Goal: Task Accomplishment & Management: Use online tool/utility

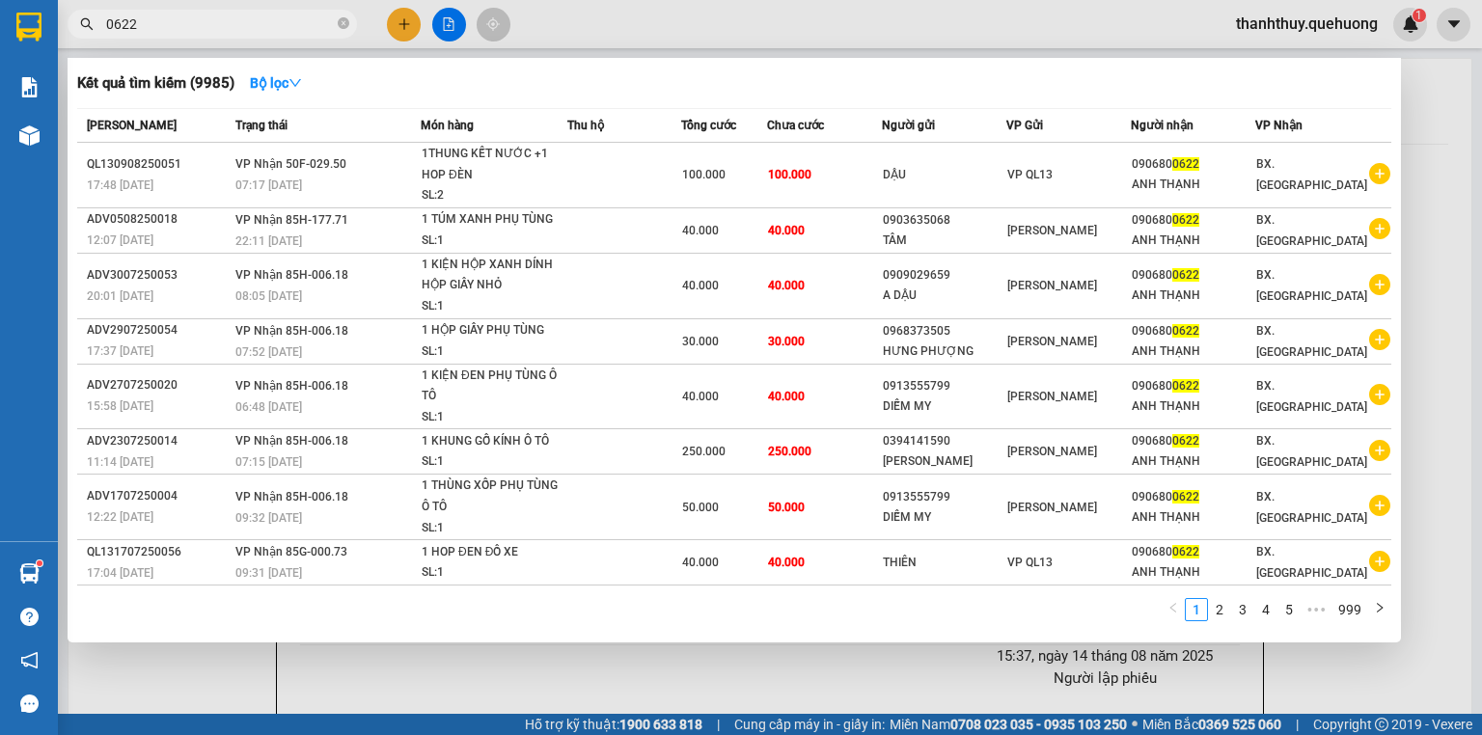
click at [247, 23] on input "0622" at bounding box center [220, 24] width 228 height 21
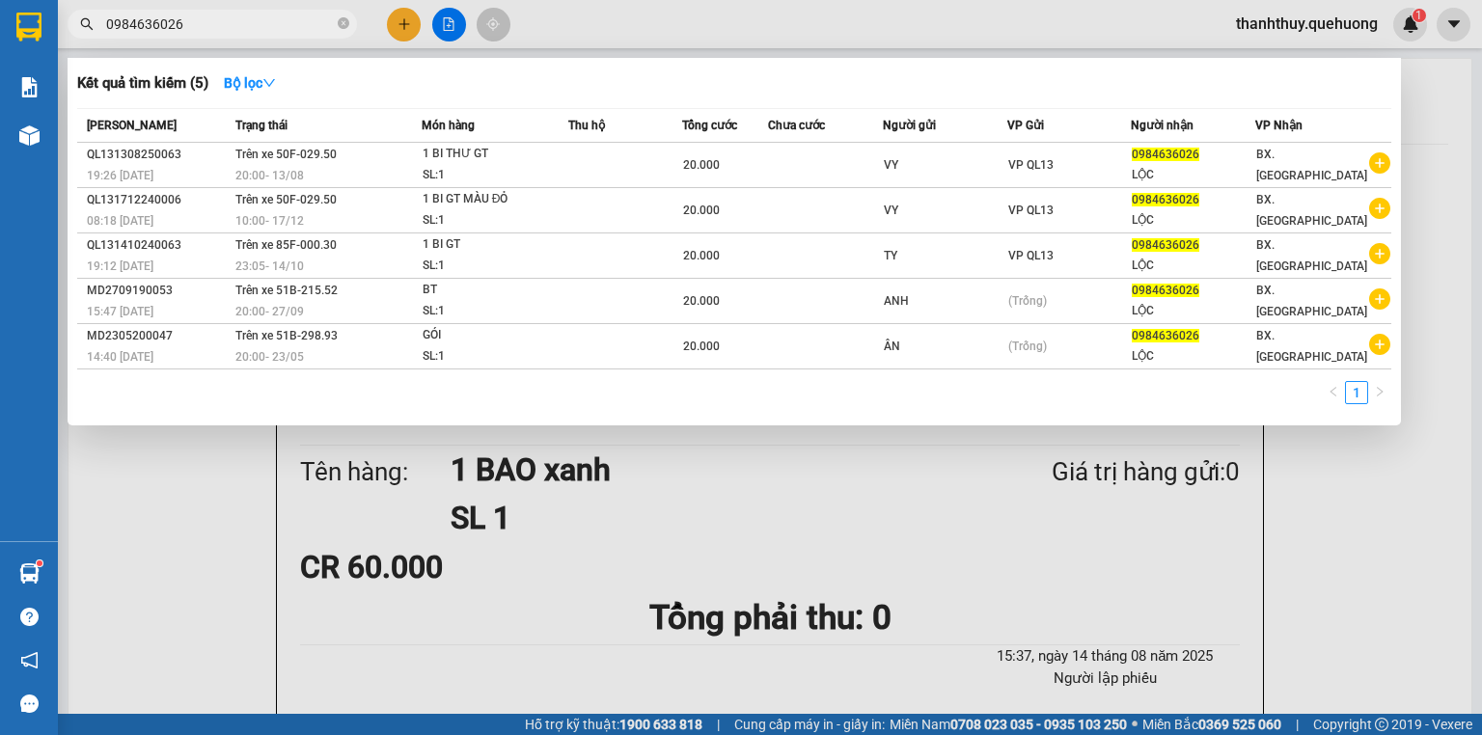
type input "0984636026"
click at [400, 19] on div at bounding box center [741, 367] width 1482 height 735
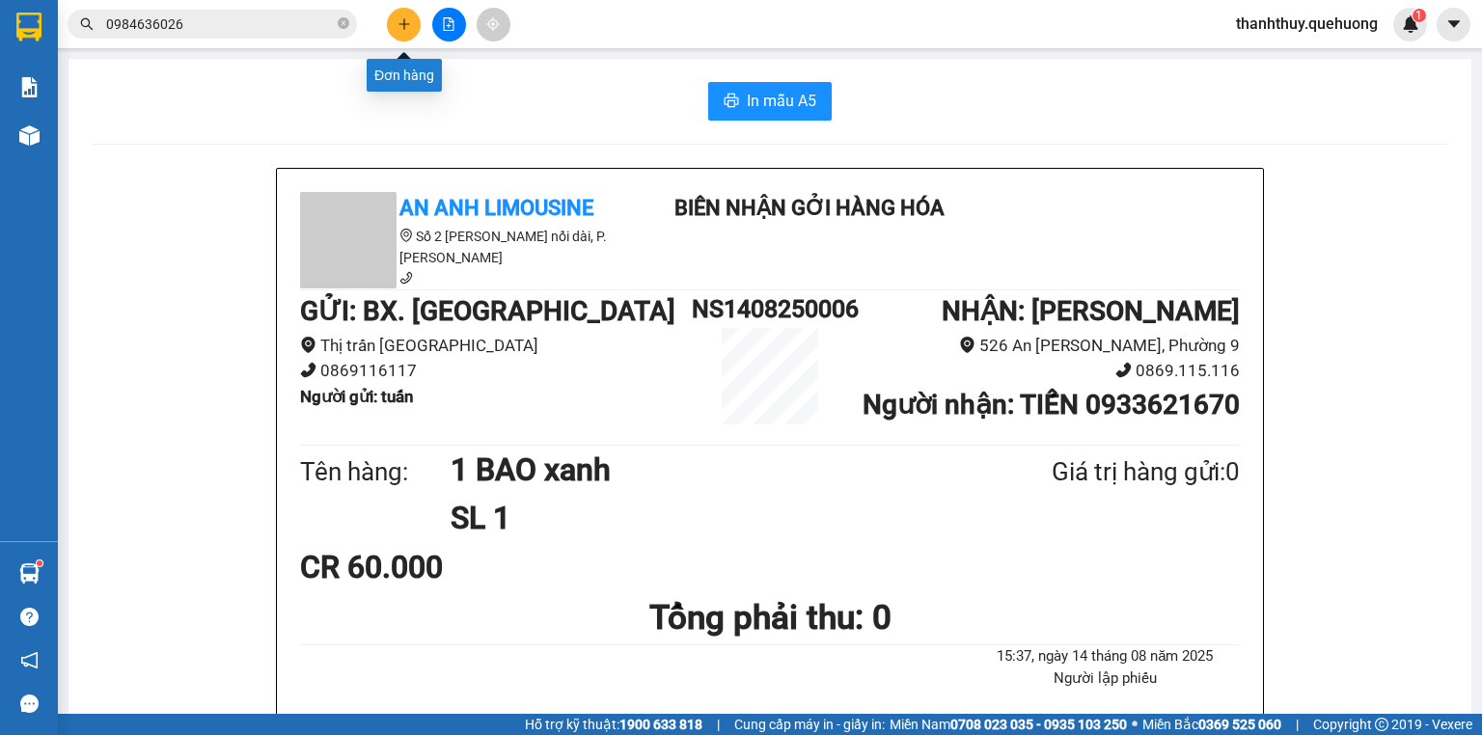
click at [400, 19] on icon "plus" at bounding box center [405, 24] width 14 height 14
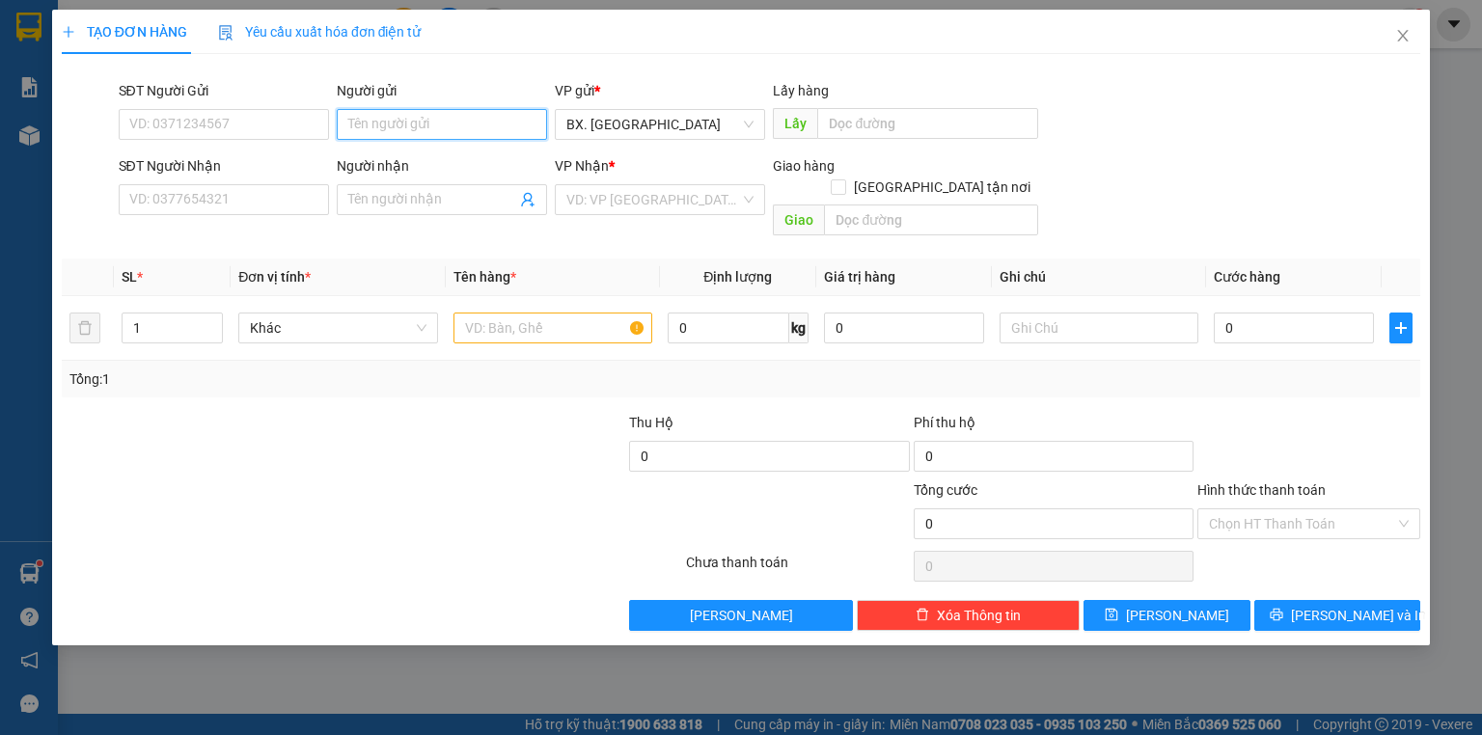
click at [397, 124] on input "Người gửi" at bounding box center [442, 124] width 210 height 31
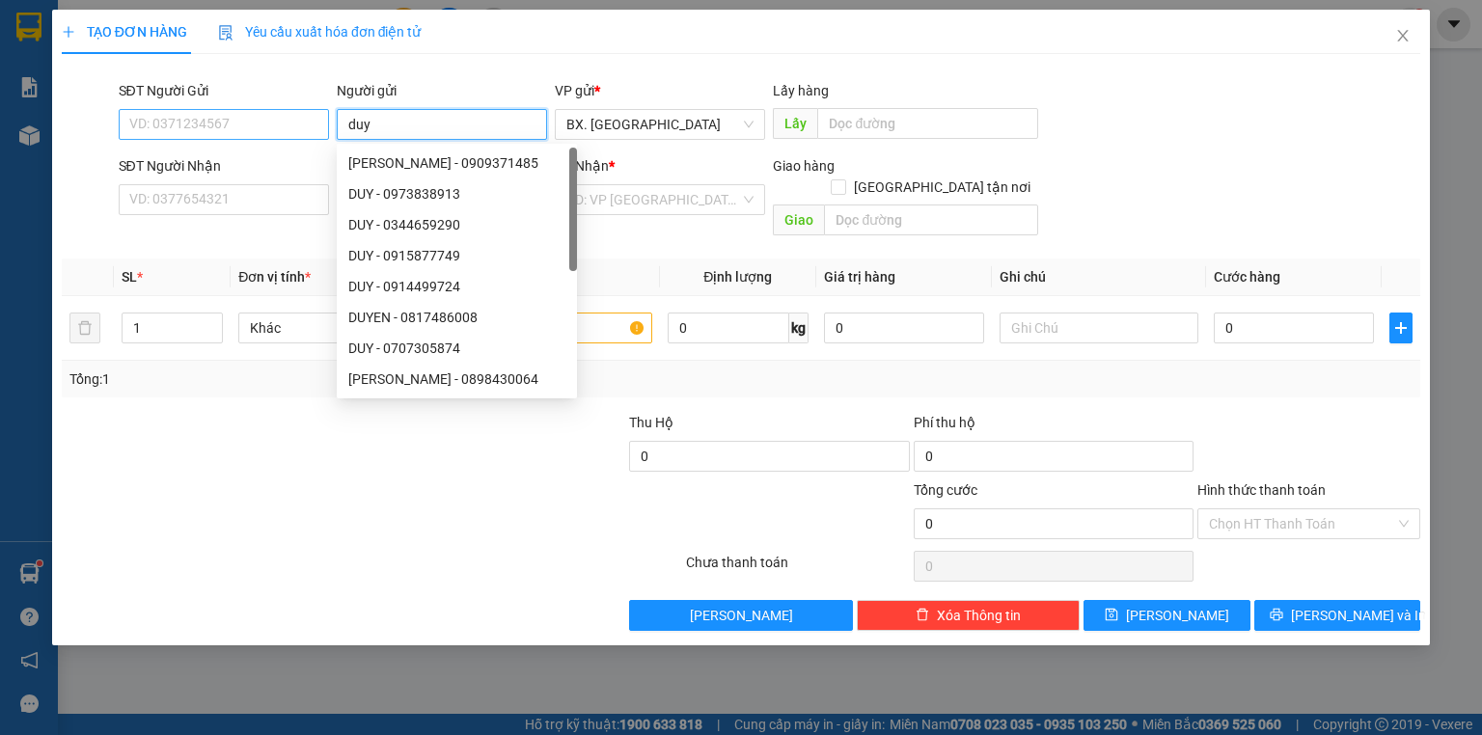
type input "duy"
click at [199, 128] on input "SĐT Người Gửi" at bounding box center [224, 124] width 210 height 31
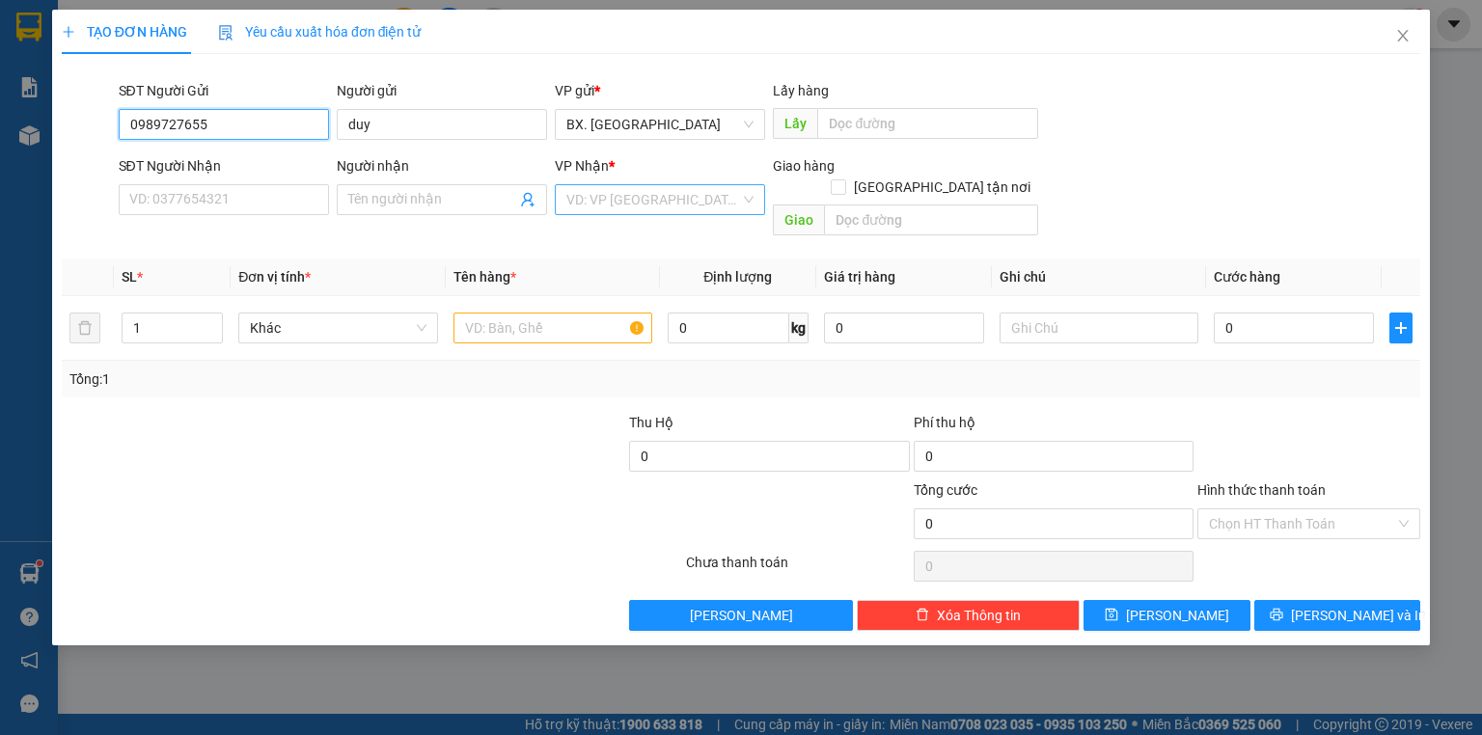
type input "0989727655"
click at [645, 201] on input "search" at bounding box center [653, 199] width 174 height 29
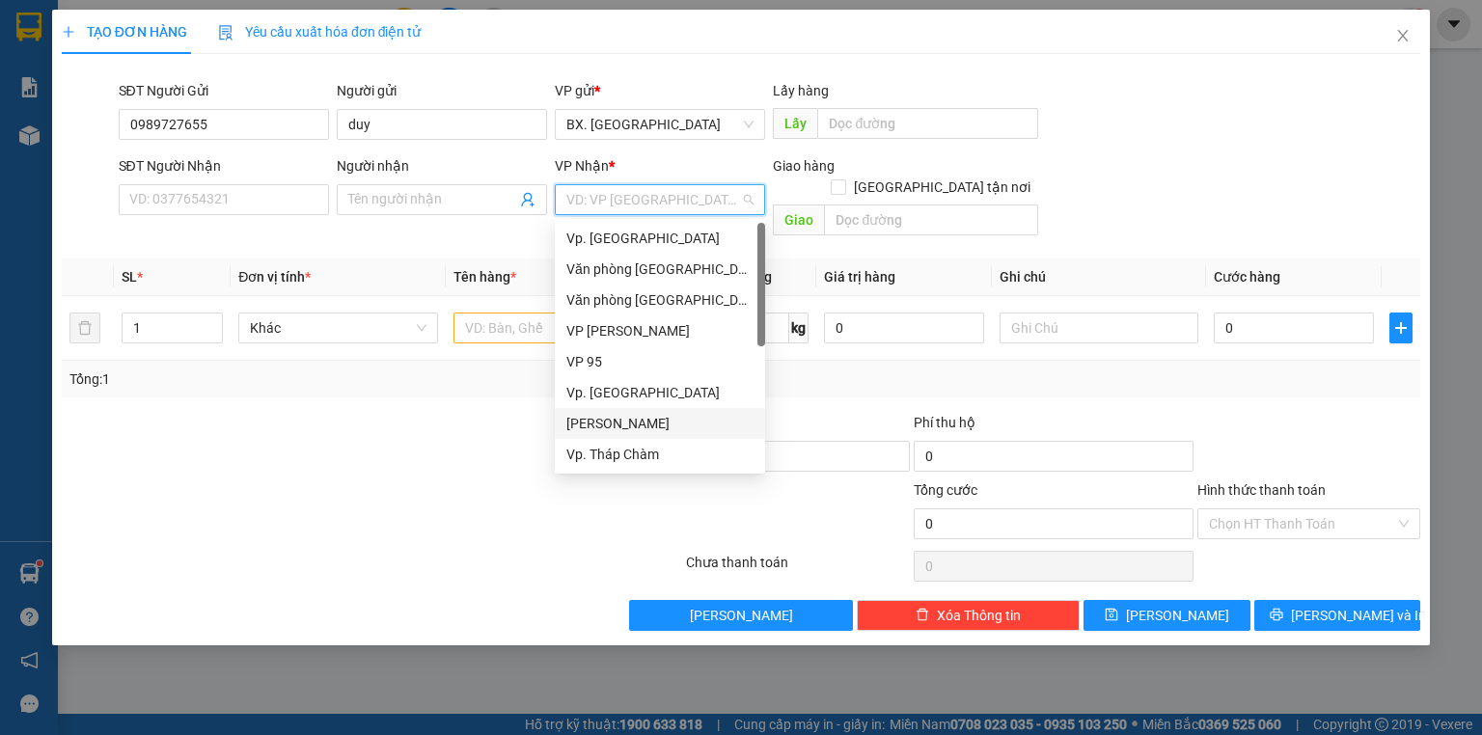
click at [604, 424] on div "[PERSON_NAME]" at bounding box center [659, 423] width 187 height 21
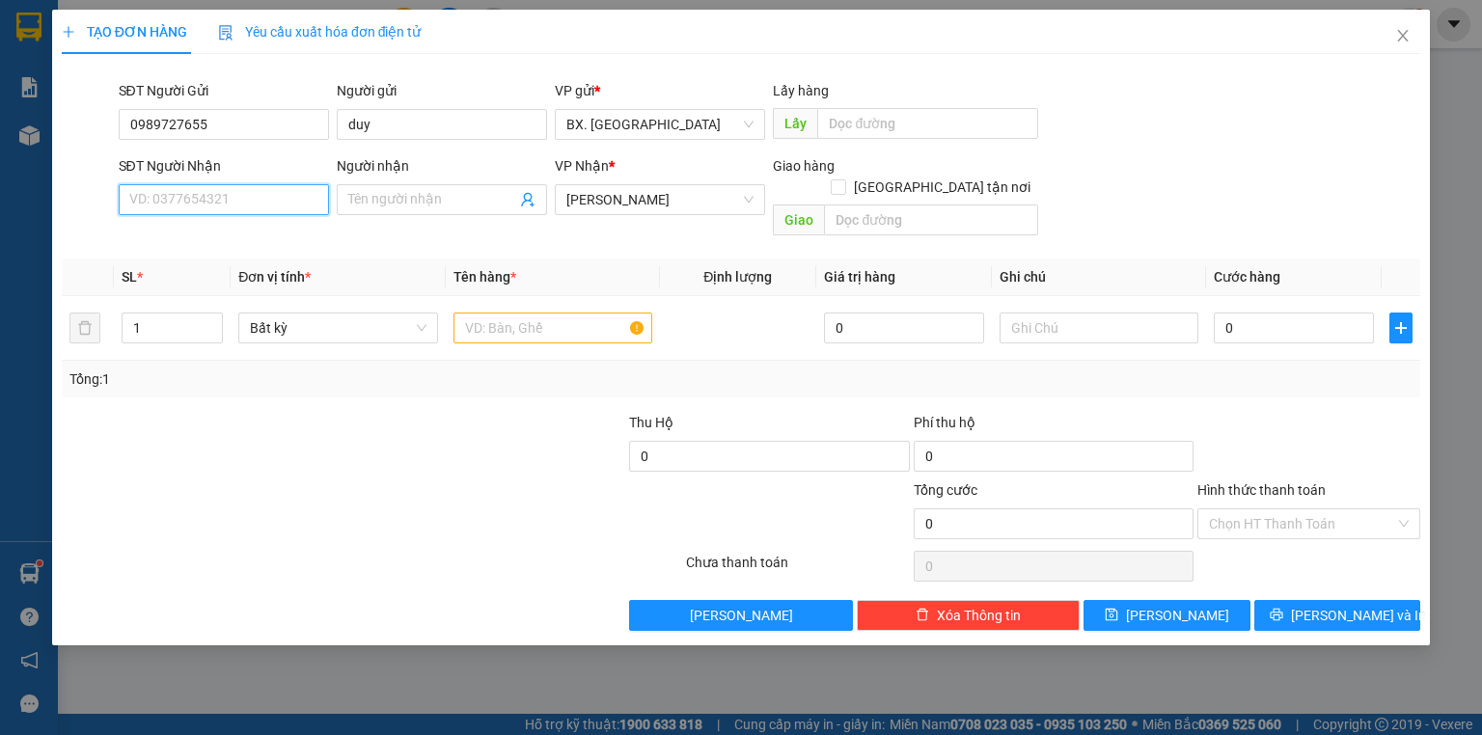
click at [151, 202] on input "SĐT Người Nhận" at bounding box center [224, 199] width 210 height 31
click at [178, 230] on div "0766785558 - YẾN" at bounding box center [223, 238] width 187 height 21
type input "0766785558"
type input "YẾN"
type input "30.000"
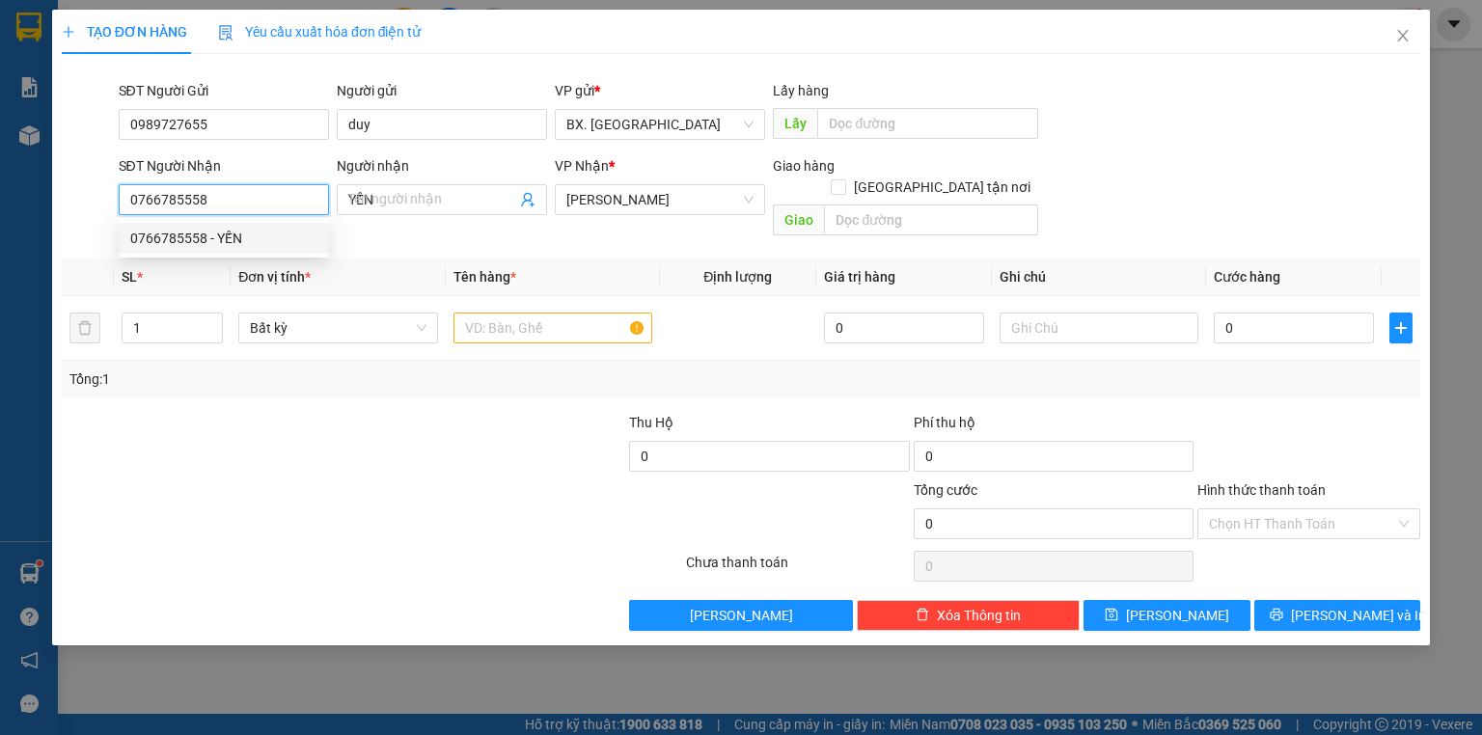
type input "30.000"
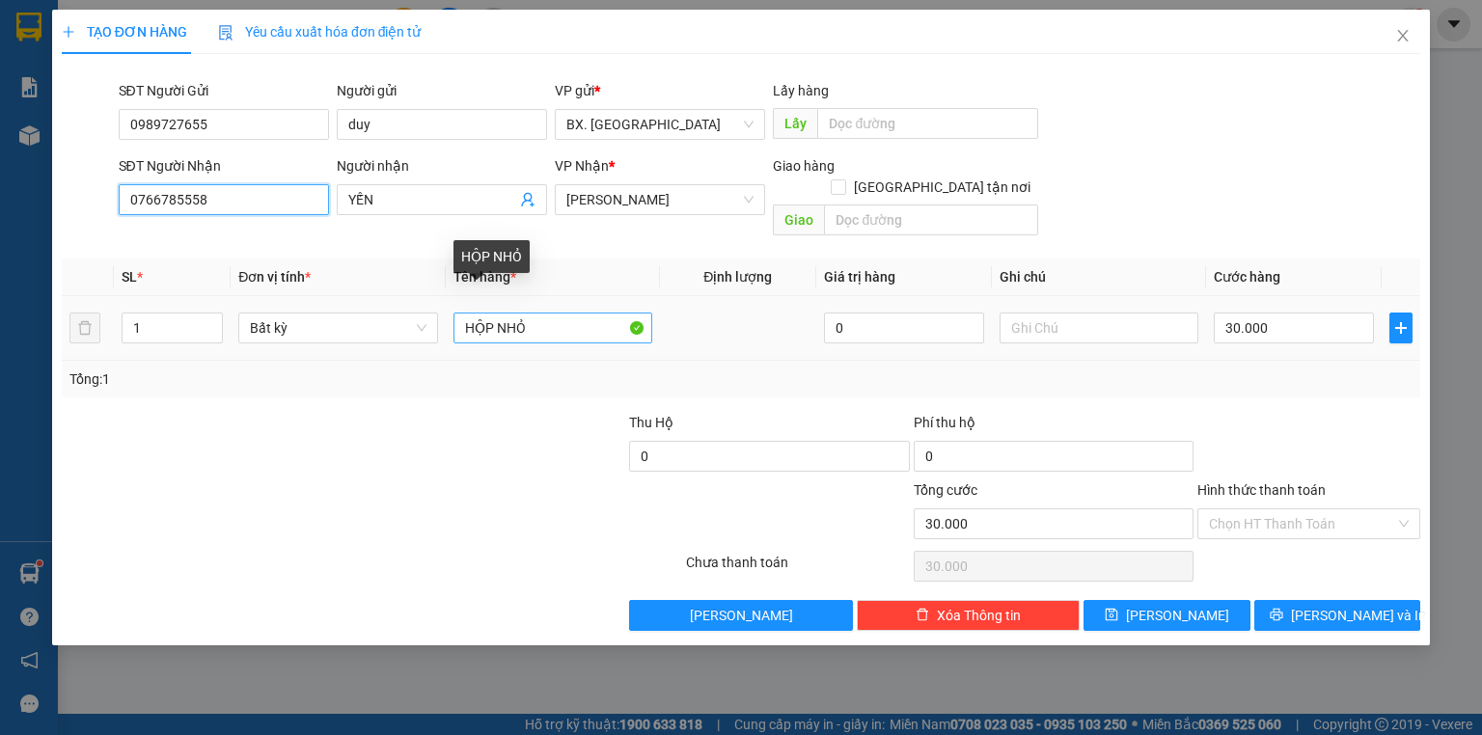
type input "0766785558"
drag, startPoint x: 541, startPoint y: 303, endPoint x: 438, endPoint y: 368, distance: 121.8
click at [438, 368] on div "SL * Đơn vị tính * Tên hàng * Định lượng Giá trị hàng Ghi chú Cước hàng 1 Bất k…" at bounding box center [741, 328] width 1359 height 139
type input "THÙNG GIẤY"
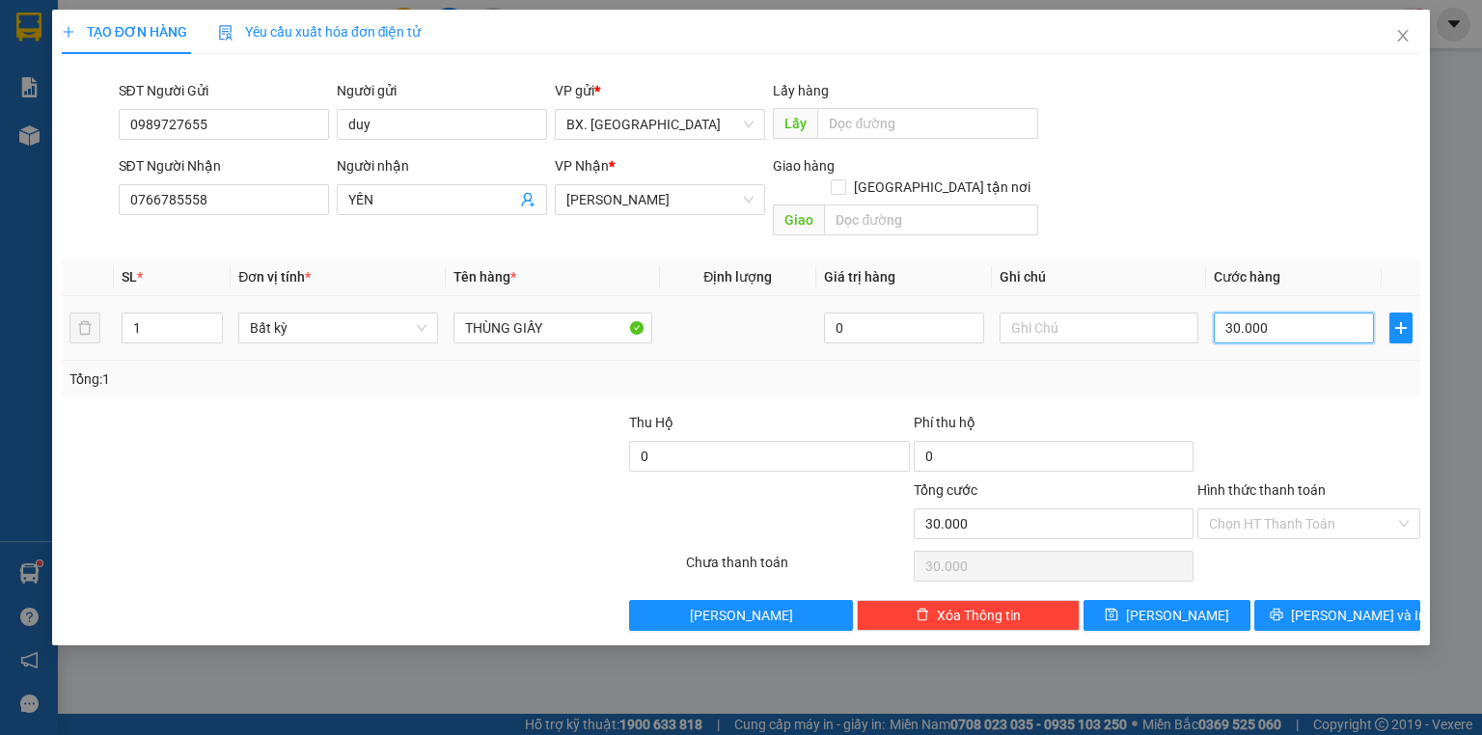
click at [1297, 313] on input "30.000" at bounding box center [1294, 328] width 160 height 31
type input "4"
type input "40"
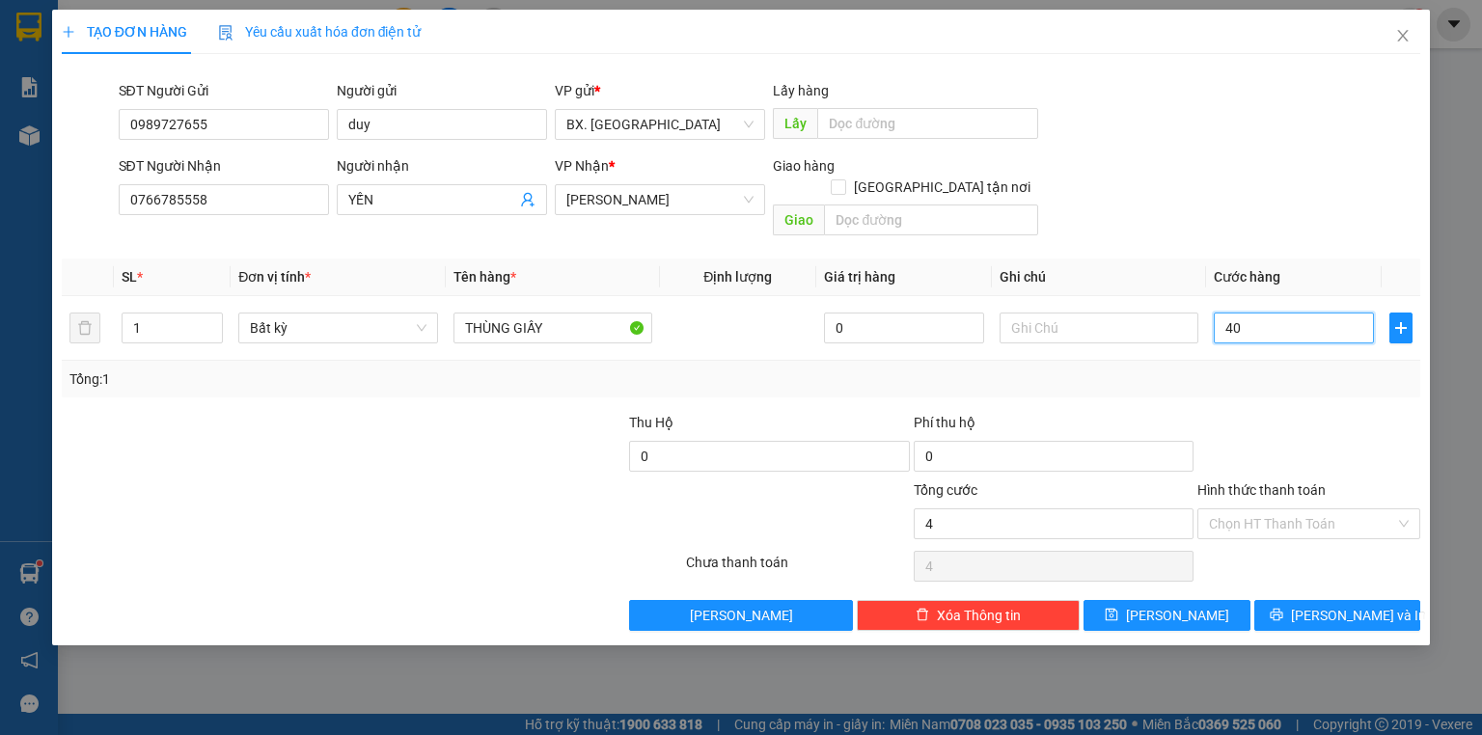
type input "40"
type input "40.000"
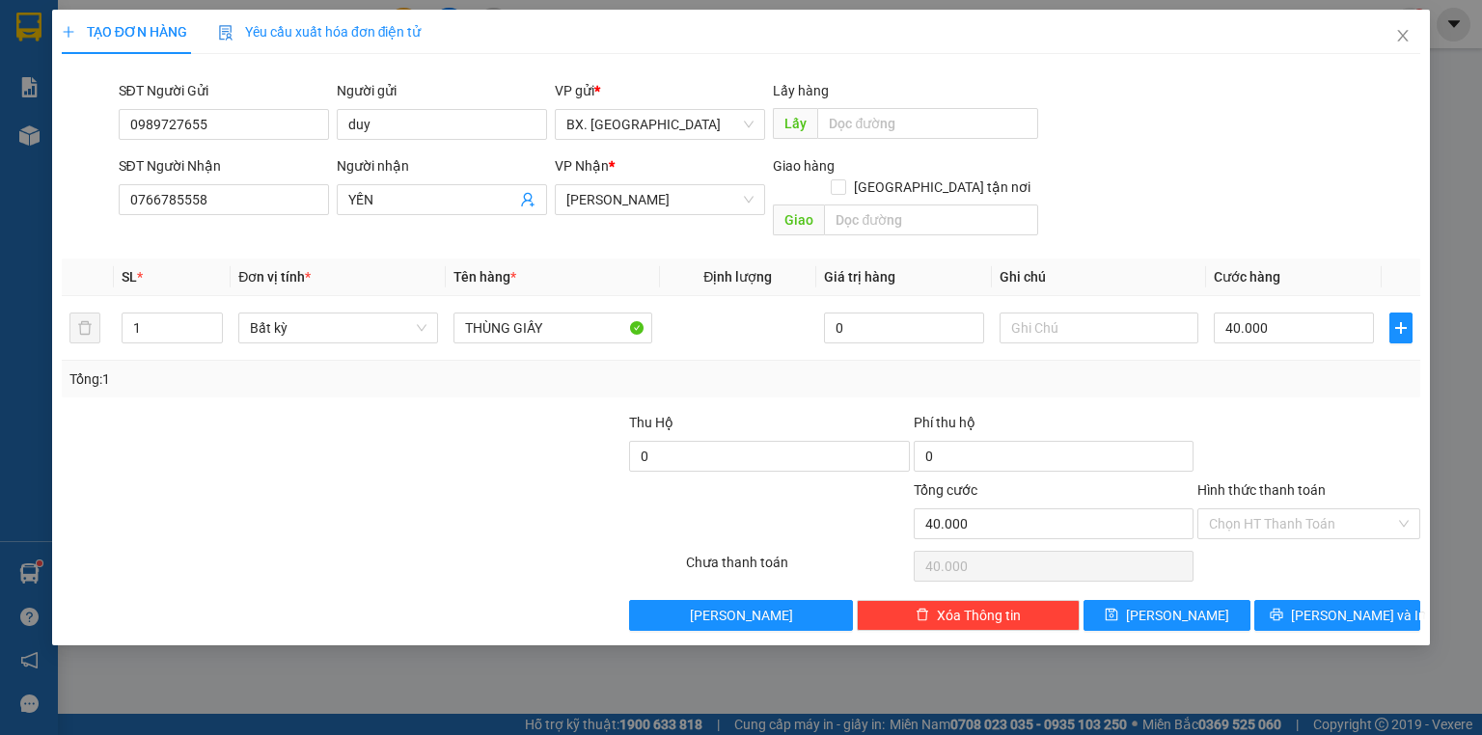
click at [1181, 202] on div "SĐT Người Nhận 0766785558 Người nhận YẾN VP Nhận * An Dương Vương Giao hàng Gia…" at bounding box center [770, 199] width 1311 height 89
click at [1255, 510] on input "Hình thức thanh toán" at bounding box center [1302, 524] width 186 height 29
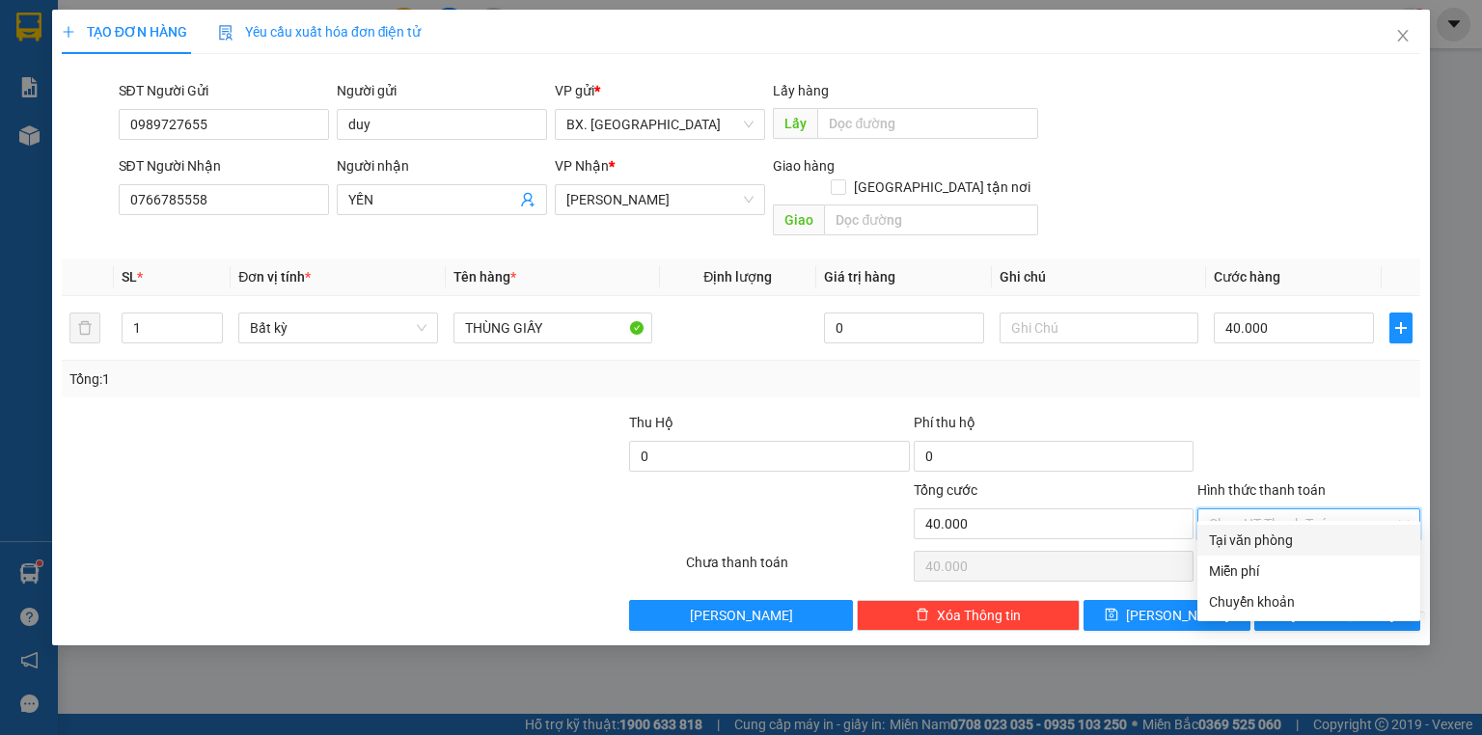
click at [1258, 530] on div "Tại văn phòng" at bounding box center [1309, 540] width 200 height 21
type input "0"
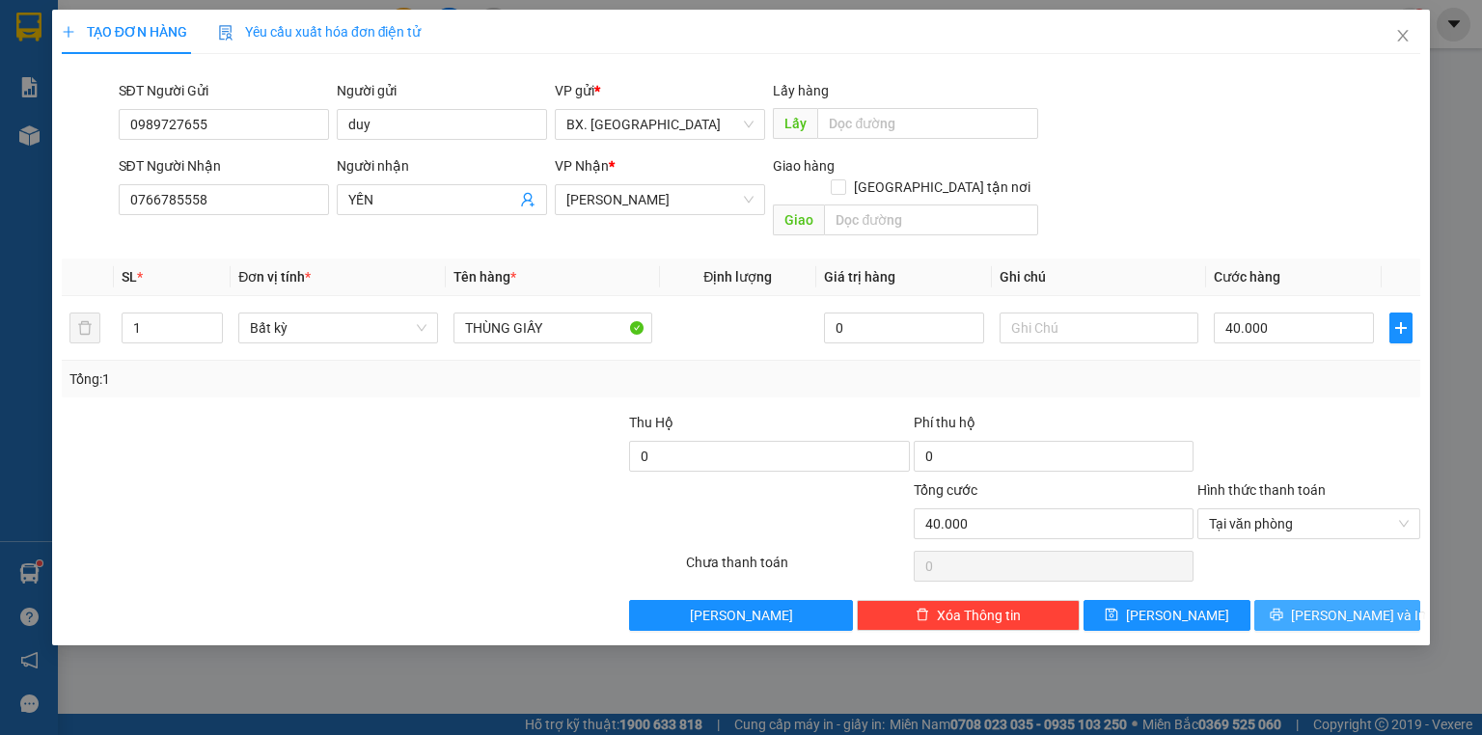
click at [1265, 600] on button "[PERSON_NAME] và In" at bounding box center [1338, 615] width 167 height 31
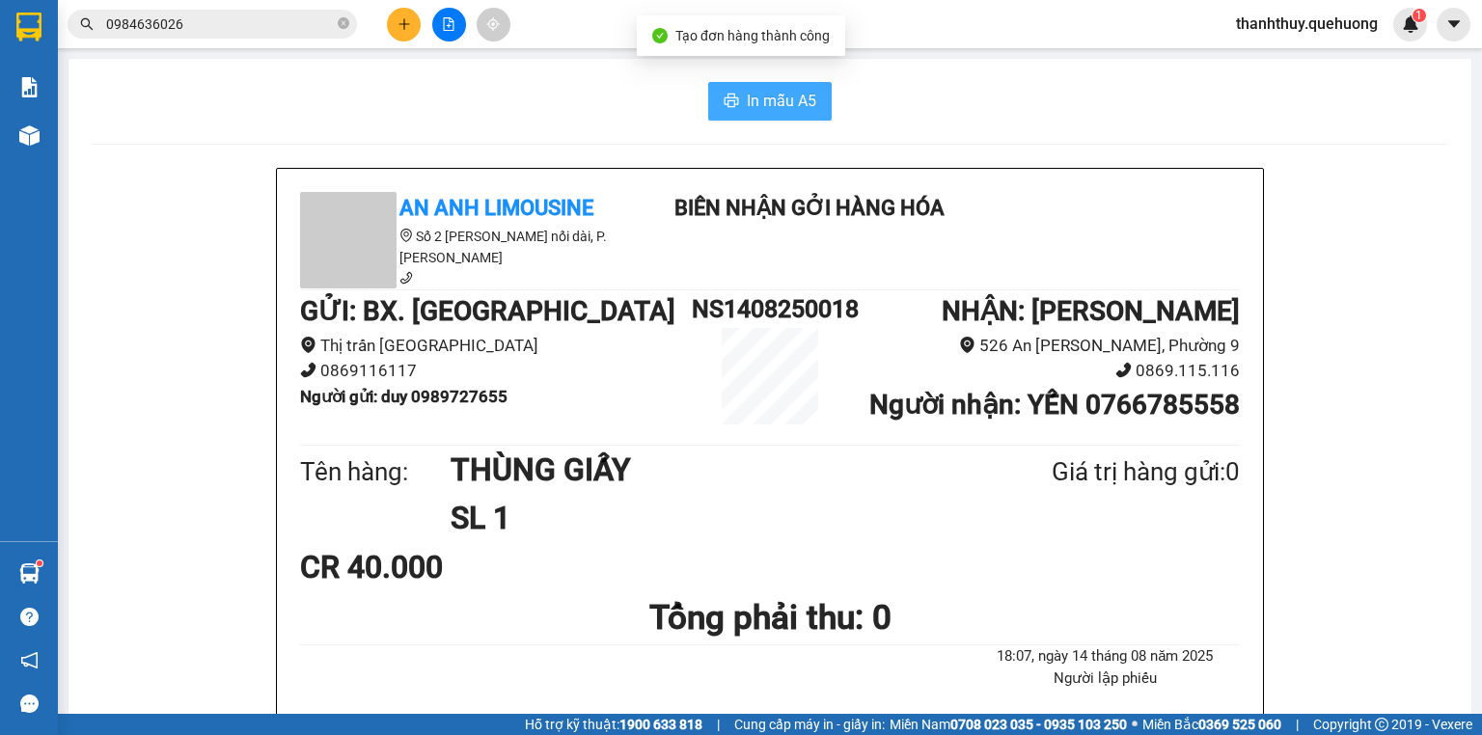
click at [761, 108] on span "In mẫu A5" at bounding box center [781, 101] width 69 height 24
click at [396, 20] on button at bounding box center [404, 25] width 34 height 34
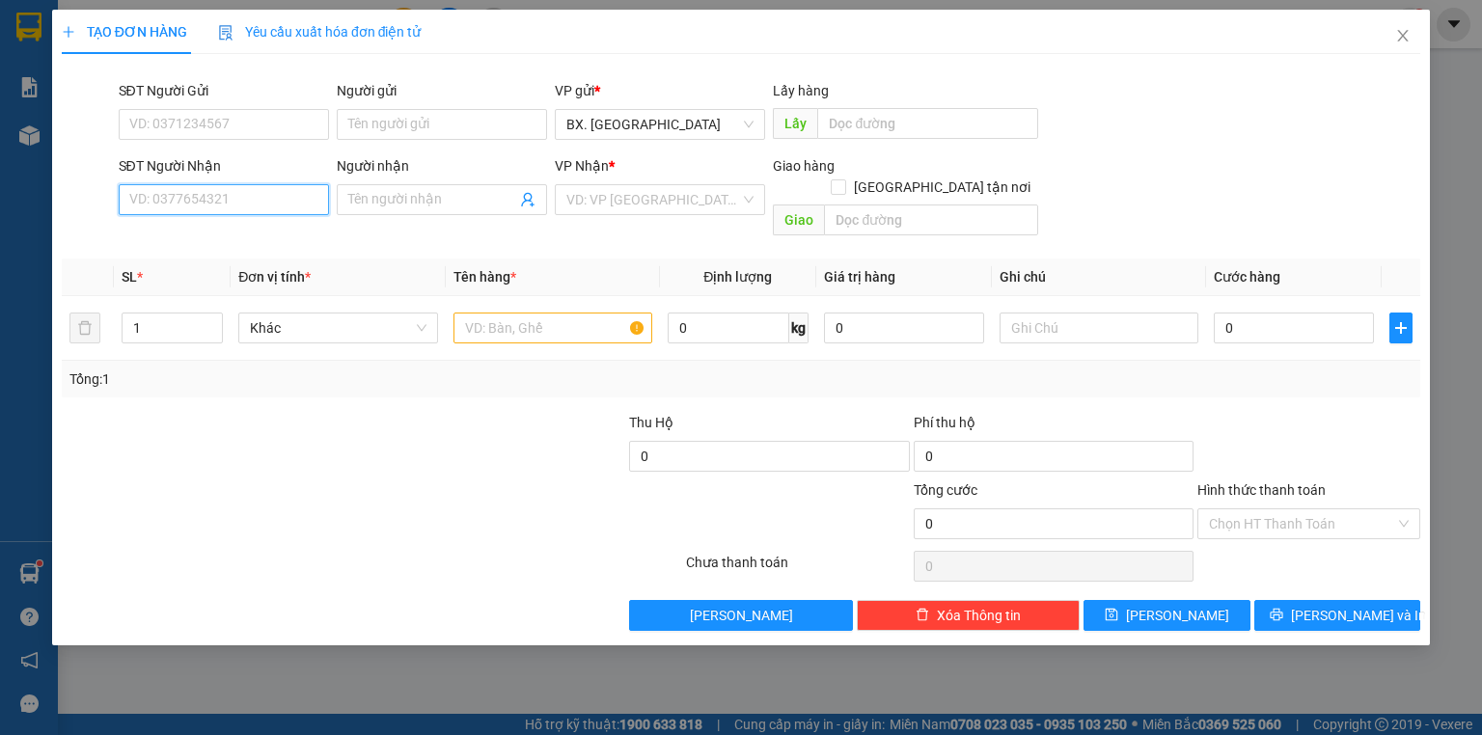
click at [280, 205] on input "SĐT Người Nhận" at bounding box center [224, 199] width 210 height 31
click at [212, 236] on div "0938609719 - LAB PHONG PHÚ" at bounding box center [252, 238] width 245 height 21
type input "0938609719"
type input "LAB PHONG PHÚ"
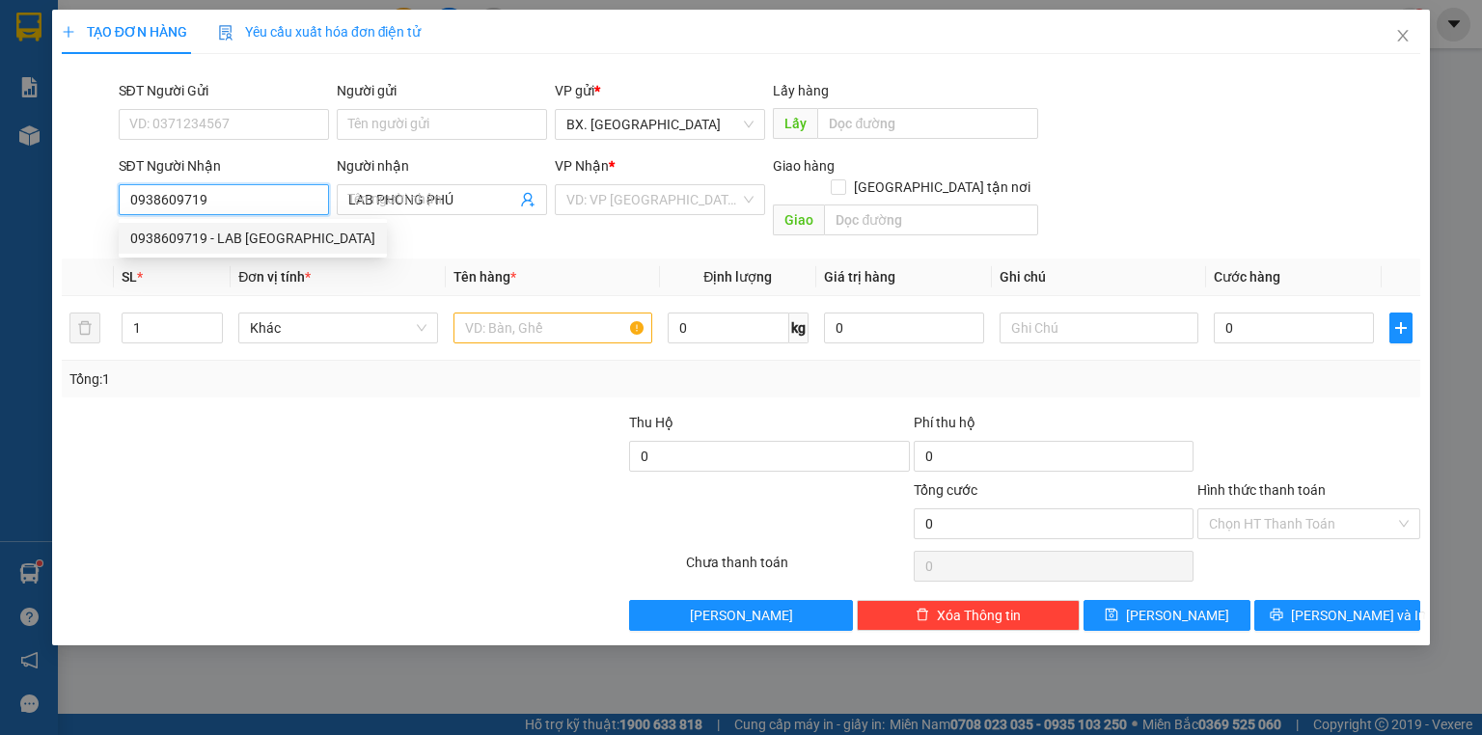
type input "30.000"
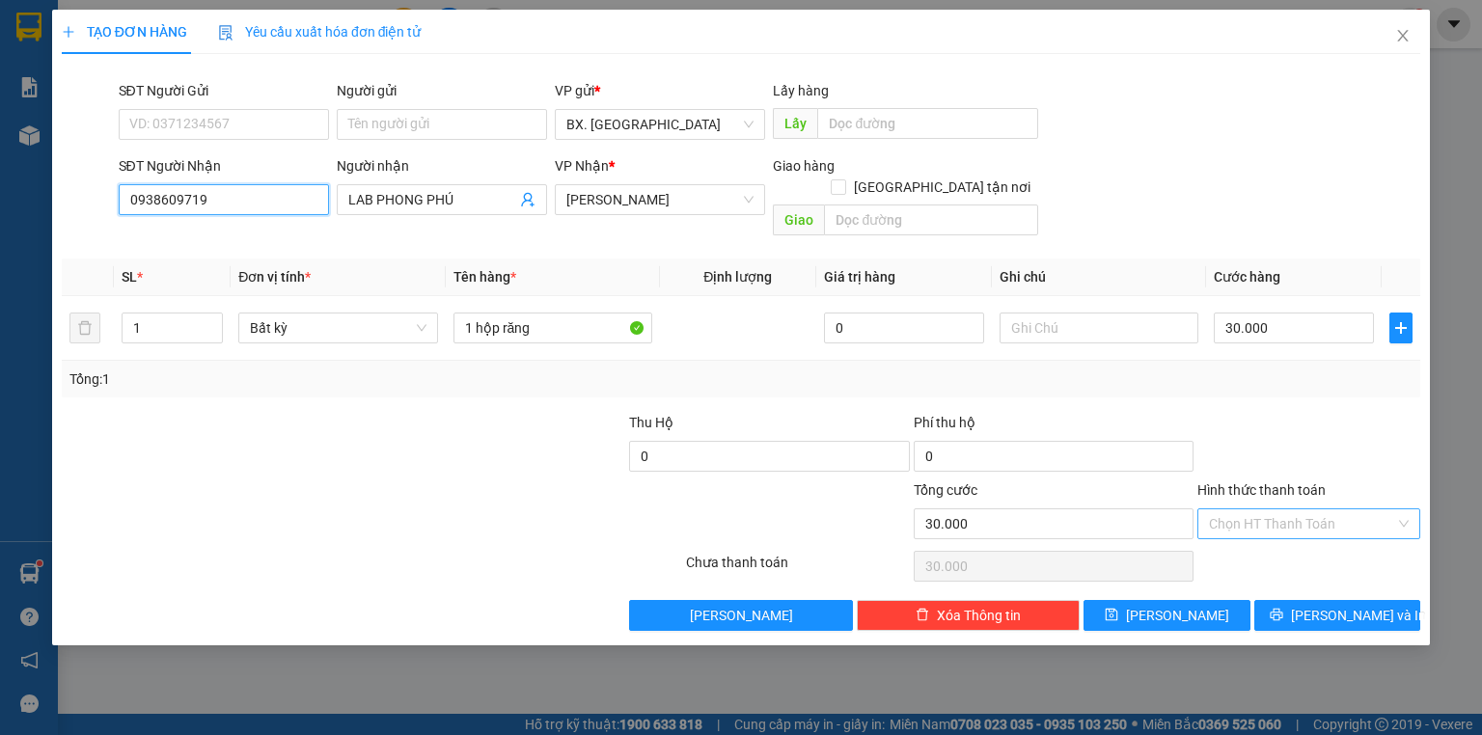
type input "0938609719"
click at [1261, 510] on input "Hình thức thanh toán" at bounding box center [1302, 524] width 186 height 29
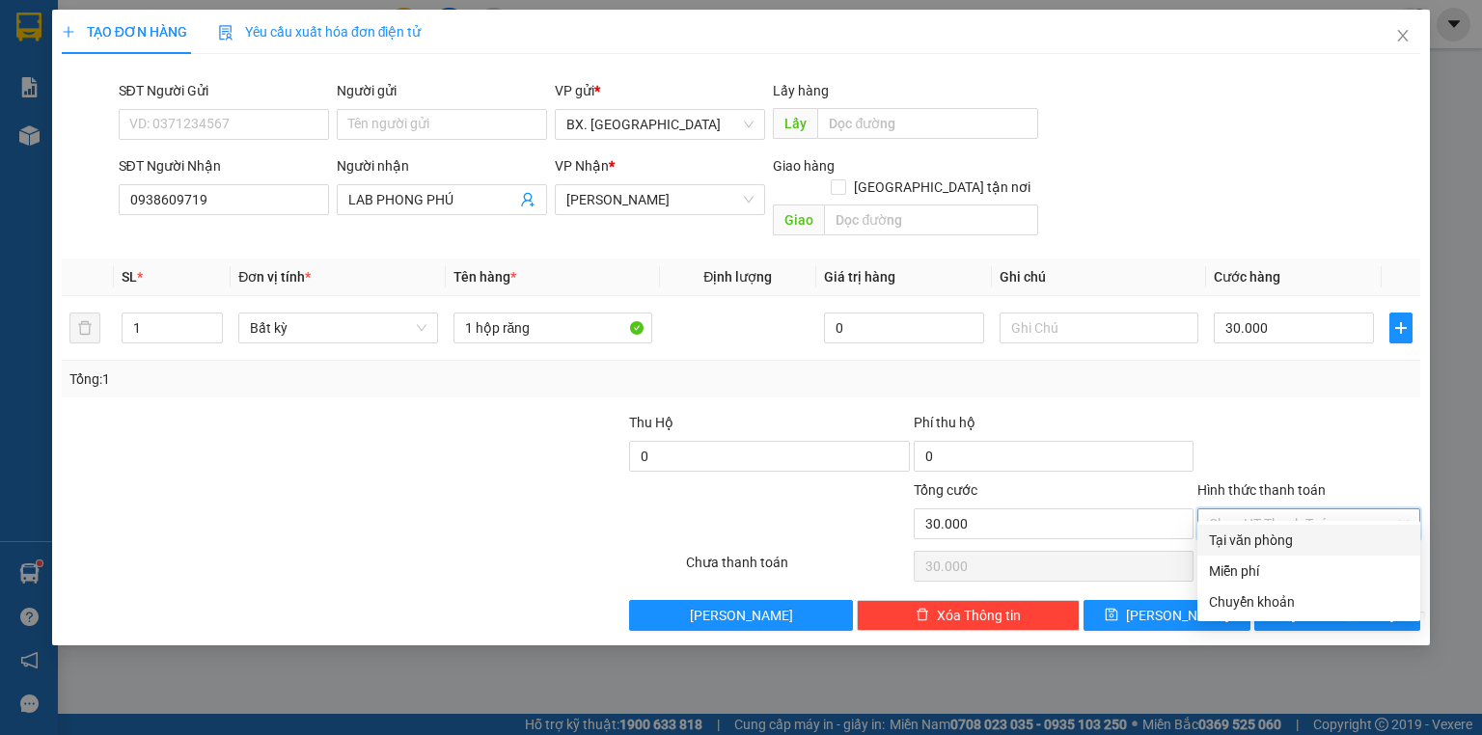
click at [1271, 537] on div "Tại văn phòng" at bounding box center [1309, 540] width 200 height 21
type input "0"
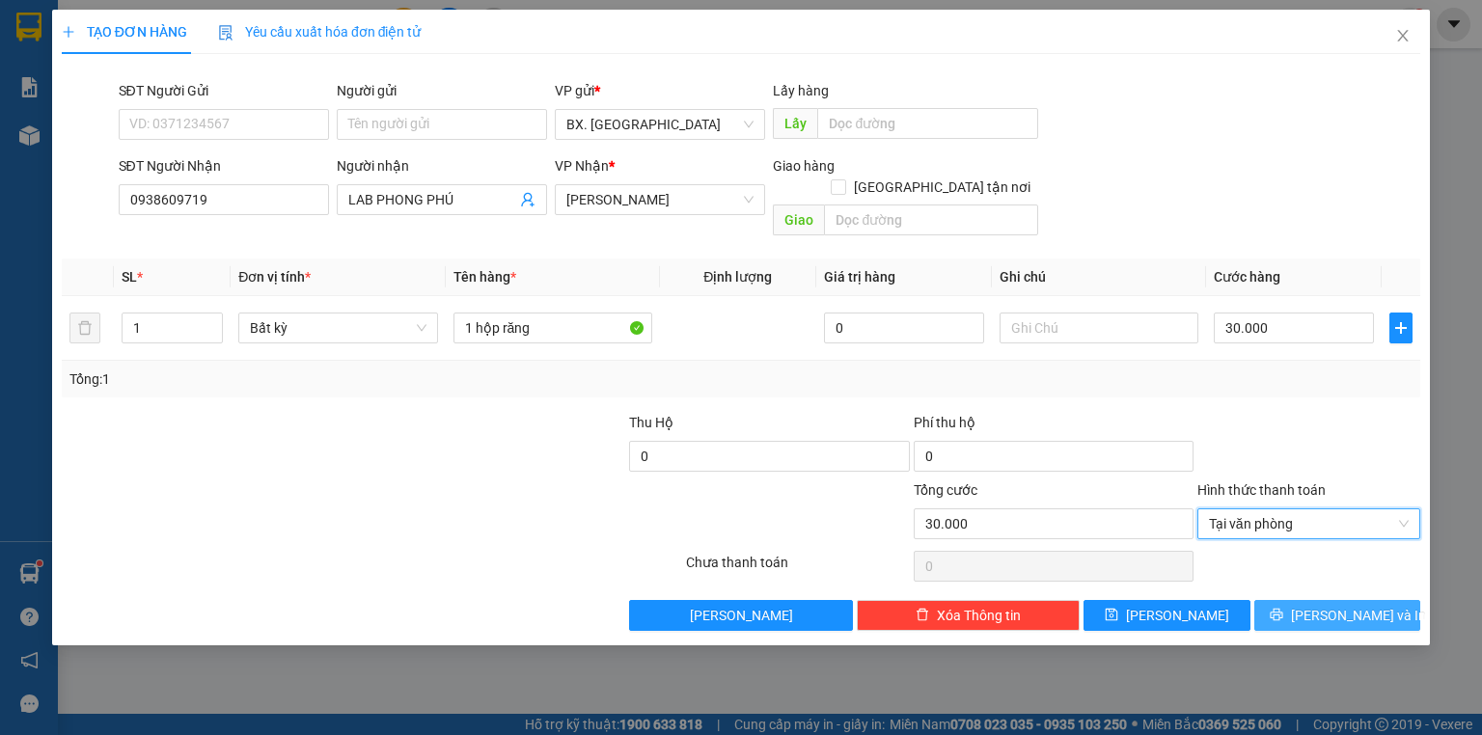
click at [1289, 600] on button "[PERSON_NAME] và In" at bounding box center [1338, 615] width 167 height 31
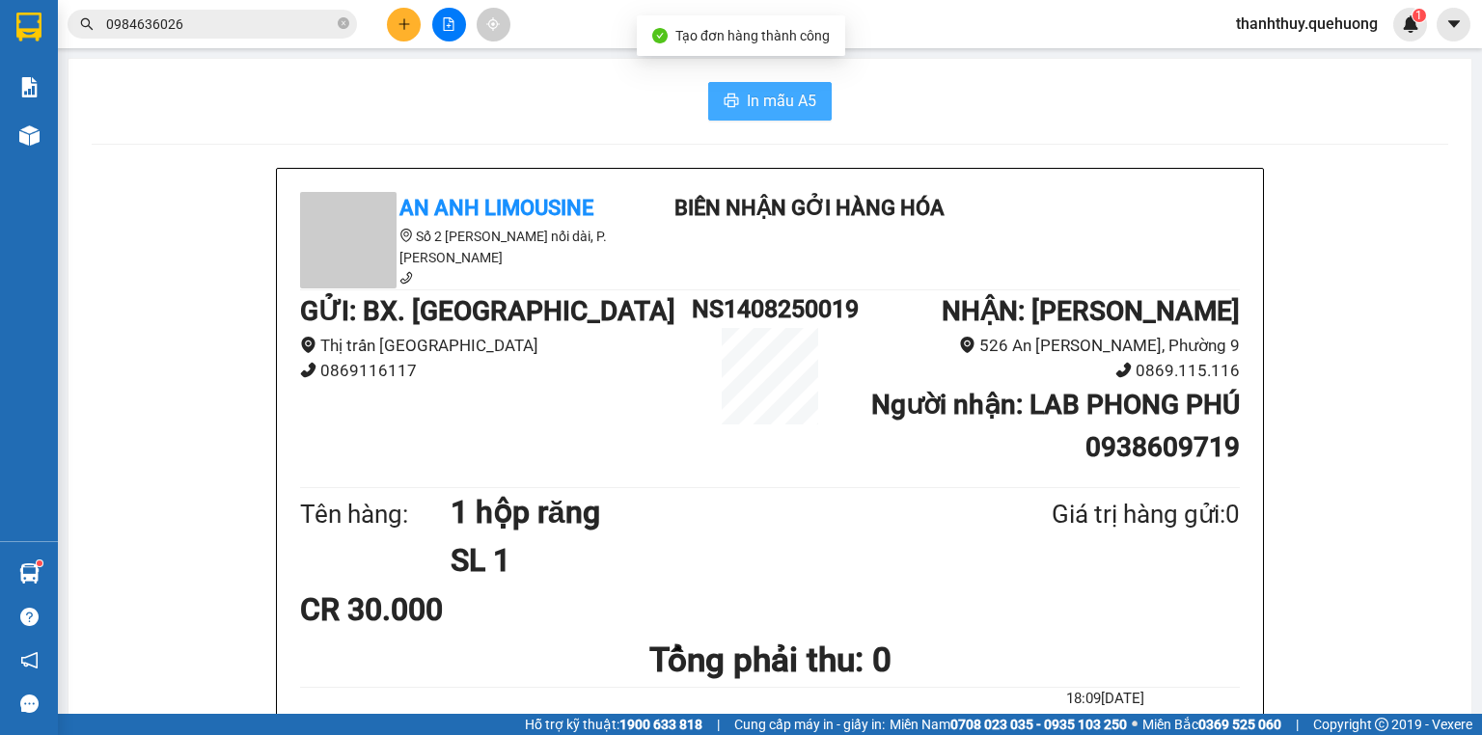
click at [736, 104] on button "In mẫu A5" at bounding box center [770, 101] width 124 height 39
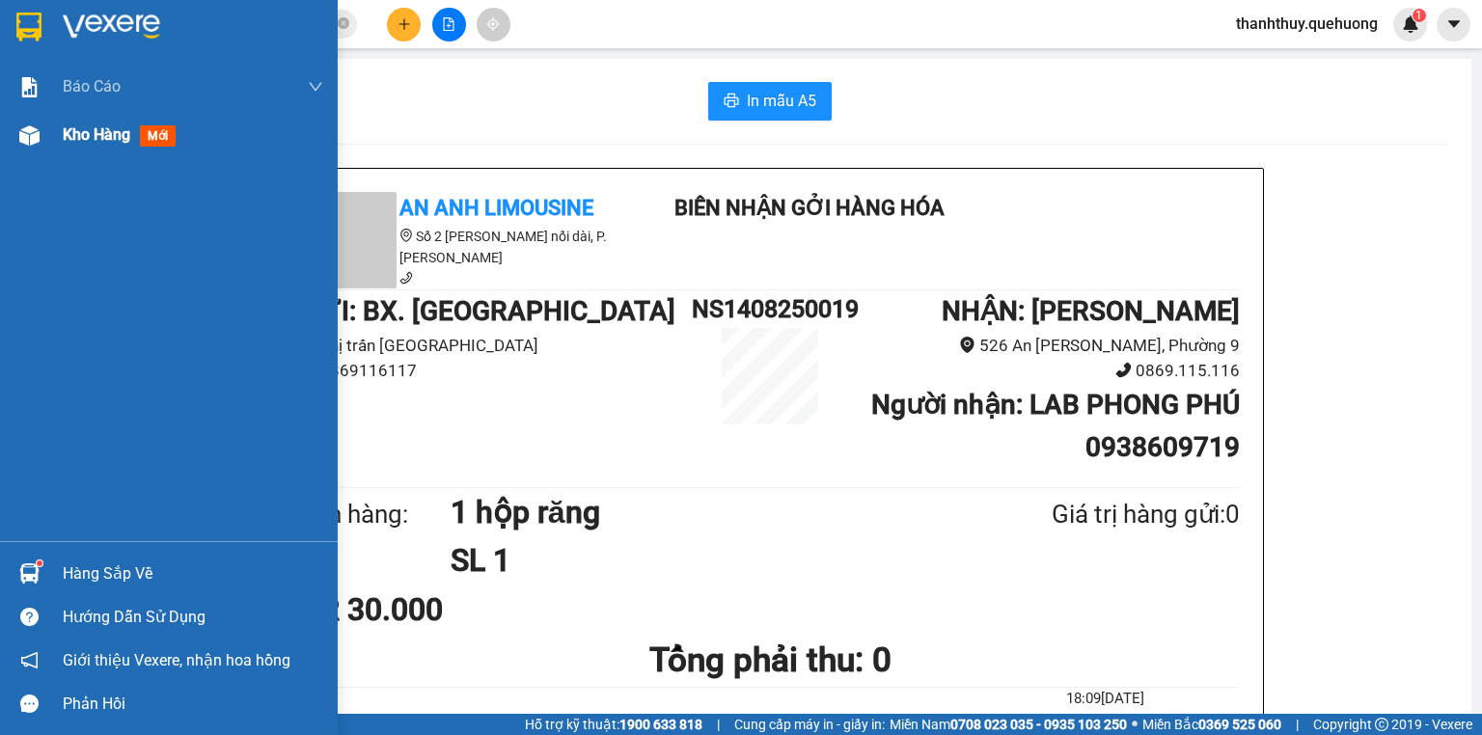
click at [91, 135] on span "Kho hàng" at bounding box center [97, 134] width 68 height 18
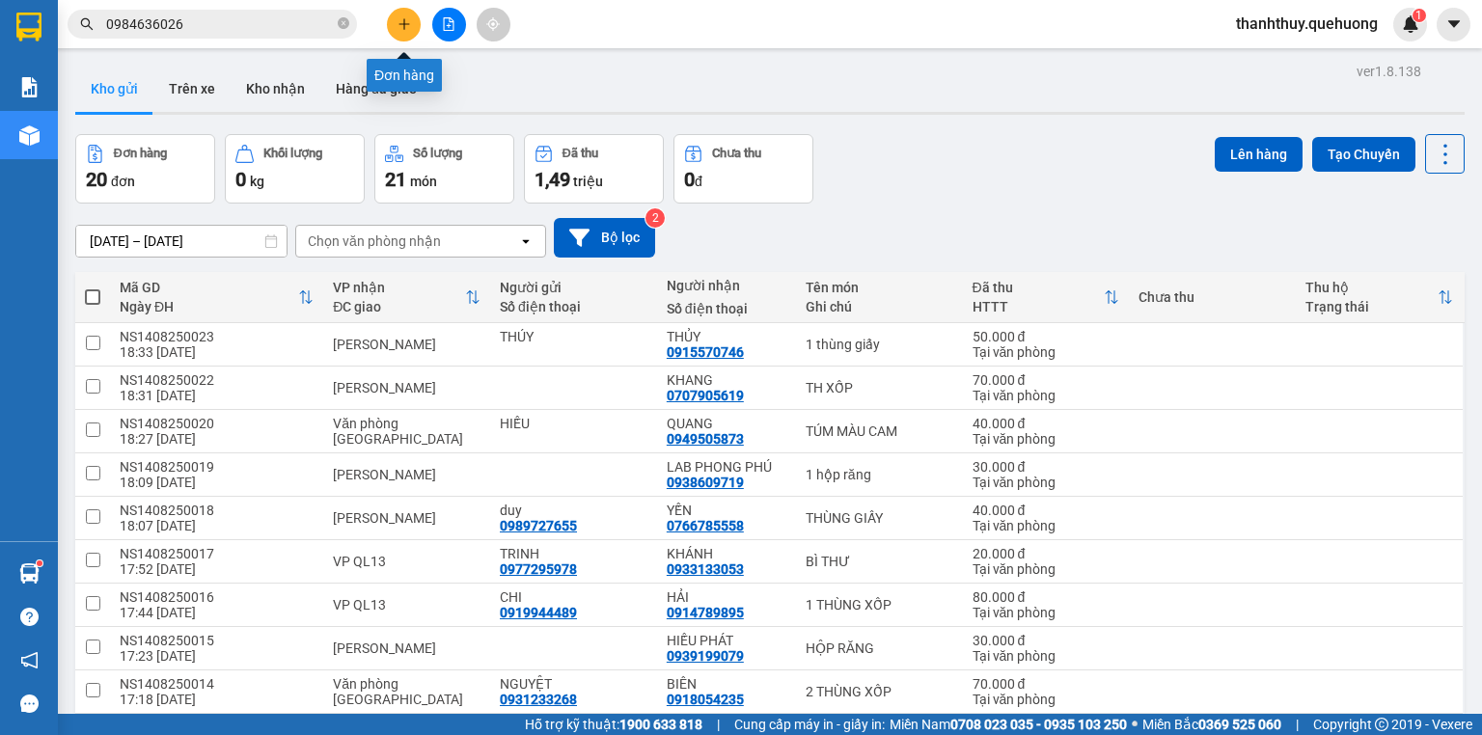
click at [400, 20] on icon "plus" at bounding box center [405, 24] width 14 height 14
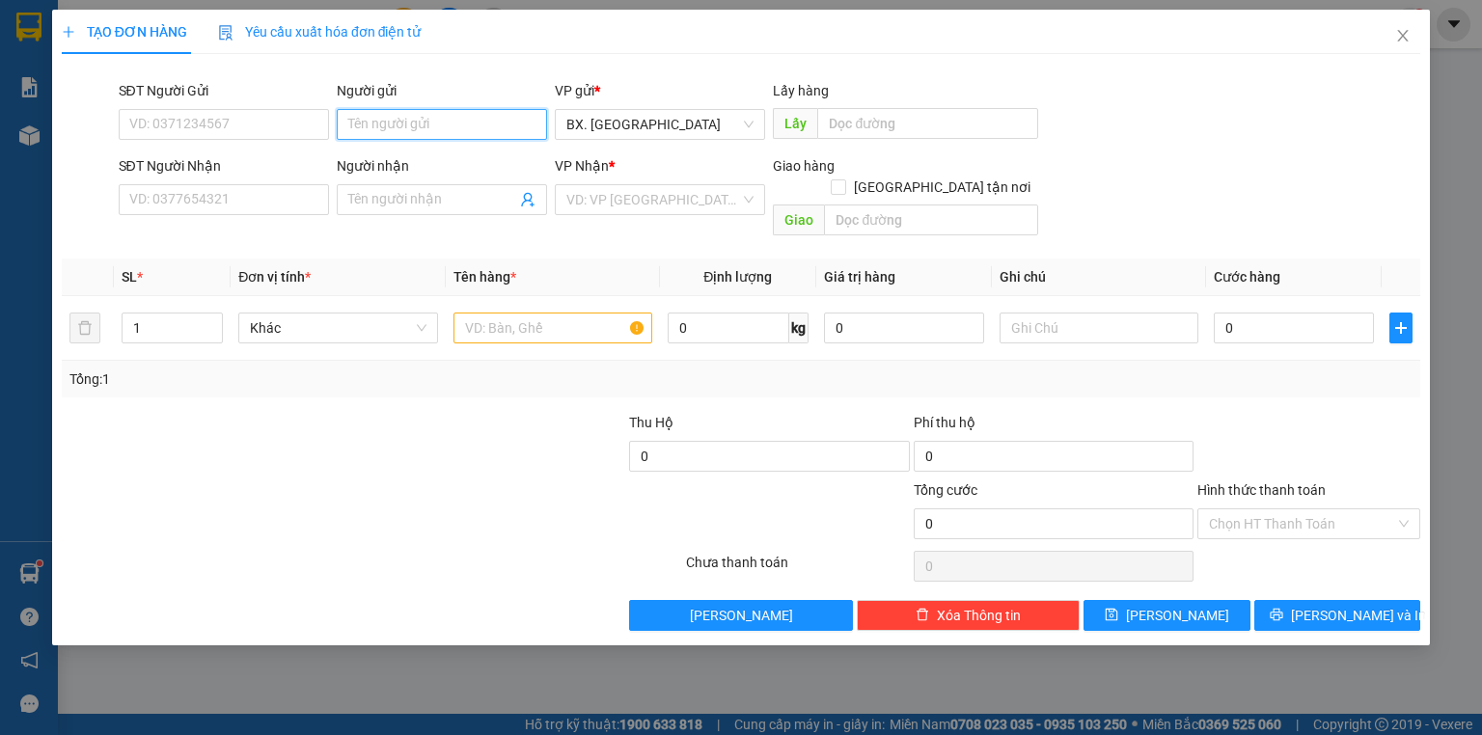
click at [385, 119] on input "Người gửi" at bounding box center [442, 124] width 210 height 31
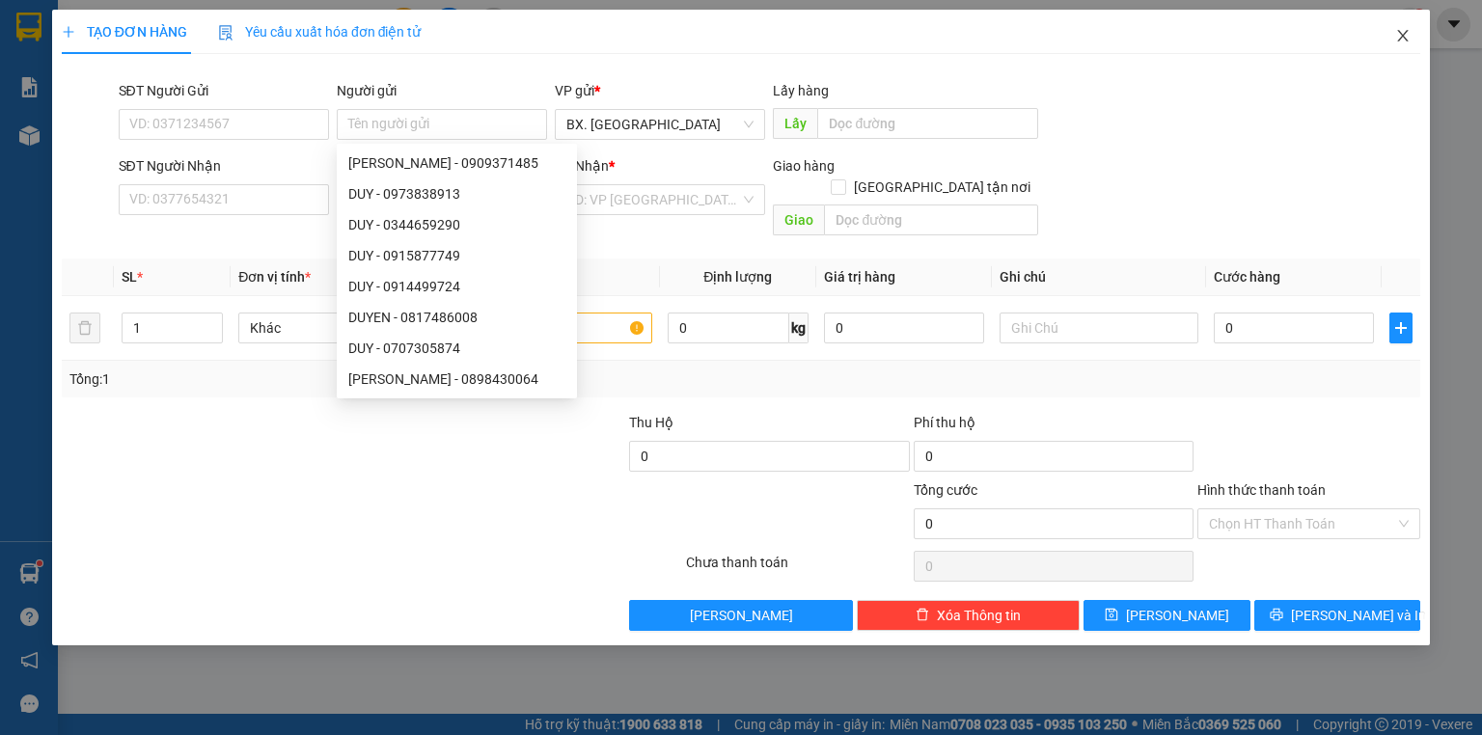
click at [1405, 39] on icon "close" at bounding box center [1403, 36] width 11 height 12
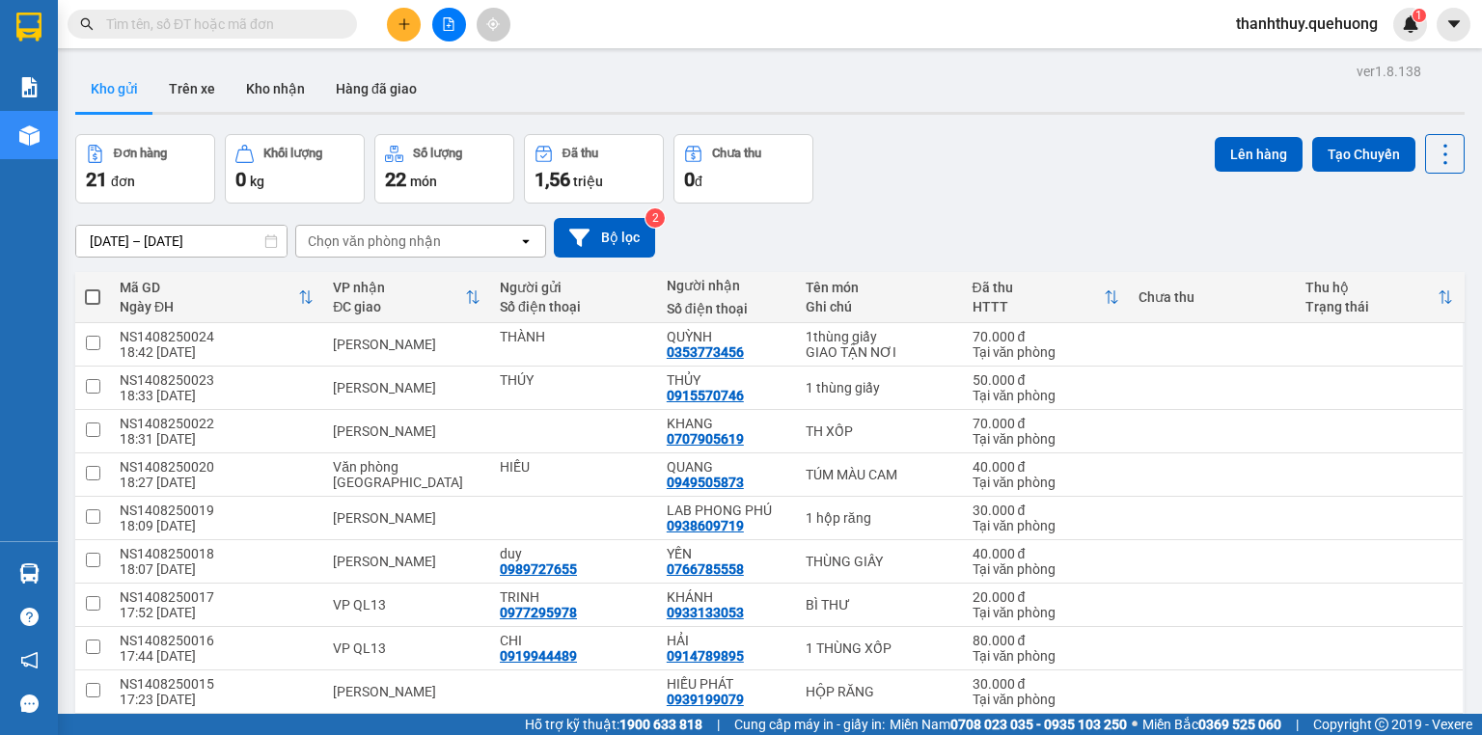
click at [566, 37] on div "Kết quả tìm kiếm ( 0 ) Bộ lọc No Data thanhthuy.quehuong 1" at bounding box center [741, 24] width 1482 height 48
click at [398, 24] on icon "plus" at bounding box center [405, 24] width 14 height 14
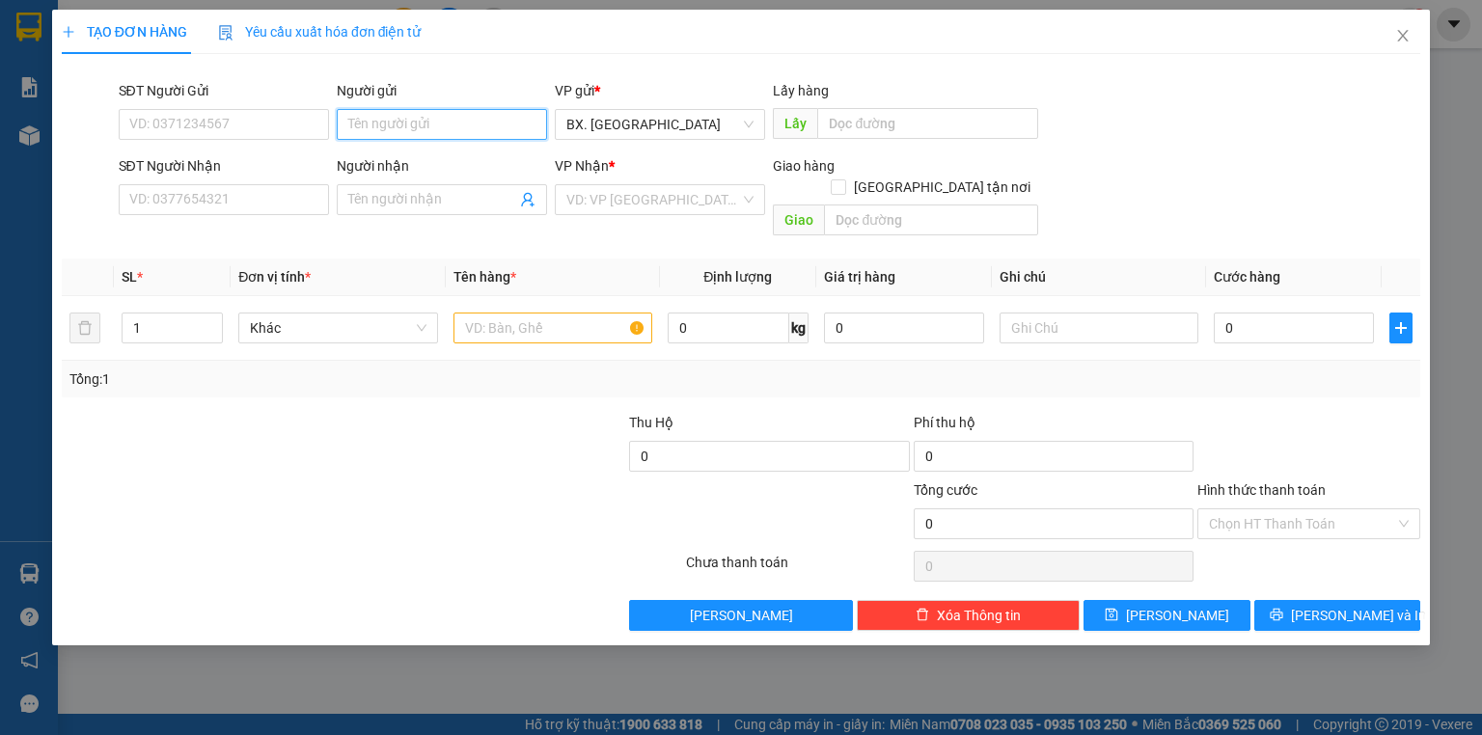
click at [372, 120] on input "Người gửi" at bounding box center [442, 124] width 210 height 31
type input "HẠNH"
click at [291, 194] on input "SĐT Người Nhận" at bounding box center [224, 199] width 210 height 31
type input "0785656691"
click at [235, 118] on input "SĐT Người Gửi" at bounding box center [224, 124] width 210 height 31
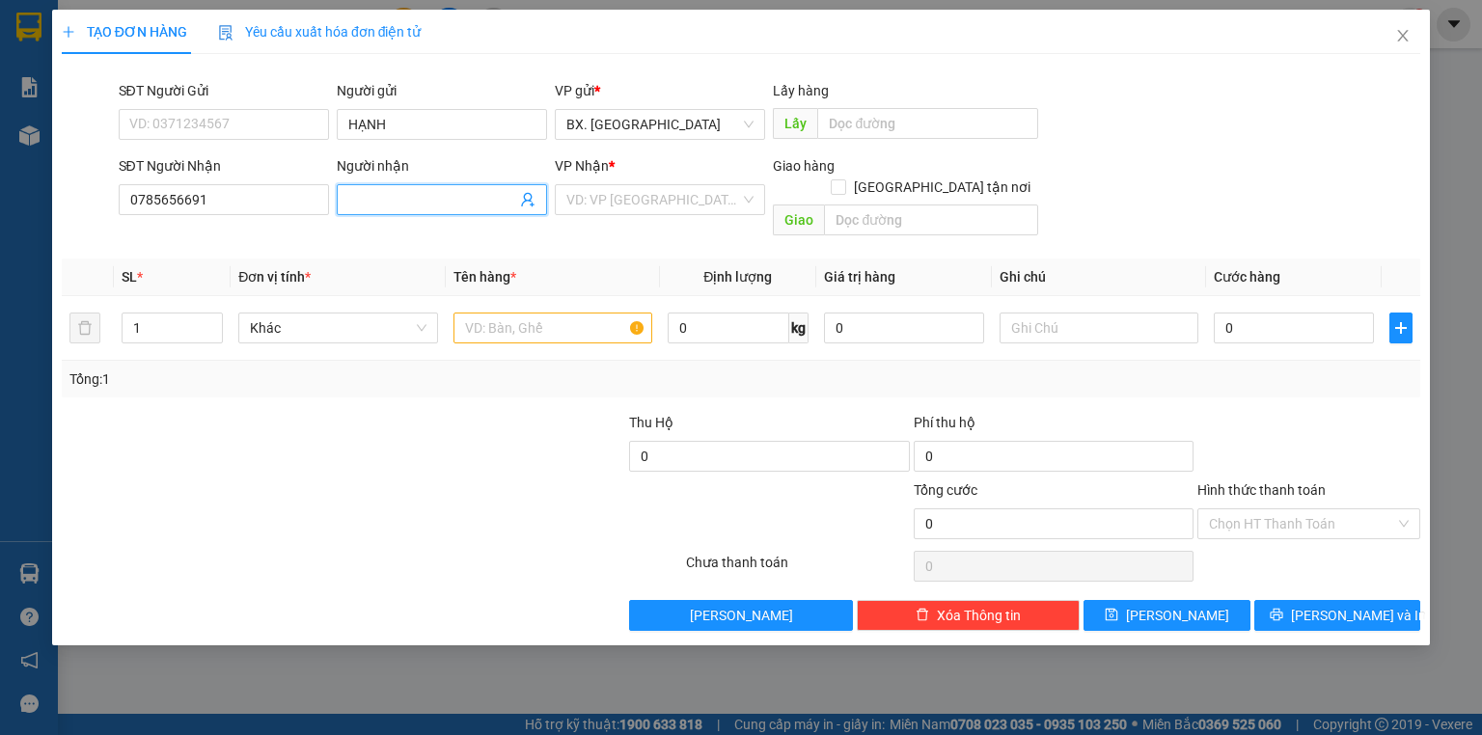
click at [369, 198] on input "Người nhận" at bounding box center [432, 199] width 168 height 21
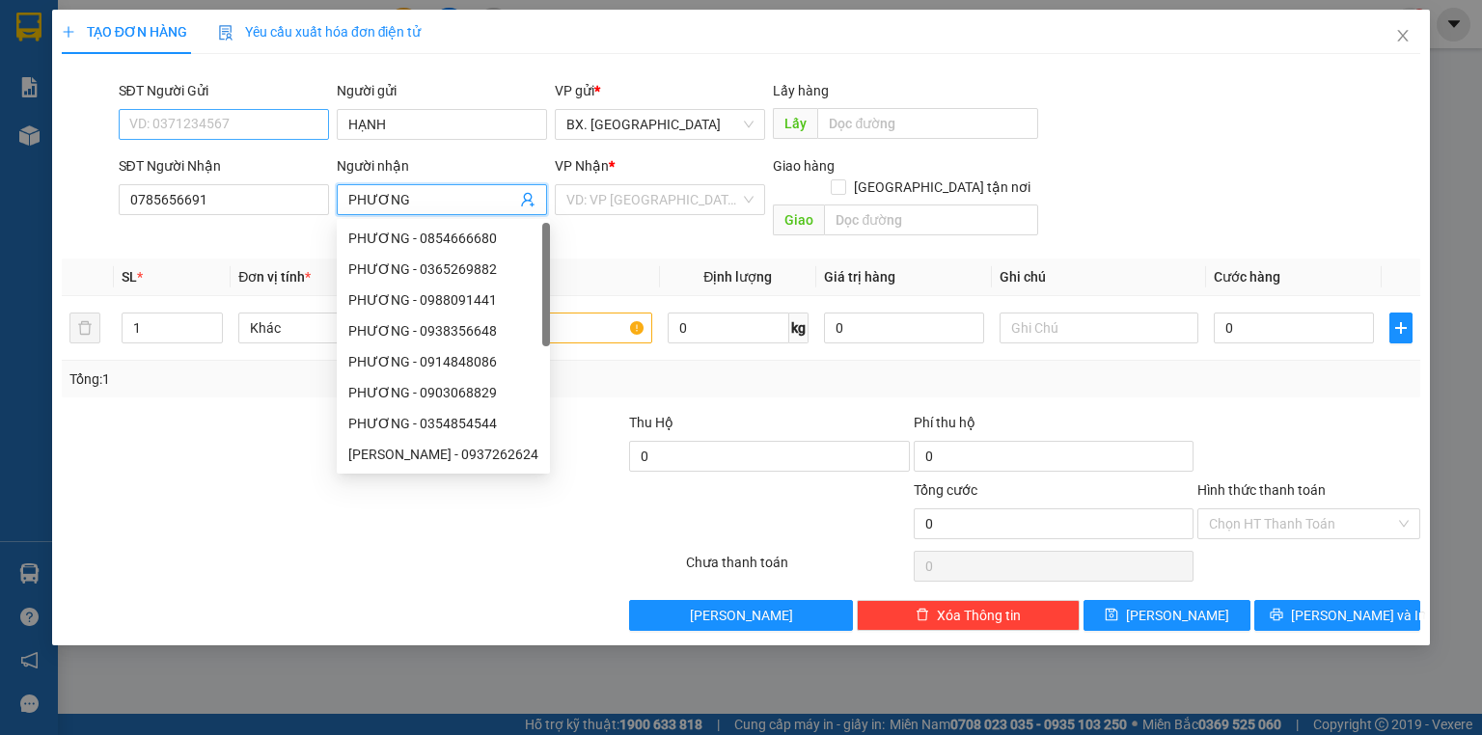
type input "PHƯƠNG"
click at [220, 122] on input "SĐT Người Gửi" at bounding box center [224, 124] width 210 height 31
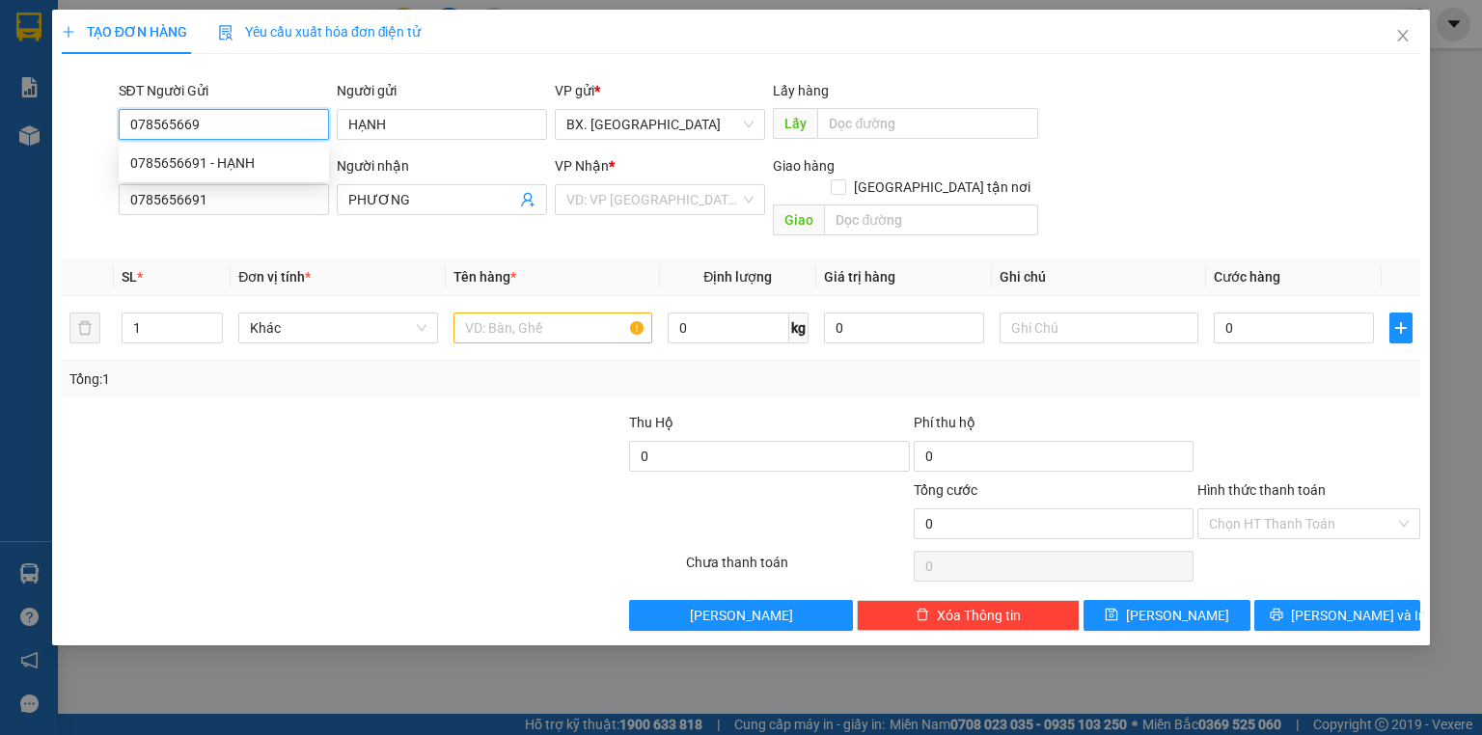
type input "0785656691"
click at [211, 158] on div "0785656691 - HẠNH" at bounding box center [223, 162] width 187 height 21
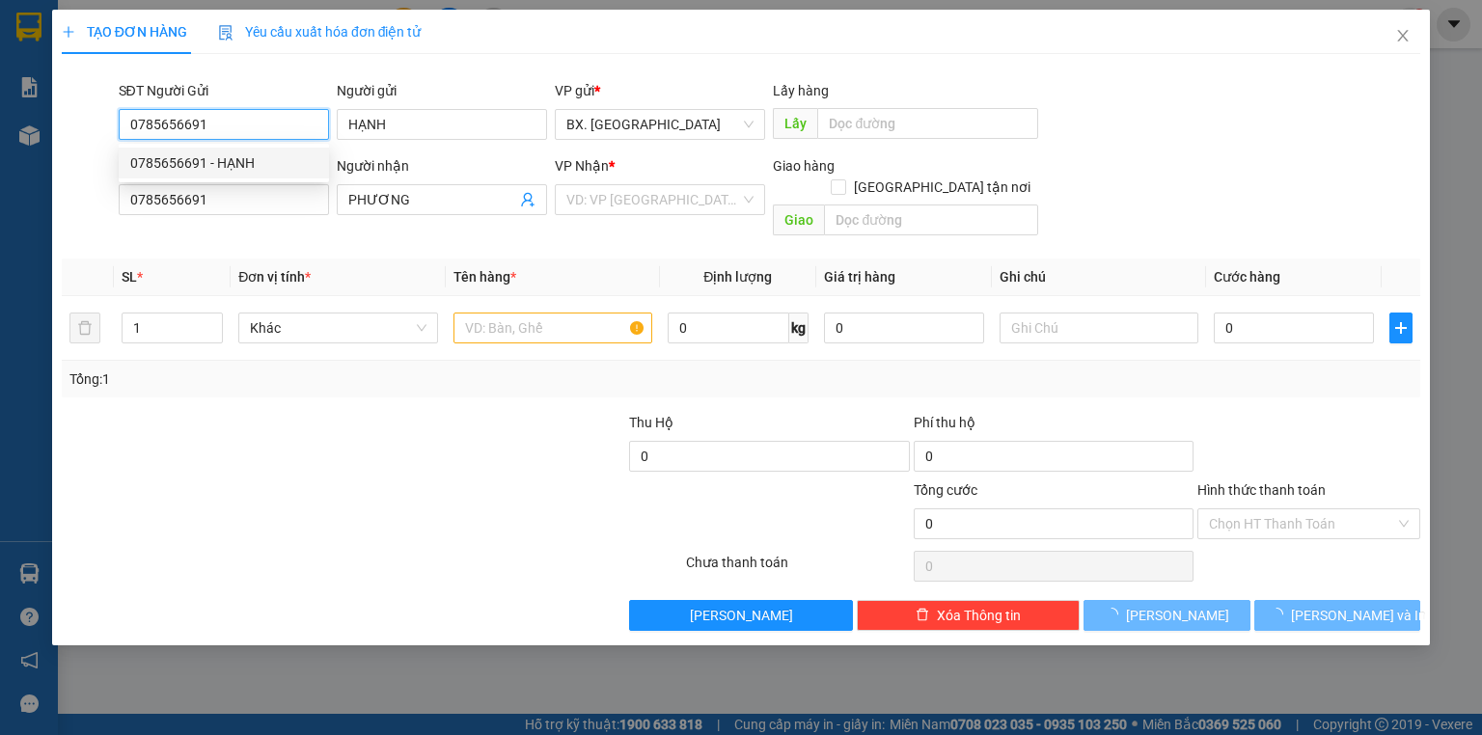
type input "60.000"
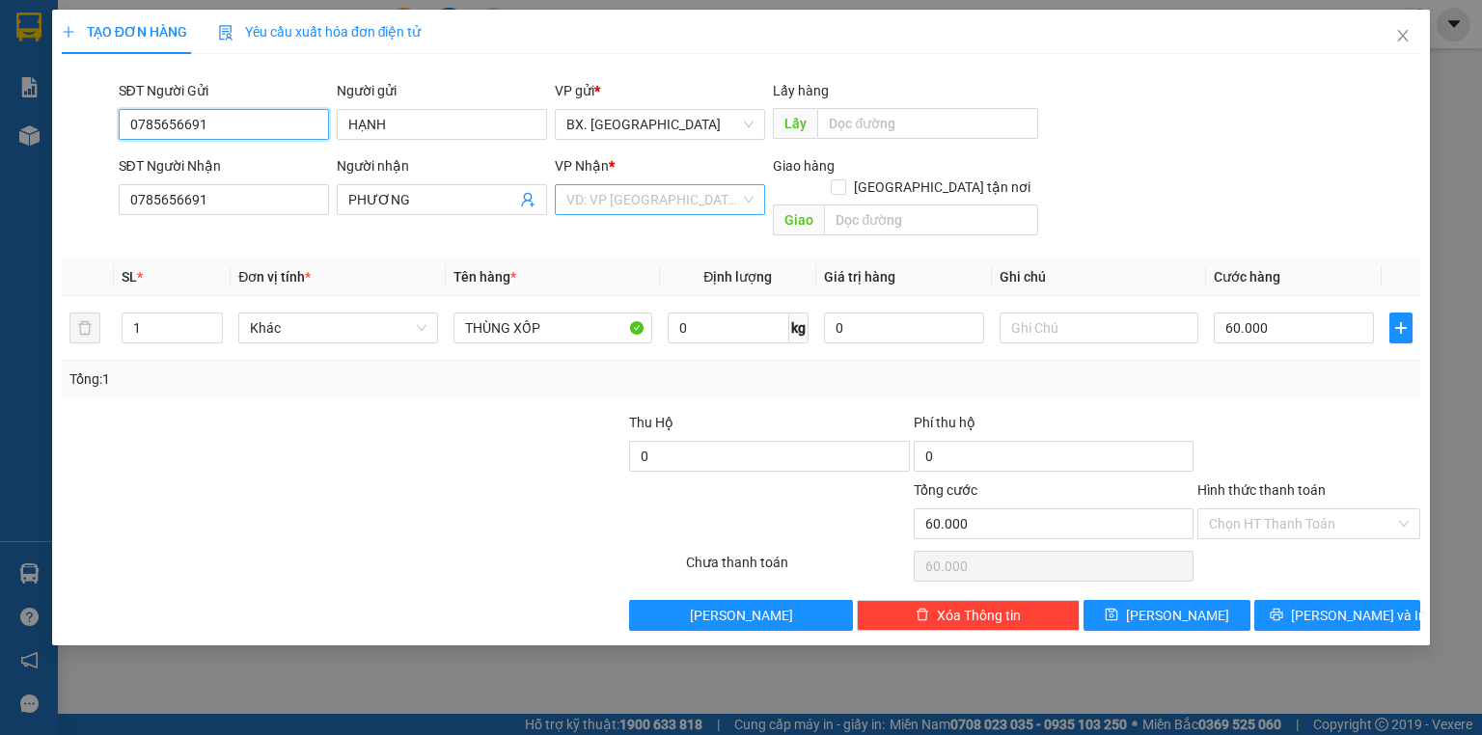
type input "0785656691"
click at [647, 207] on input "search" at bounding box center [653, 199] width 174 height 29
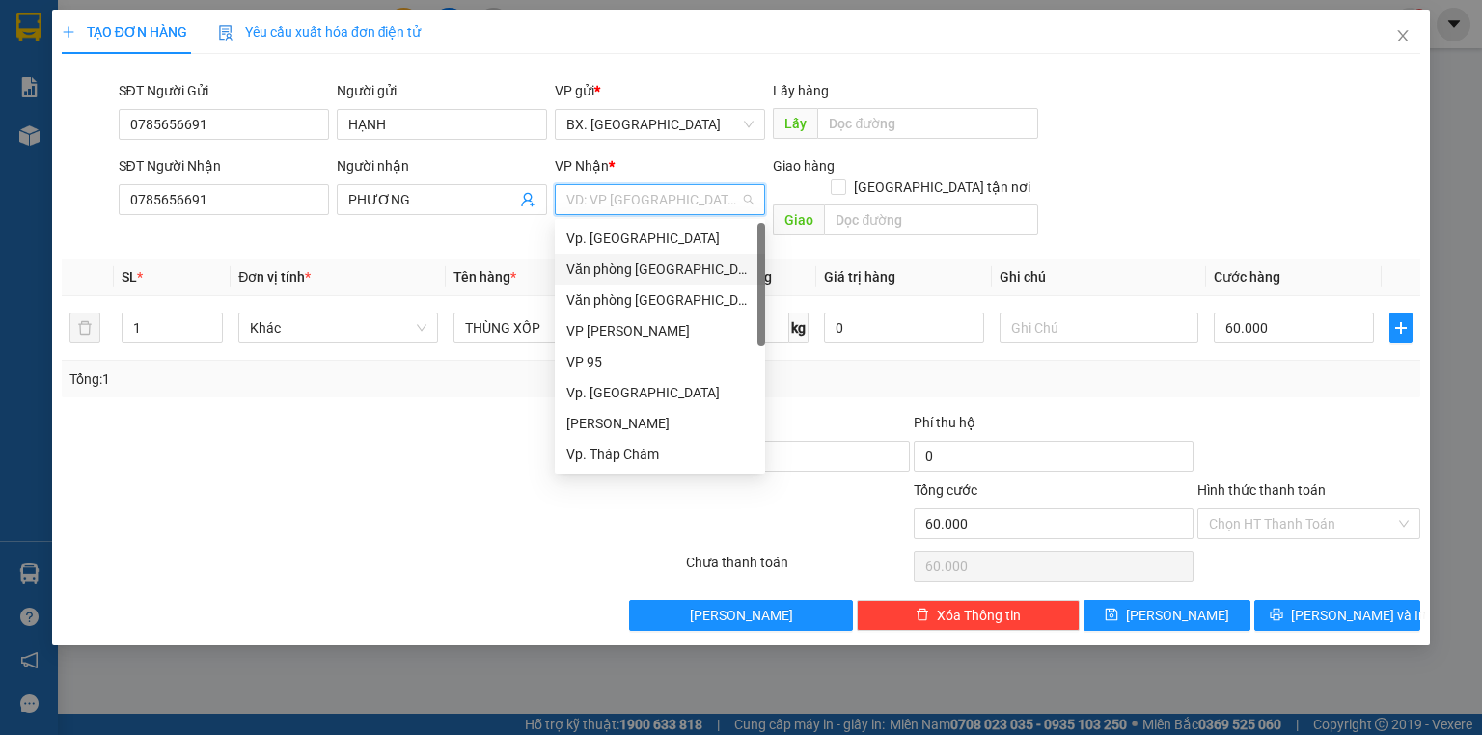
click at [652, 278] on div "Văn phòng [GEOGRAPHIC_DATA]" at bounding box center [659, 269] width 187 height 21
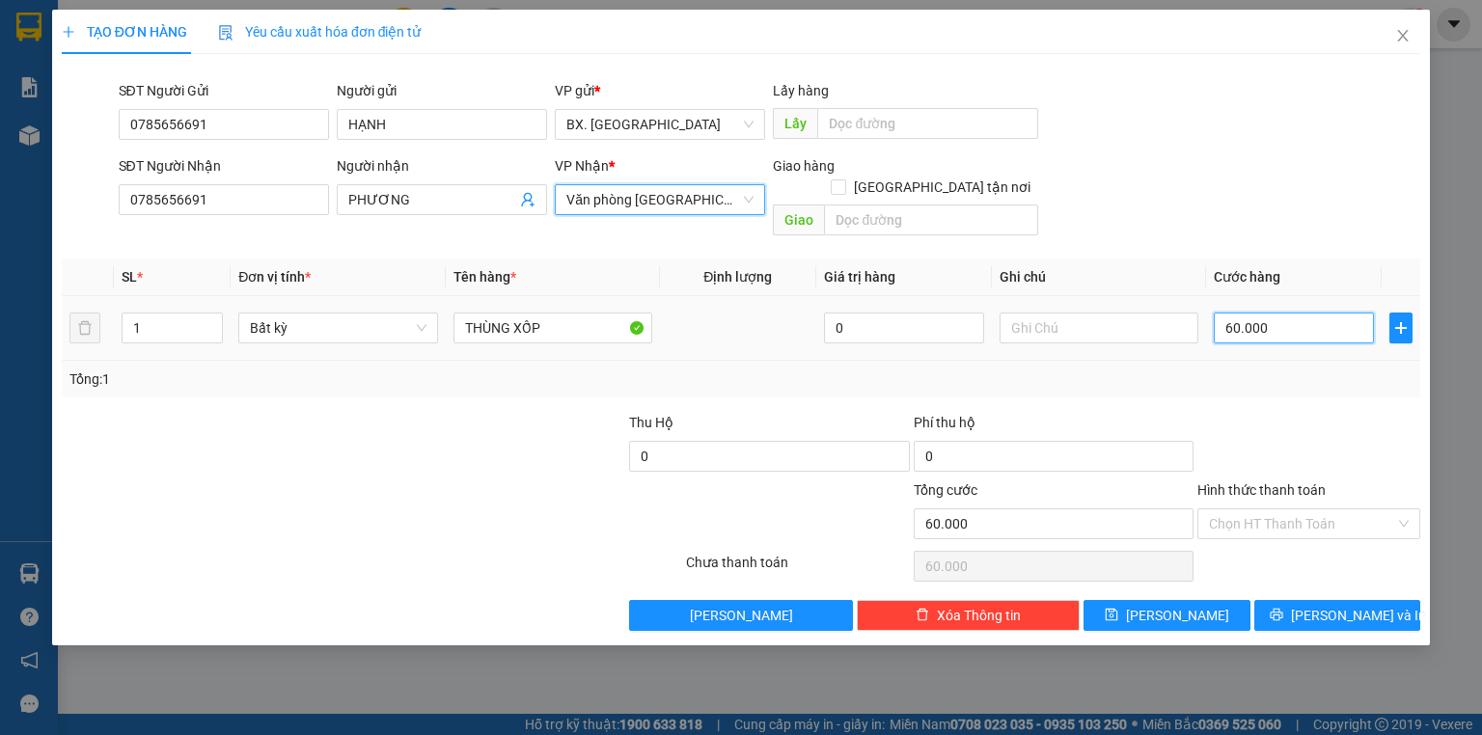
click at [1253, 313] on input "60.000" at bounding box center [1294, 328] width 160 height 31
type input "5"
type input "50"
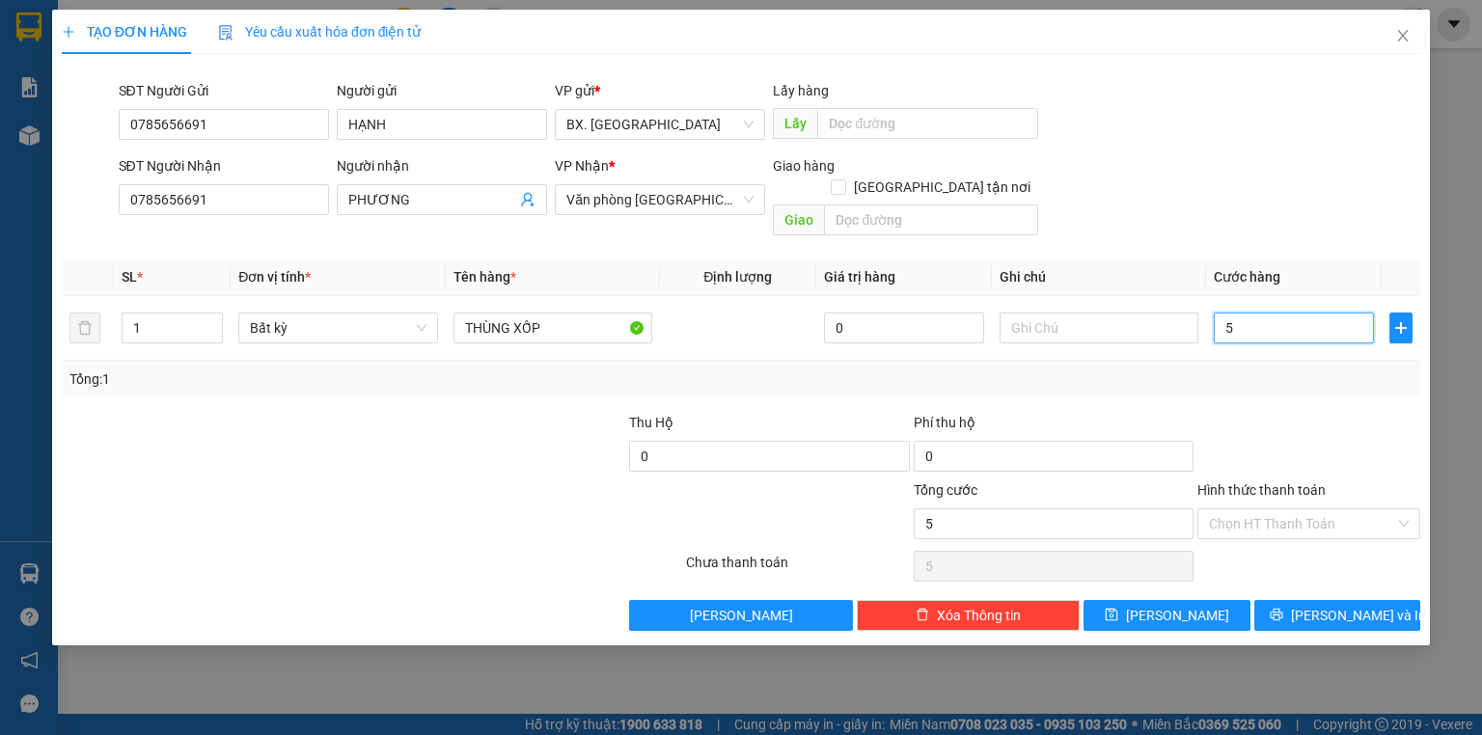
type input "50"
type input "50.000"
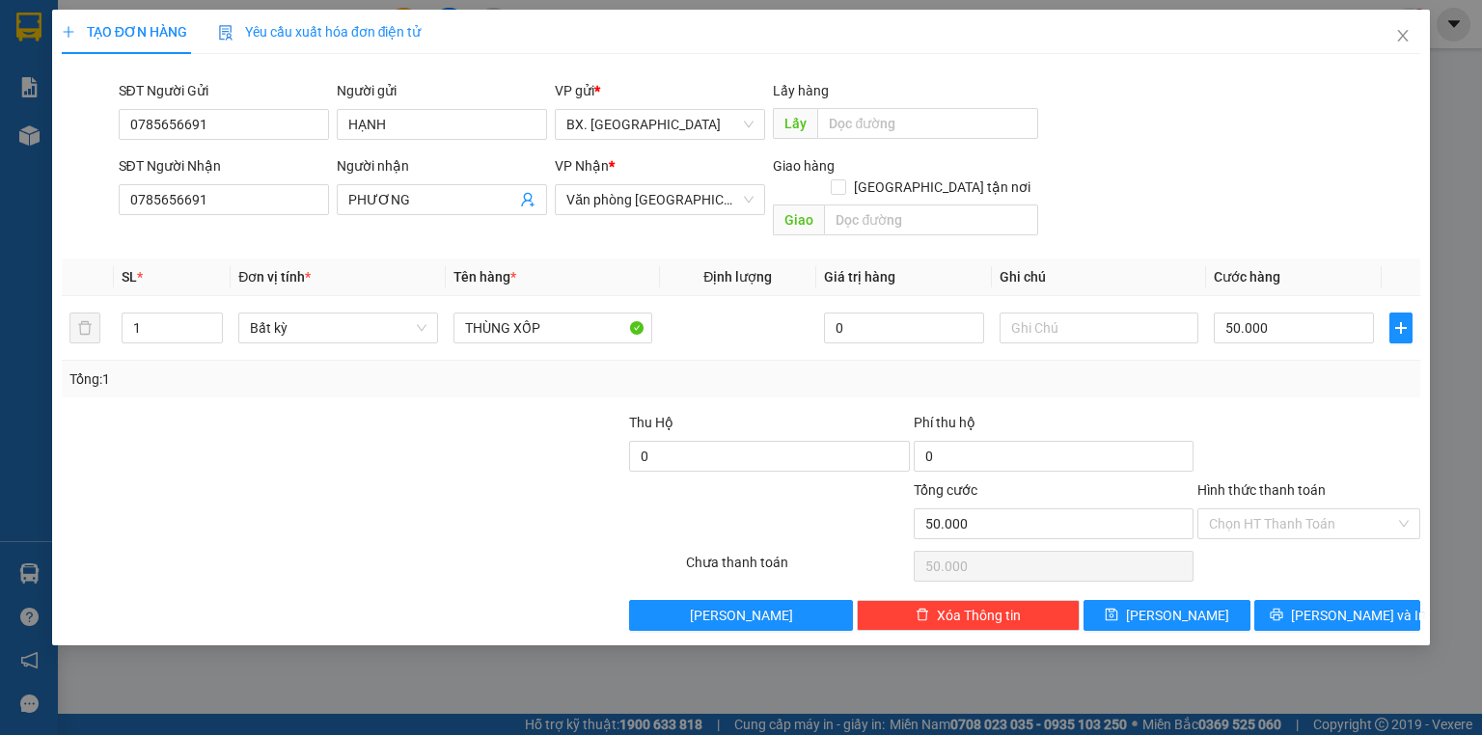
click at [1201, 160] on div "SĐT Người Nhận 0785656691 Người nhận PHƯƠNG VP Nhận * Văn phòng [GEOGRAPHIC_DAT…" at bounding box center [770, 199] width 1311 height 89
click at [1253, 511] on input "Hình thức thanh toán" at bounding box center [1302, 524] width 186 height 29
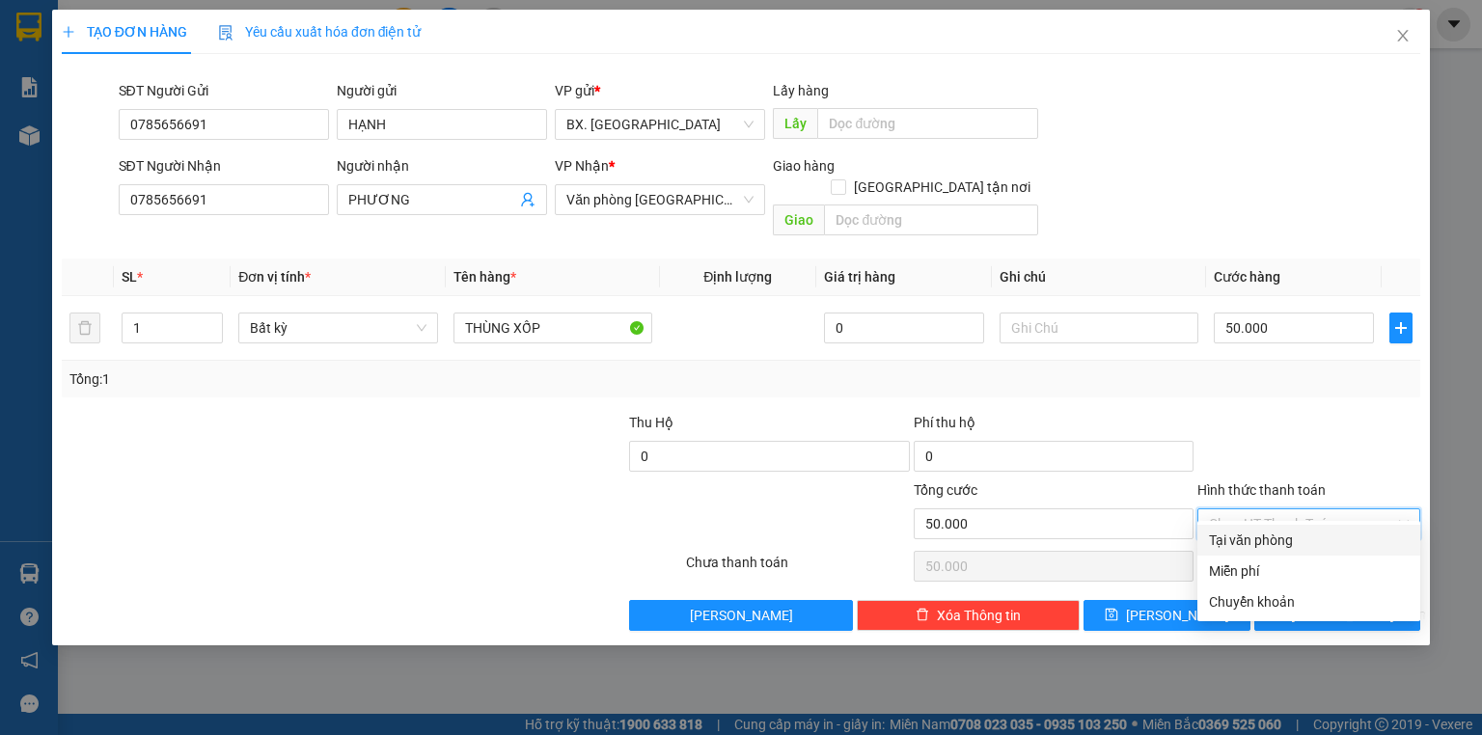
click at [1270, 537] on div "Tại văn phòng" at bounding box center [1309, 540] width 200 height 21
type input "0"
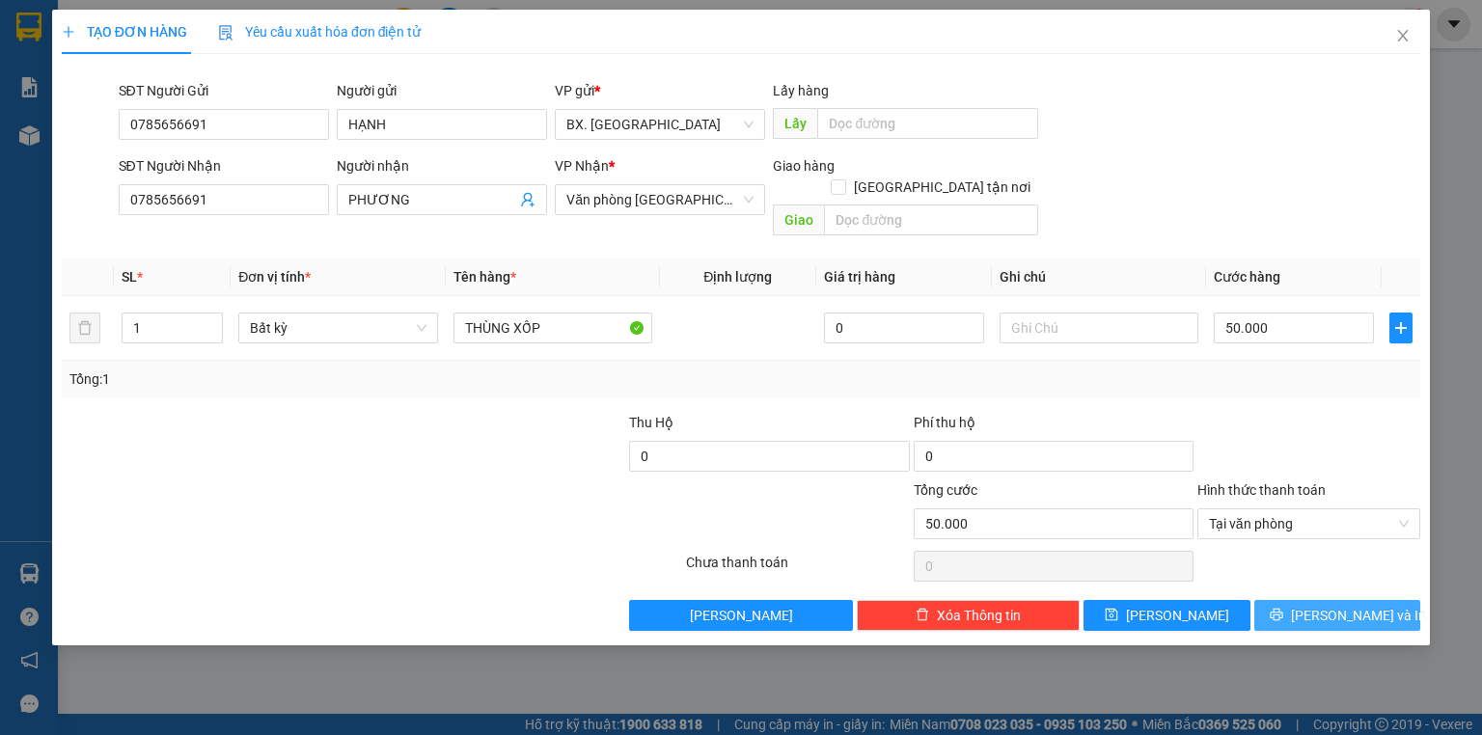
click at [1285, 600] on button "[PERSON_NAME] và In" at bounding box center [1338, 615] width 167 height 31
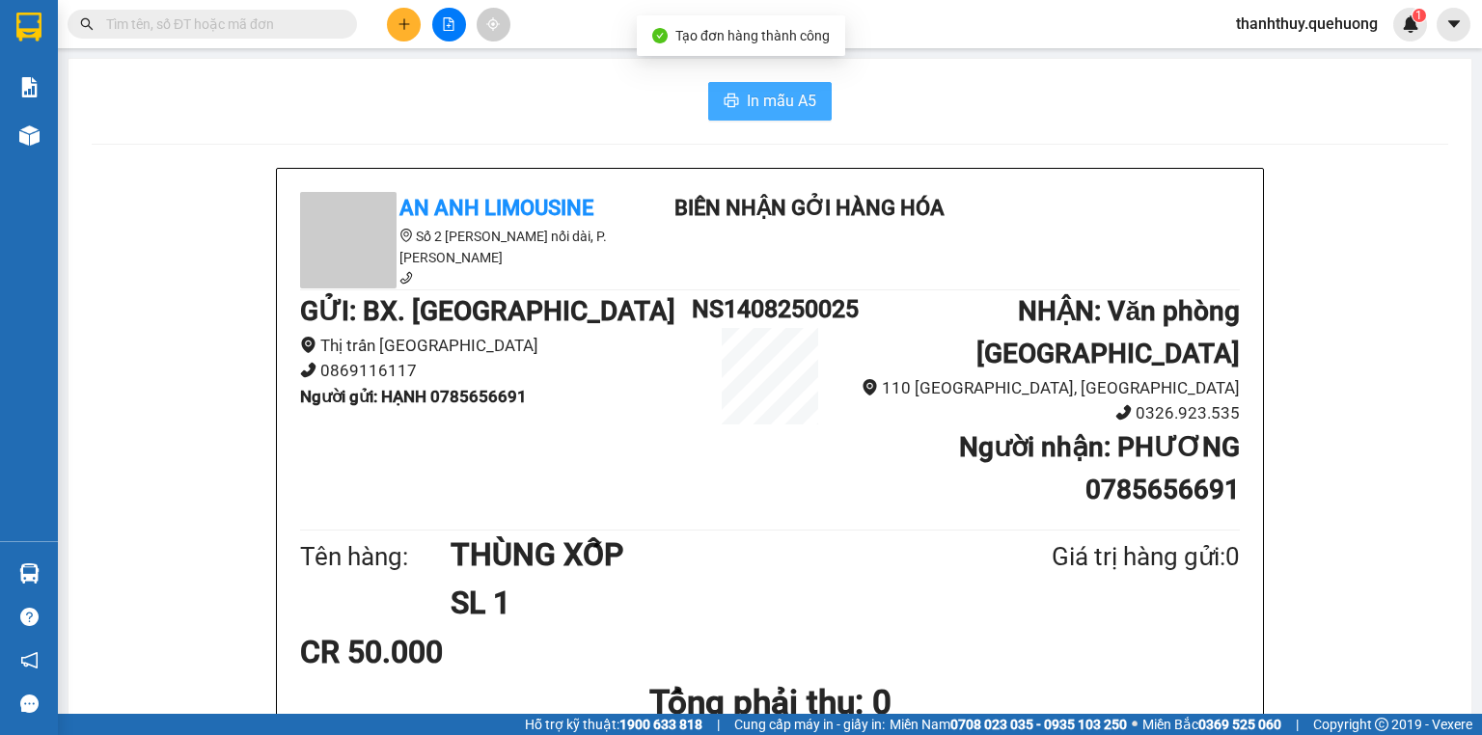
click at [730, 101] on icon "printer" at bounding box center [731, 100] width 15 height 15
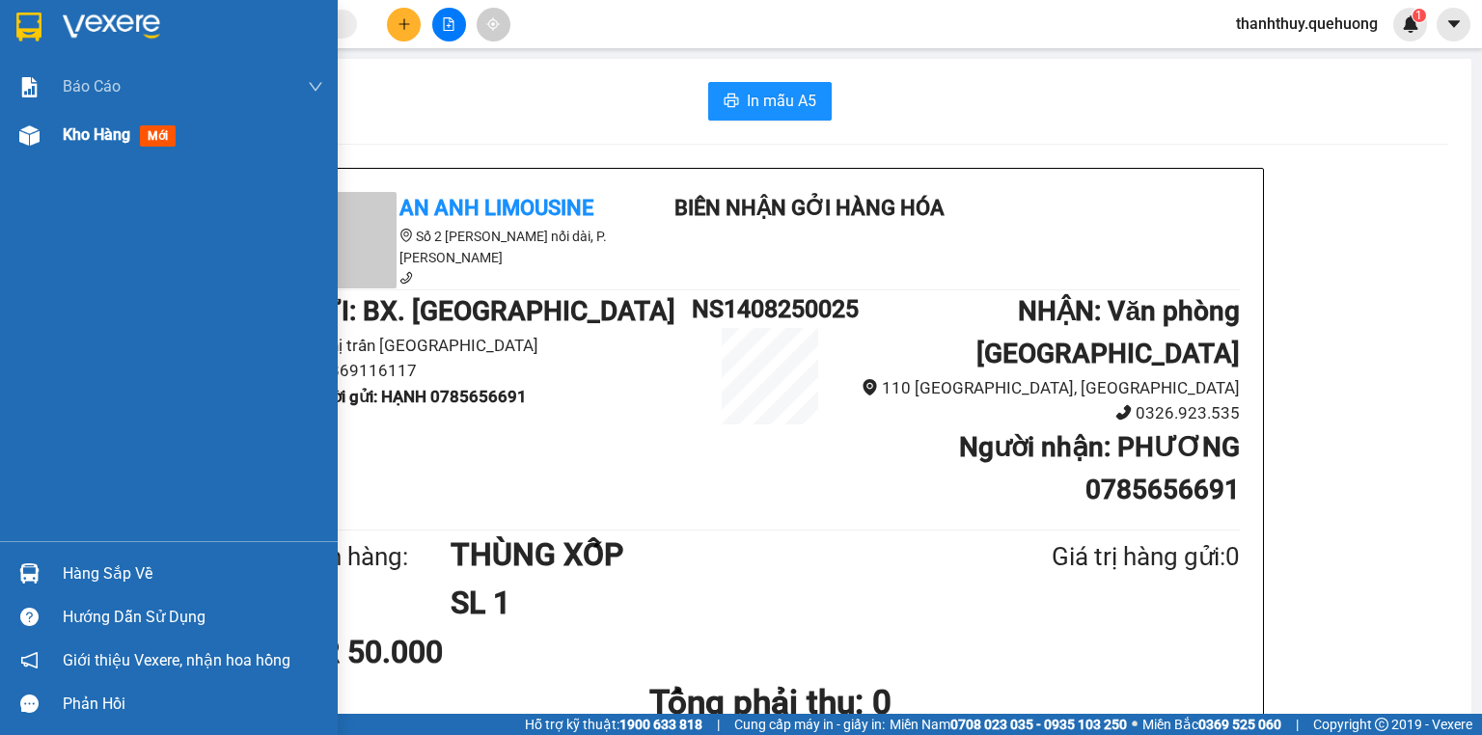
click at [84, 125] on span "Kho hàng" at bounding box center [97, 134] width 68 height 18
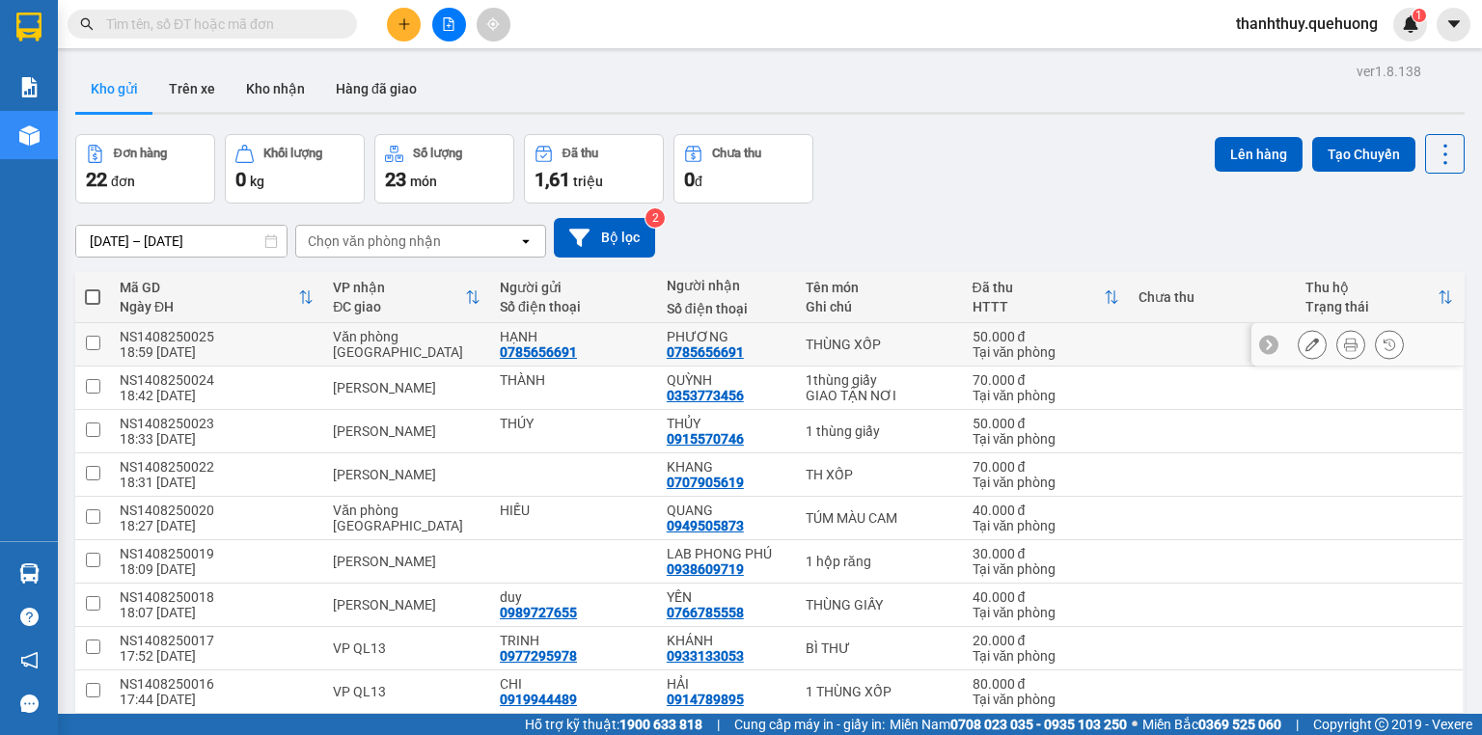
click at [1306, 345] on icon at bounding box center [1313, 345] width 14 height 14
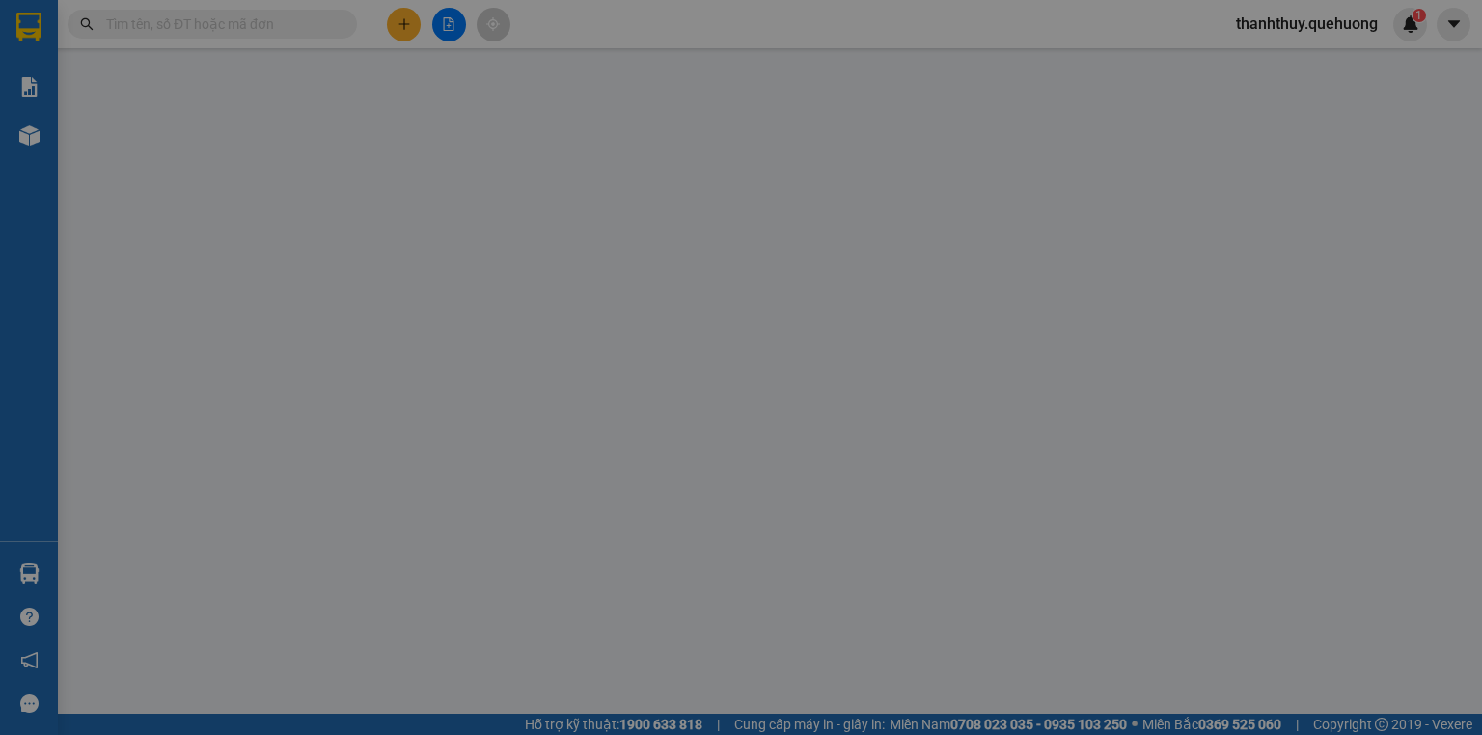
type input "0785656691"
type input "HẠNH"
type input "0785656691"
type input "PHƯƠNG"
type input "50.000"
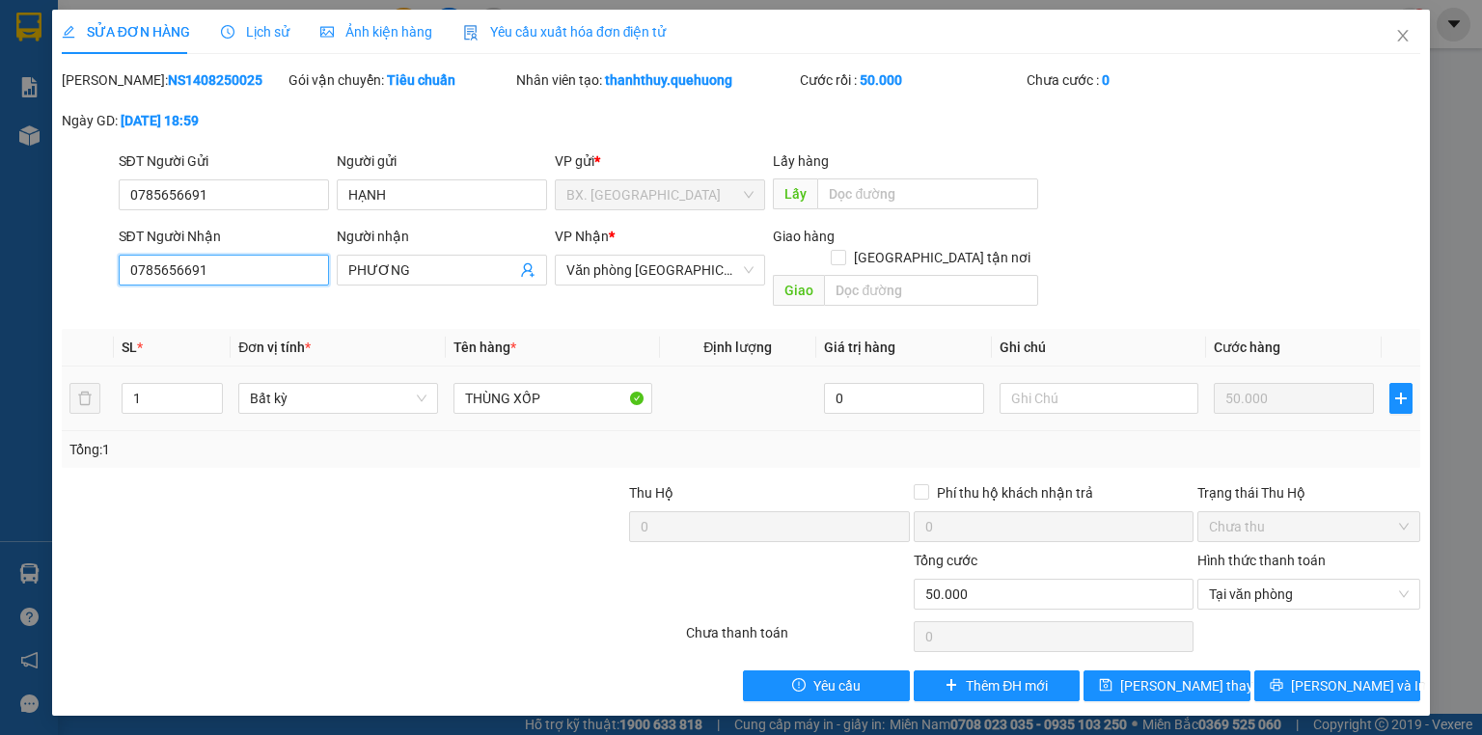
drag, startPoint x: 218, startPoint y: 268, endPoint x: 109, endPoint y: 306, distance: 115.4
click at [109, 306] on div "Total Paid Fee 50.000 Total UnPaid Fee 0 Cash Collection Total Fee Mã ĐH: NS140…" at bounding box center [741, 385] width 1359 height 632
type input "0982362840"
click at [1318, 671] on button "[PERSON_NAME] và In" at bounding box center [1338, 686] width 167 height 31
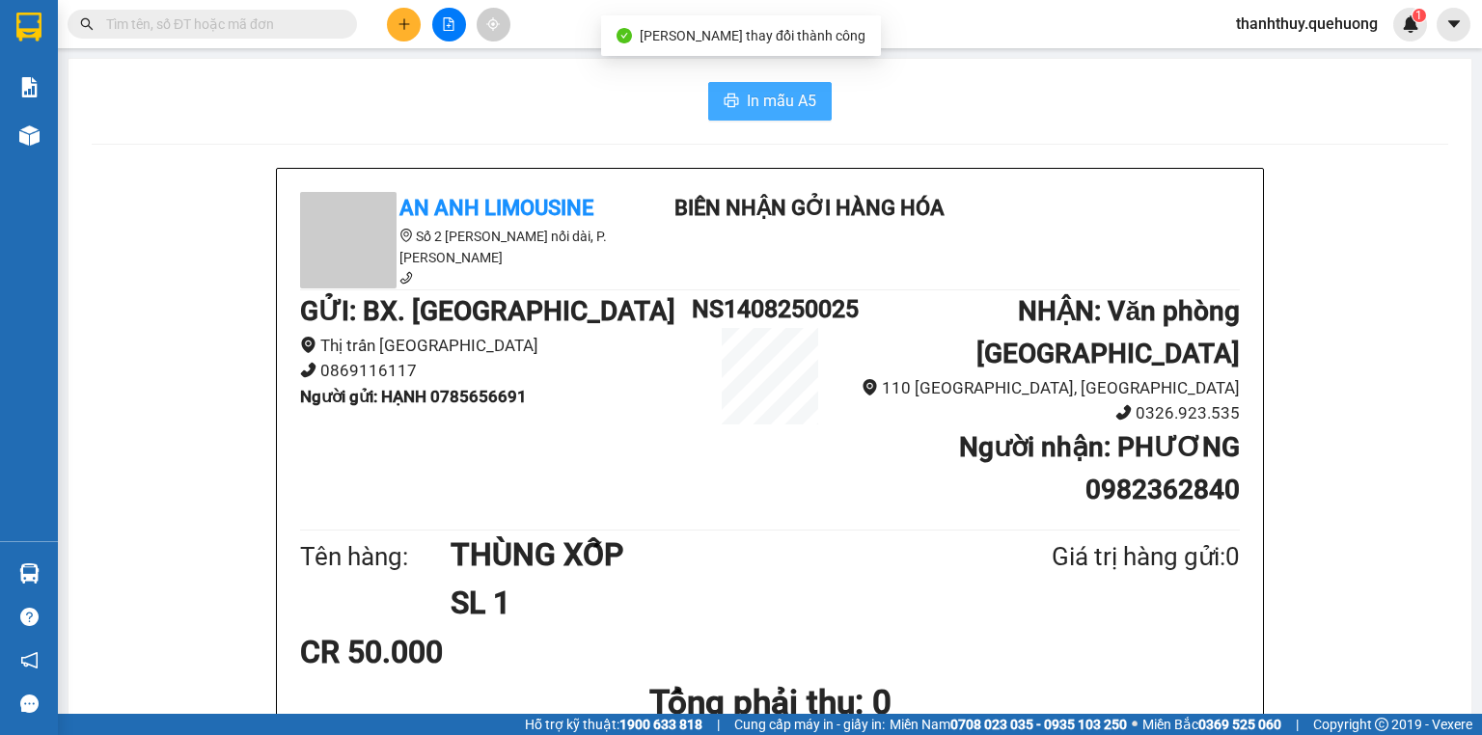
click at [780, 97] on span "In mẫu A5" at bounding box center [781, 101] width 69 height 24
click at [402, 25] on icon "plus" at bounding box center [405, 24] width 14 height 14
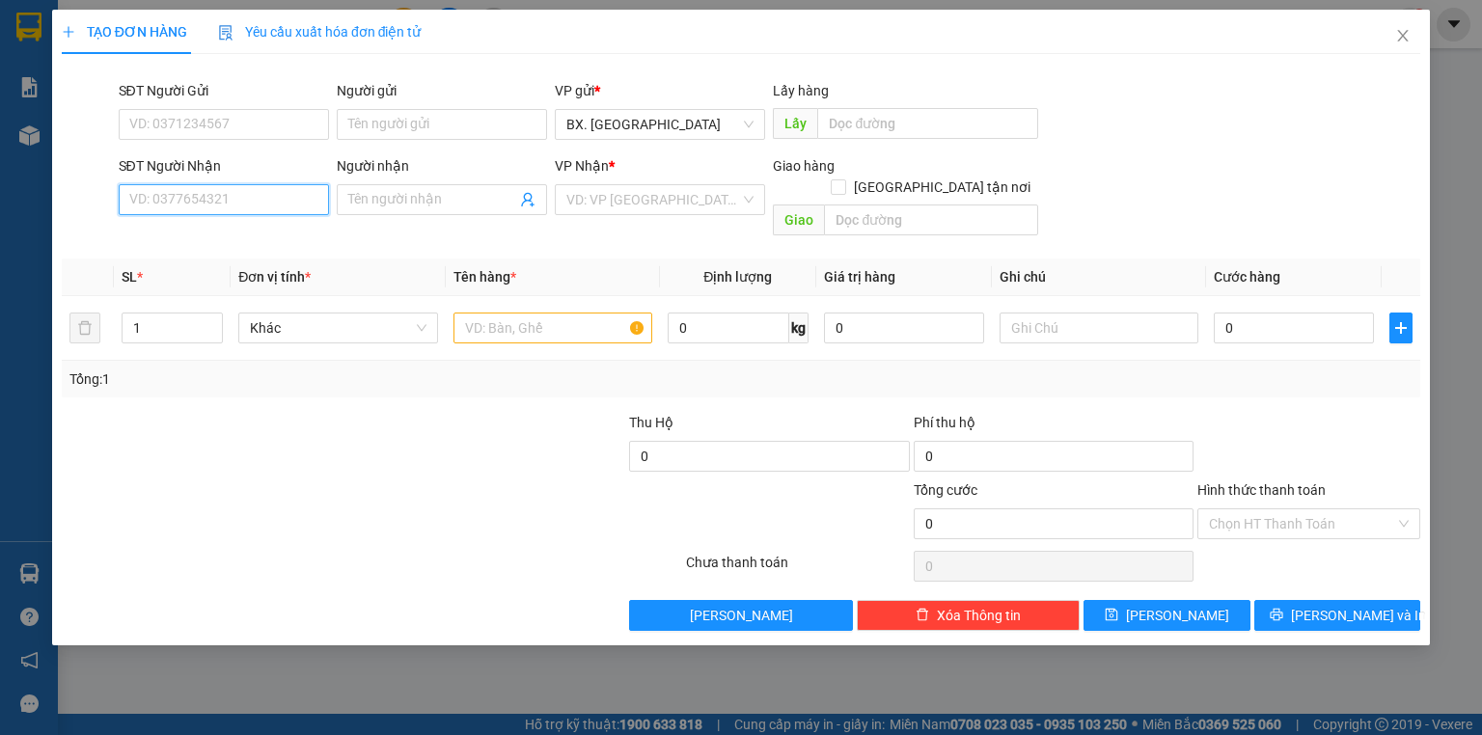
click at [295, 200] on input "SĐT Người Nhận" at bounding box center [224, 199] width 210 height 31
click at [222, 248] on div "0774848431 - vy" at bounding box center [223, 238] width 187 height 21
type input "0774848431"
type input "vy"
type input "70.000"
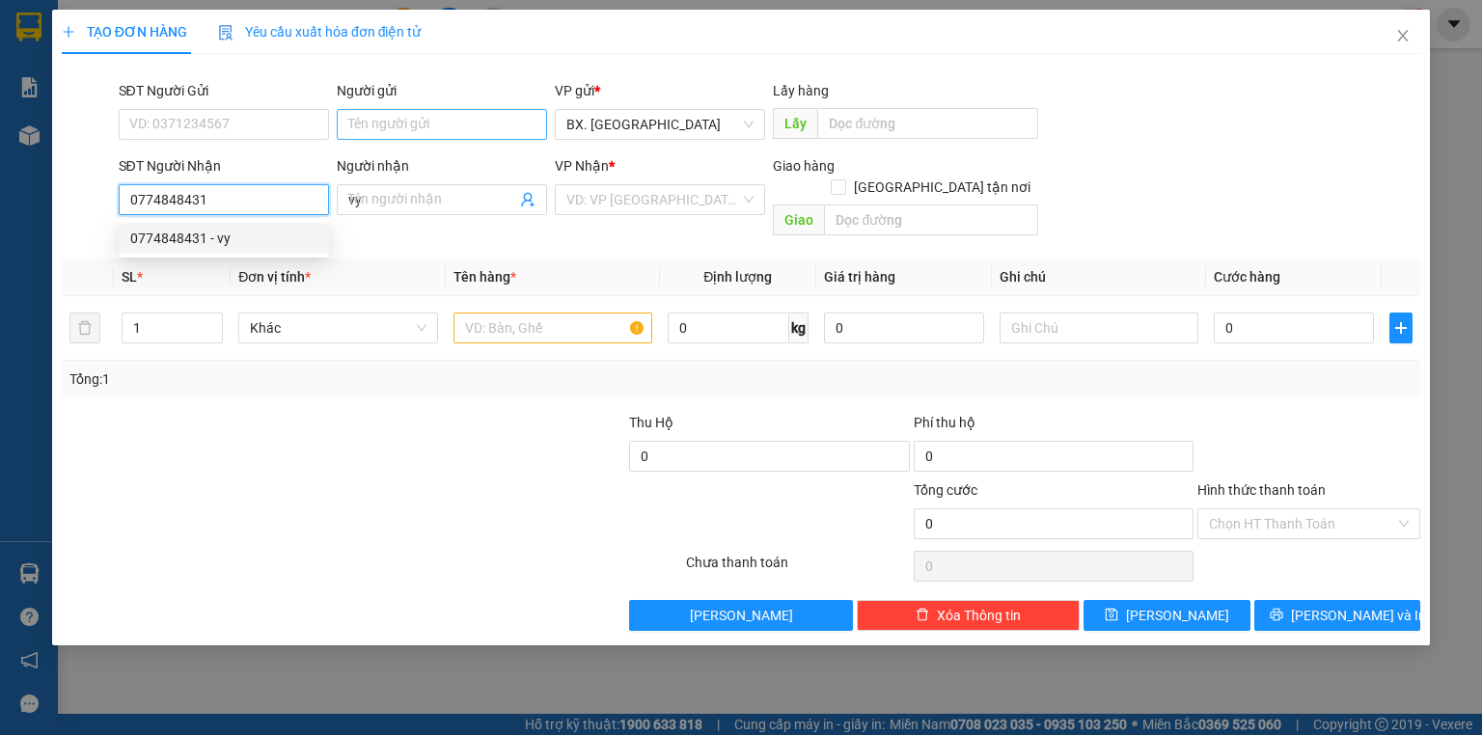
type input "70.000"
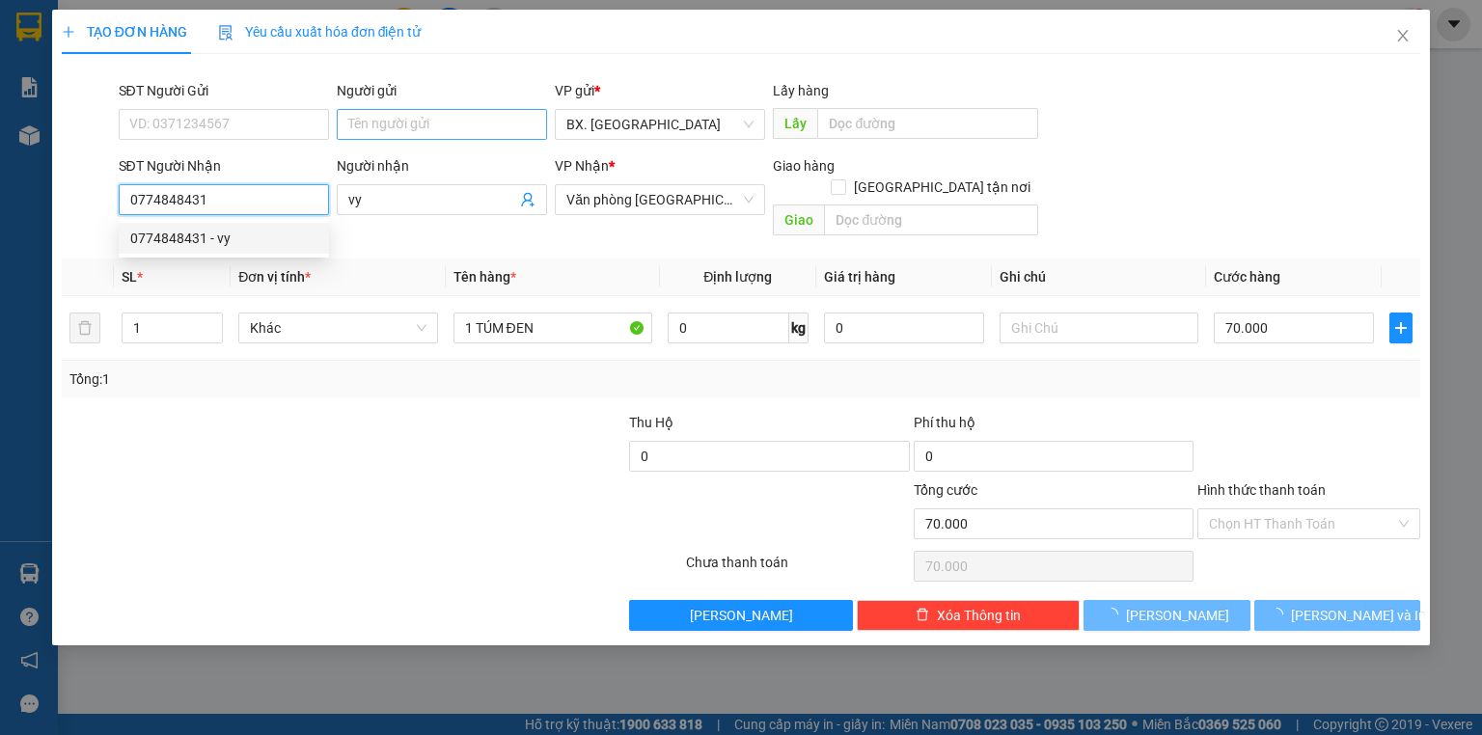
type input "0774848431"
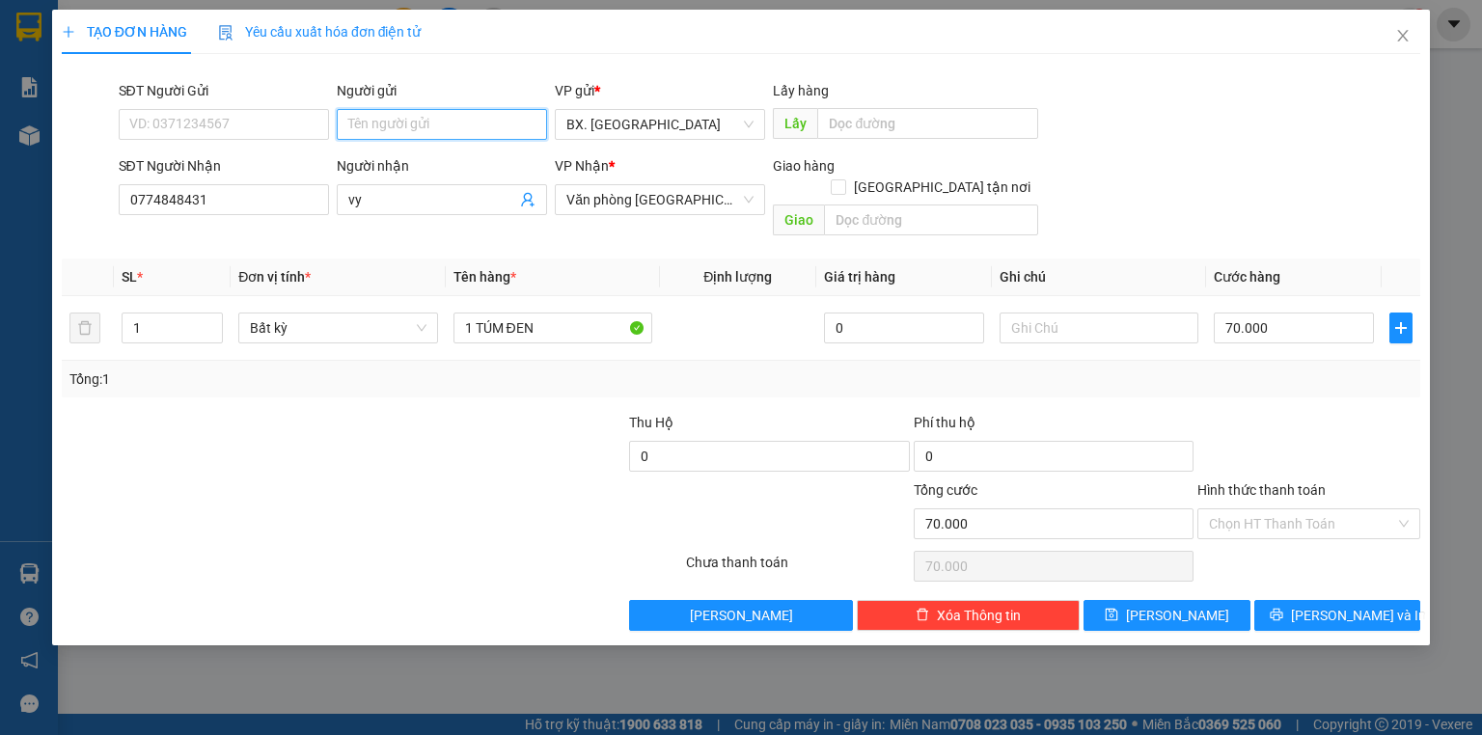
click at [408, 131] on input "Người gửi" at bounding box center [442, 124] width 210 height 31
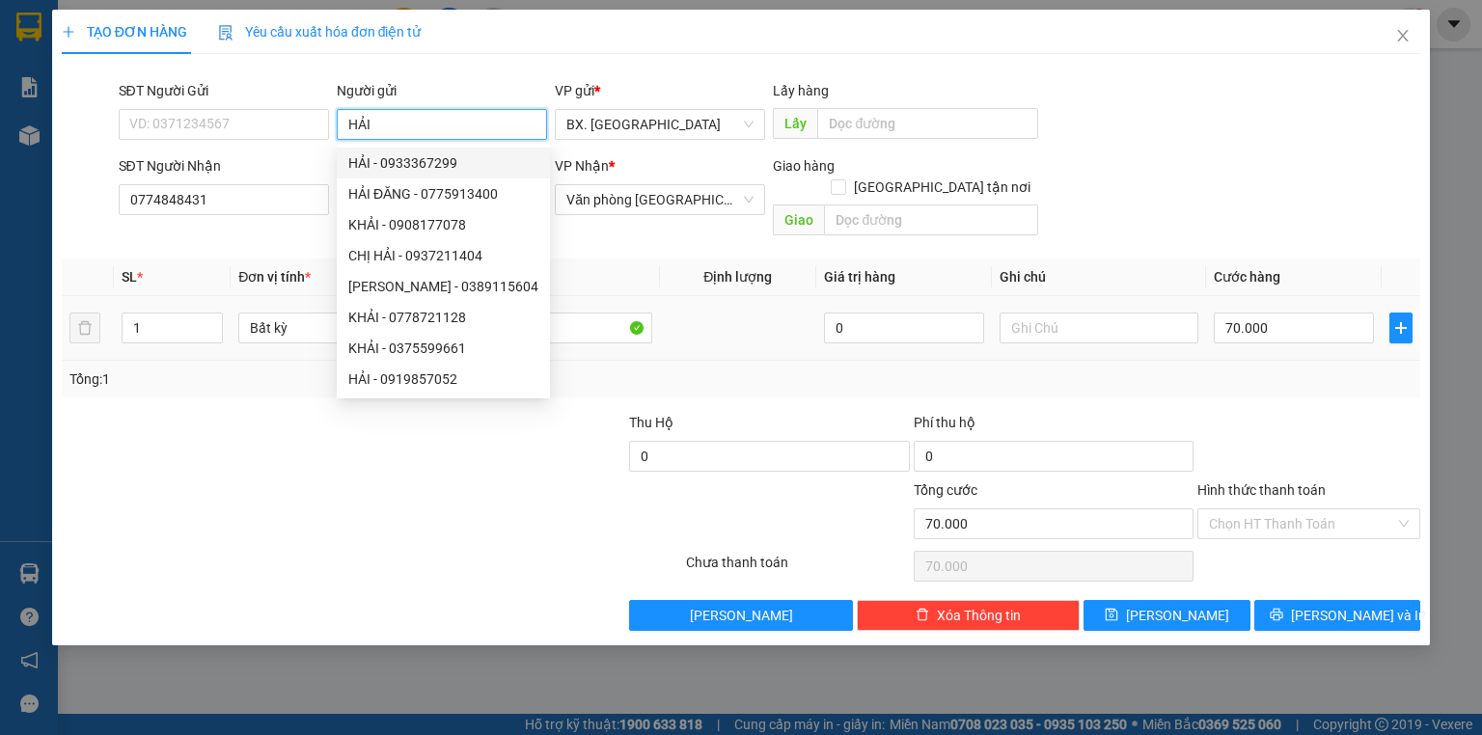
type input "HẢI"
click at [1278, 323] on div "70.000" at bounding box center [1294, 328] width 160 height 39
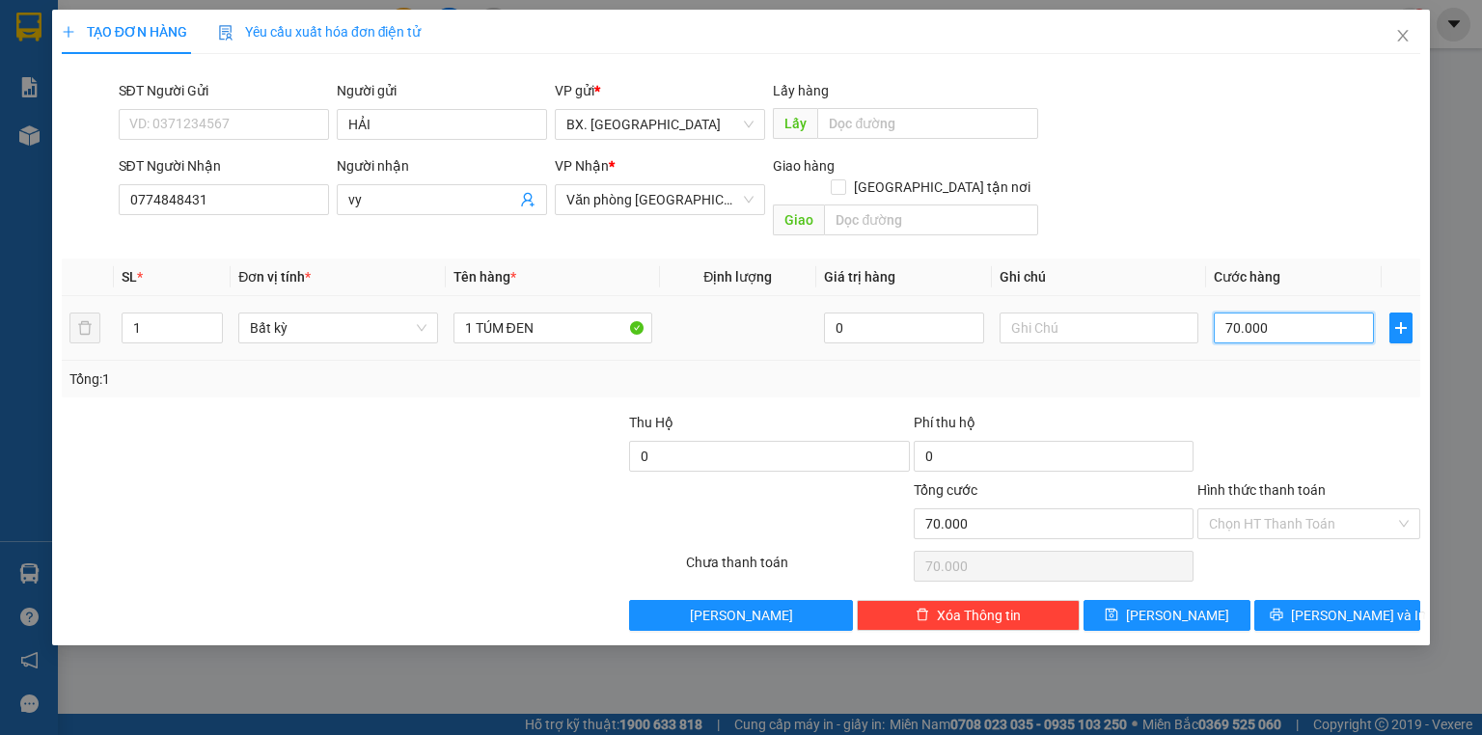
click at [1276, 313] on input "70.000" at bounding box center [1294, 328] width 160 height 31
type input "4"
type input "40"
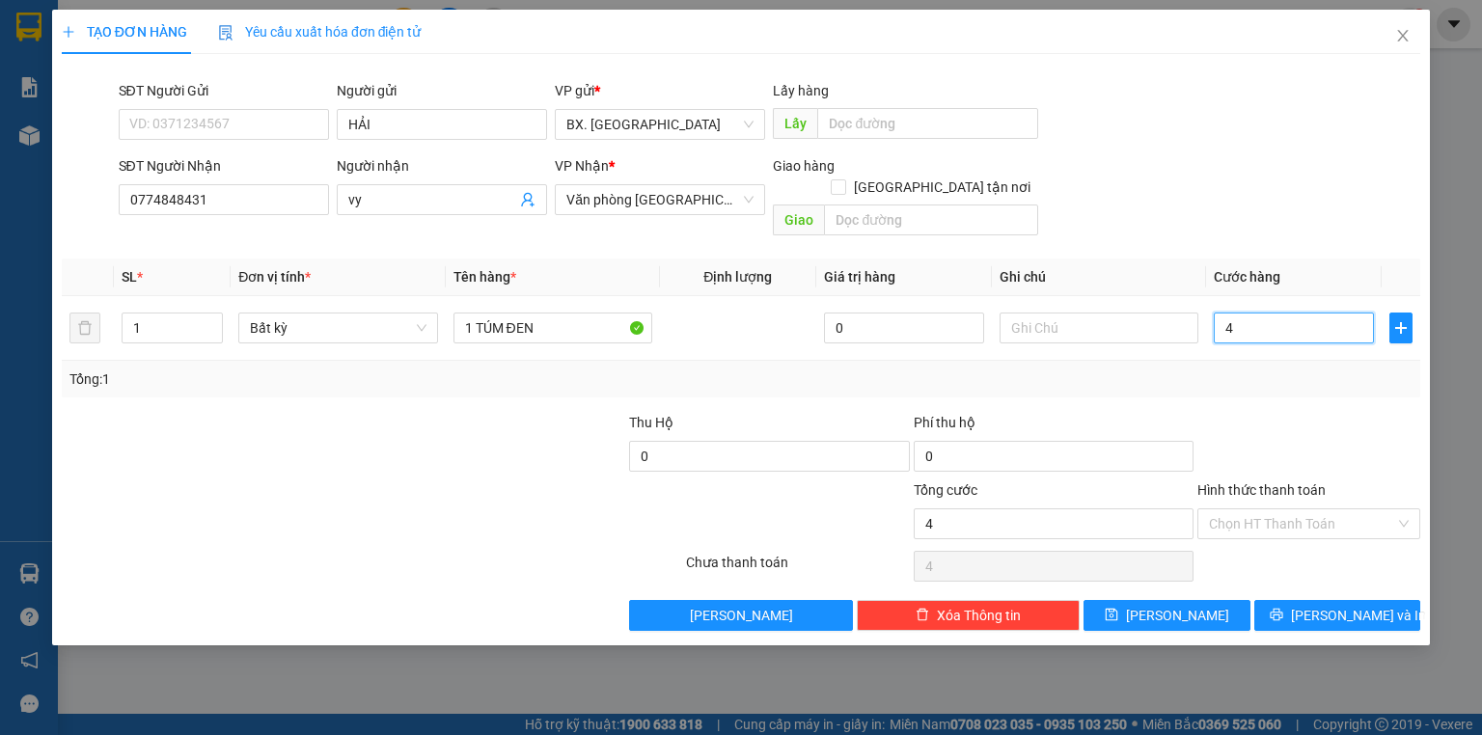
type input "40"
click at [1278, 313] on input "40" at bounding box center [1294, 328] width 160 height 31
click at [1231, 313] on input "40" at bounding box center [1294, 328] width 160 height 31
type input "40"
type input "40.000"
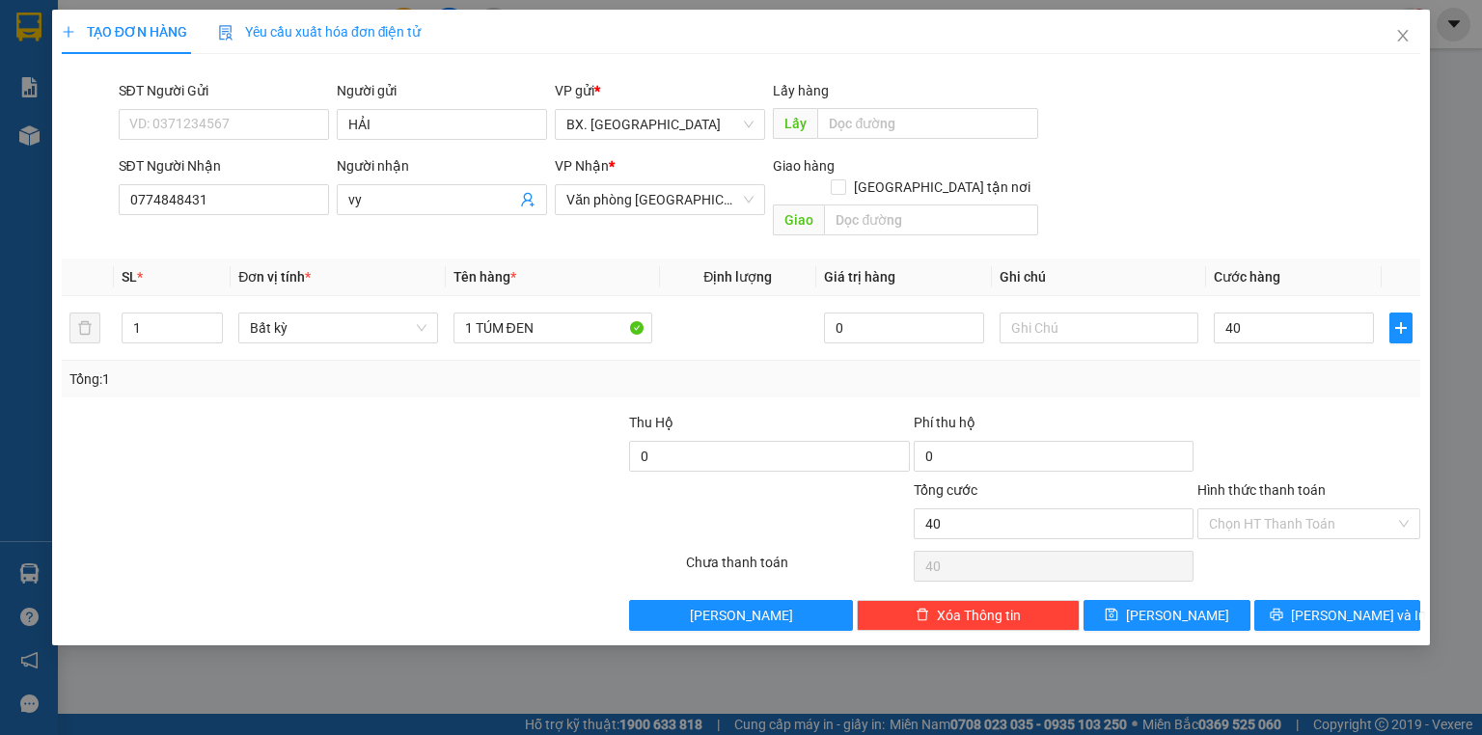
type input "40.000"
click at [1192, 220] on div "SĐT Người Nhận 0774848431 Người nhận vy VP Nhận * Văn phòng [GEOGRAPHIC_DATA] h…" at bounding box center [770, 199] width 1311 height 89
click at [1251, 510] on input "Hình thức thanh toán" at bounding box center [1302, 524] width 186 height 29
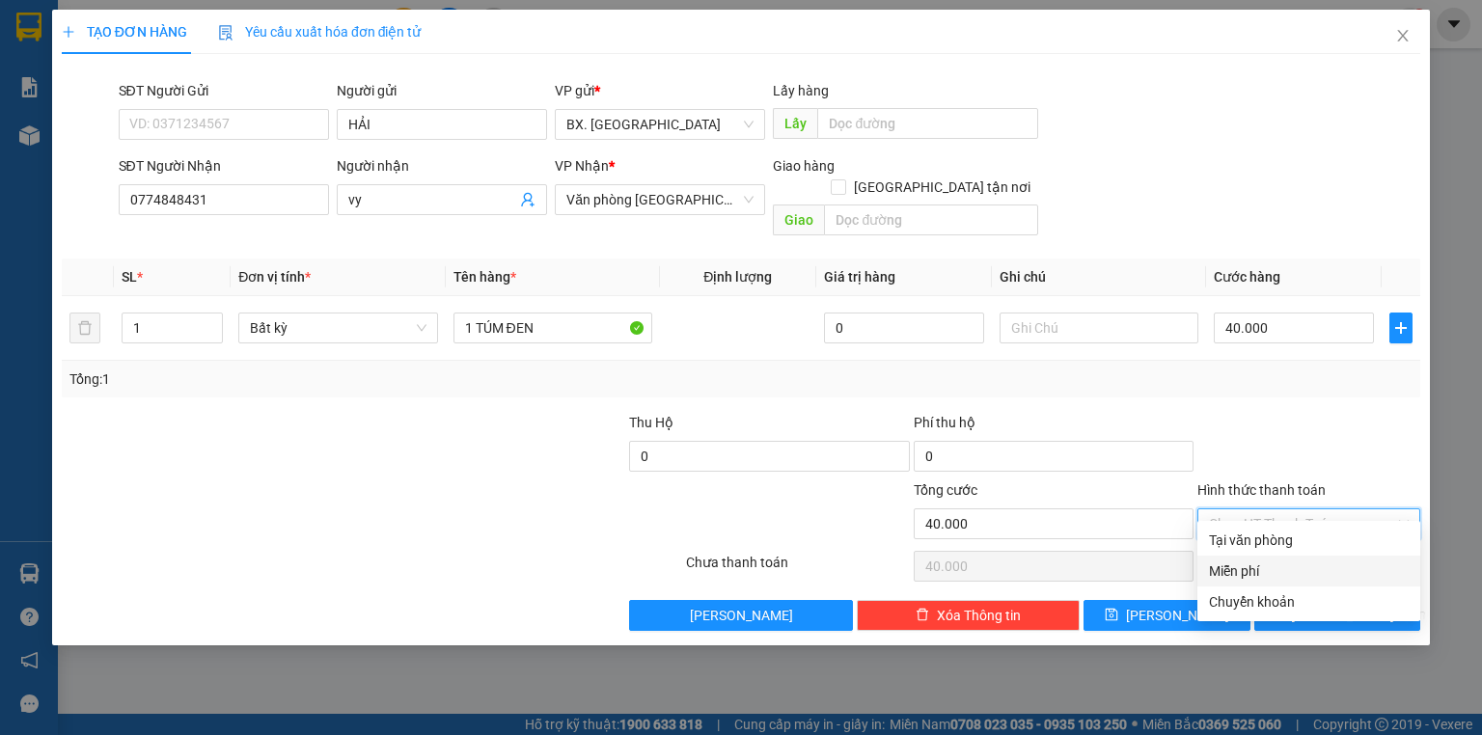
click at [1252, 558] on div "Miễn phí" at bounding box center [1309, 571] width 223 height 31
type input "0"
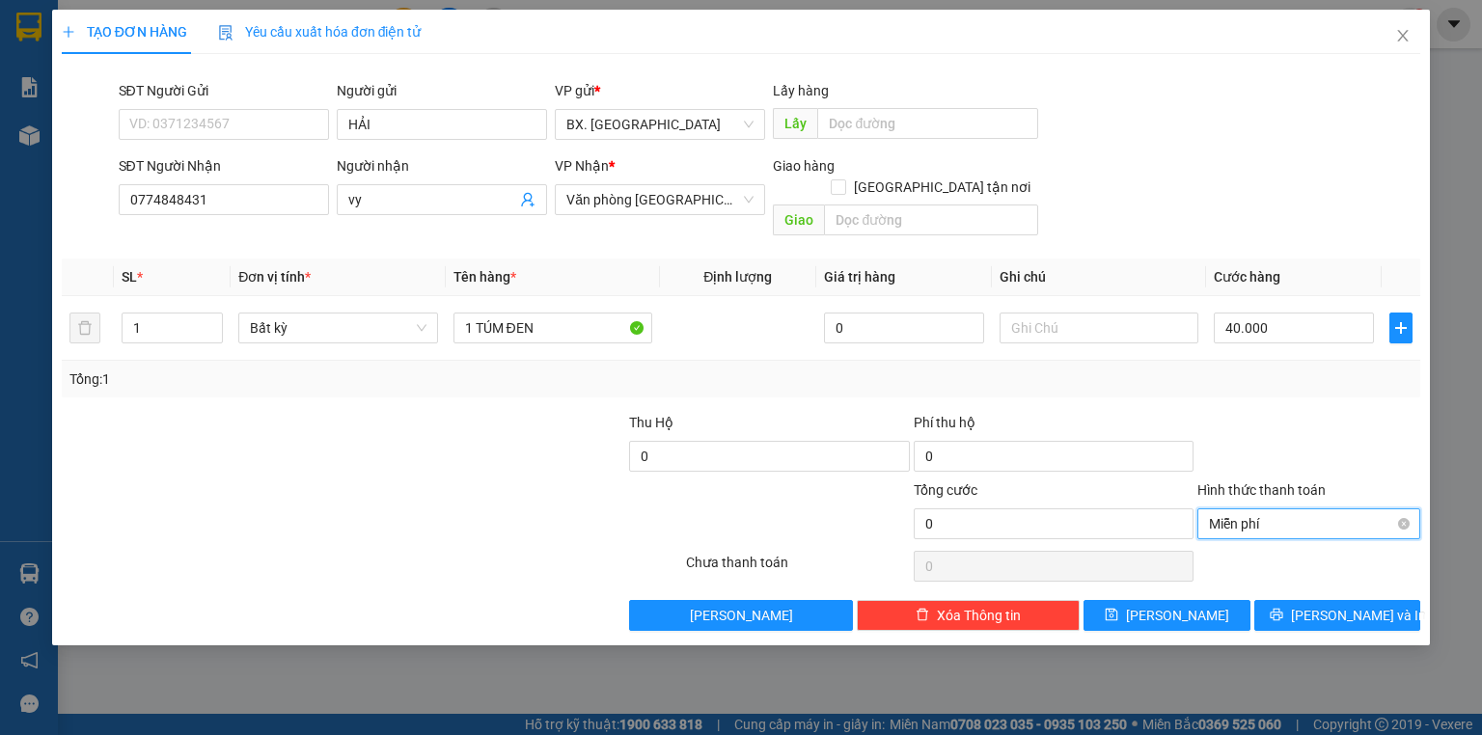
click at [1263, 510] on span "Miễn phí" at bounding box center [1309, 524] width 200 height 29
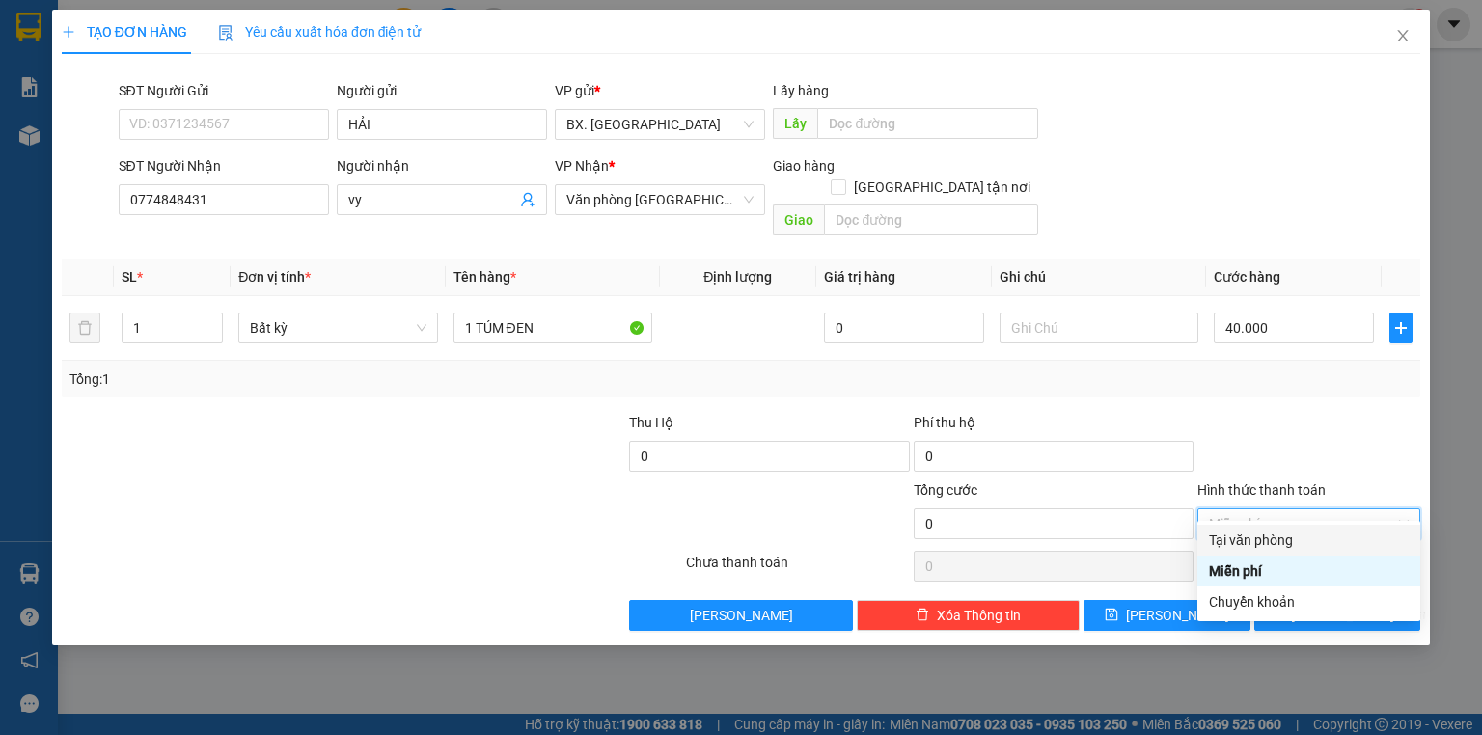
click at [1253, 541] on div "Tại văn phòng" at bounding box center [1309, 540] width 200 height 21
type input "40.000"
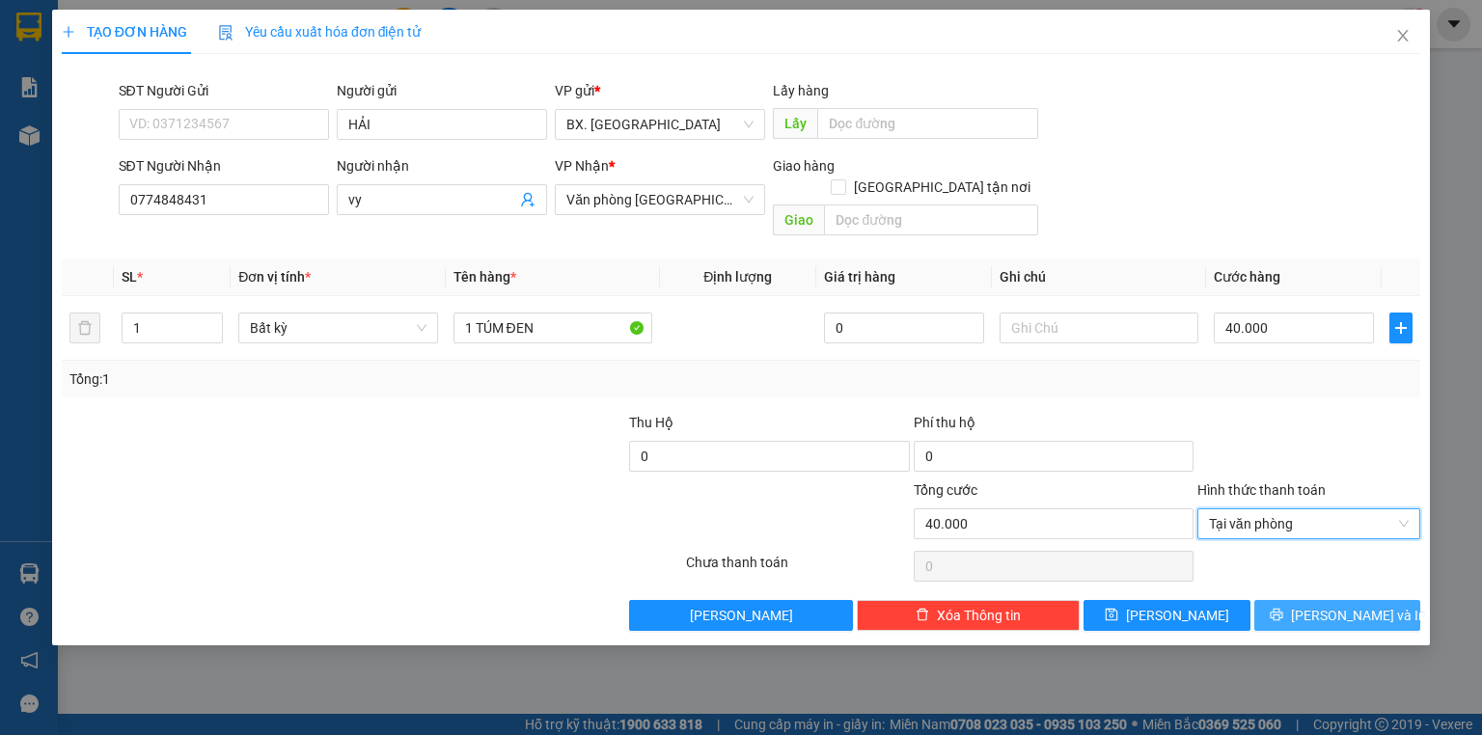
click at [1280, 600] on button "[PERSON_NAME] và In" at bounding box center [1338, 615] width 167 height 31
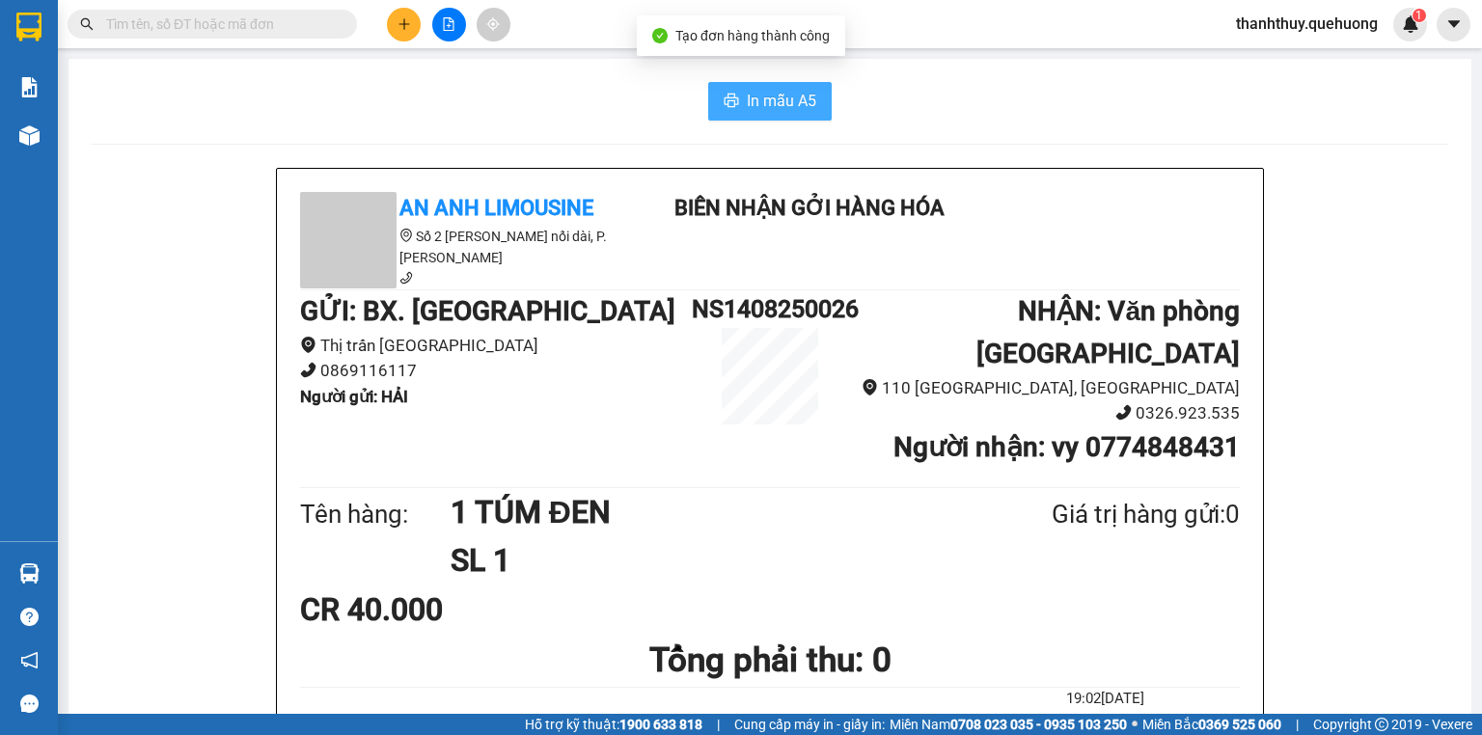
click at [776, 102] on span "In mẫu A5" at bounding box center [781, 101] width 69 height 24
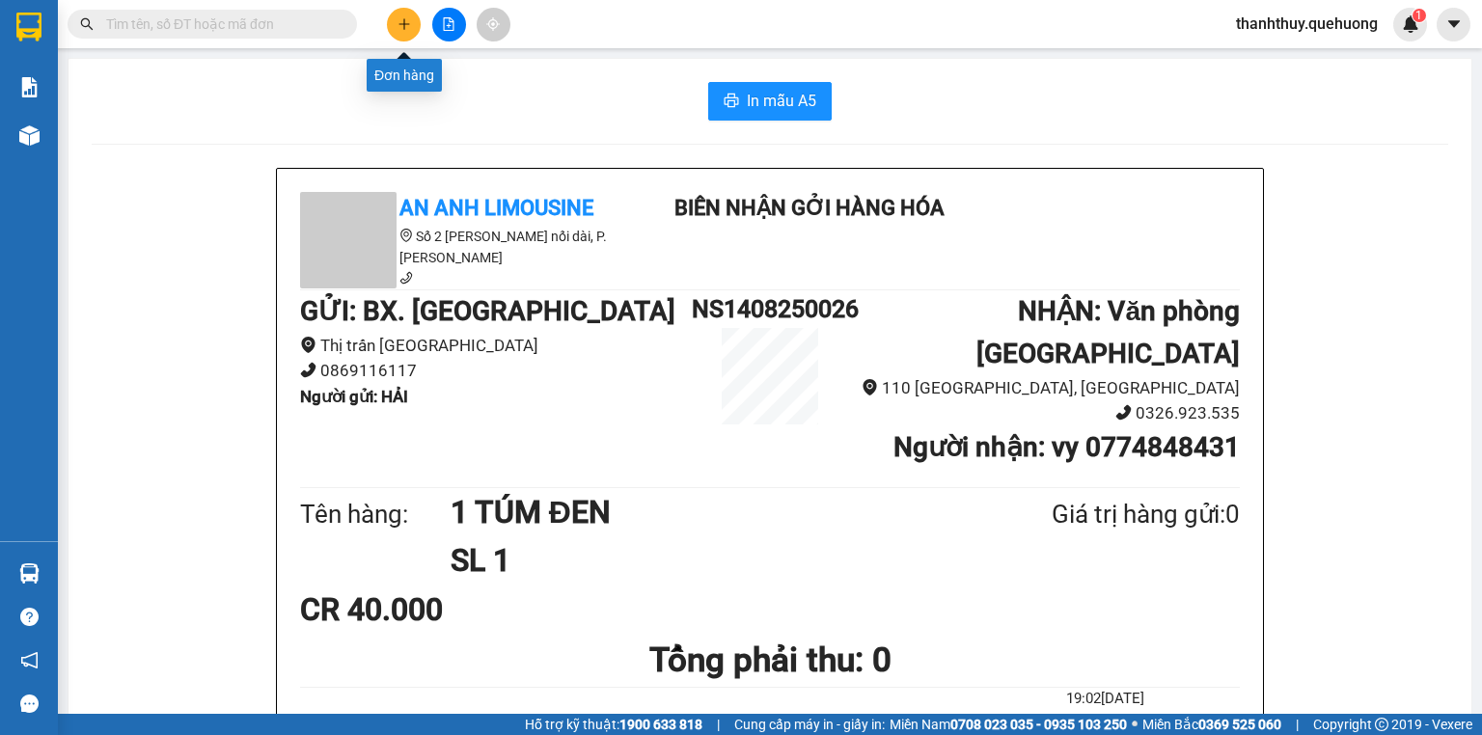
click at [409, 26] on icon "plus" at bounding box center [405, 24] width 14 height 14
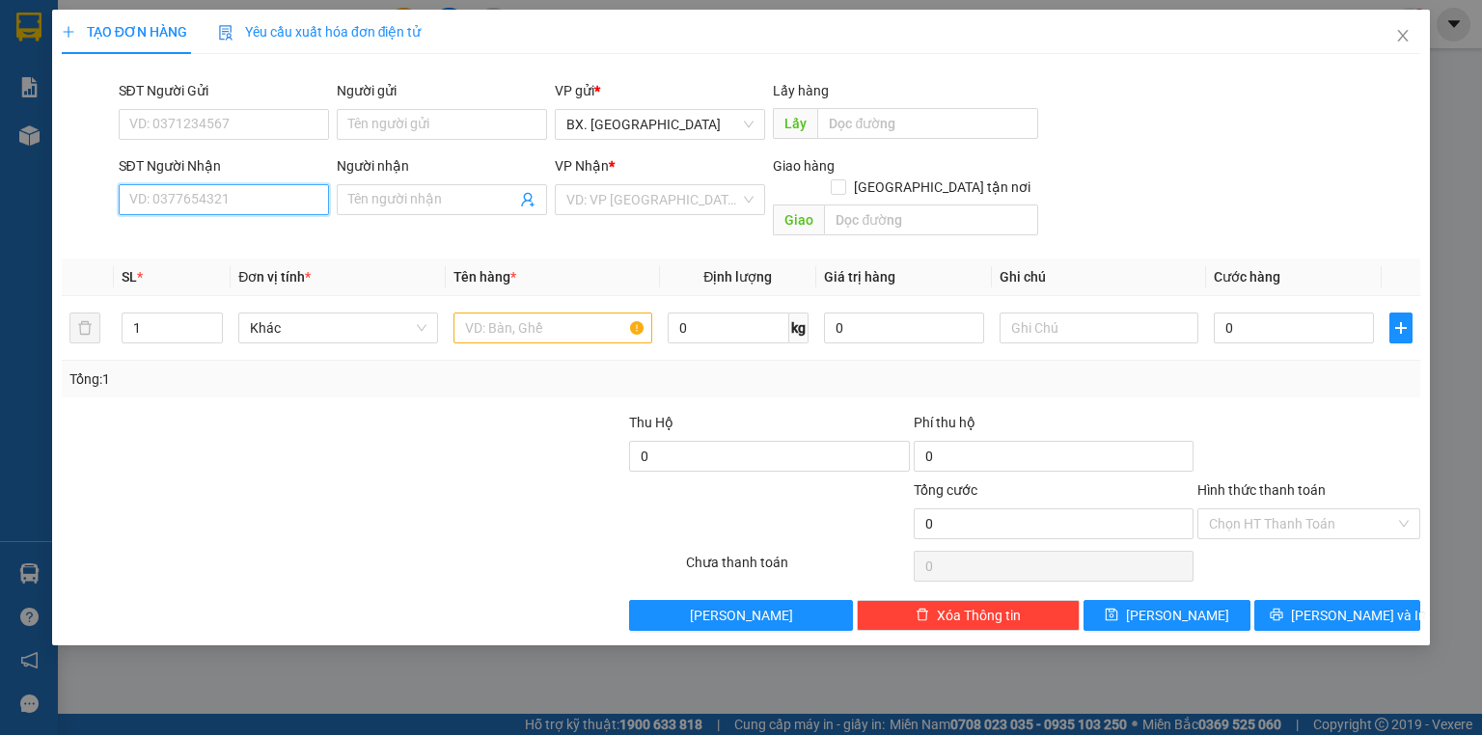
click at [192, 193] on input "SĐT Người Nhận" at bounding box center [224, 199] width 210 height 31
click at [232, 233] on div "0778820095 - LŨY" at bounding box center [223, 238] width 187 height 21
type input "0778820095"
type input "LŨY"
type input "SP"
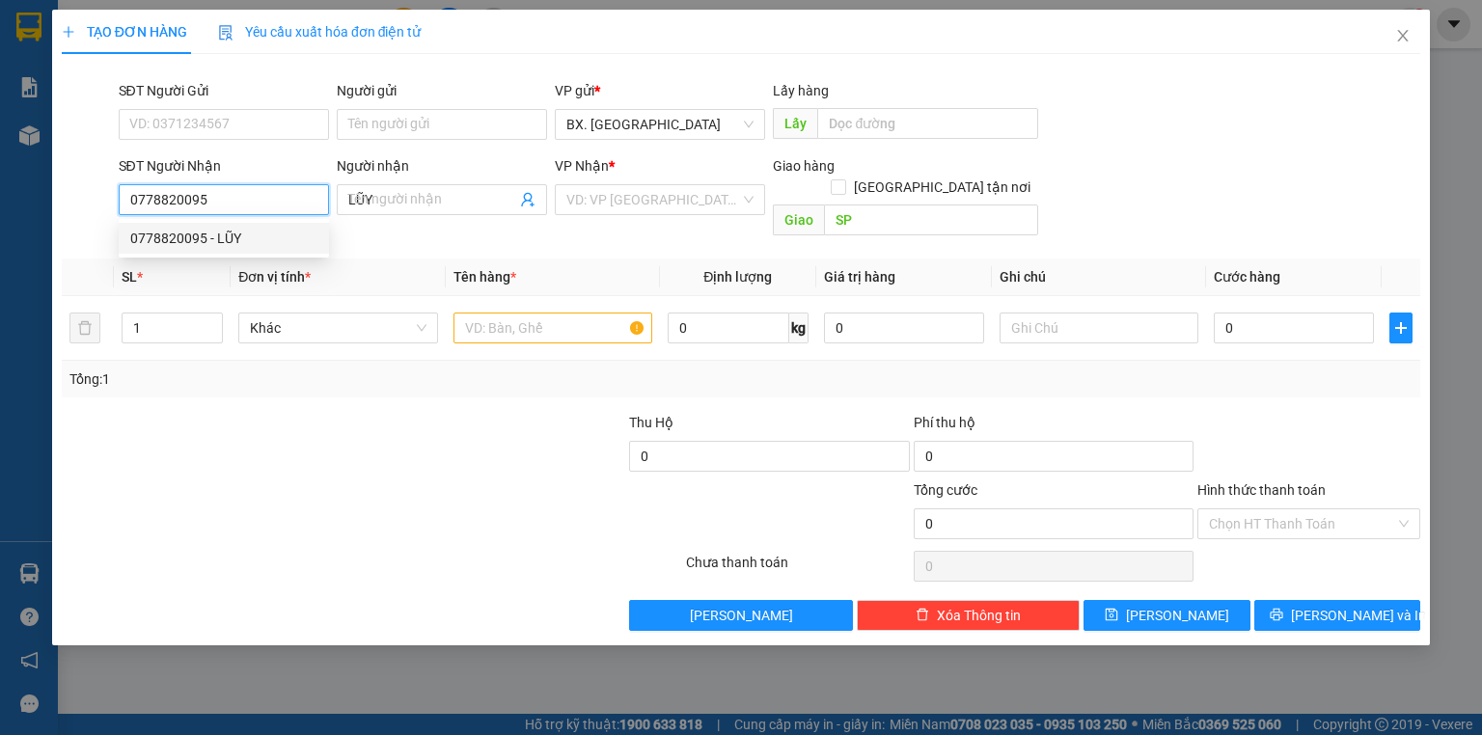
type input "50.000"
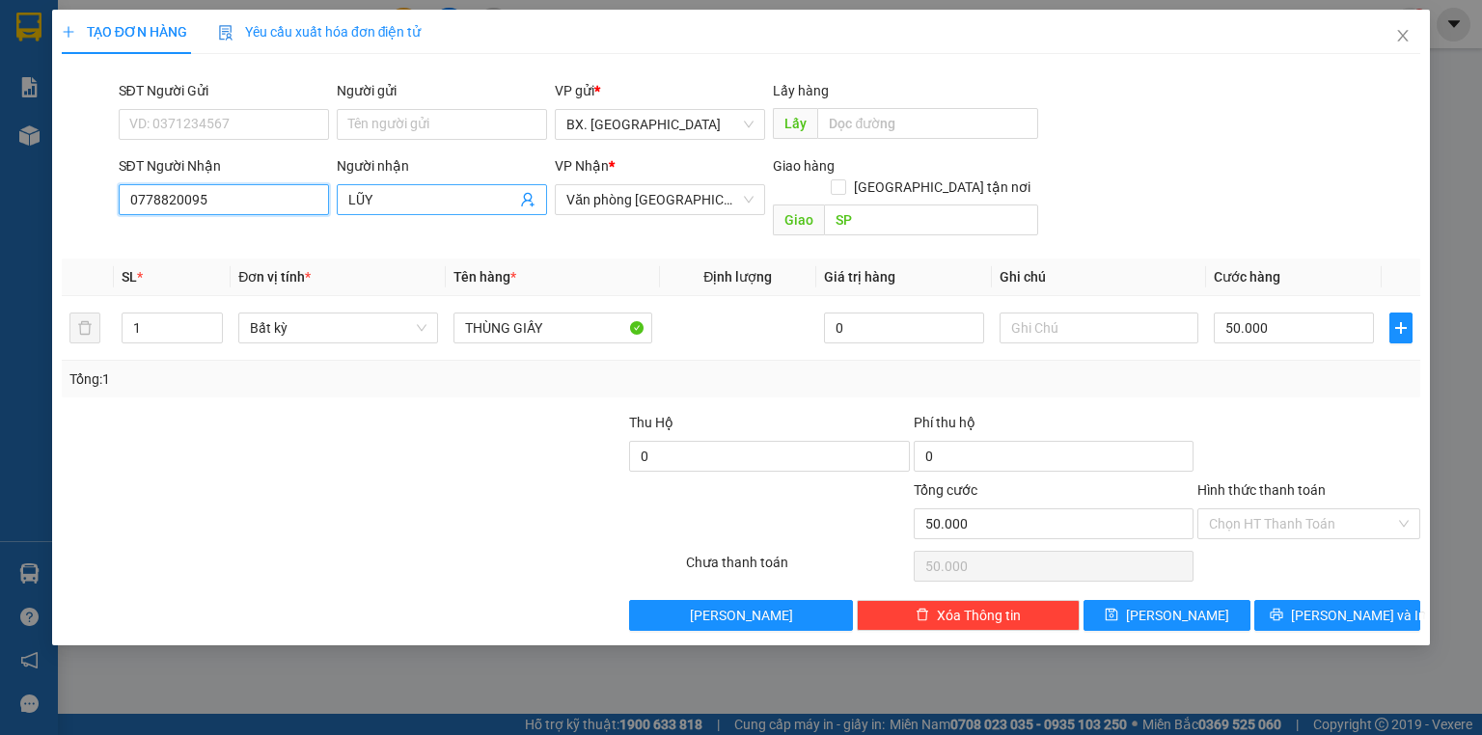
type input "0778820095"
drag, startPoint x: 388, startPoint y: 188, endPoint x: 318, endPoint y: 228, distance: 80.0
click at [318, 228] on div "Transit Pickup Surcharge Ids Transit Deliver Surcharge Ids Transit Deliver Surc…" at bounding box center [741, 350] width 1359 height 562
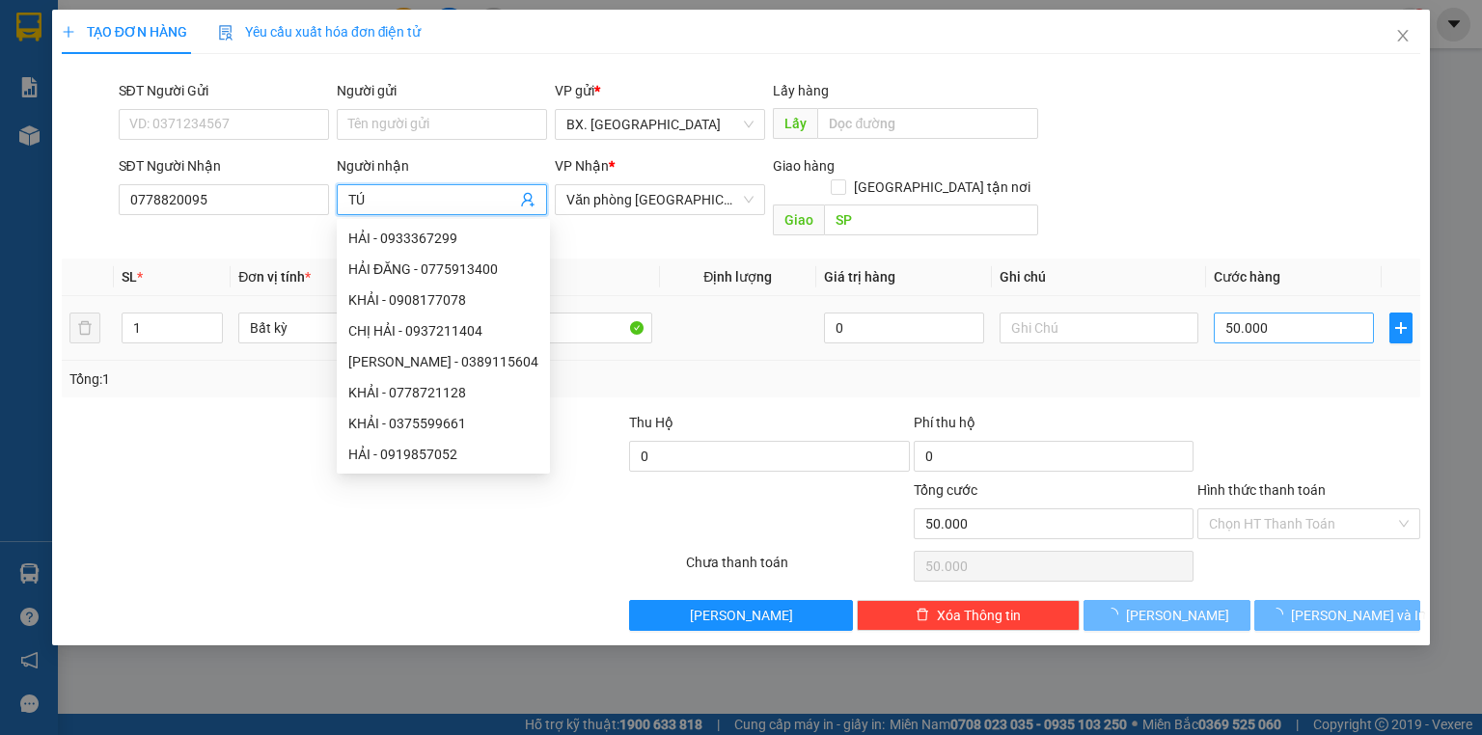
type input "TÚ"
click at [1277, 313] on input "50.000" at bounding box center [1294, 328] width 160 height 31
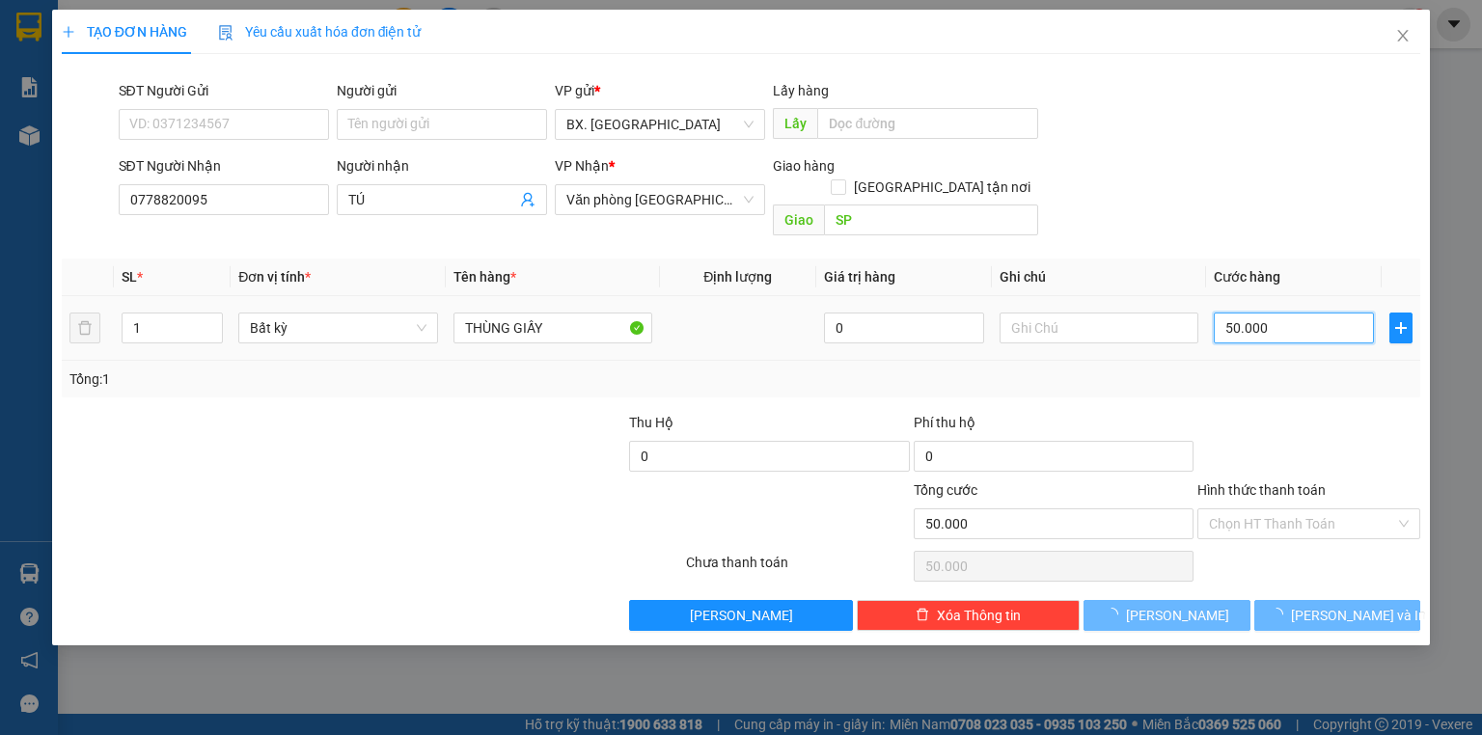
type input "4"
type input "40"
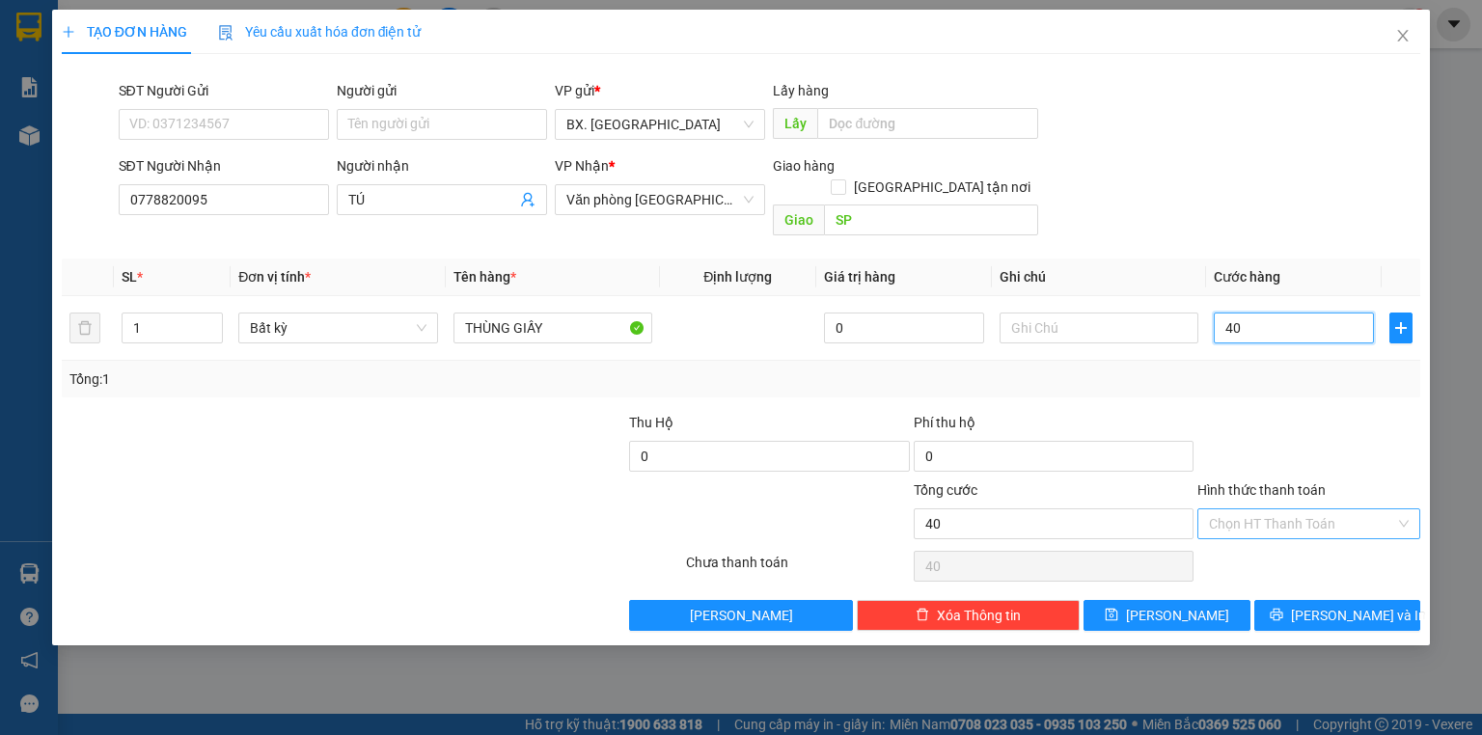
type input "40"
type input "40.000"
click at [1311, 510] on input "Hình thức thanh toán" at bounding box center [1302, 524] width 186 height 29
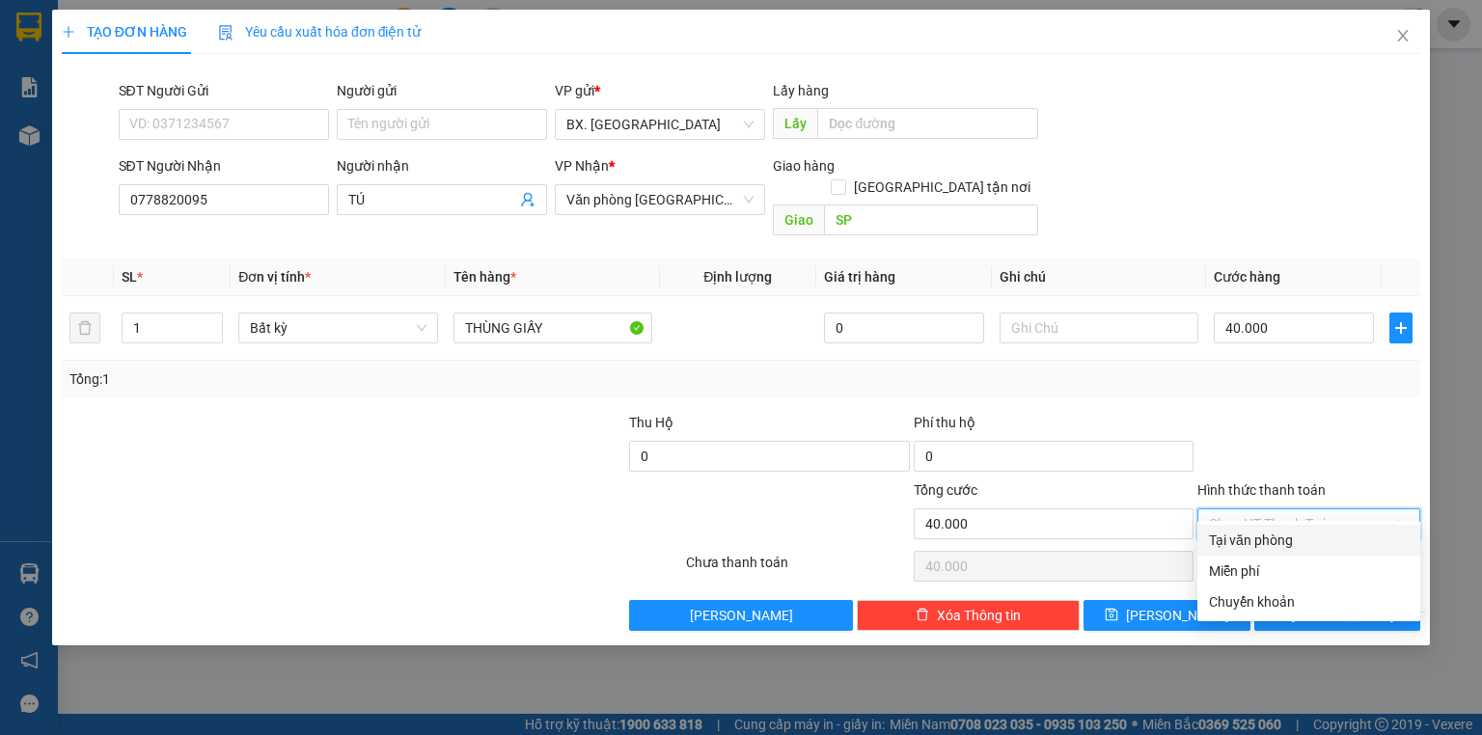
click at [1299, 545] on div "Tại văn phòng" at bounding box center [1309, 540] width 200 height 21
type input "0"
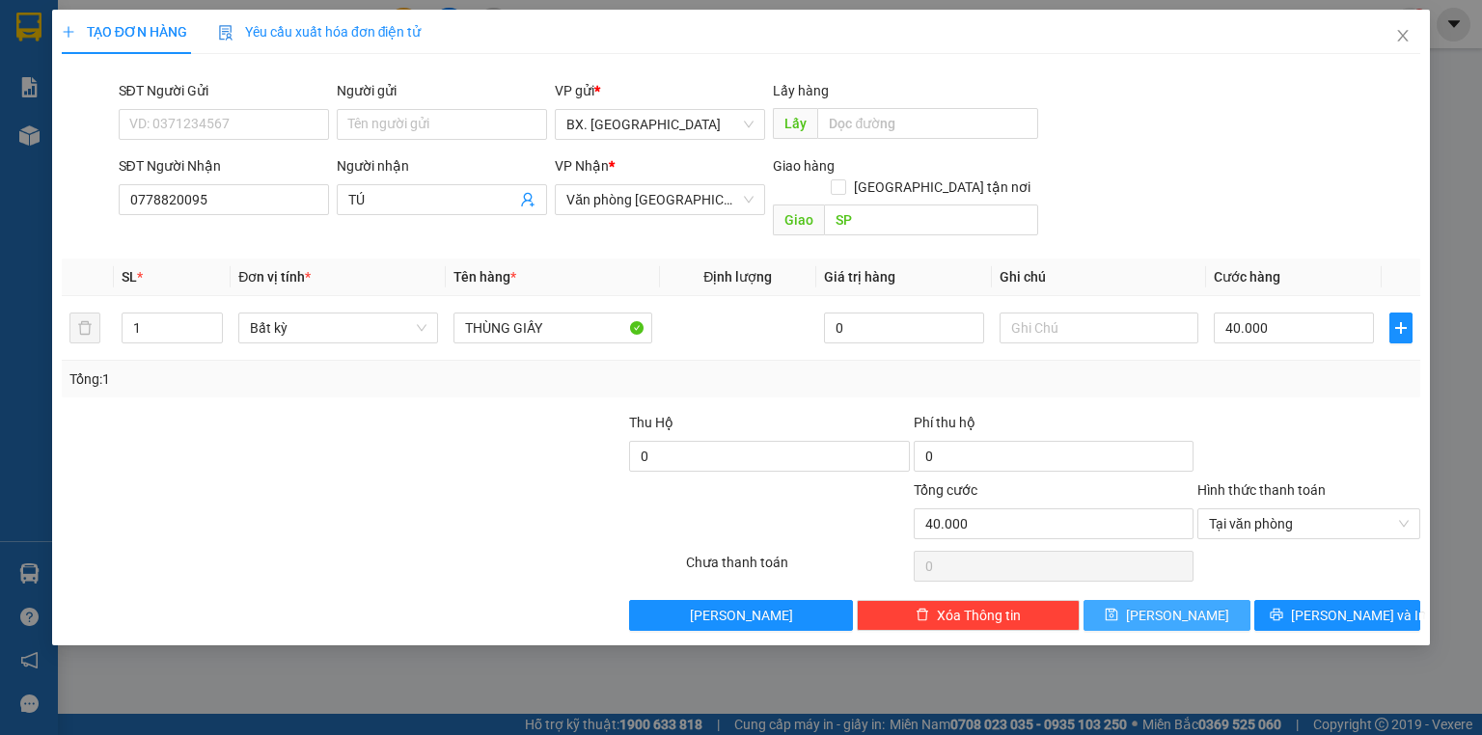
click at [1182, 605] on span "[PERSON_NAME]" at bounding box center [1177, 615] width 103 height 21
type input "0"
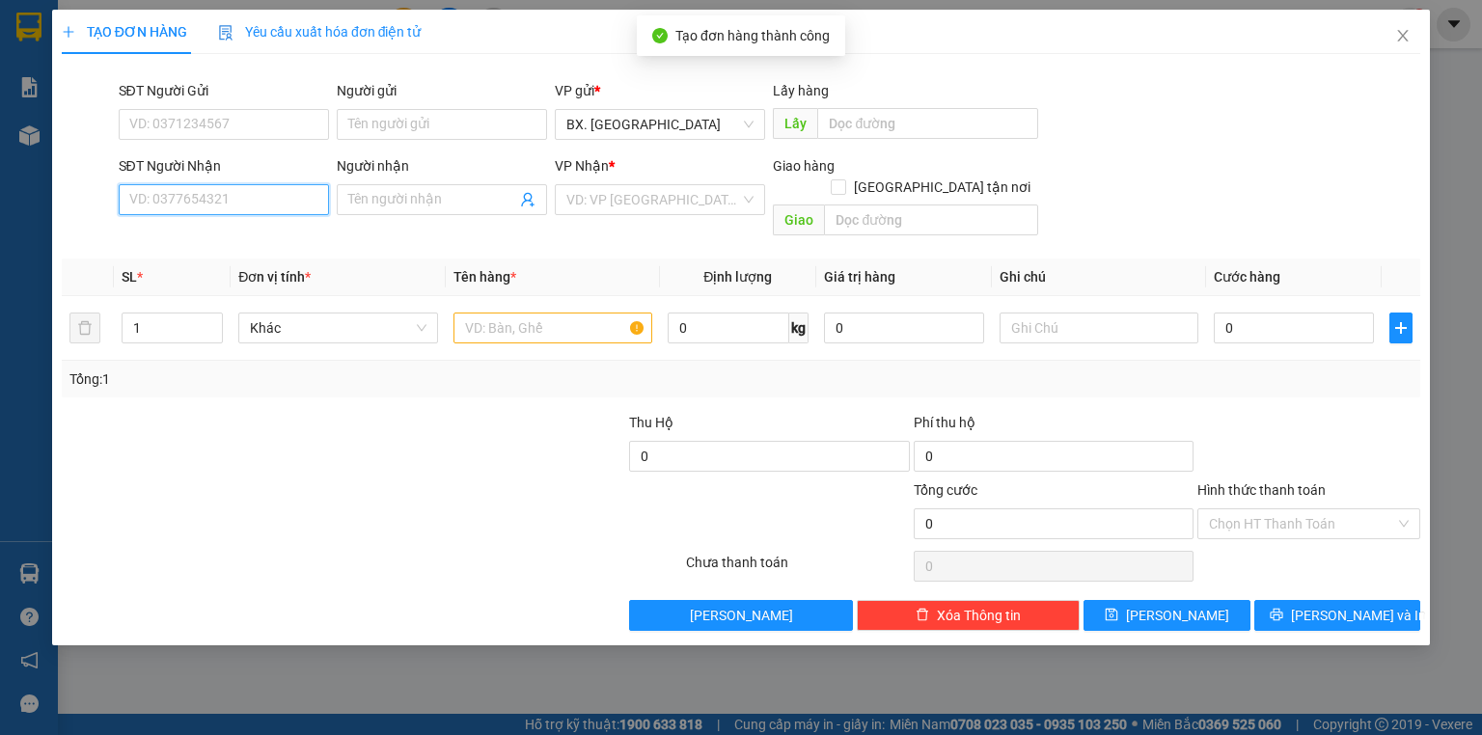
click at [210, 197] on input "SĐT Người Nhận" at bounding box center [224, 199] width 210 height 31
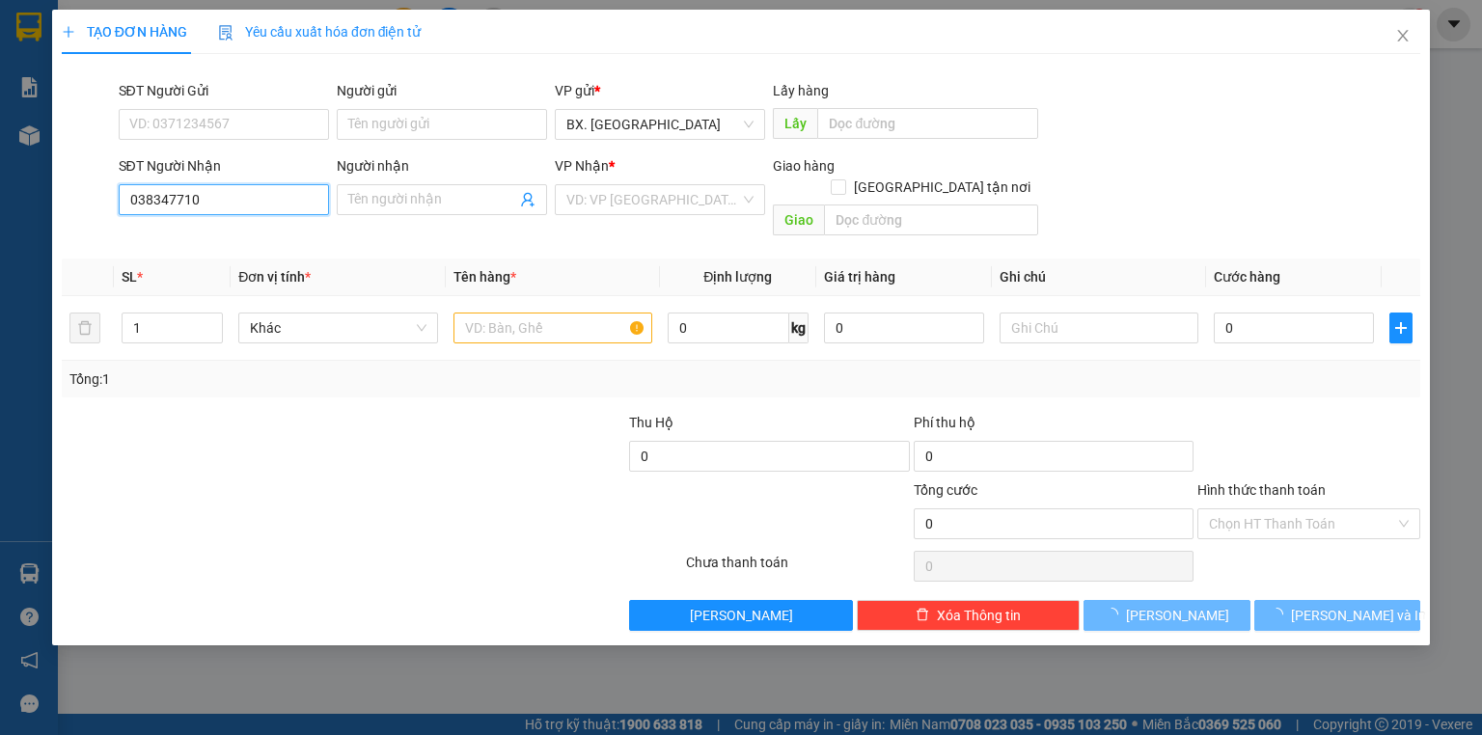
type input "0383477104"
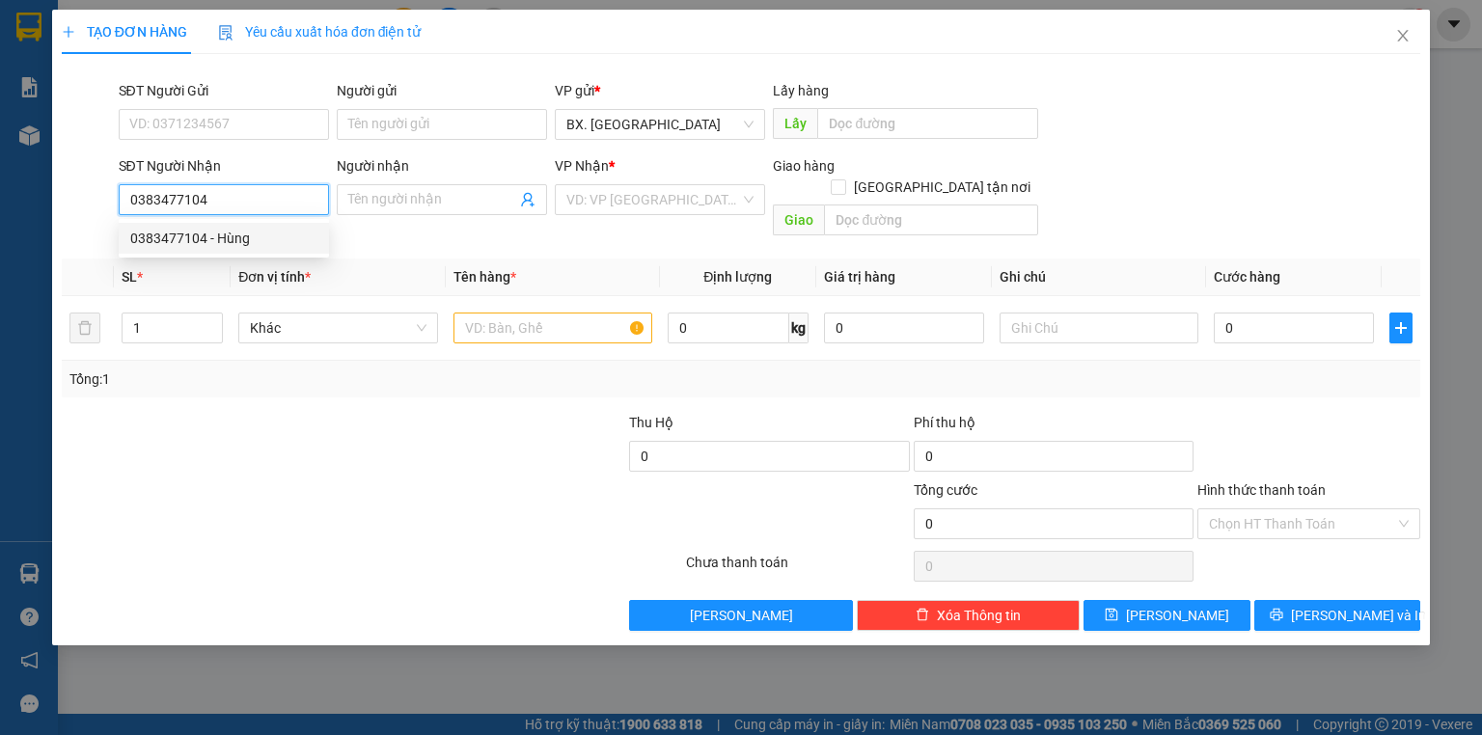
click at [191, 226] on div "0383477104 - Hùng" at bounding box center [224, 238] width 210 height 31
type input "Hùng"
type input "SP"
type input "360.000"
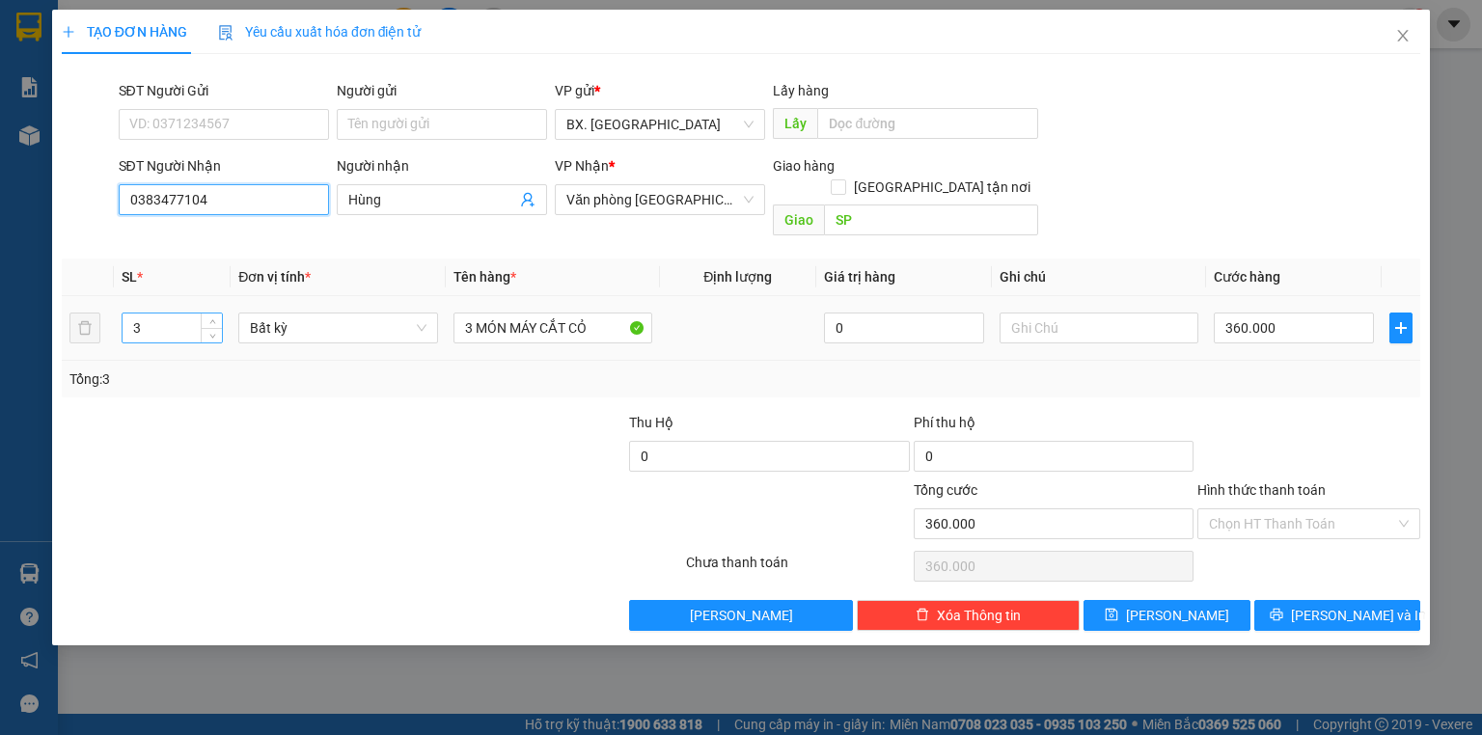
type input "0383477104"
drag, startPoint x: 170, startPoint y: 306, endPoint x: 81, endPoint y: 357, distance: 102.5
click at [81, 357] on div "SL * Đơn vị tính * Tên hàng * Định lượng Giá trị hàng Ghi chú Cước hàng 3 Bất k…" at bounding box center [741, 328] width 1359 height 139
type input "1"
drag, startPoint x: 607, startPoint y: 292, endPoint x: 267, endPoint y: 372, distance: 348.8
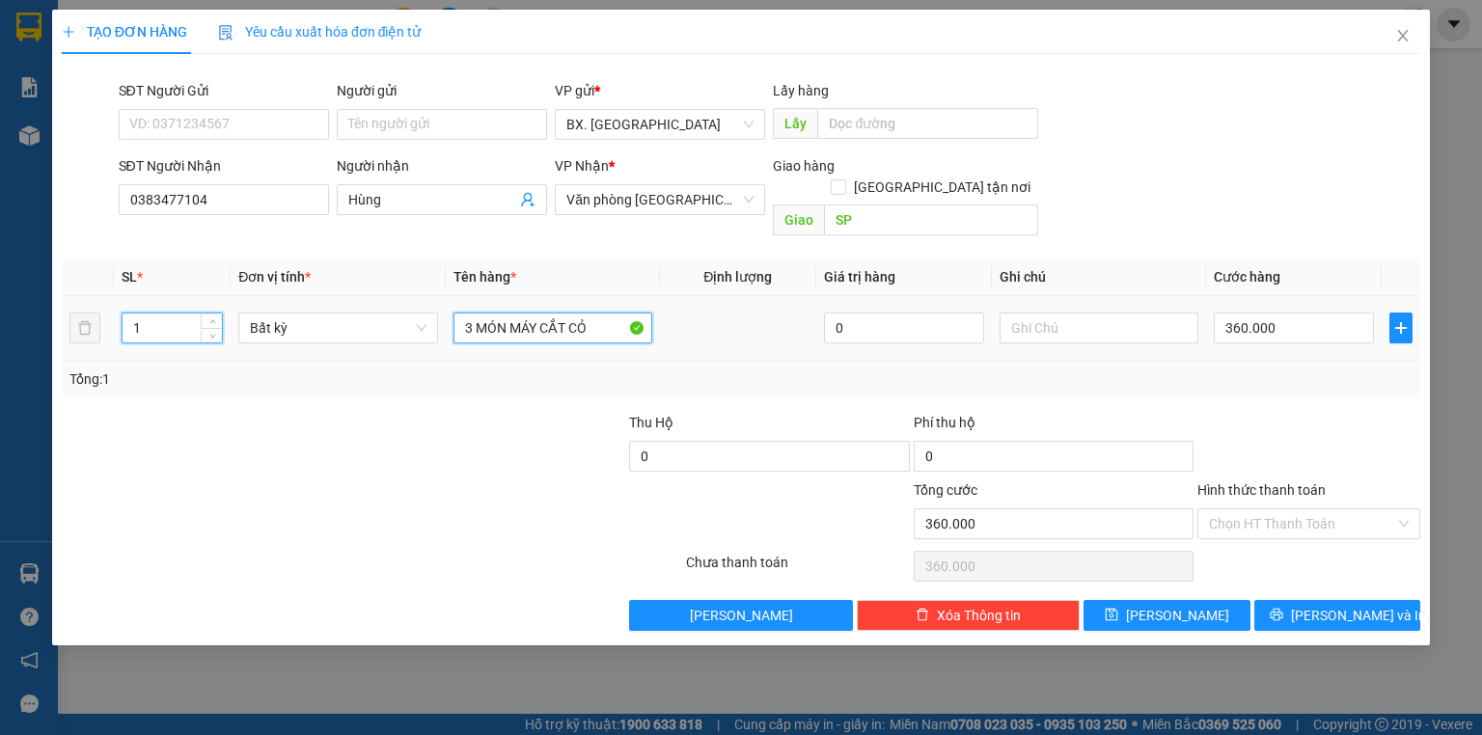
click at [267, 371] on div "SL * Đơn vị tính * Tên hàng * Định lượng Giá trị hàng Ghi chú Cước hàng 1 Bất k…" at bounding box center [741, 328] width 1359 height 139
type input "0"
type input "THÙNG XỐP"
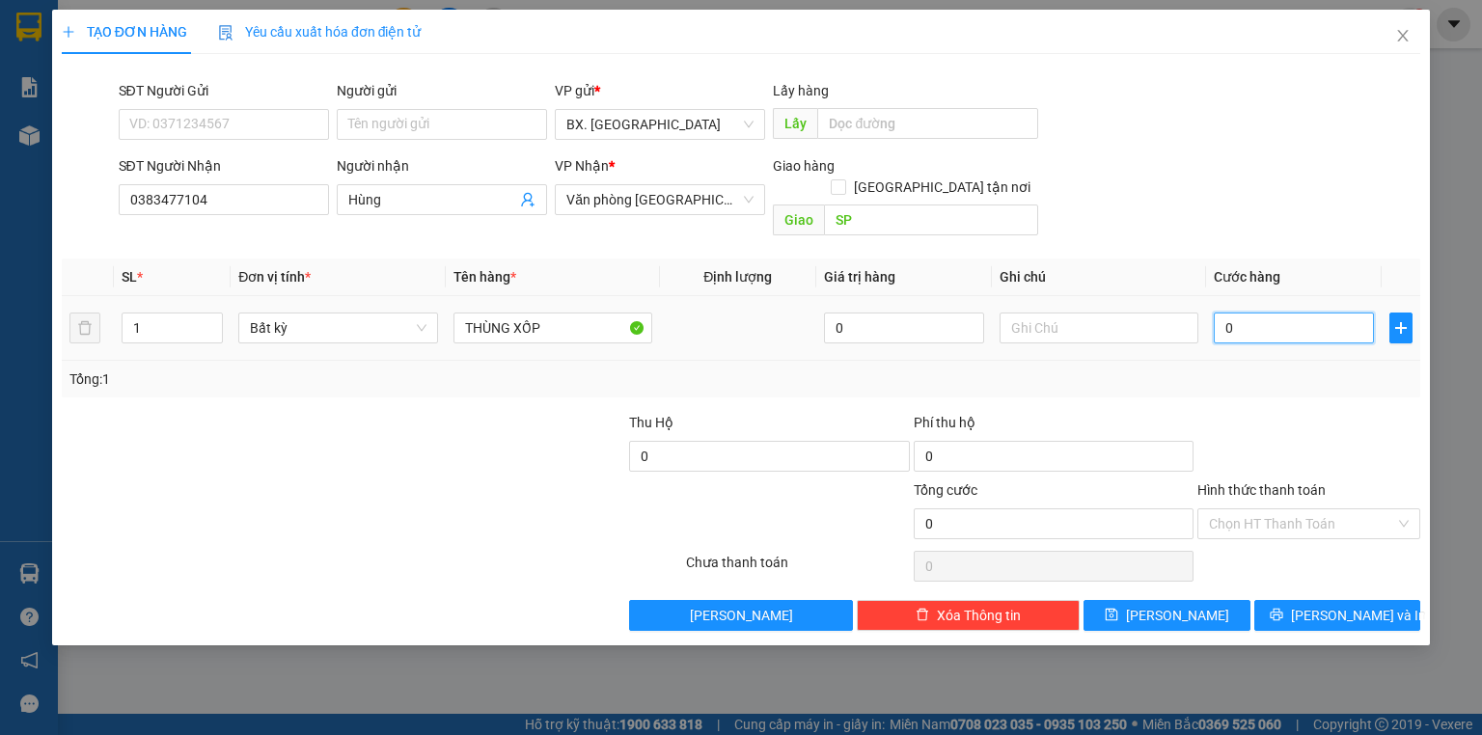
click at [1246, 313] on input "0" at bounding box center [1294, 328] width 160 height 31
type input "6"
type input "60"
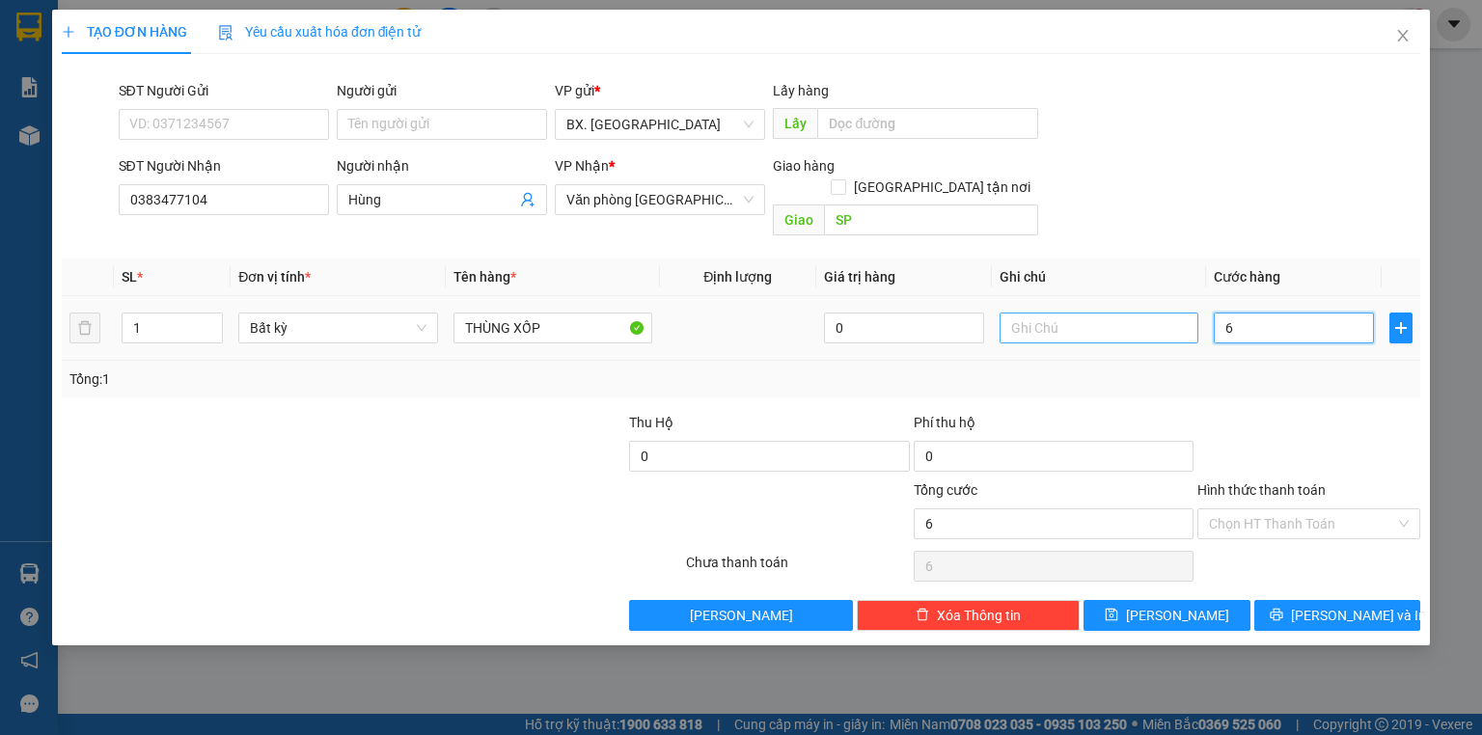
type input "60"
type input "60.000"
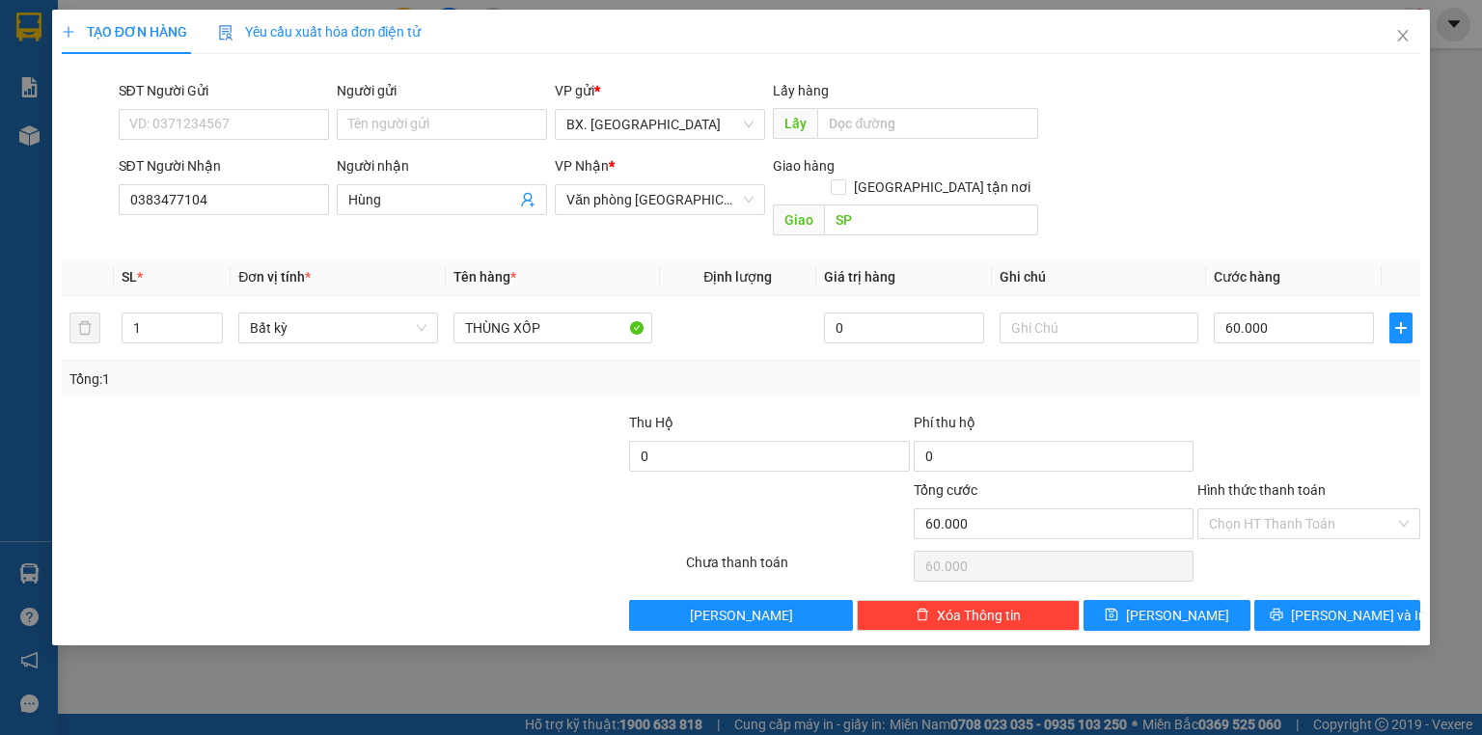
click at [1177, 167] on div "SĐT Người Nhận 0383477104 Người nhận Hùng VP Nhận * Văn phòng [GEOGRAPHIC_DATA]…" at bounding box center [770, 199] width 1311 height 89
click at [1231, 510] on input "Hình thức thanh toán" at bounding box center [1302, 524] width 186 height 29
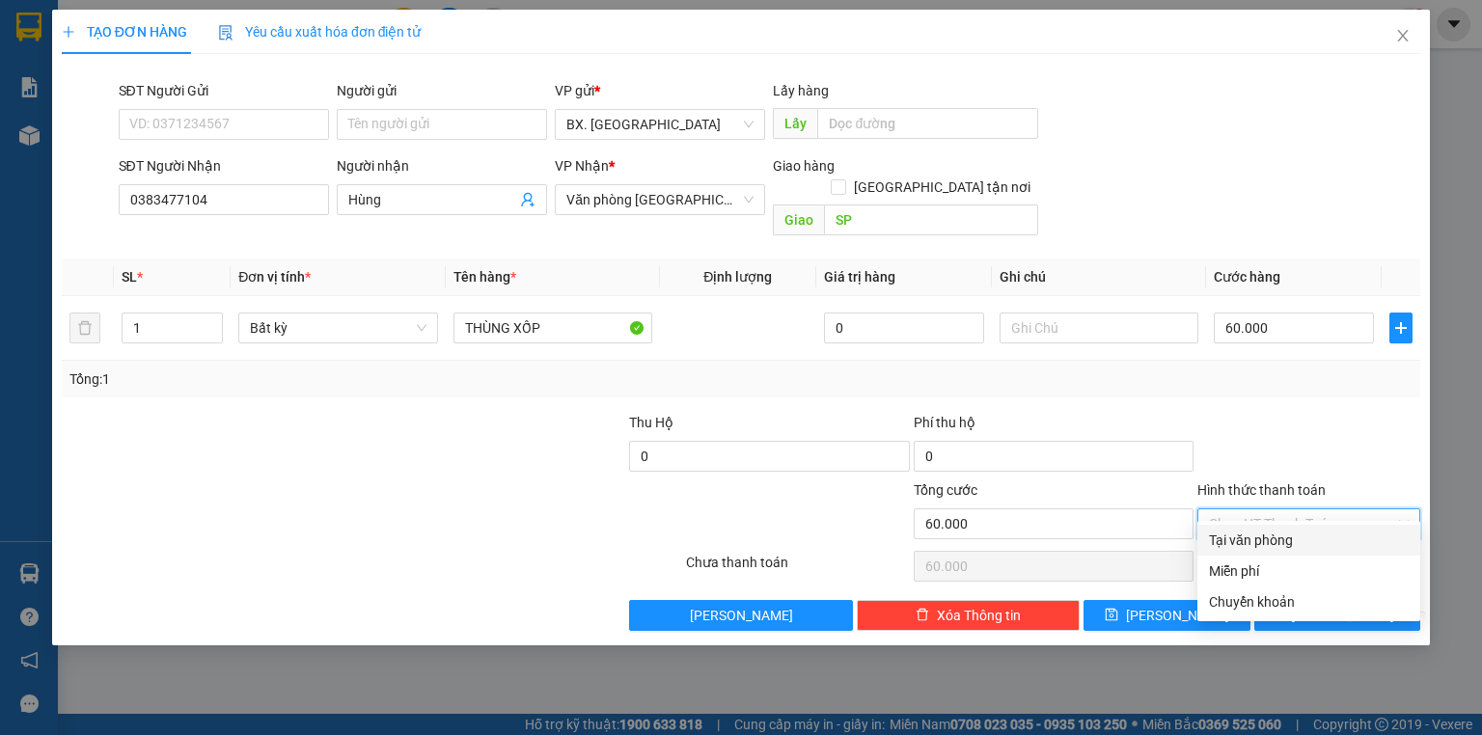
click at [1244, 535] on div "Tại văn phòng" at bounding box center [1309, 540] width 200 height 21
type input "0"
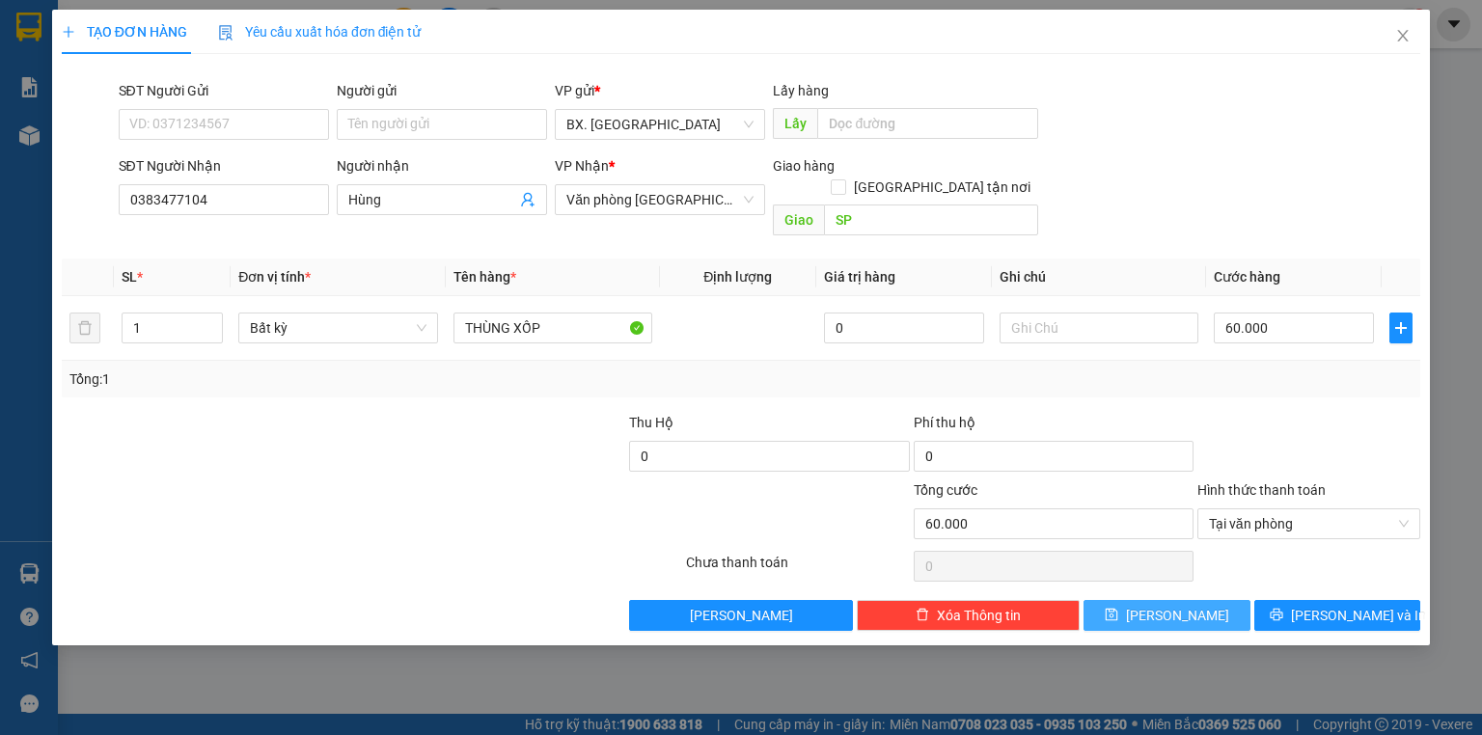
click at [1192, 600] on button "[PERSON_NAME]" at bounding box center [1167, 615] width 167 height 31
type input "0"
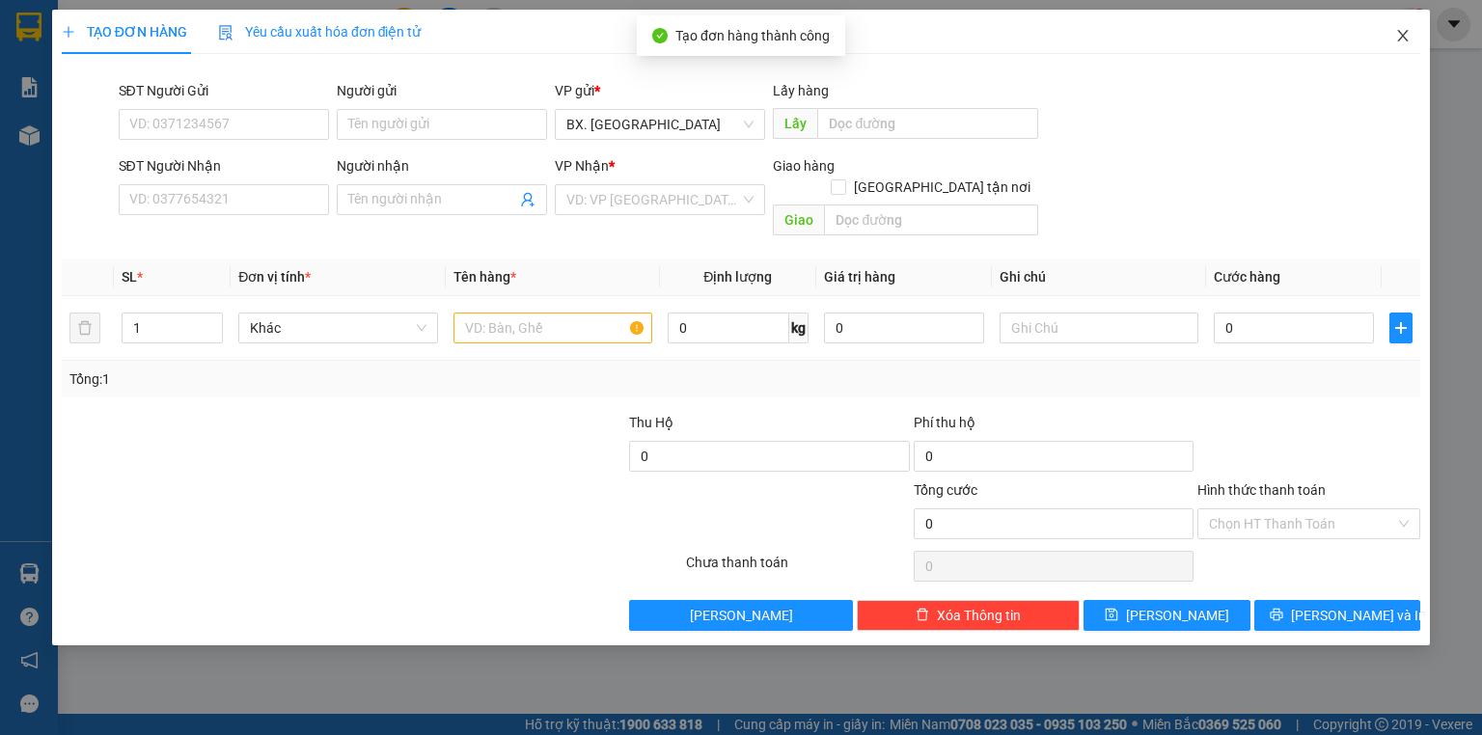
click at [1395, 29] on icon "close" at bounding box center [1402, 35] width 15 height 15
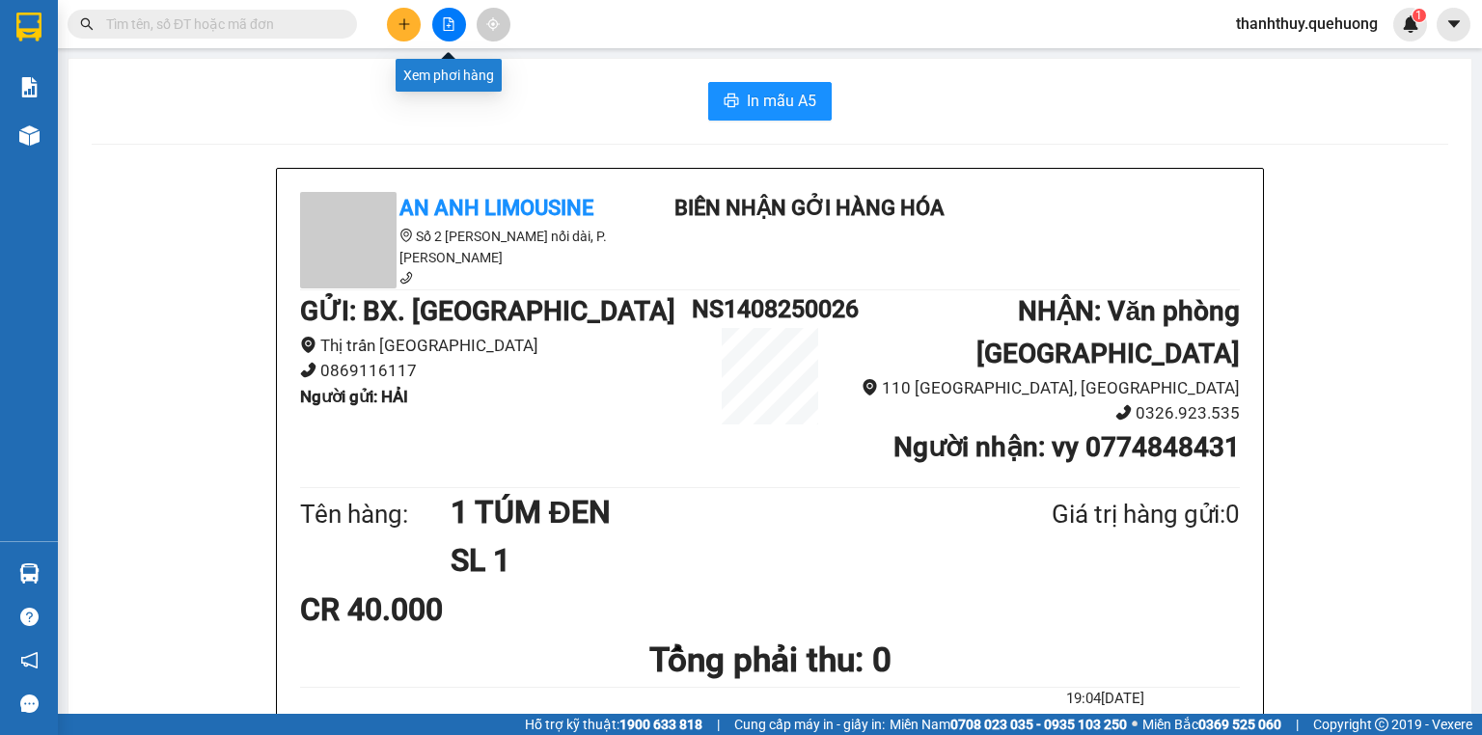
click at [440, 24] on button at bounding box center [449, 25] width 34 height 34
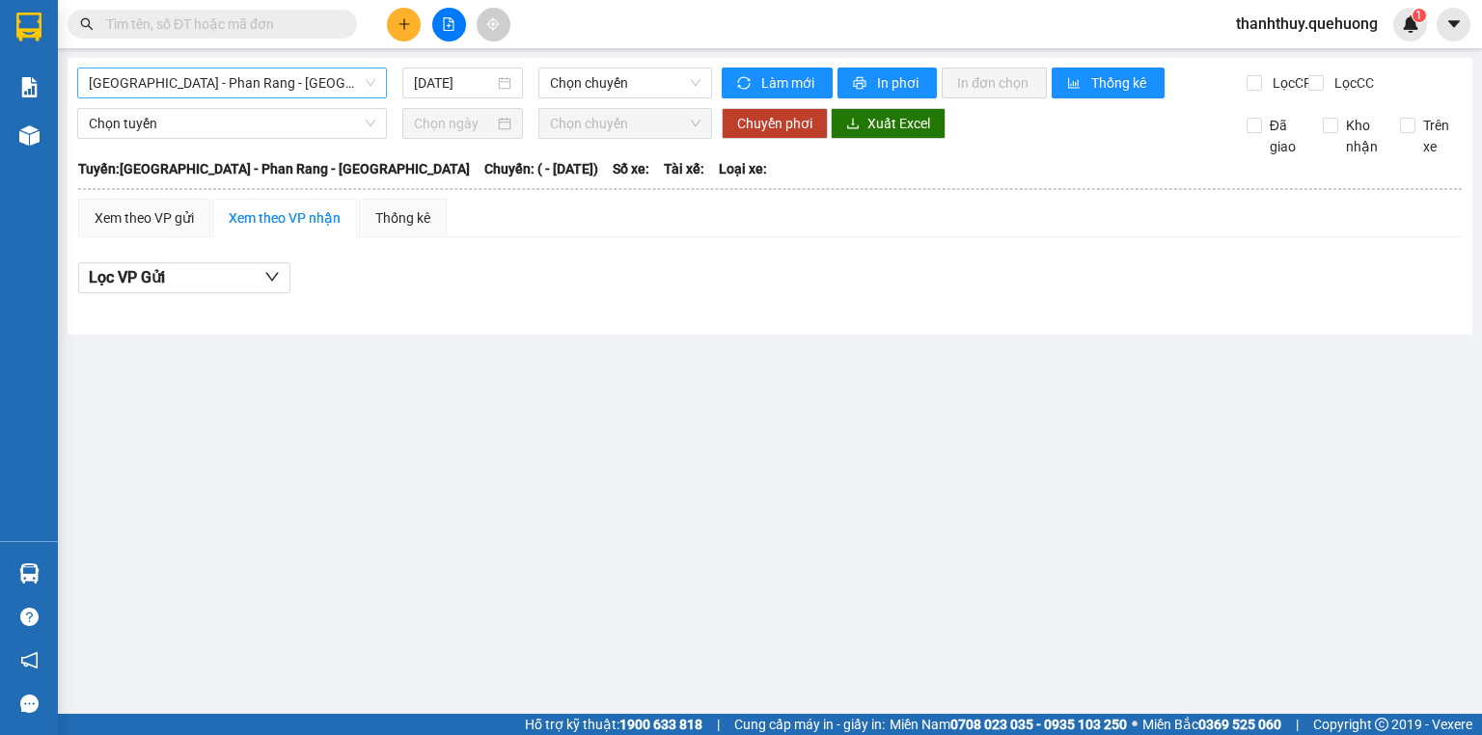
click at [251, 77] on span "[GEOGRAPHIC_DATA] - Phan Rang - [GEOGRAPHIC_DATA]" at bounding box center [232, 83] width 287 height 29
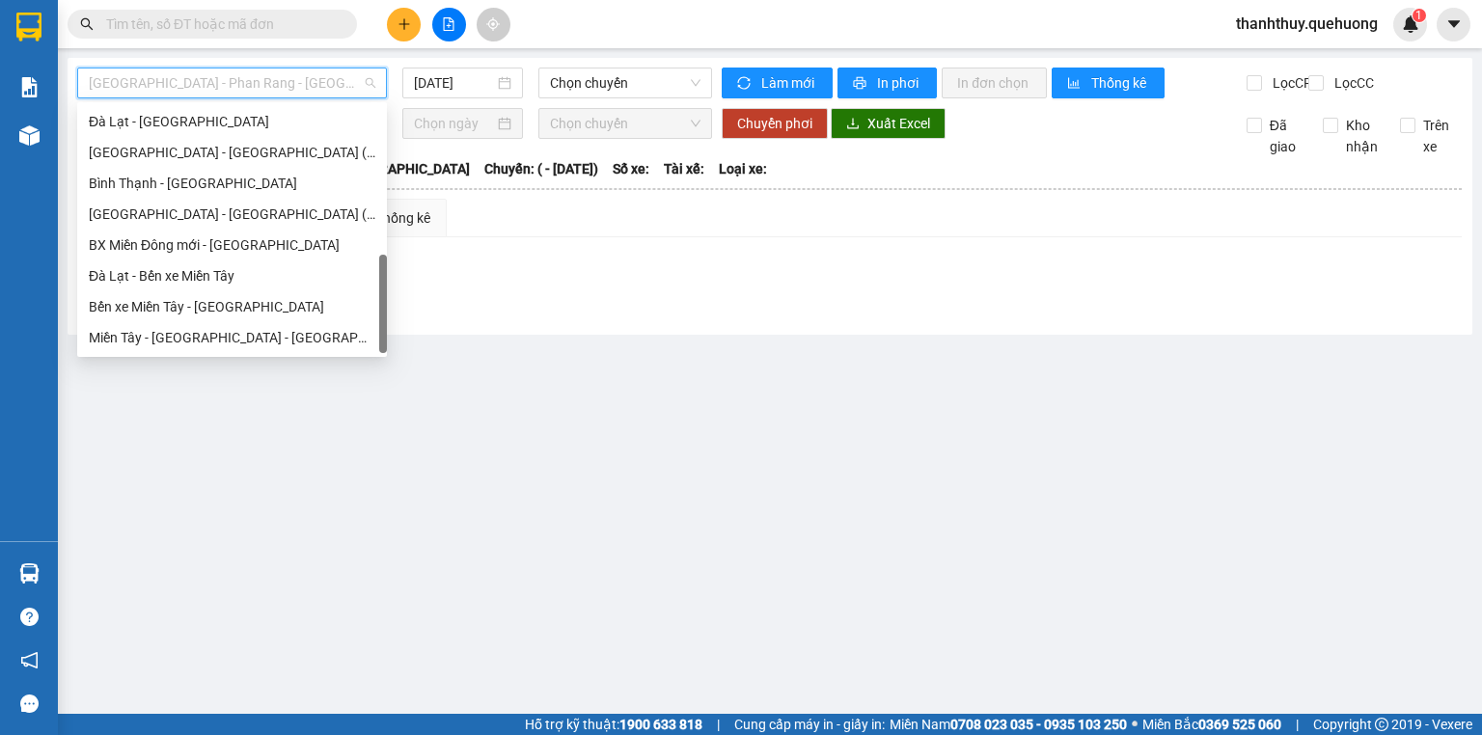
scroll to position [525, 0]
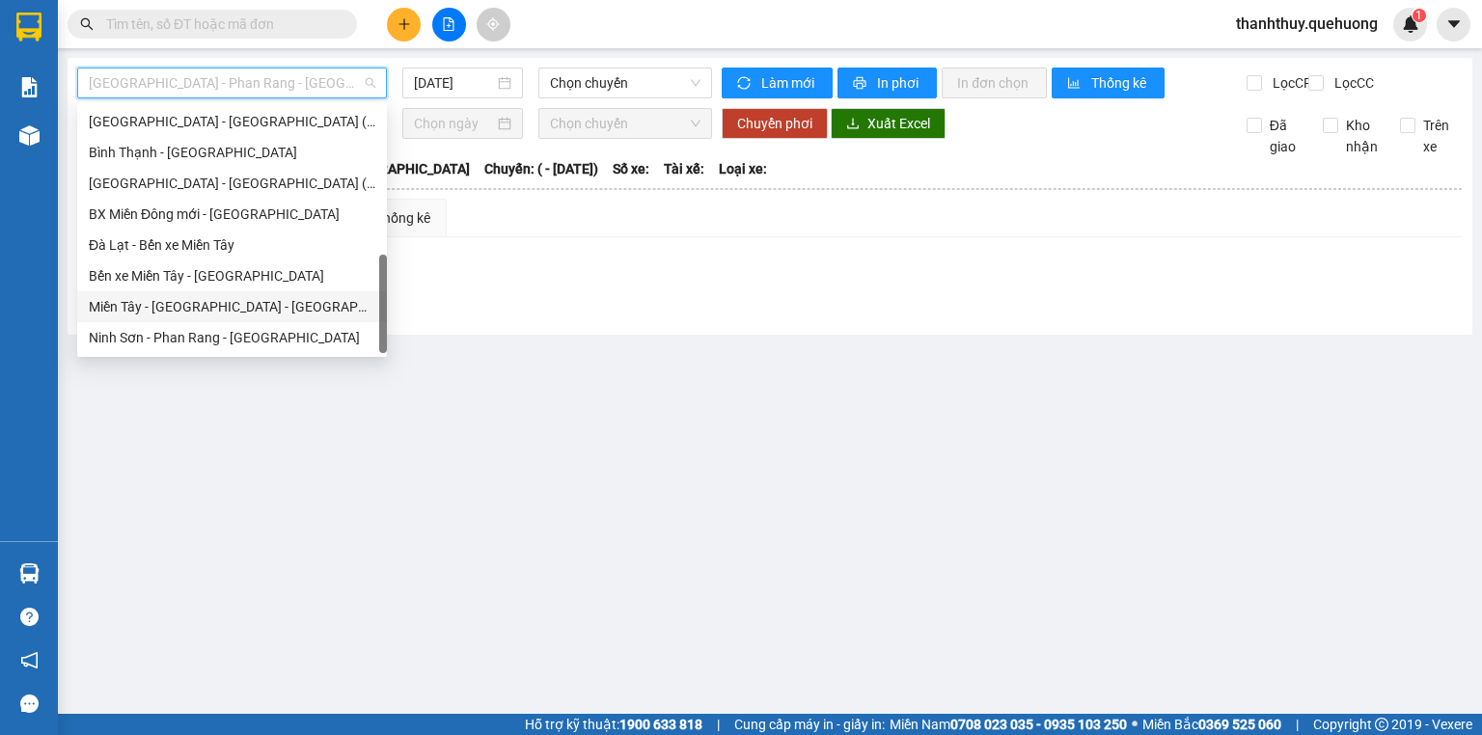
click at [171, 309] on div "Miền Tây - [GEOGRAPHIC_DATA] - [GEOGRAPHIC_DATA]" at bounding box center [232, 306] width 287 height 21
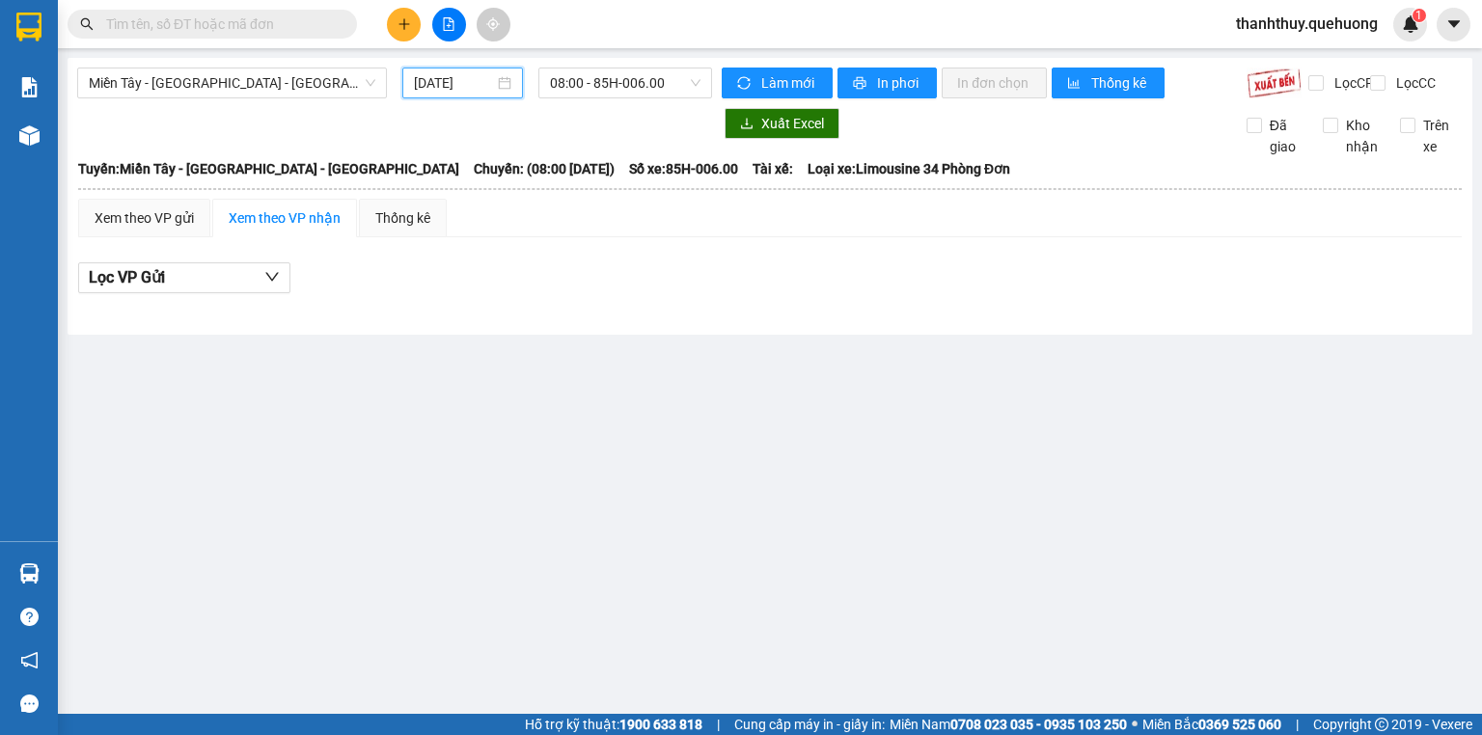
click at [458, 85] on input "[DATE]" at bounding box center [453, 82] width 79 height 21
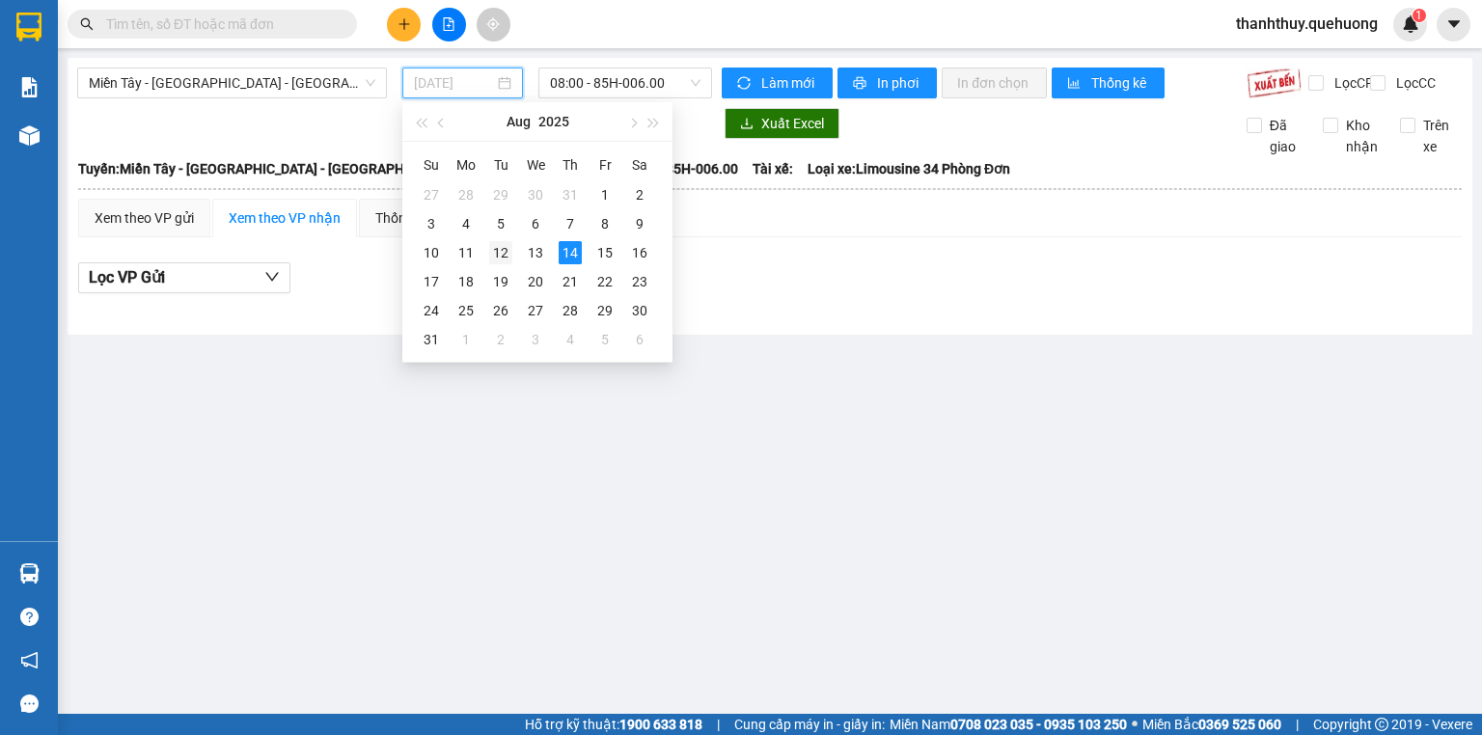
click at [484, 251] on td "12" at bounding box center [500, 252] width 35 height 29
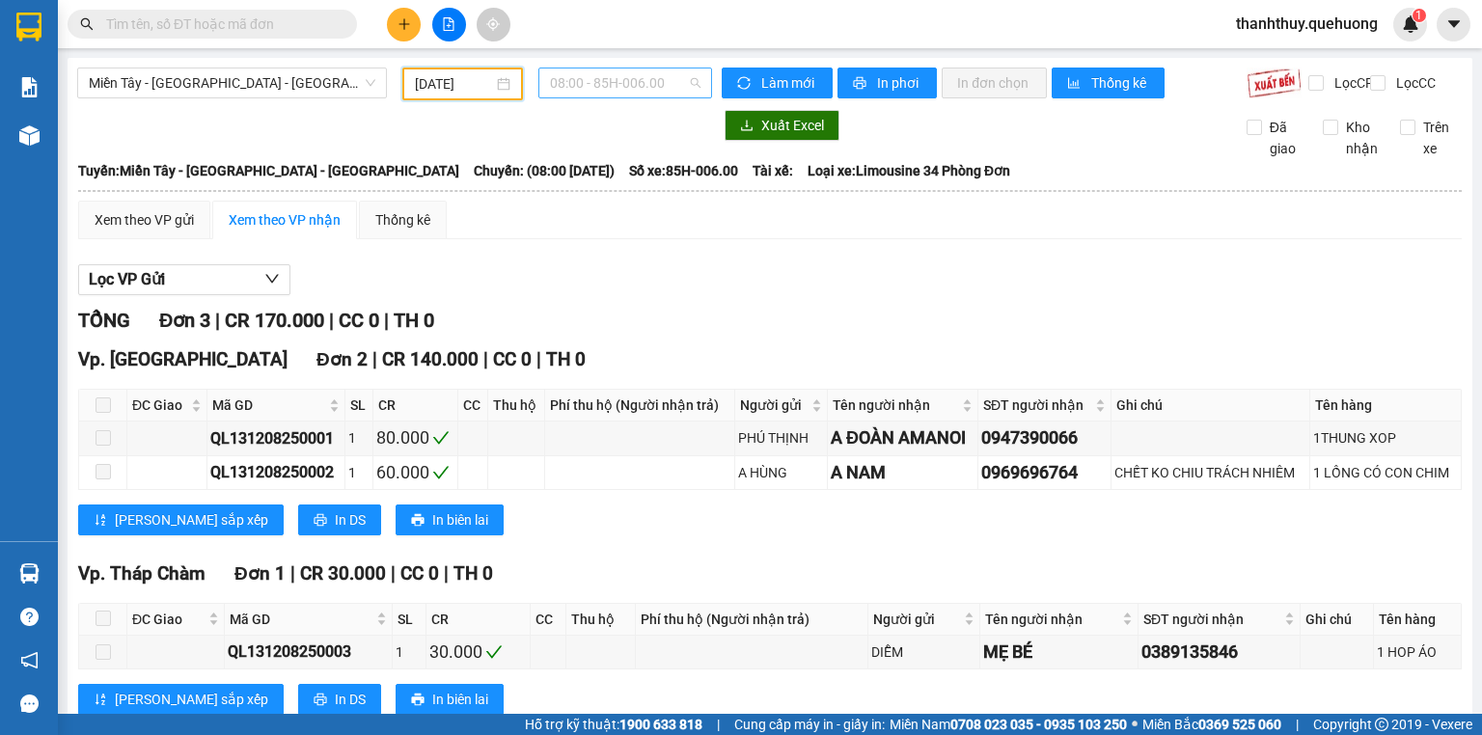
click at [606, 88] on span "08:00 - 85H-006.00" at bounding box center [626, 83] width 152 height 29
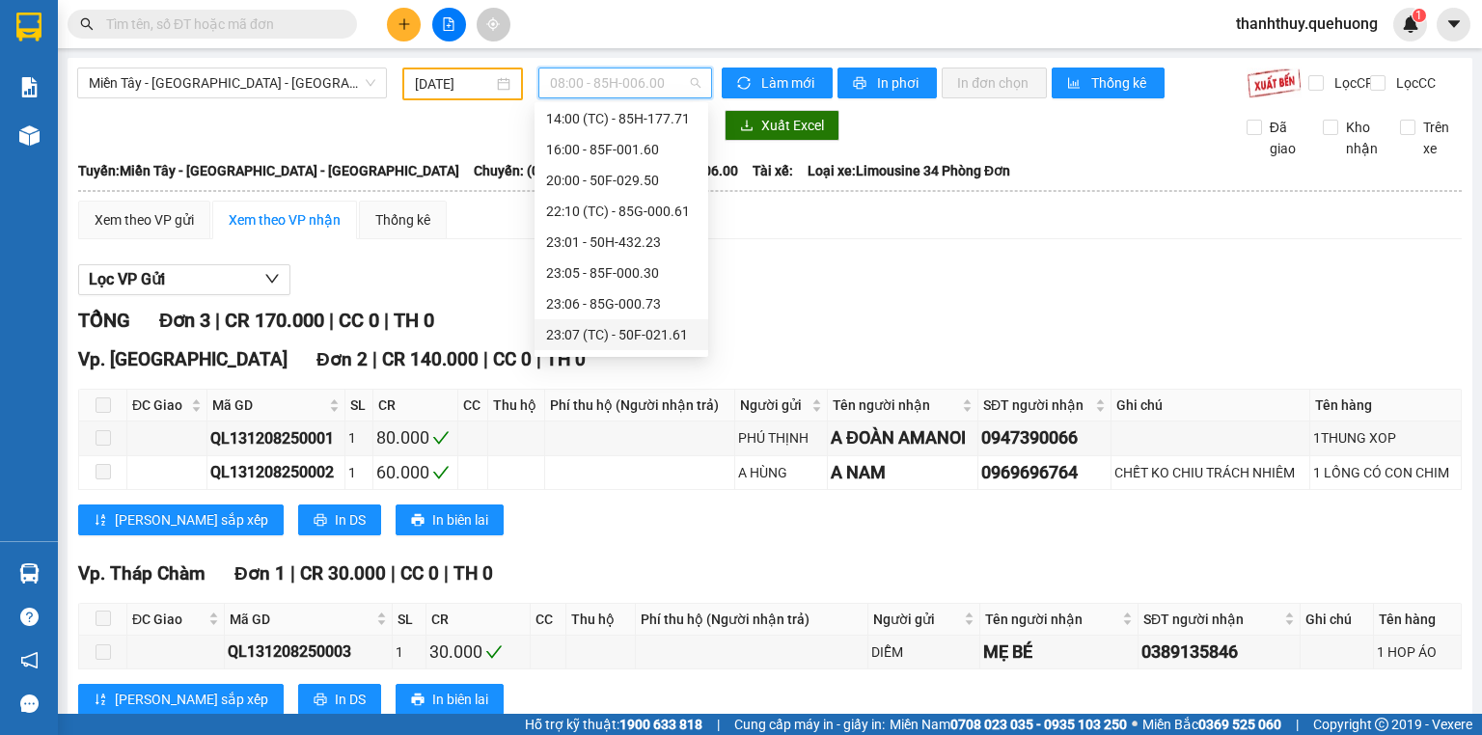
scroll to position [185, 0]
click at [624, 119] on div "20:00 - 50F-029.50" at bounding box center [621, 121] width 151 height 21
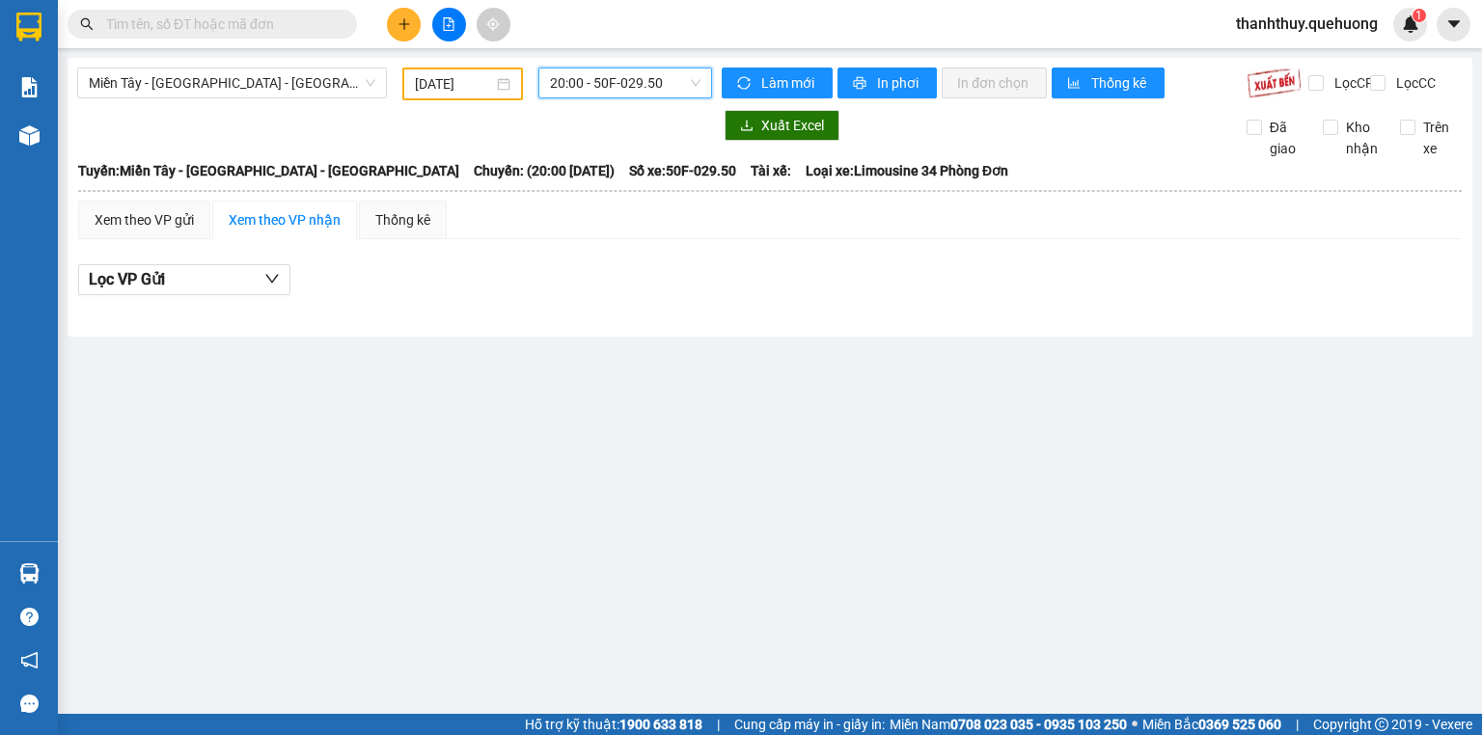
click at [577, 89] on span "20:00 - 50F-029.50" at bounding box center [626, 83] width 152 height 29
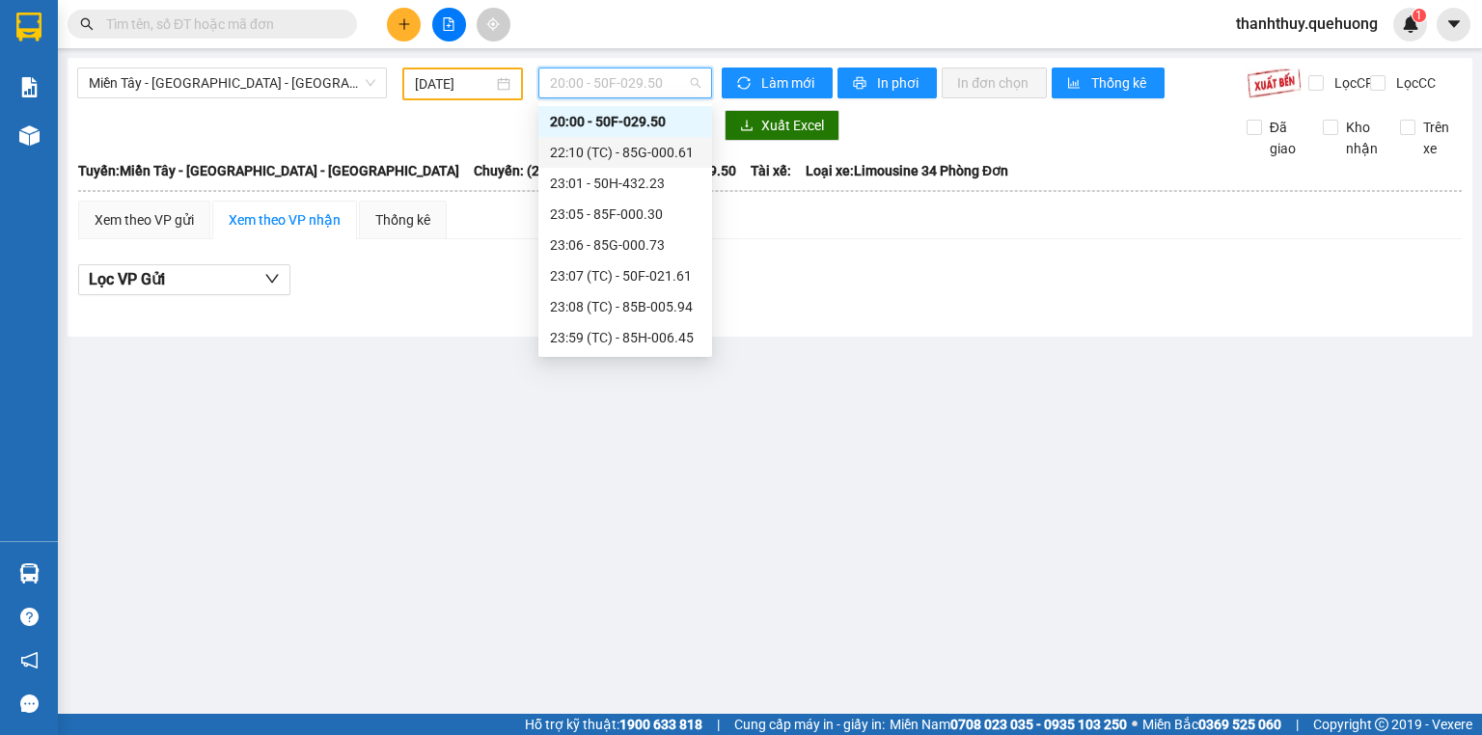
click at [612, 160] on div "22:10 (TC) - 85G-000.61" at bounding box center [625, 152] width 151 height 21
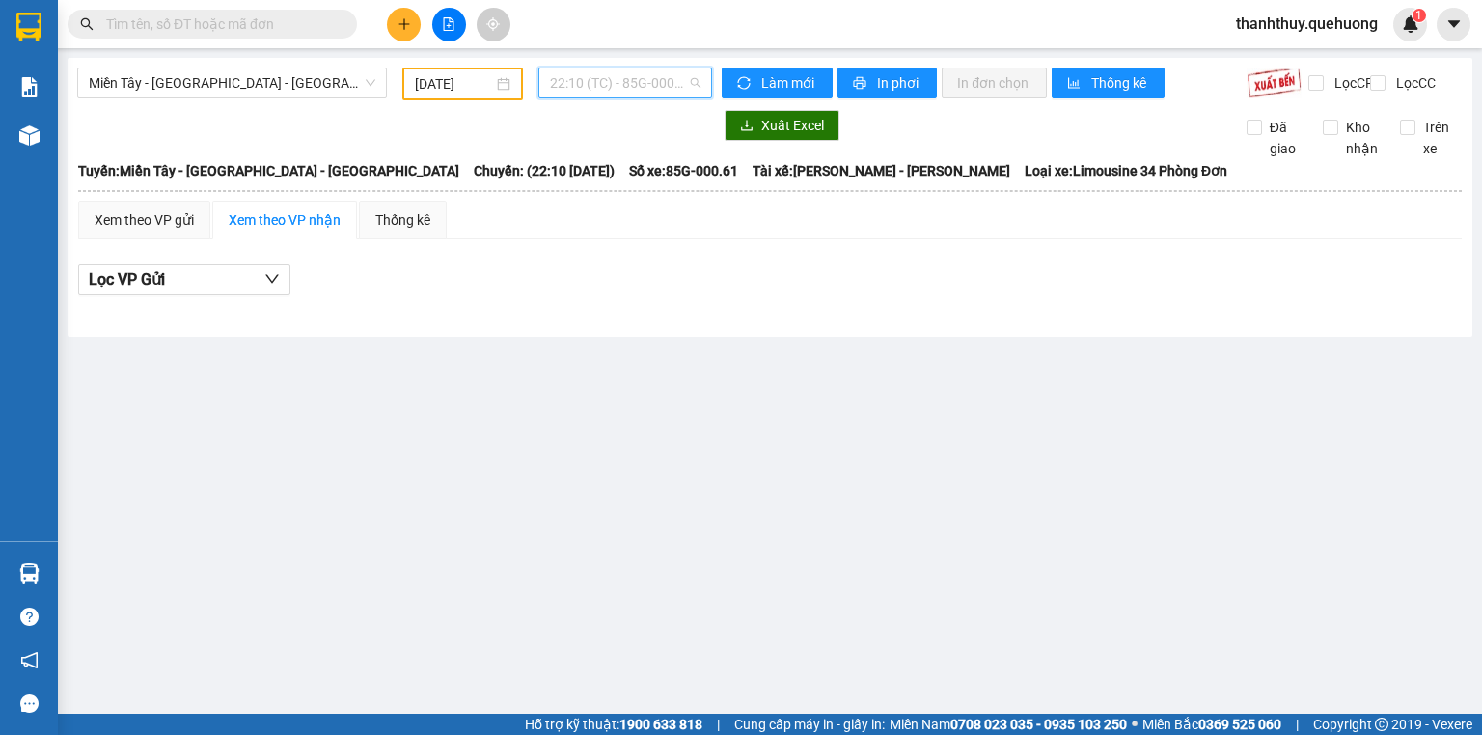
click at [587, 85] on span "22:10 (TC) - 85G-000.61" at bounding box center [626, 83] width 152 height 29
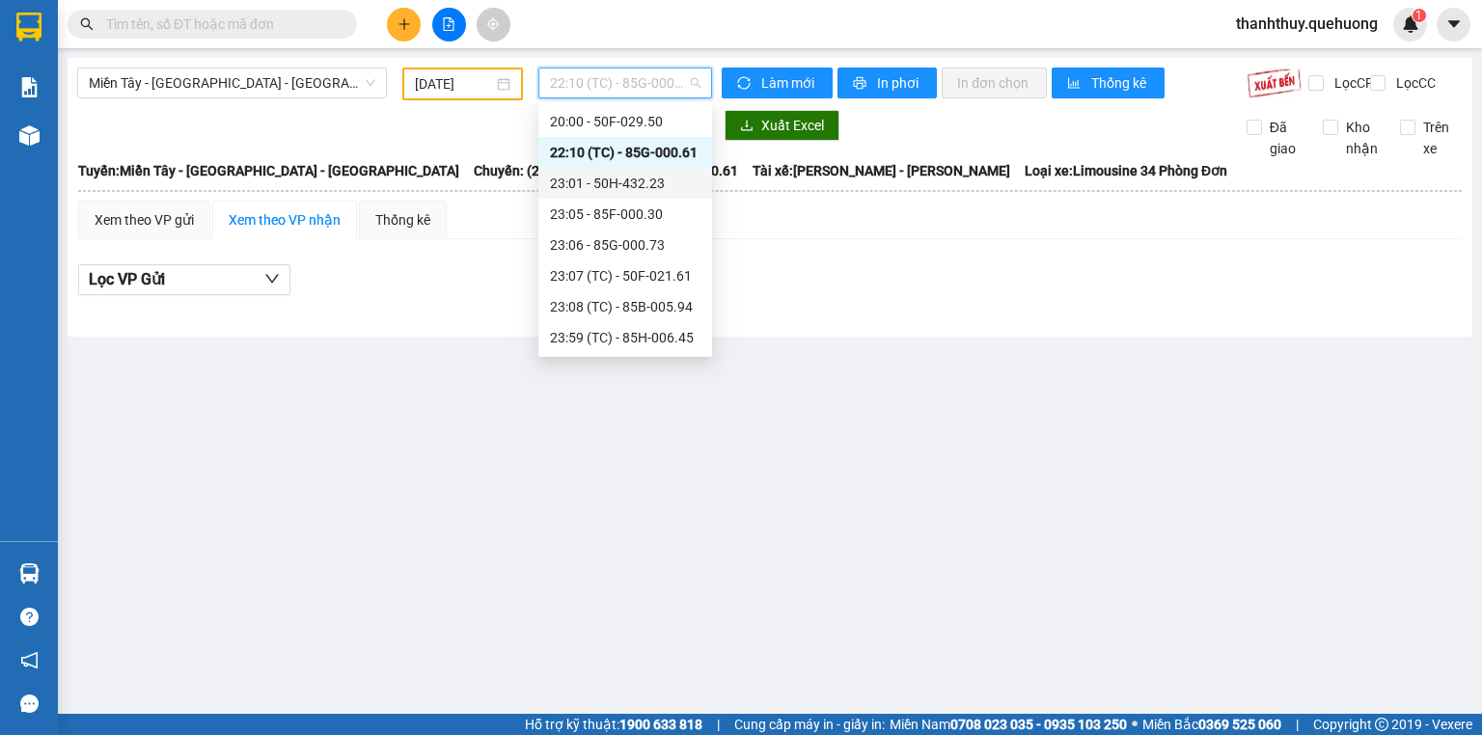
click at [610, 175] on div "23:01 - 50H-432.23" at bounding box center [625, 183] width 151 height 21
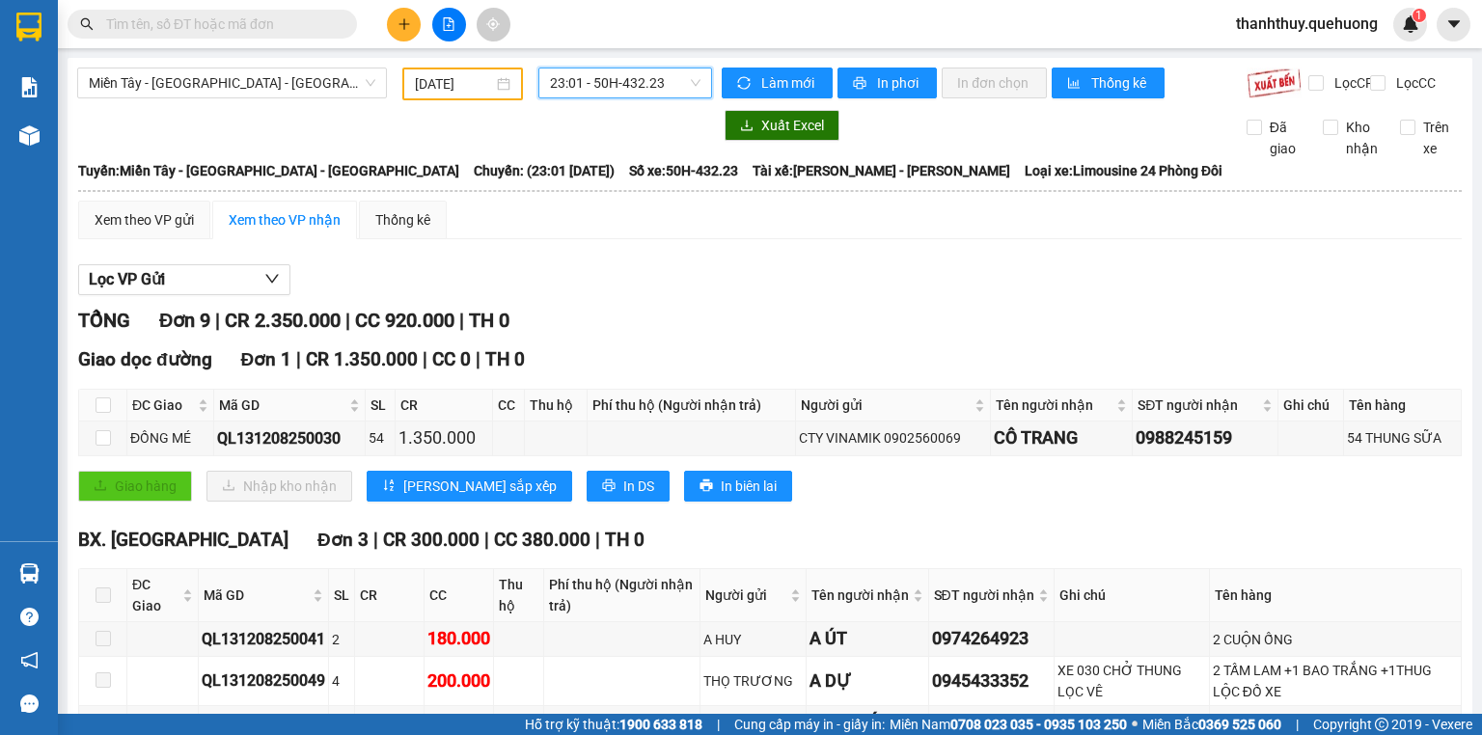
drag, startPoint x: 596, startPoint y: 85, endPoint x: 606, endPoint y: 104, distance: 21.6
click at [596, 84] on span "23:01 - 50H-432.23" at bounding box center [626, 83] width 152 height 29
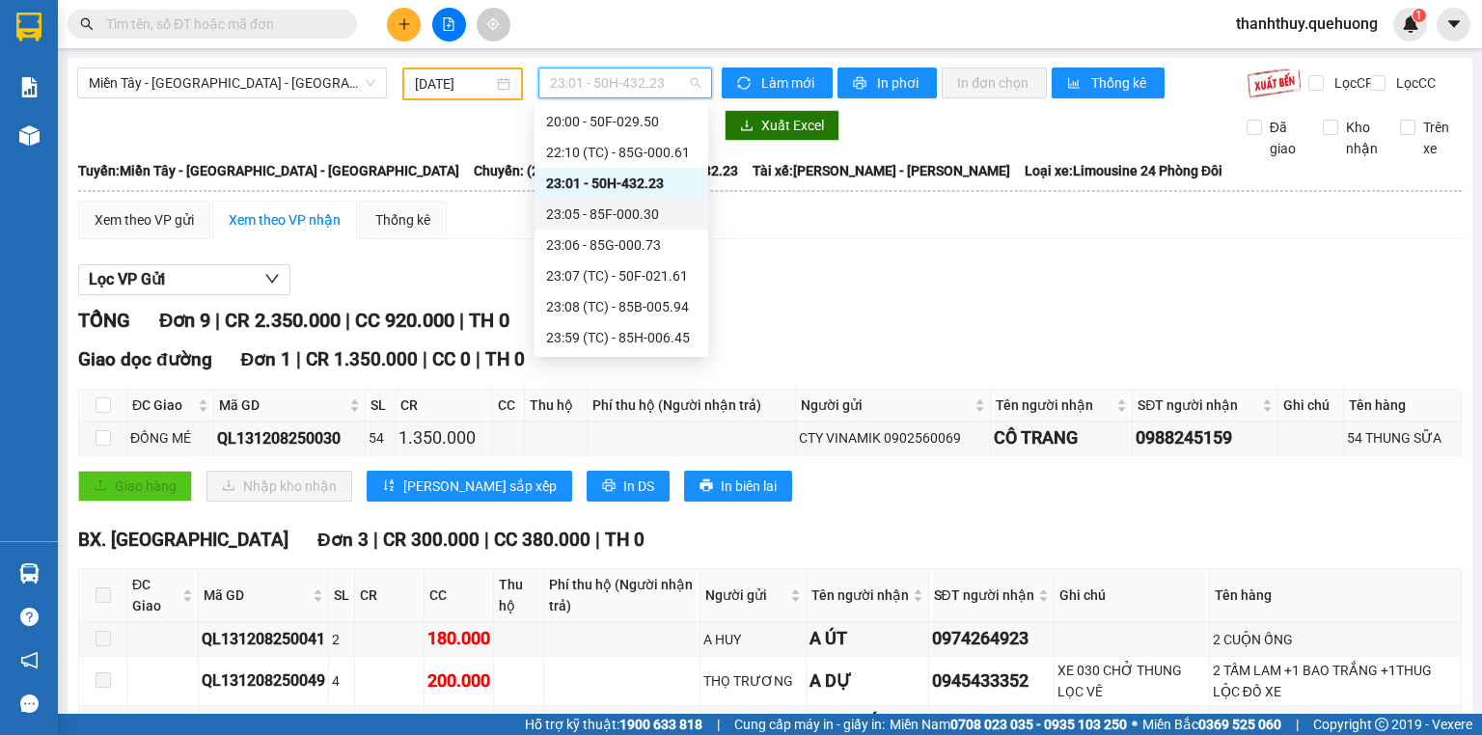
click at [617, 207] on div "23:05 - 85F-000.30" at bounding box center [621, 214] width 151 height 21
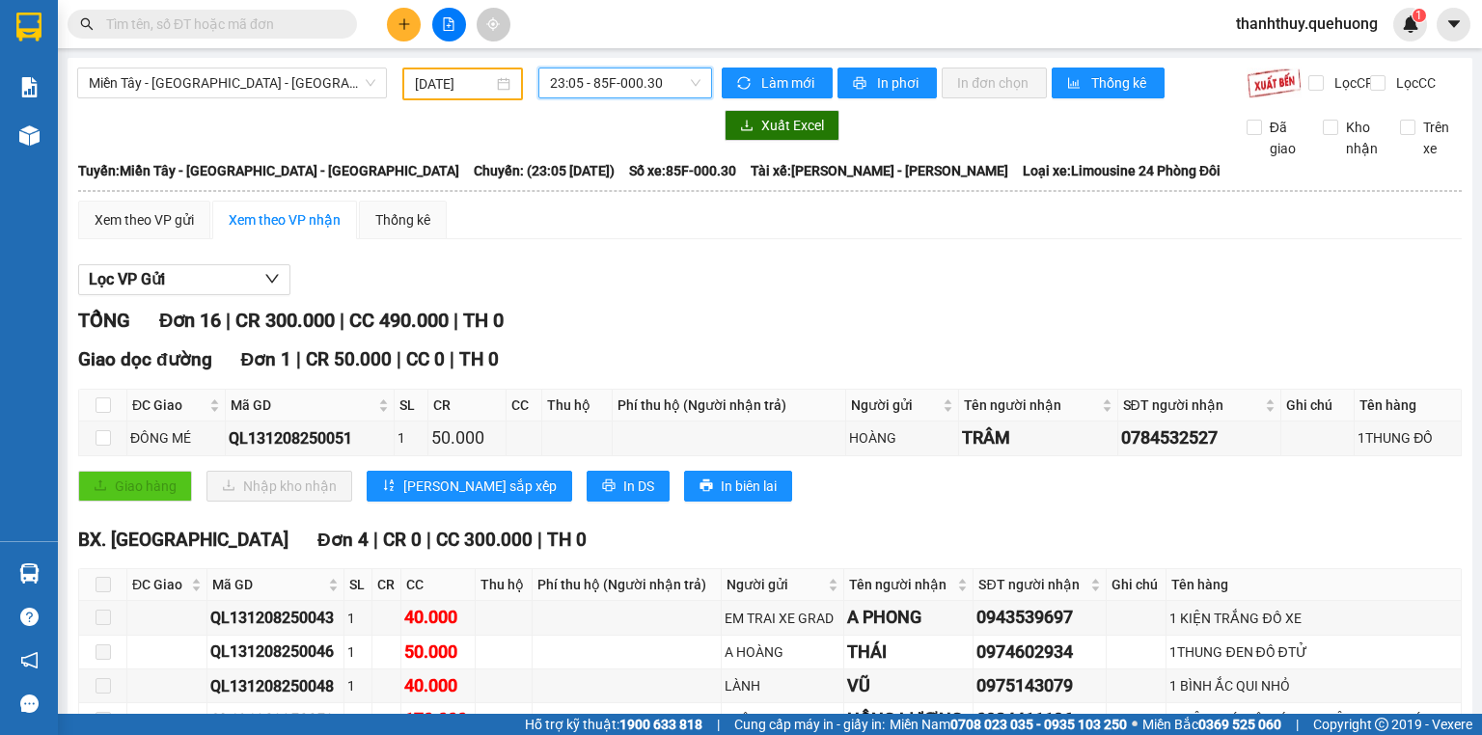
click at [552, 86] on span "23:05 - 85F-000.30" at bounding box center [626, 83] width 152 height 29
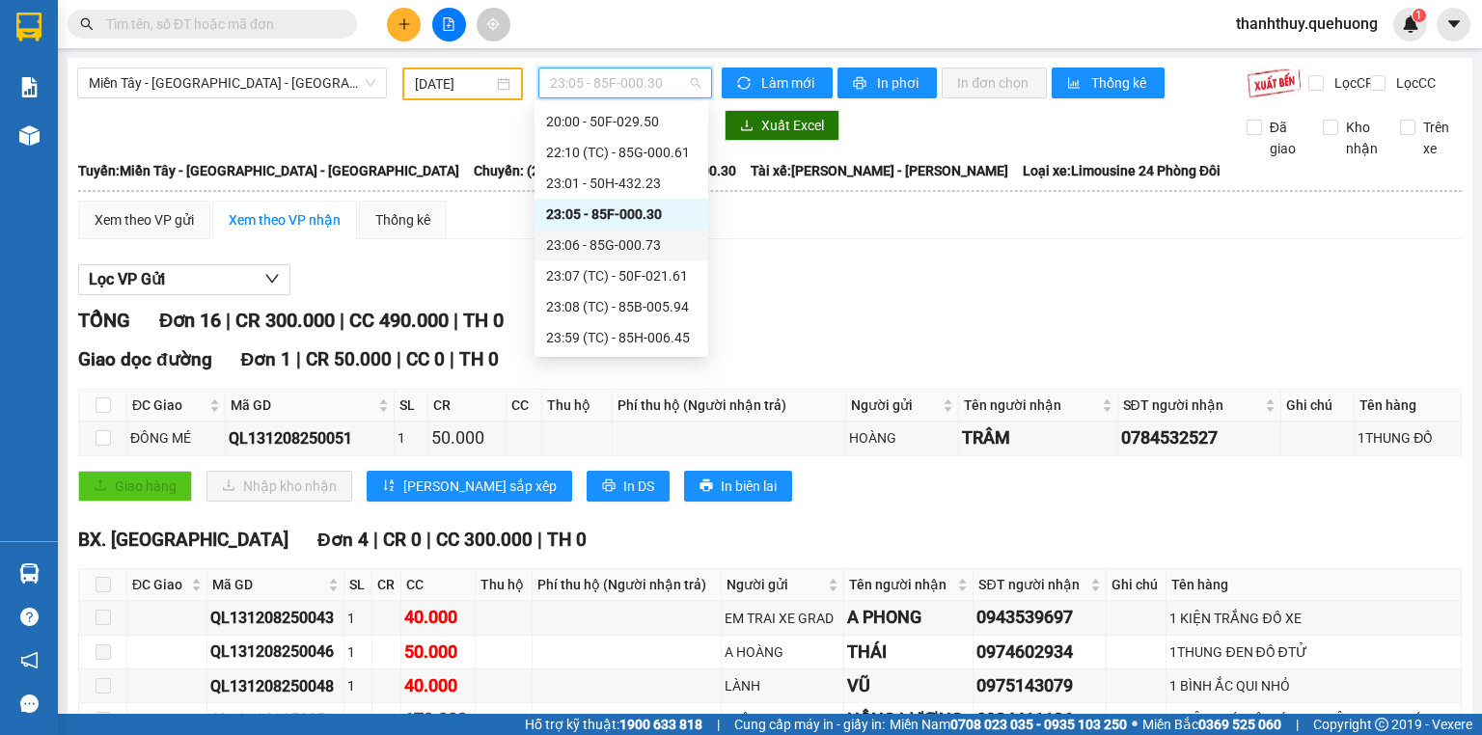
click at [603, 249] on div "23:06 - 85G-000.73" at bounding box center [621, 245] width 151 height 21
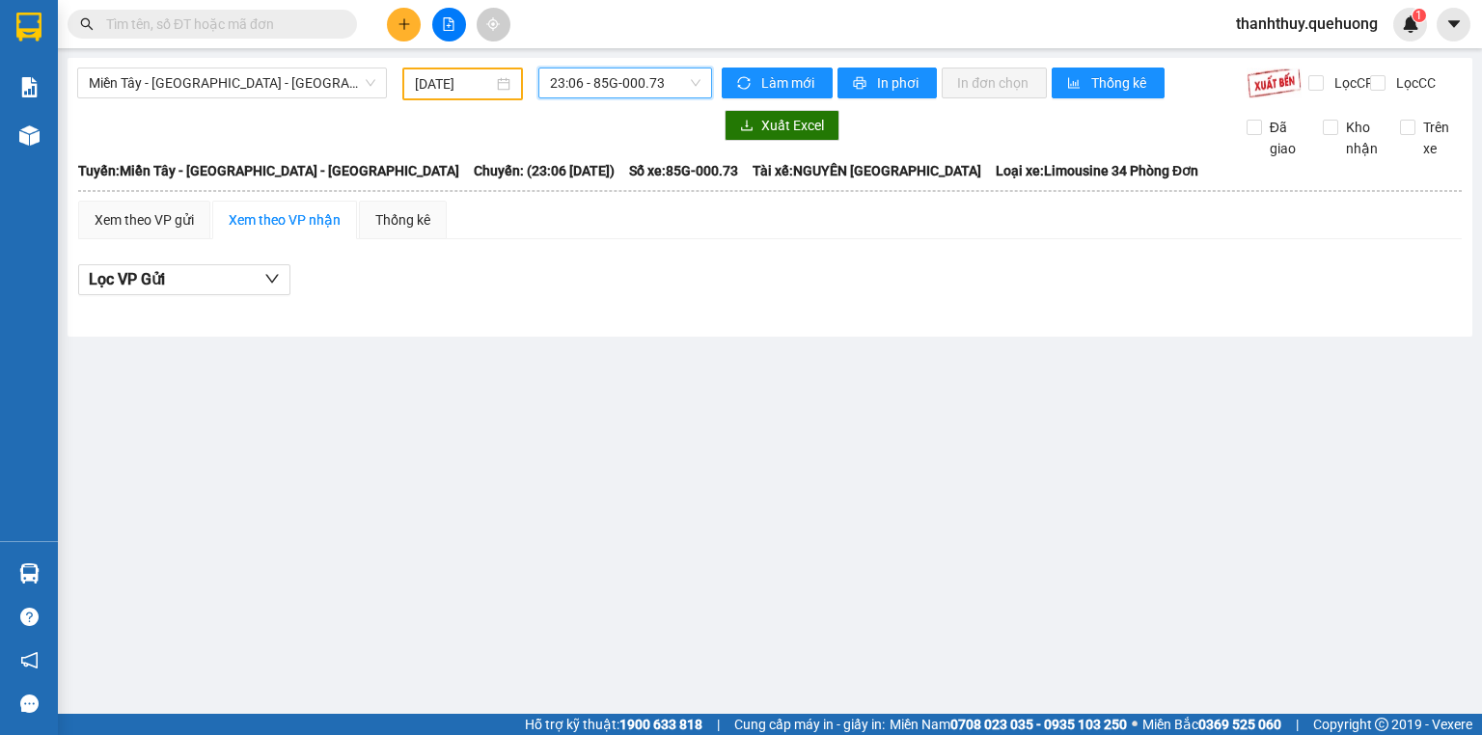
click at [579, 71] on span "23:06 - 85G-000.73" at bounding box center [626, 83] width 152 height 29
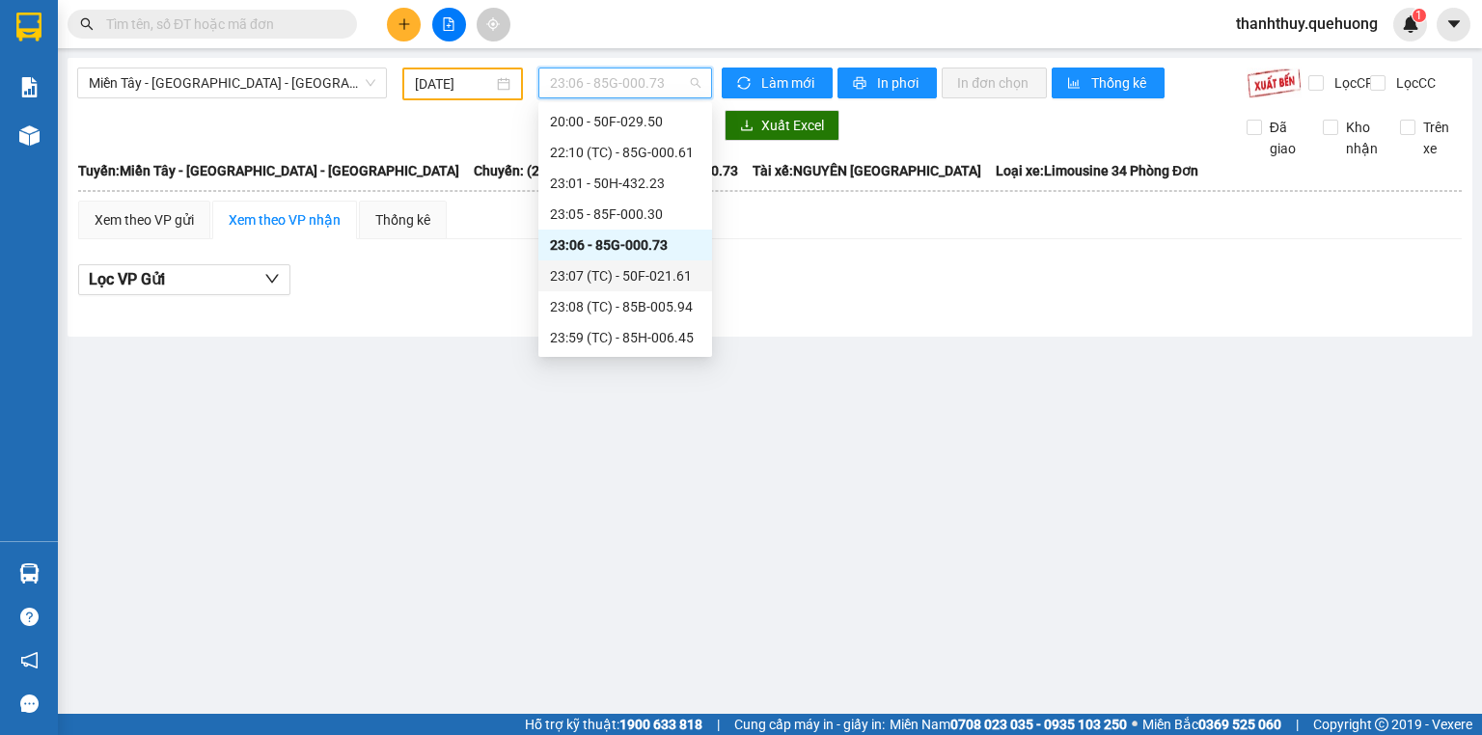
click at [604, 274] on div "23:07 (TC) - 50F-021.61" at bounding box center [625, 275] width 151 height 21
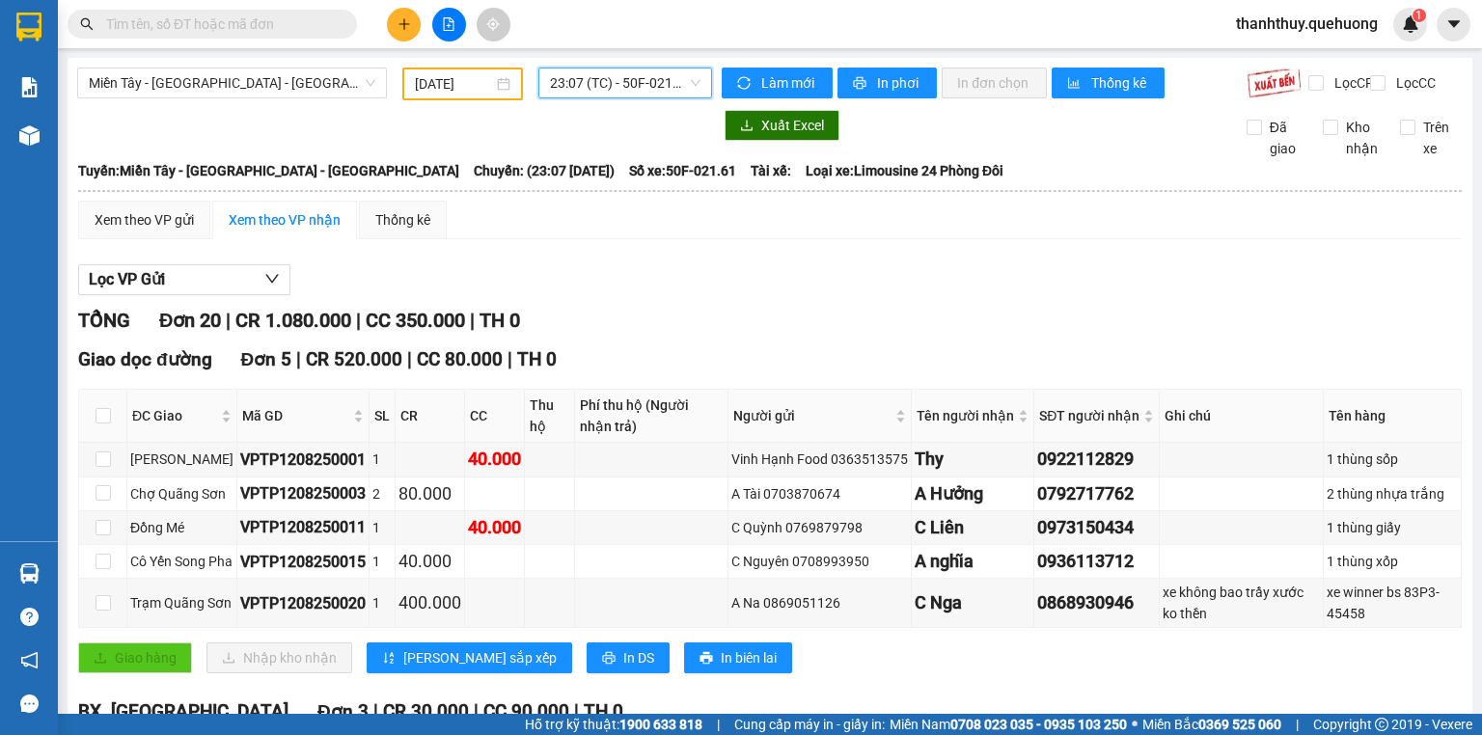
click at [574, 93] on span "23:07 (TC) - 50F-021.61" at bounding box center [626, 83] width 152 height 29
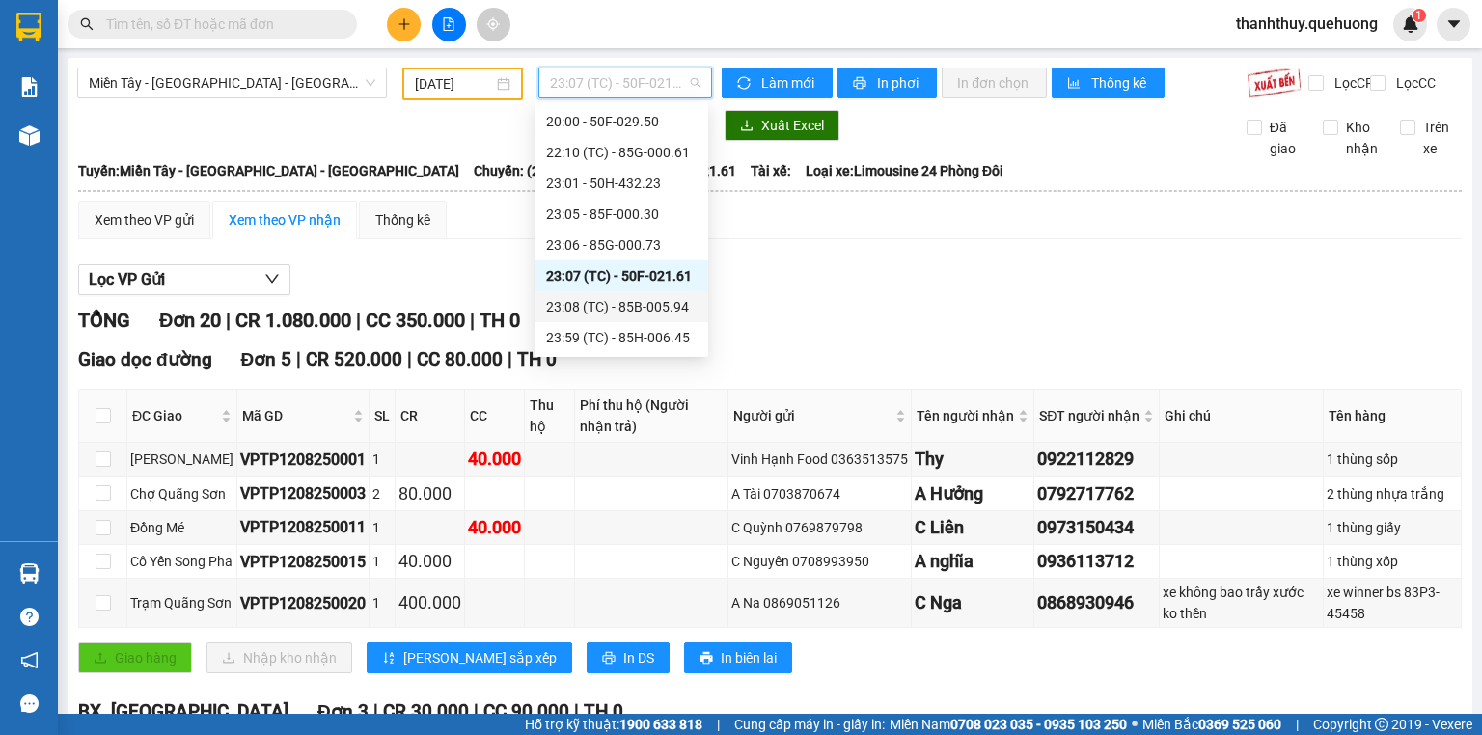
click at [577, 297] on div "23:08 (TC) - 85B-005.94" at bounding box center [621, 306] width 151 height 21
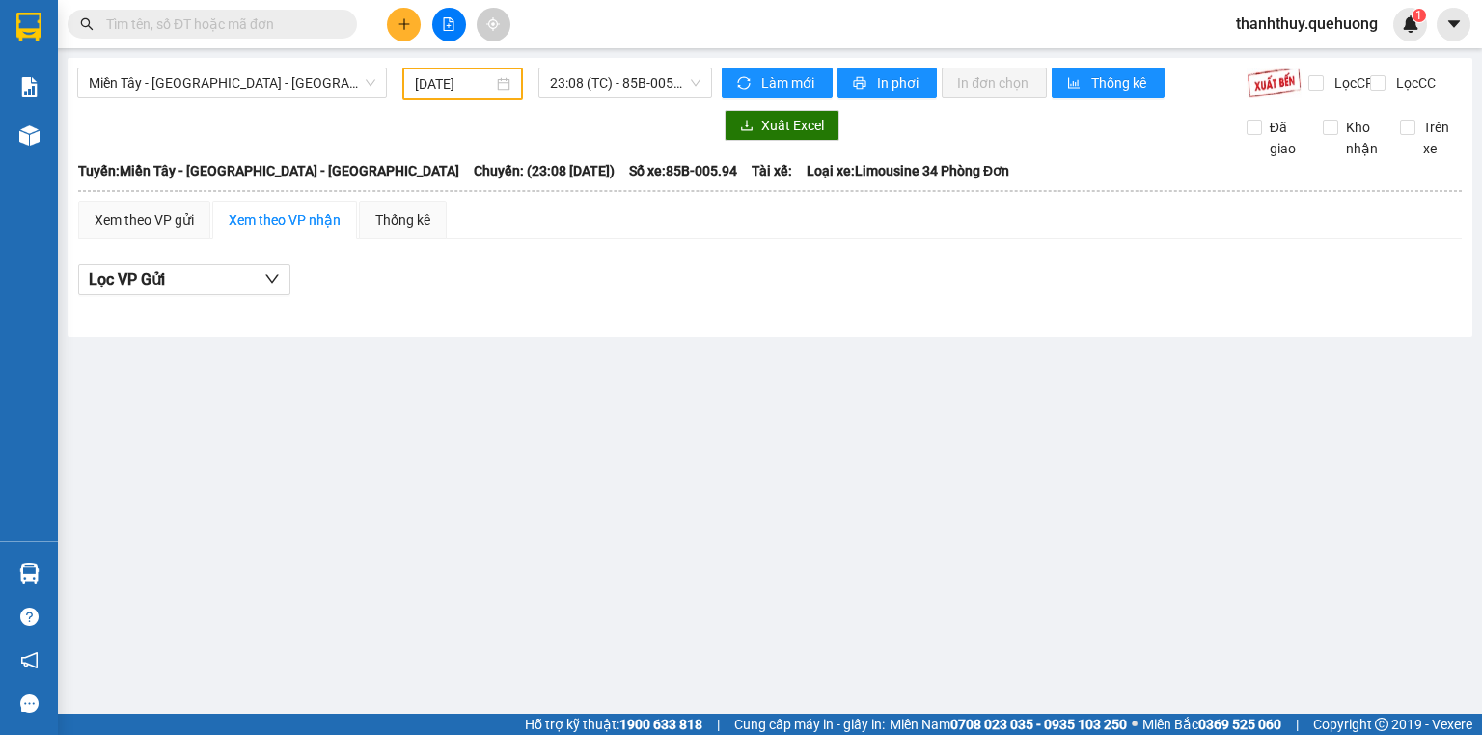
click at [595, 63] on div "Miền Tây - [GEOGRAPHIC_DATA] - [GEOGRAPHIC_DATA] [DATE] 23:08 (TC) - 85B-005.94…" at bounding box center [770, 197] width 1405 height 279
click at [594, 84] on span "23:08 (TC) - 85B-005.94" at bounding box center [626, 83] width 152 height 29
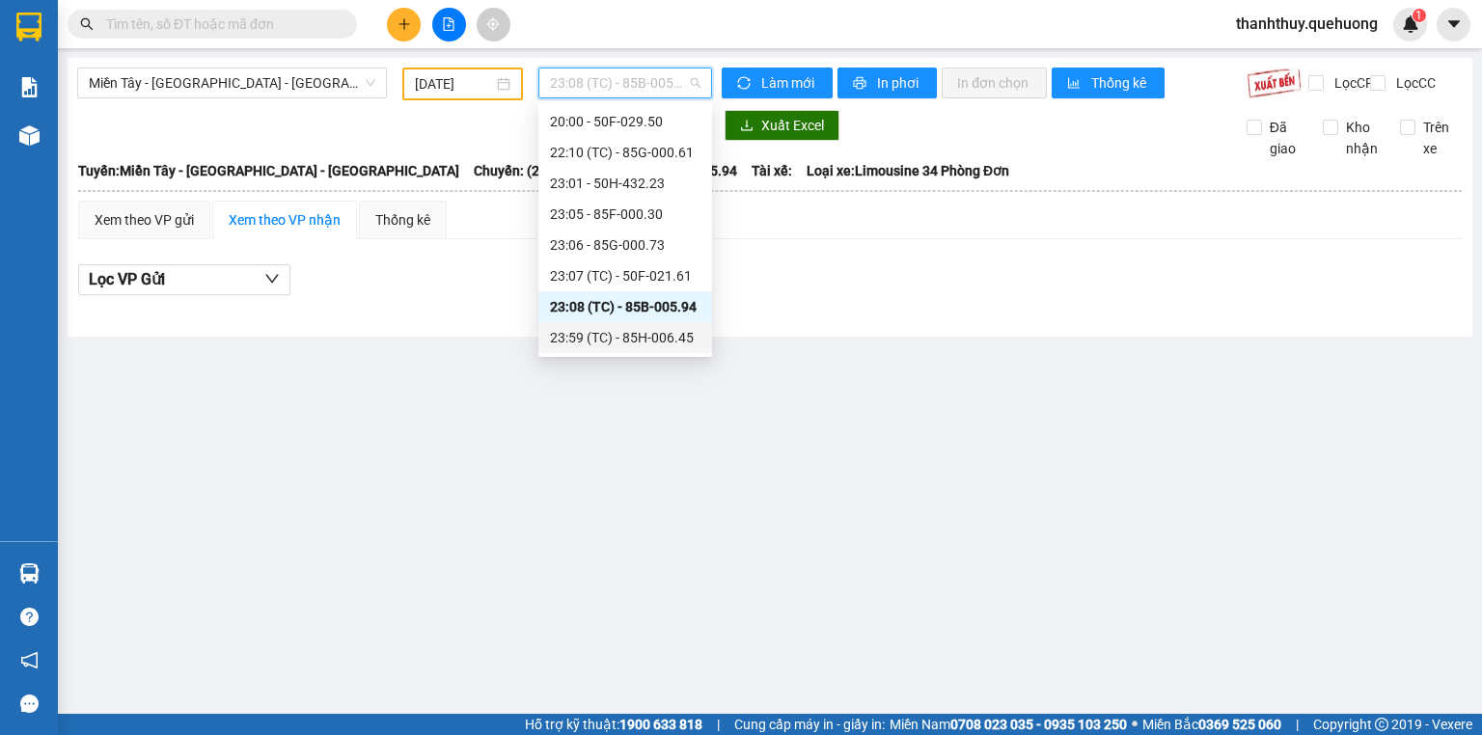
click at [564, 334] on div "23:59 (TC) - 85H-006.45" at bounding box center [625, 337] width 151 height 21
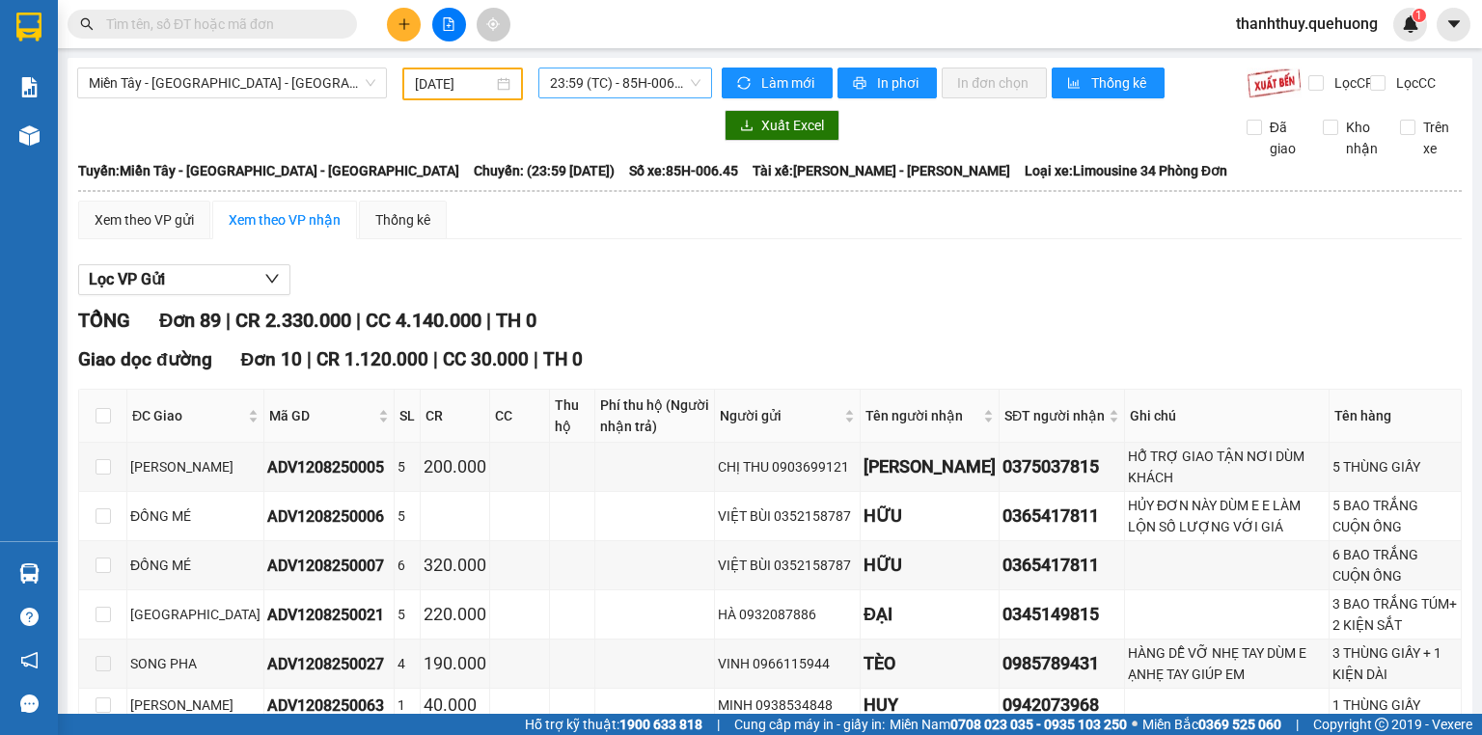
click at [617, 95] on span "23:59 (TC) - 85H-006.45" at bounding box center [626, 83] width 152 height 29
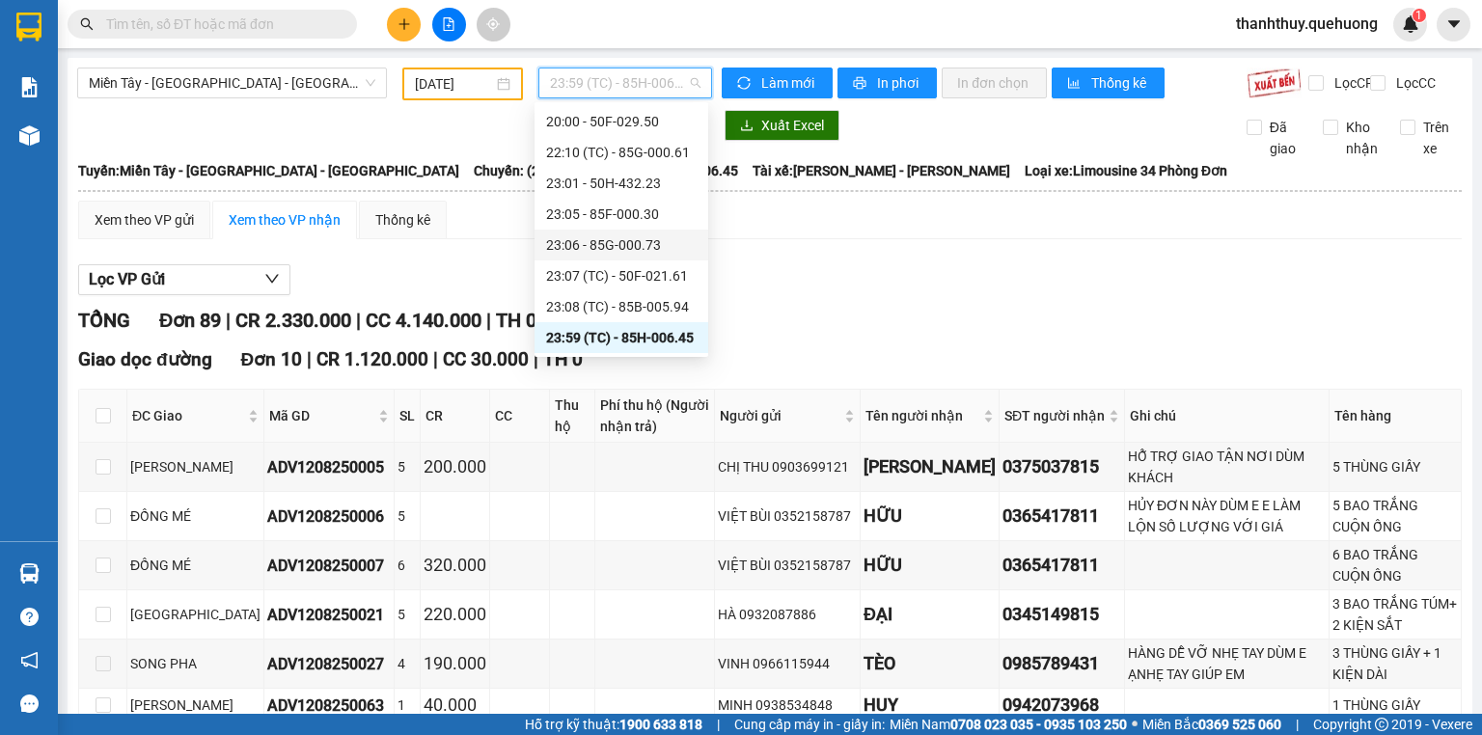
click at [467, 85] on input "[DATE]" at bounding box center [453, 83] width 77 height 21
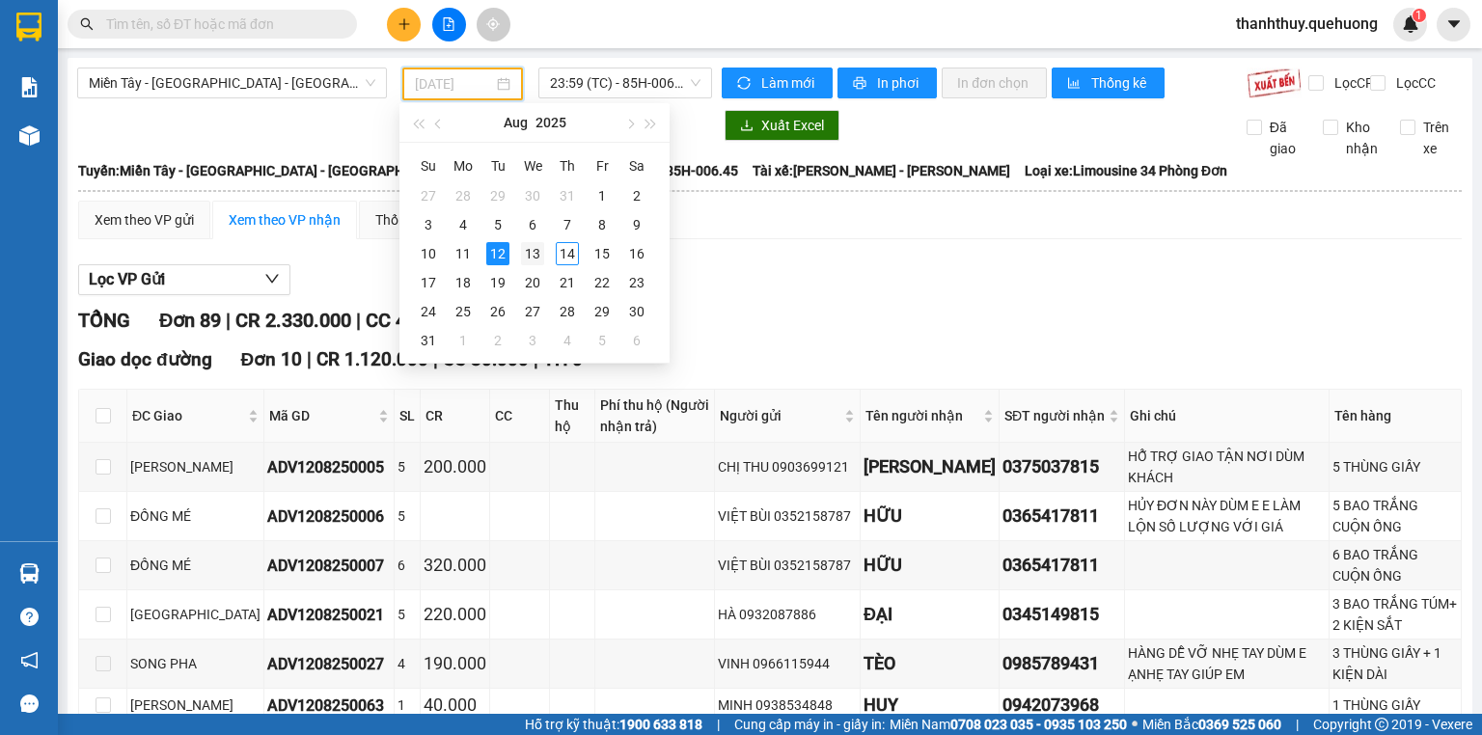
click at [535, 255] on div "13" at bounding box center [532, 253] width 23 height 23
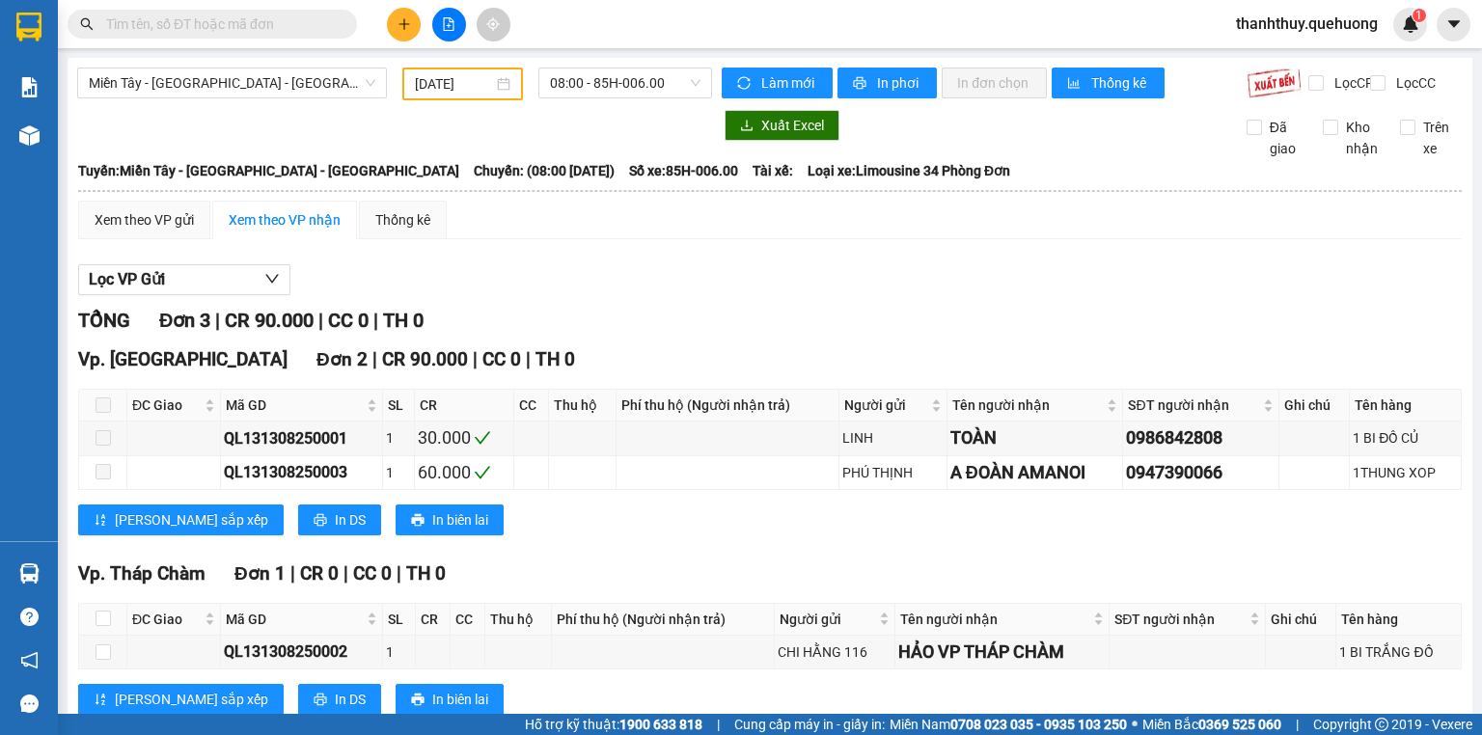
click at [588, 98] on div "08:00 - 85H-006.00" at bounding box center [626, 84] width 190 height 33
click at [590, 97] on span "08:00 - 85H-006.00" at bounding box center [626, 83] width 152 height 29
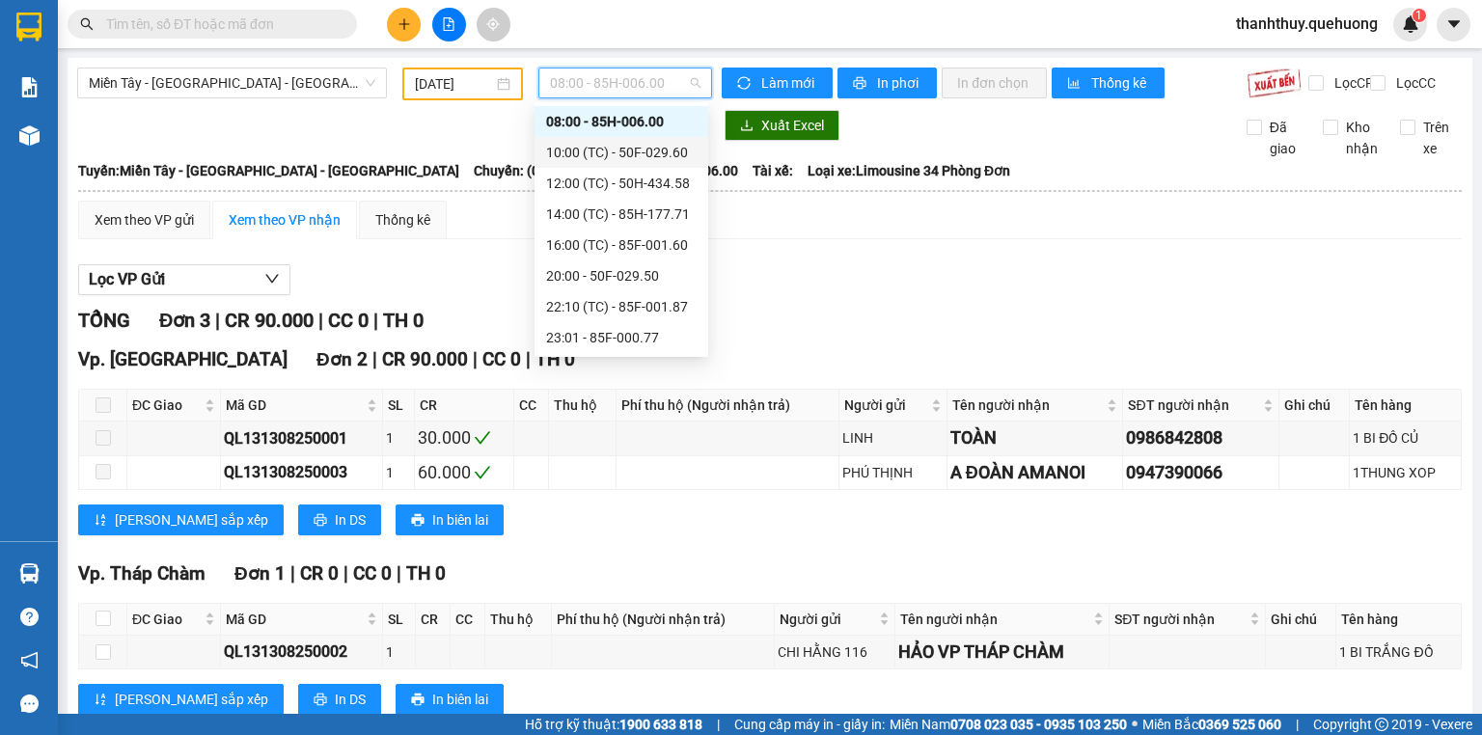
click at [582, 147] on div "10:00 (TC) - 50F-029.60" at bounding box center [621, 152] width 151 height 21
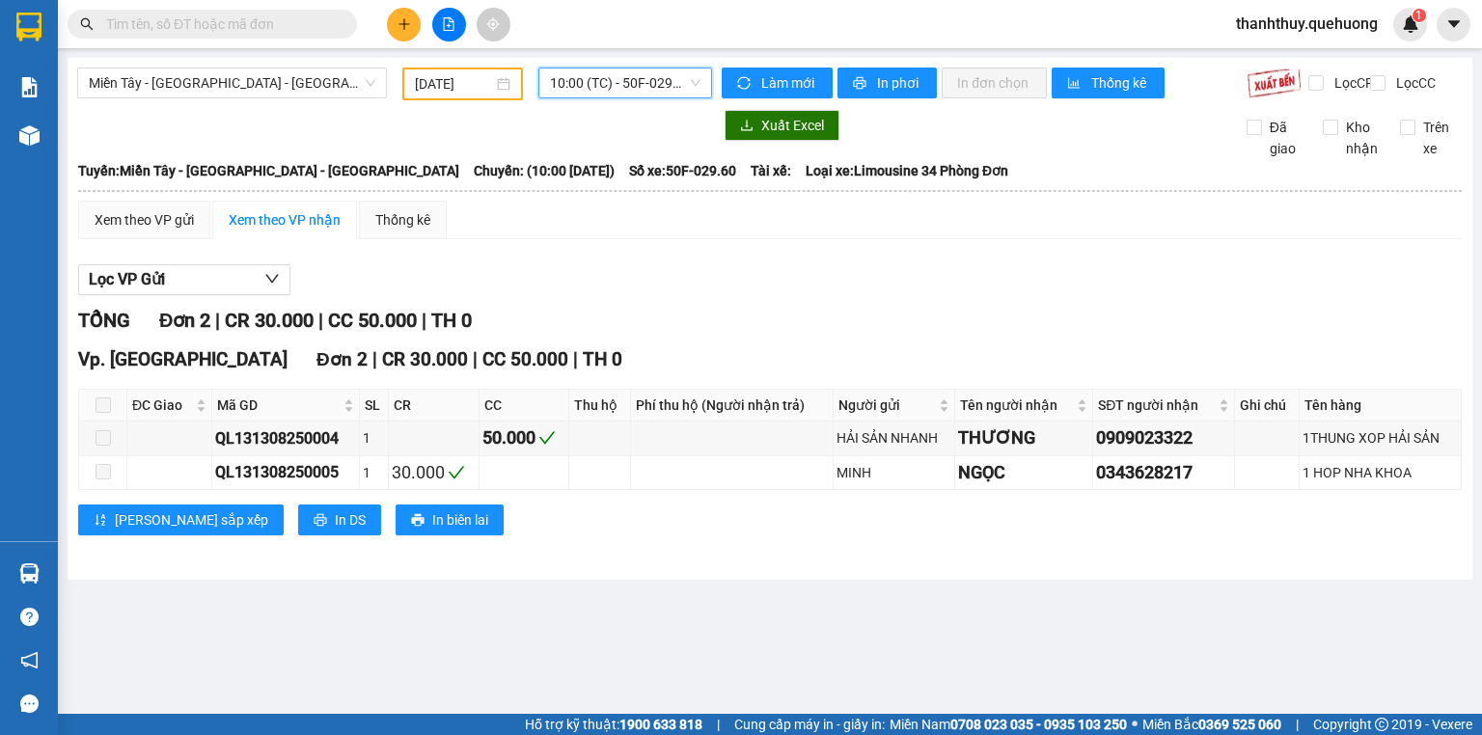
click at [587, 77] on span "10:00 (TC) - 50F-029.60" at bounding box center [626, 83] width 152 height 29
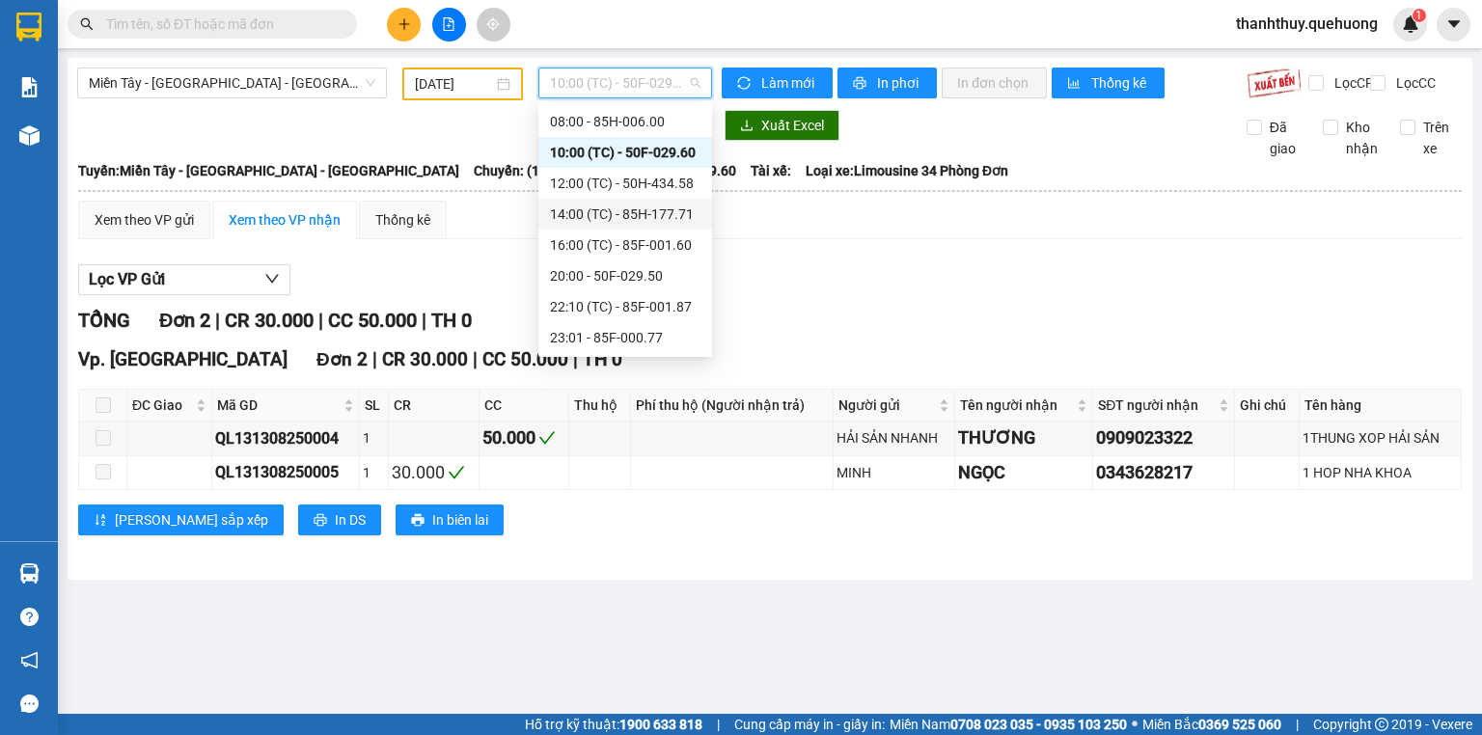
click at [614, 207] on div "14:00 (TC) - 85H-177.71" at bounding box center [625, 214] width 151 height 21
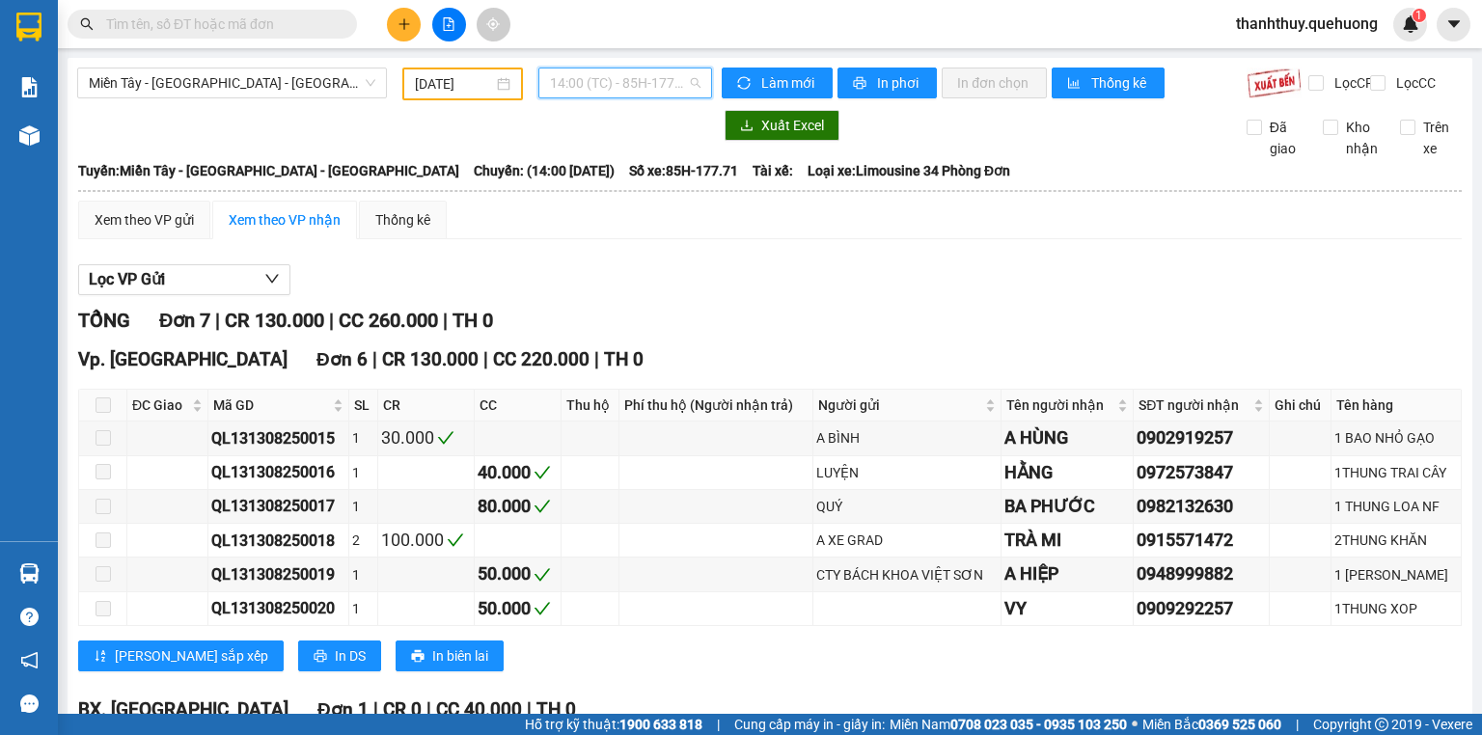
click at [618, 84] on span "14:00 (TC) - 85H-177.71" at bounding box center [626, 83] width 152 height 29
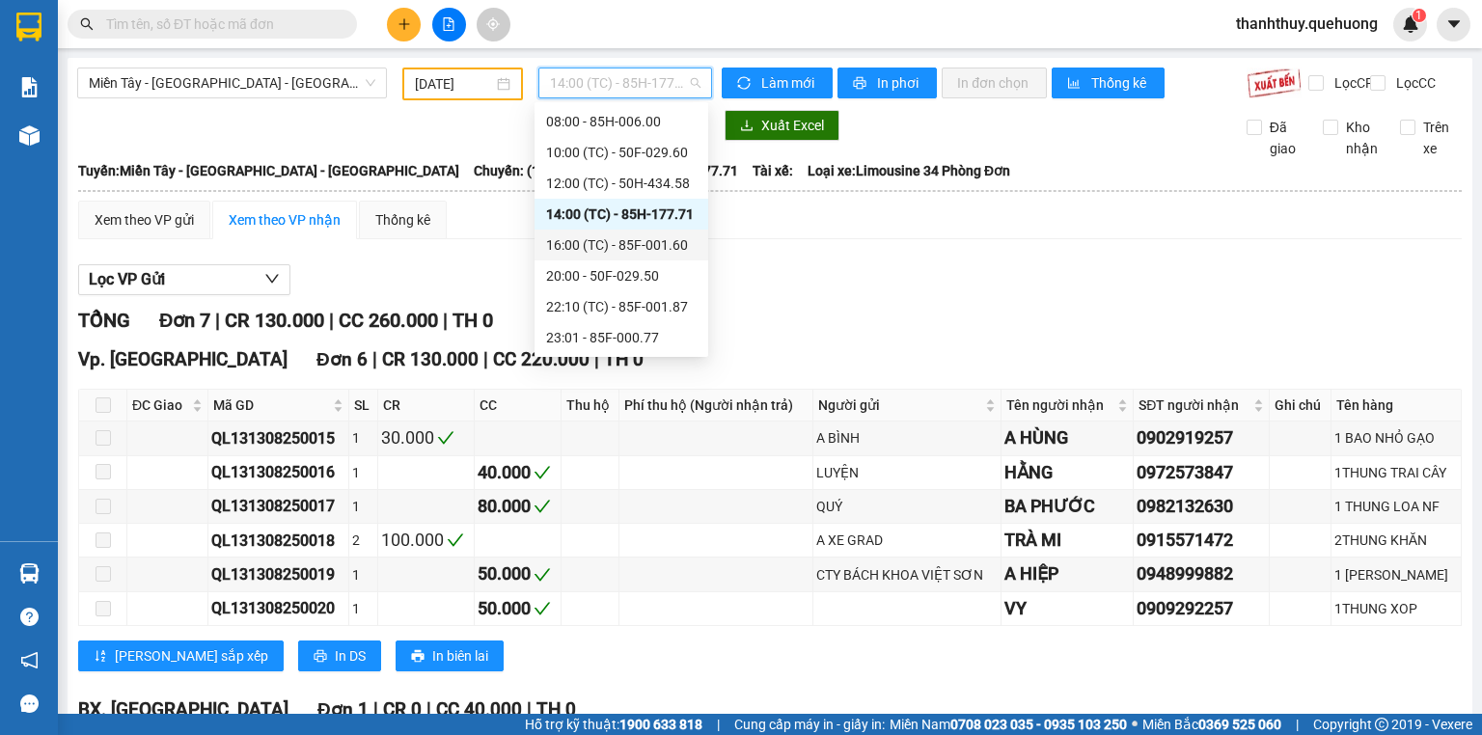
click at [577, 243] on div "16:00 (TC) - 85F-001.60" at bounding box center [621, 245] width 151 height 21
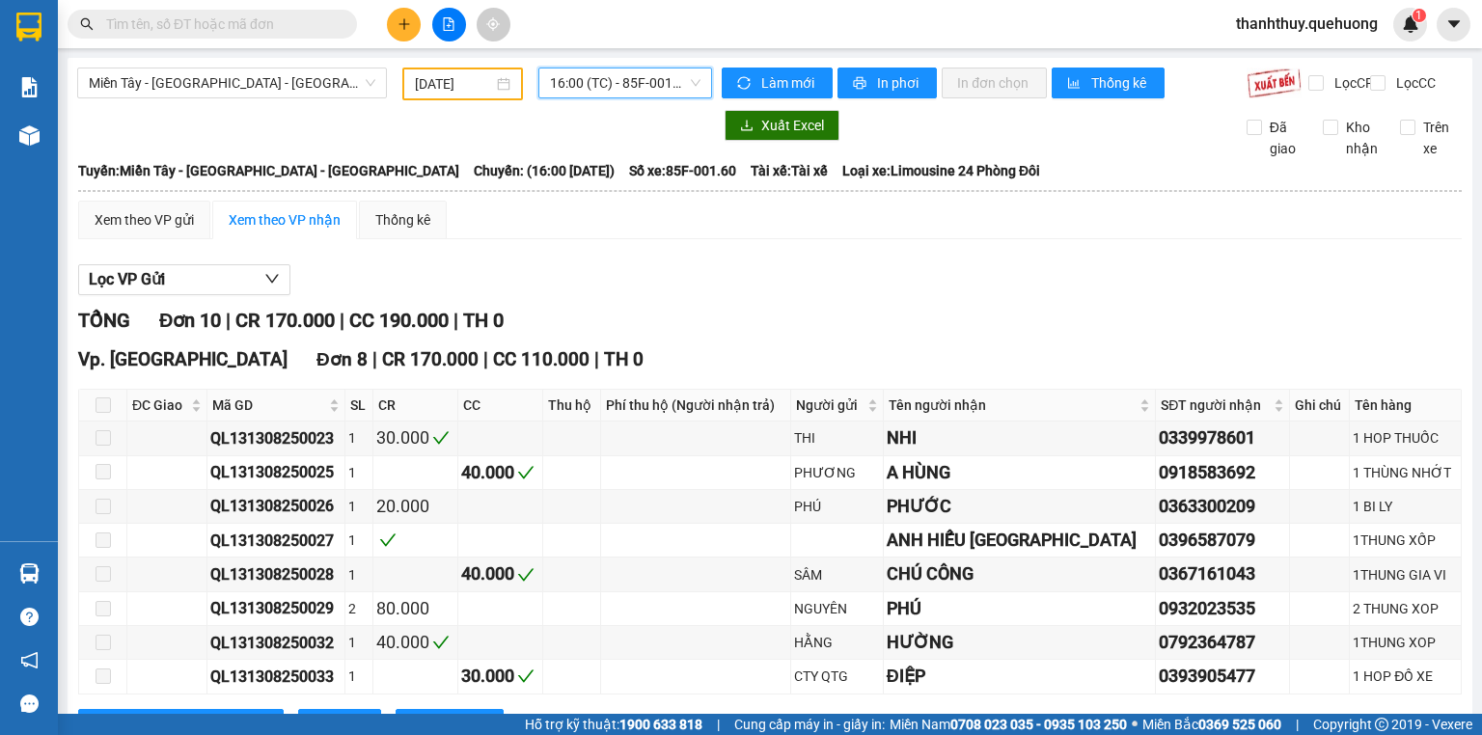
click at [610, 89] on span "16:00 (TC) - 85F-001.60" at bounding box center [626, 83] width 152 height 29
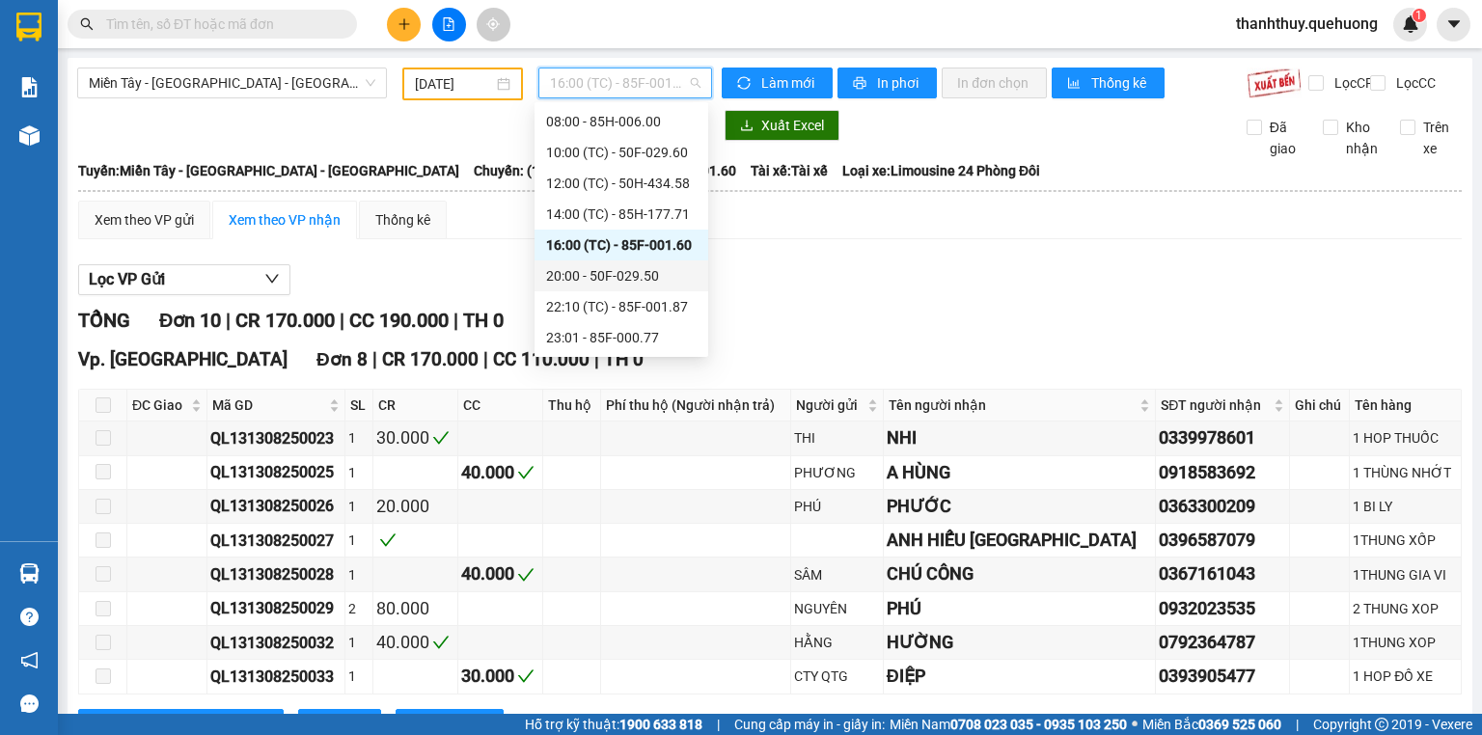
click at [575, 270] on div "20:00 - 50F-029.50" at bounding box center [621, 275] width 151 height 21
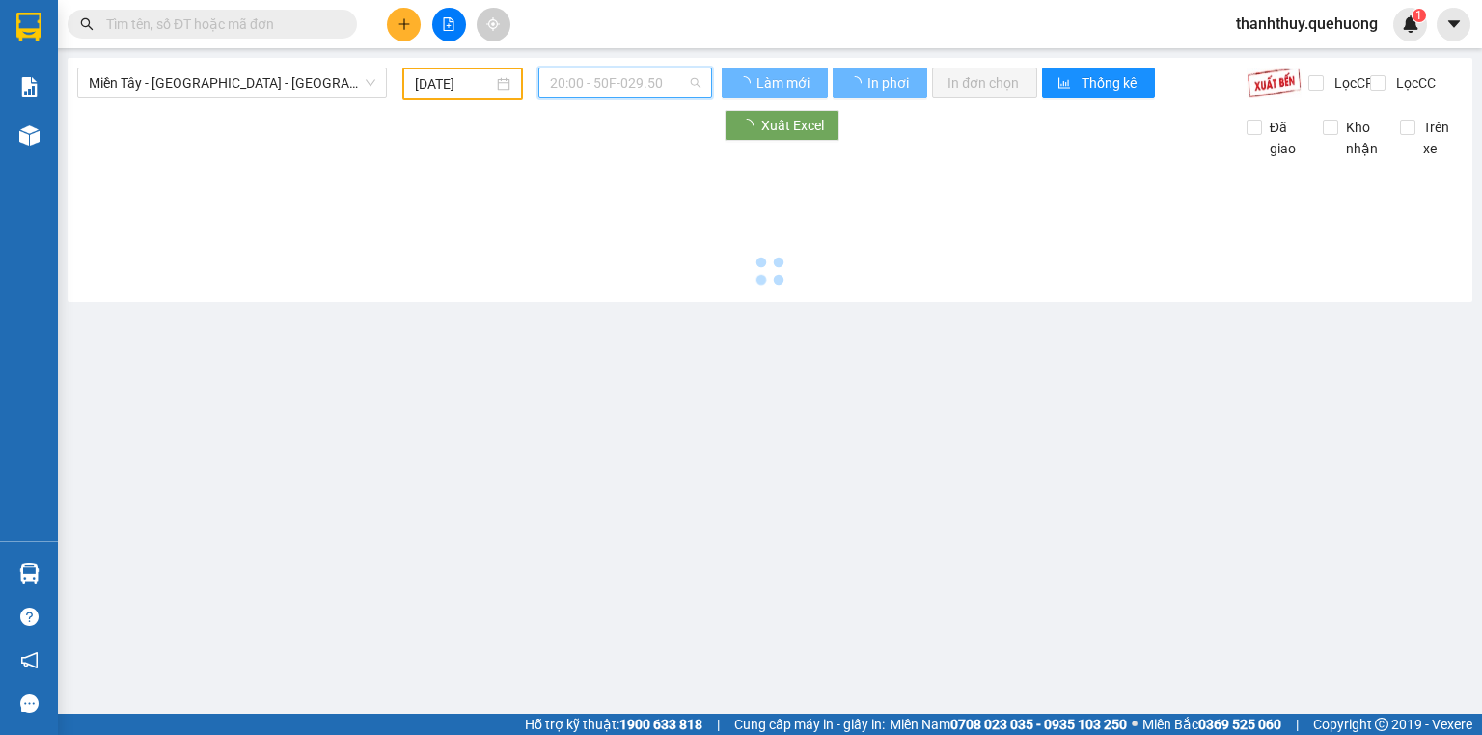
click at [589, 81] on span "20:00 - 50F-029.50" at bounding box center [626, 83] width 152 height 29
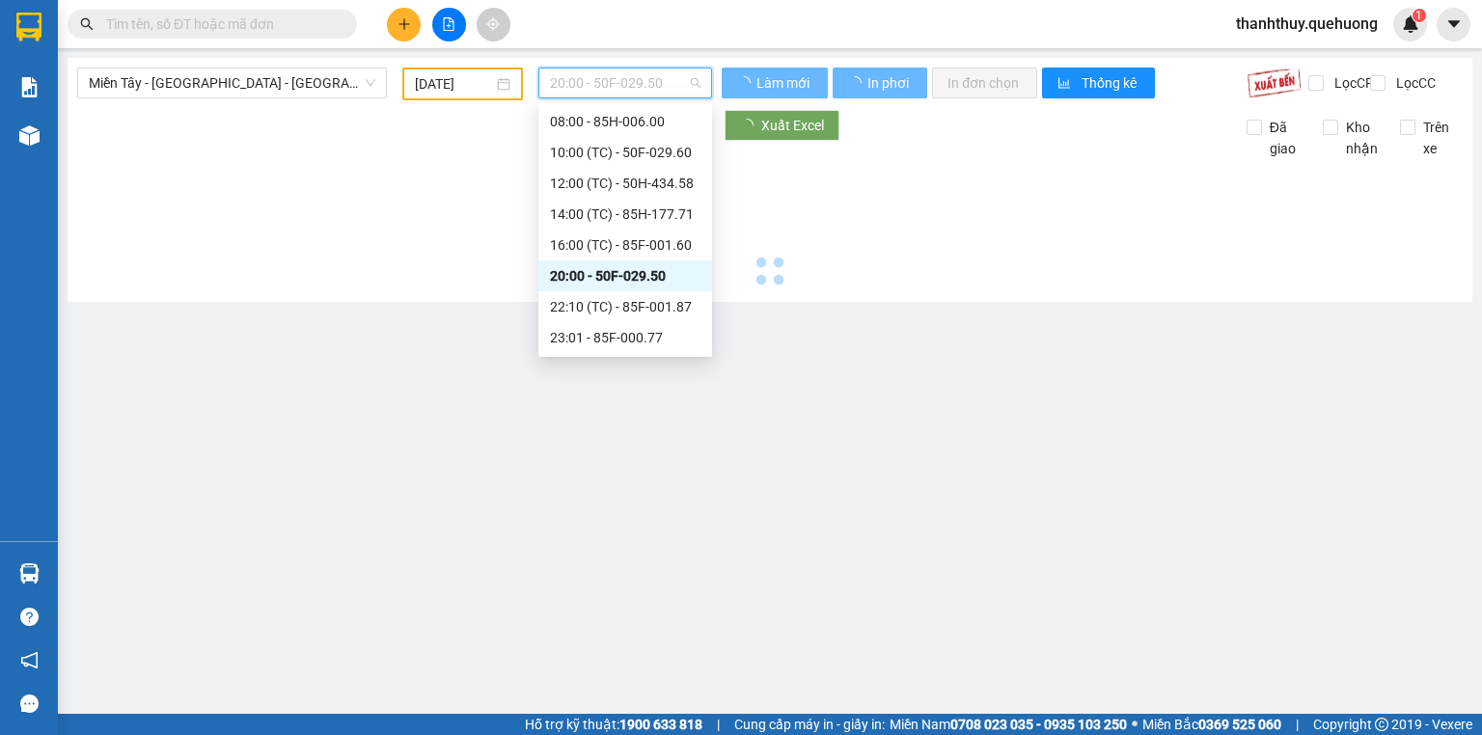
click at [581, 272] on div "20:00 - 50F-029.50" at bounding box center [625, 275] width 151 height 21
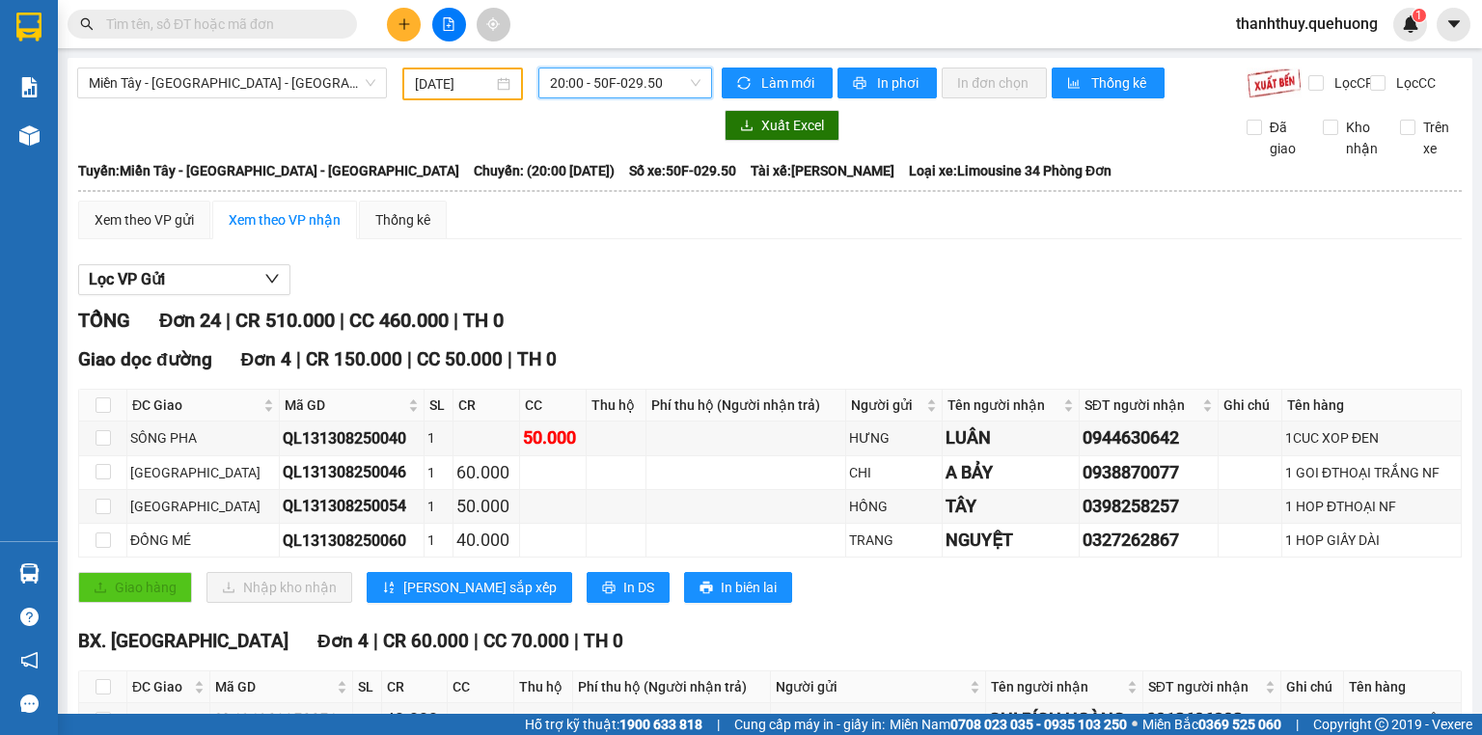
click at [460, 86] on input "[DATE]" at bounding box center [453, 83] width 77 height 21
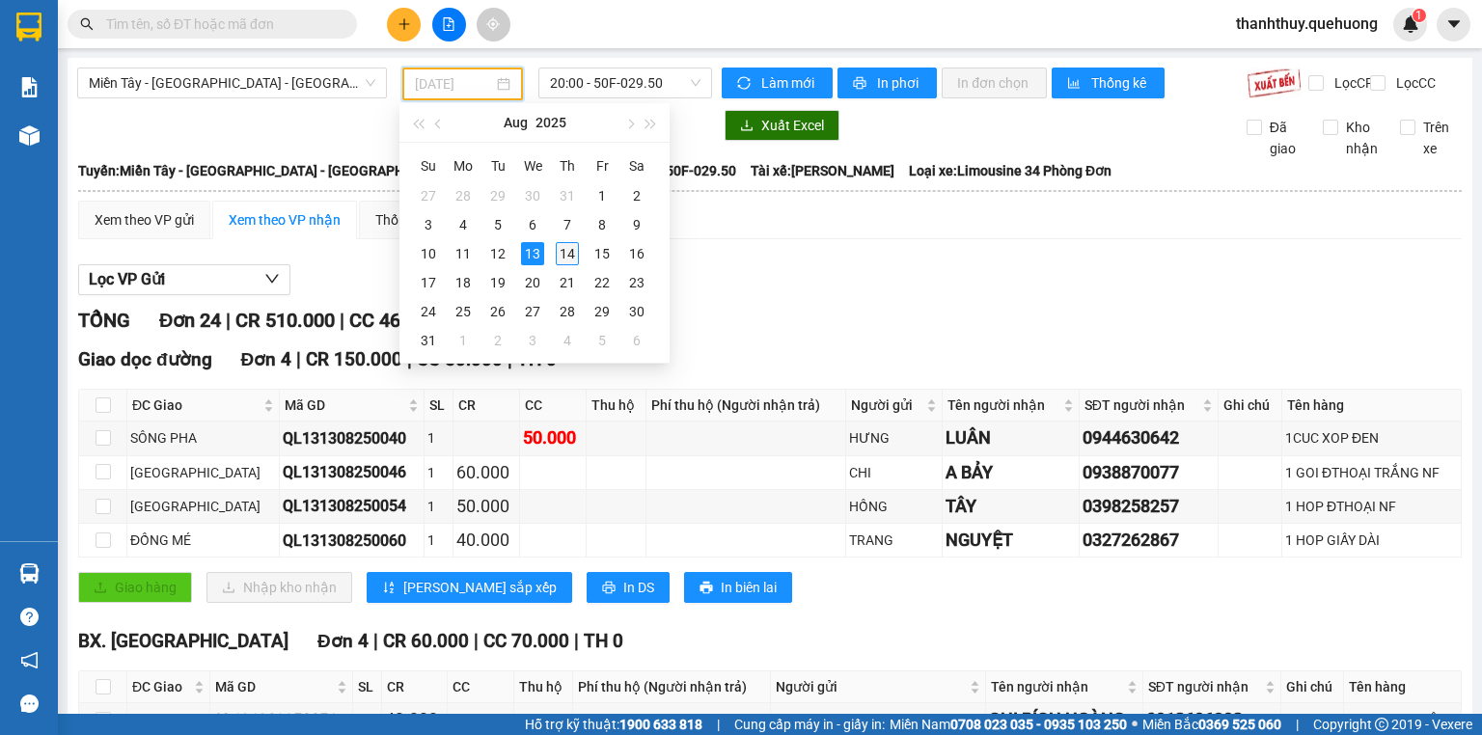
click at [571, 251] on div "14" at bounding box center [567, 253] width 23 height 23
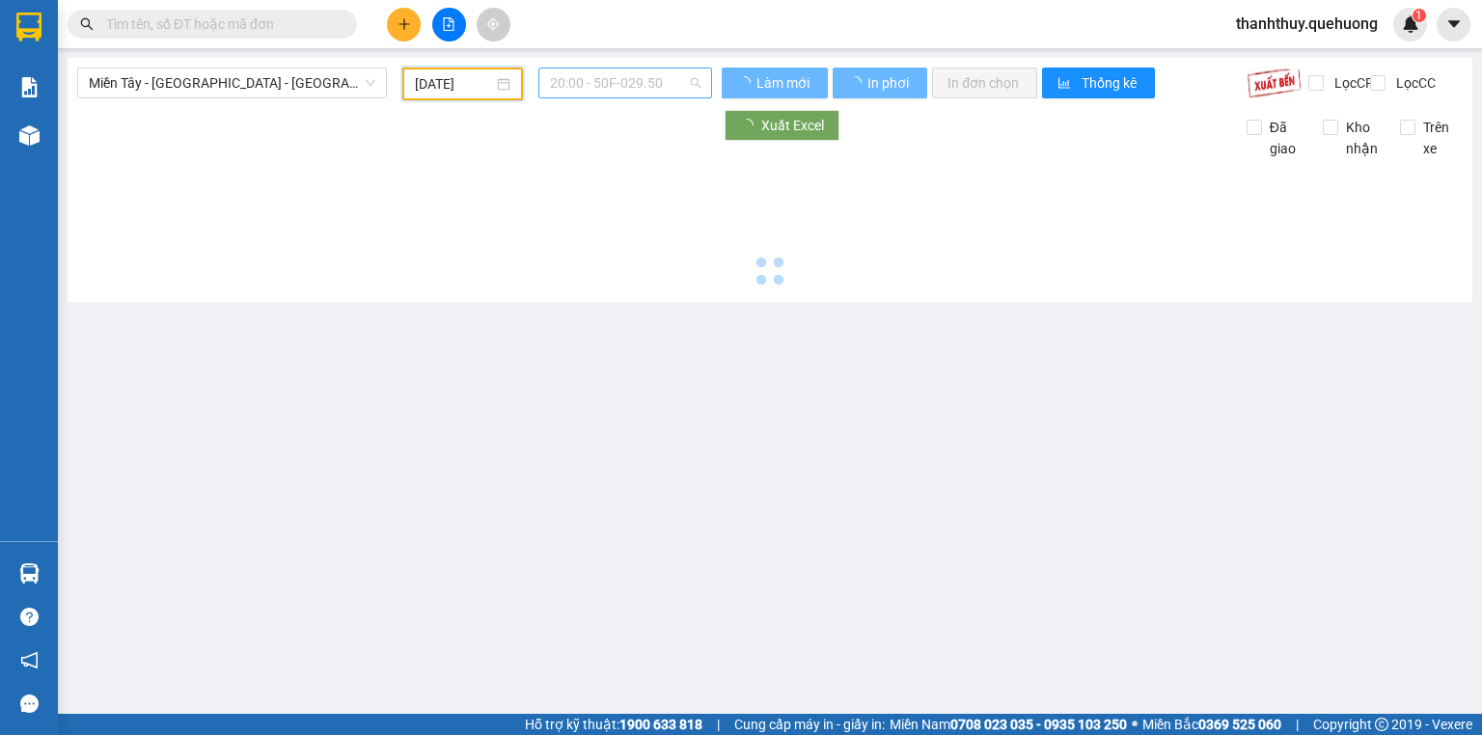
click at [584, 77] on span "20:00 - 50F-029.50" at bounding box center [626, 83] width 152 height 29
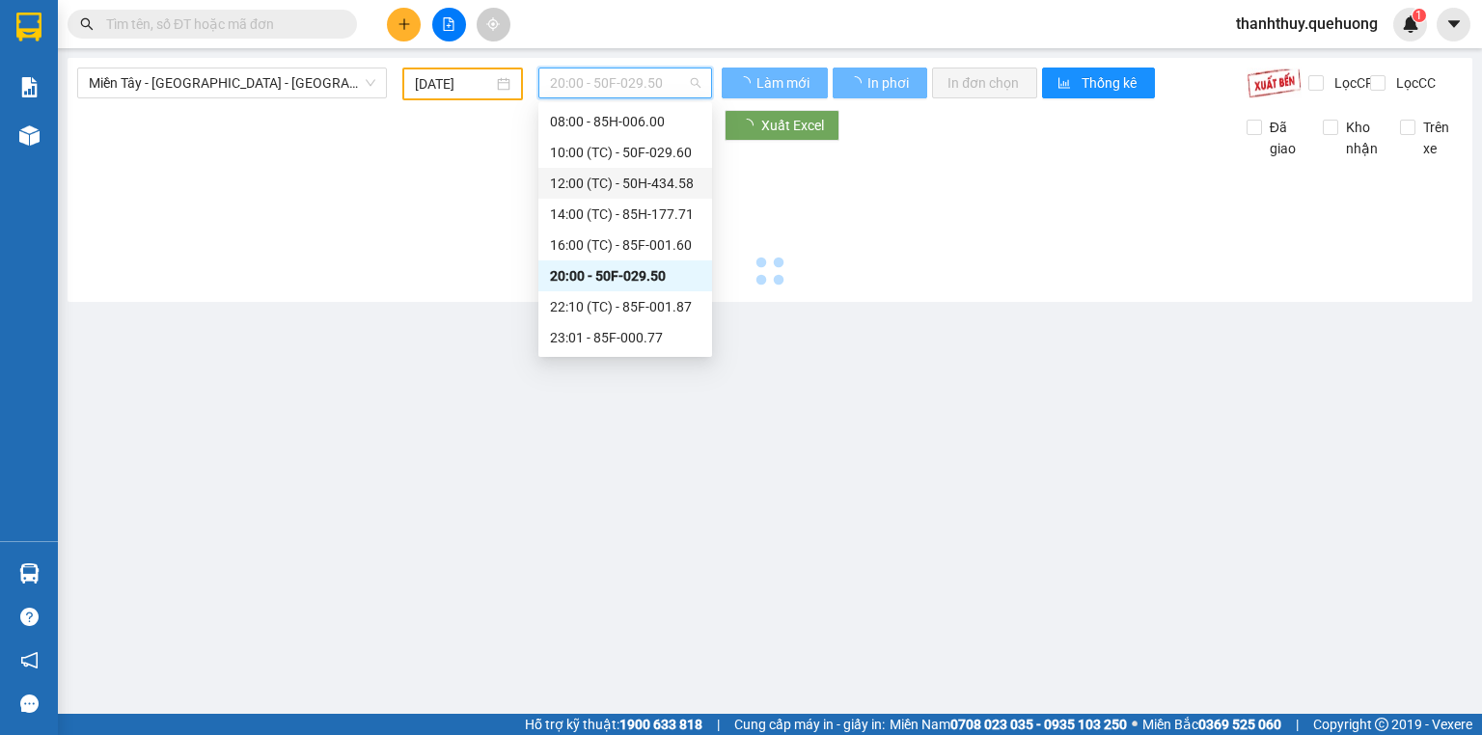
click at [634, 182] on div "12:00 (TC) - 50H-434.58" at bounding box center [625, 183] width 151 height 21
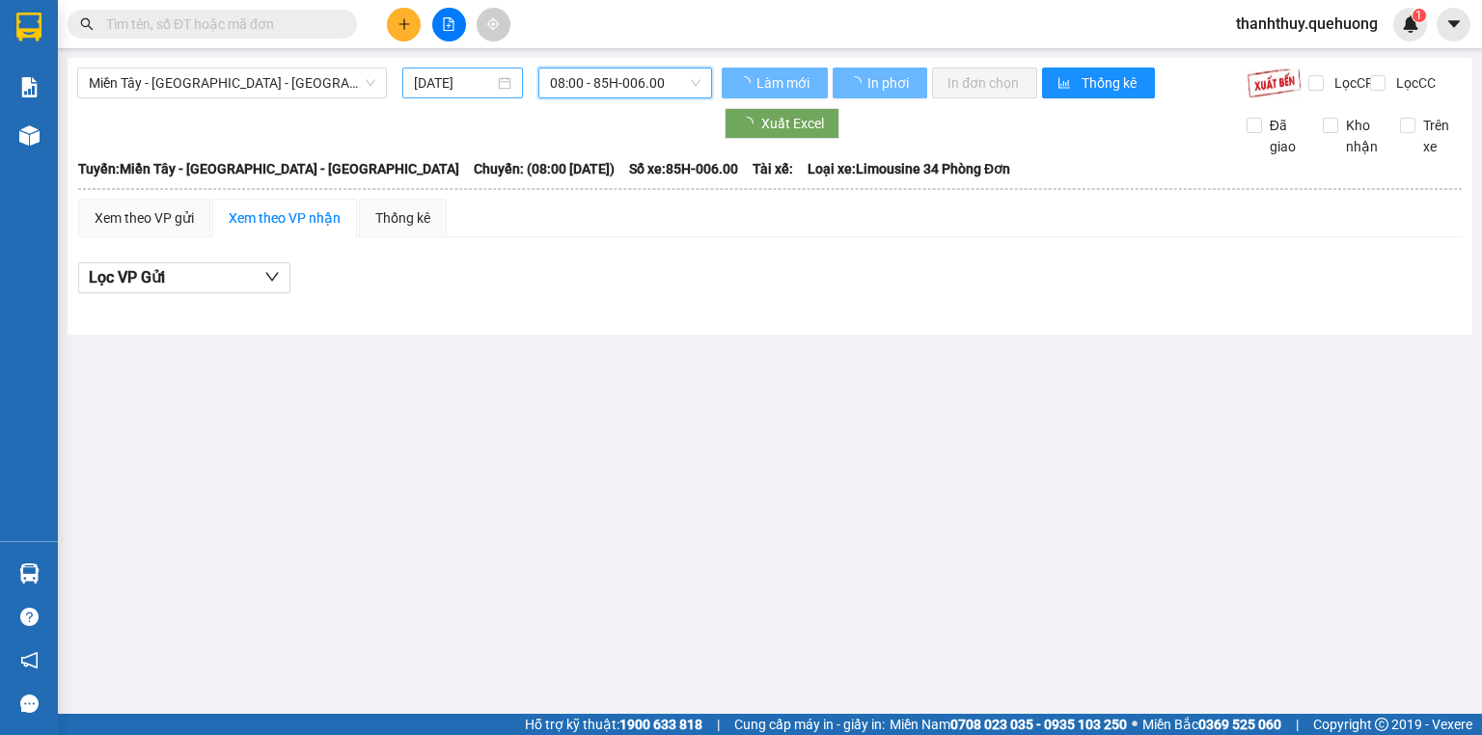
type input "[DATE]"
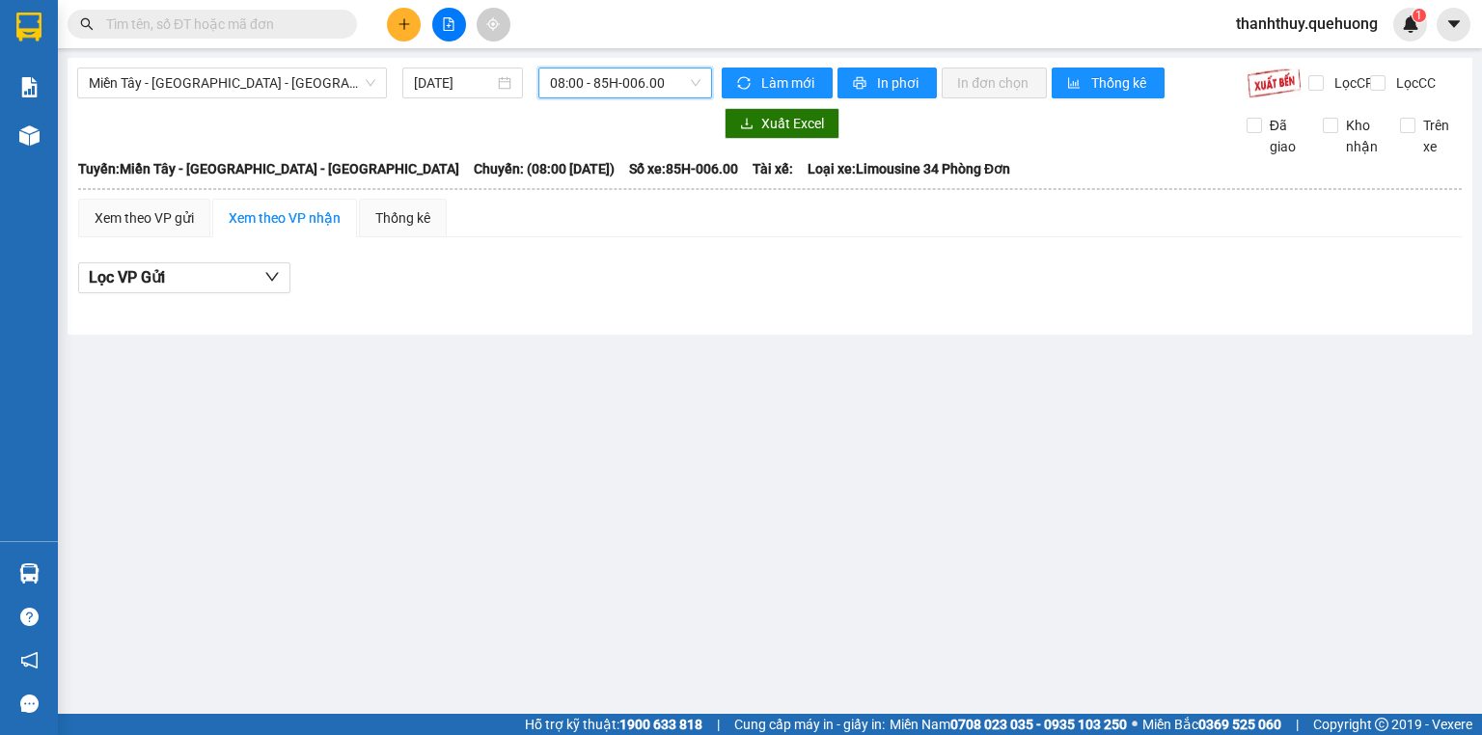
click at [567, 85] on span "08:00 - 85H-006.00" at bounding box center [626, 83] width 152 height 29
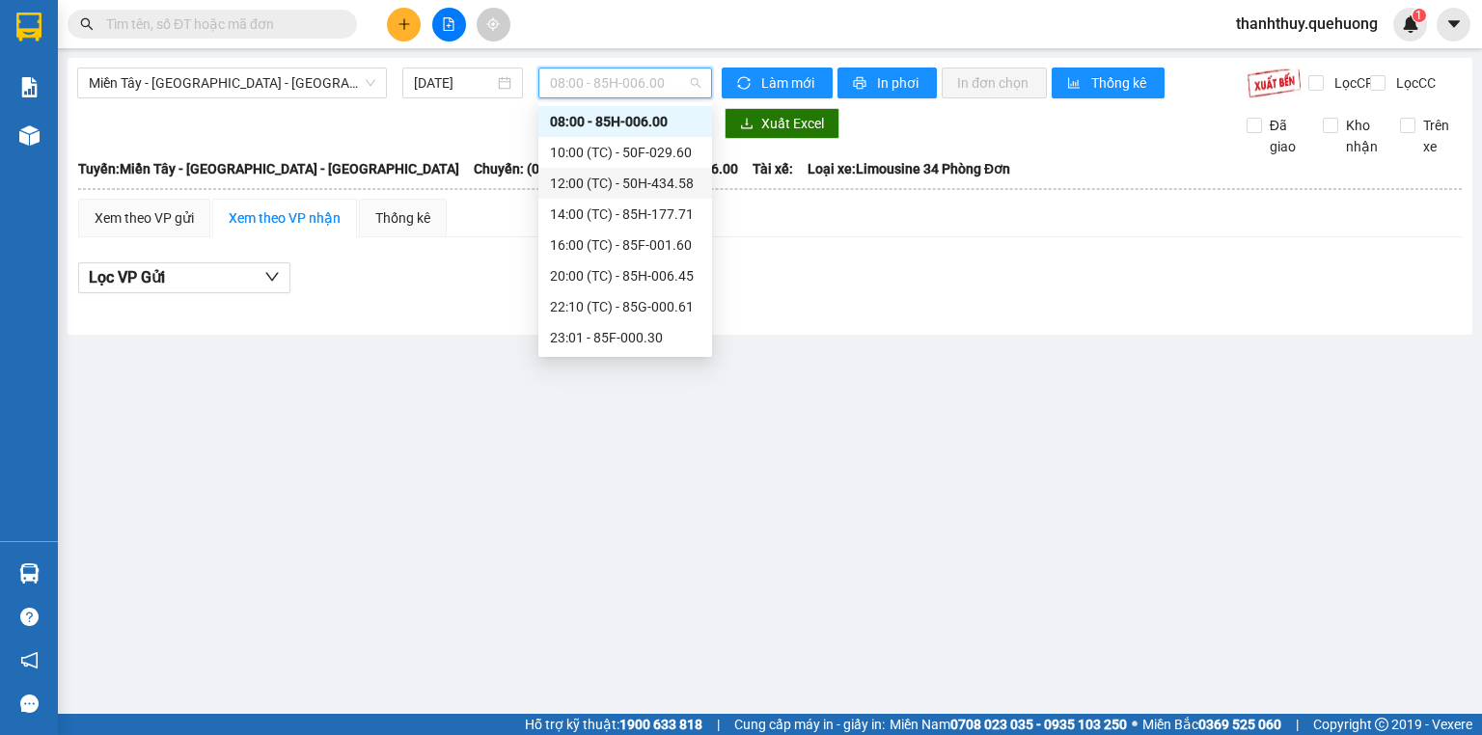
click at [635, 186] on div "12:00 (TC) - 50H-434.58" at bounding box center [625, 183] width 151 height 21
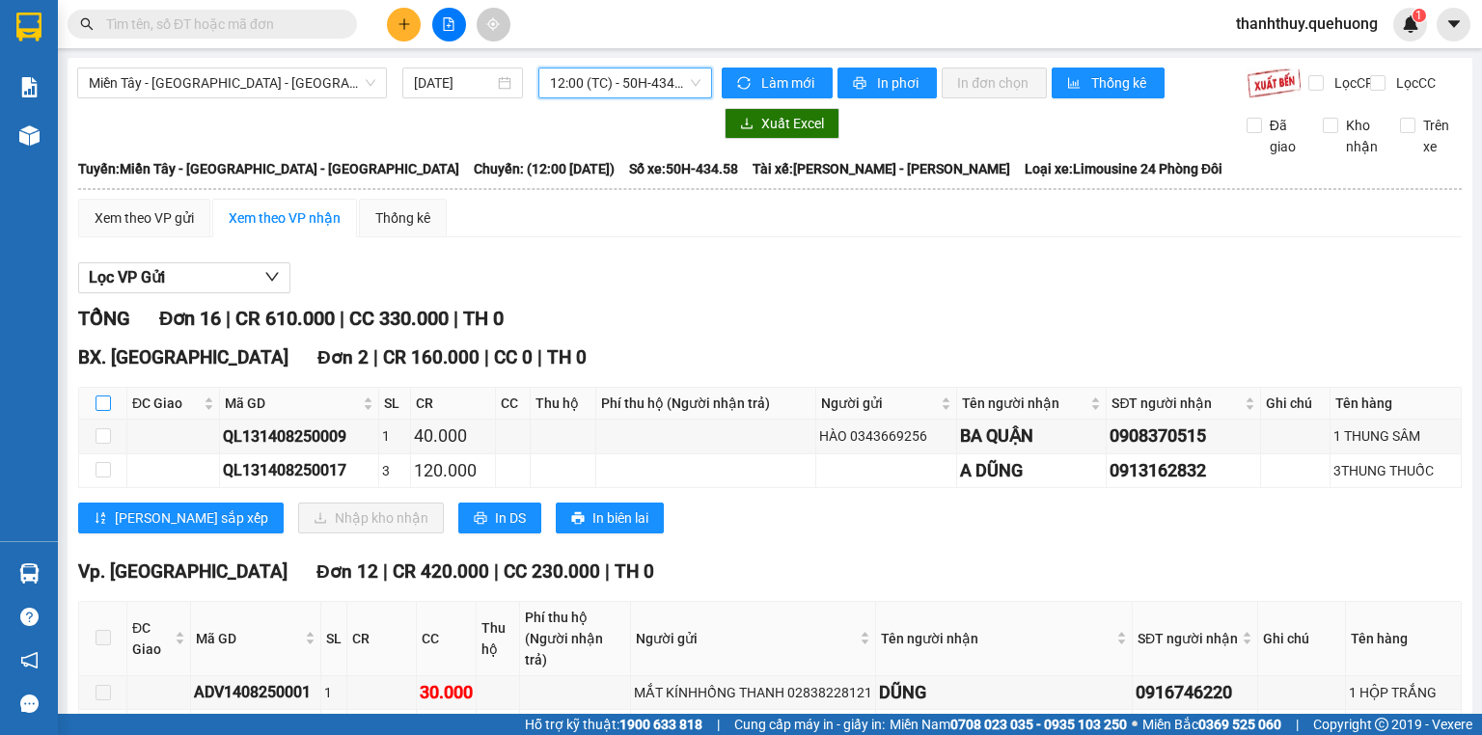
click at [106, 411] on input "checkbox" at bounding box center [103, 403] width 15 height 15
checkbox input "true"
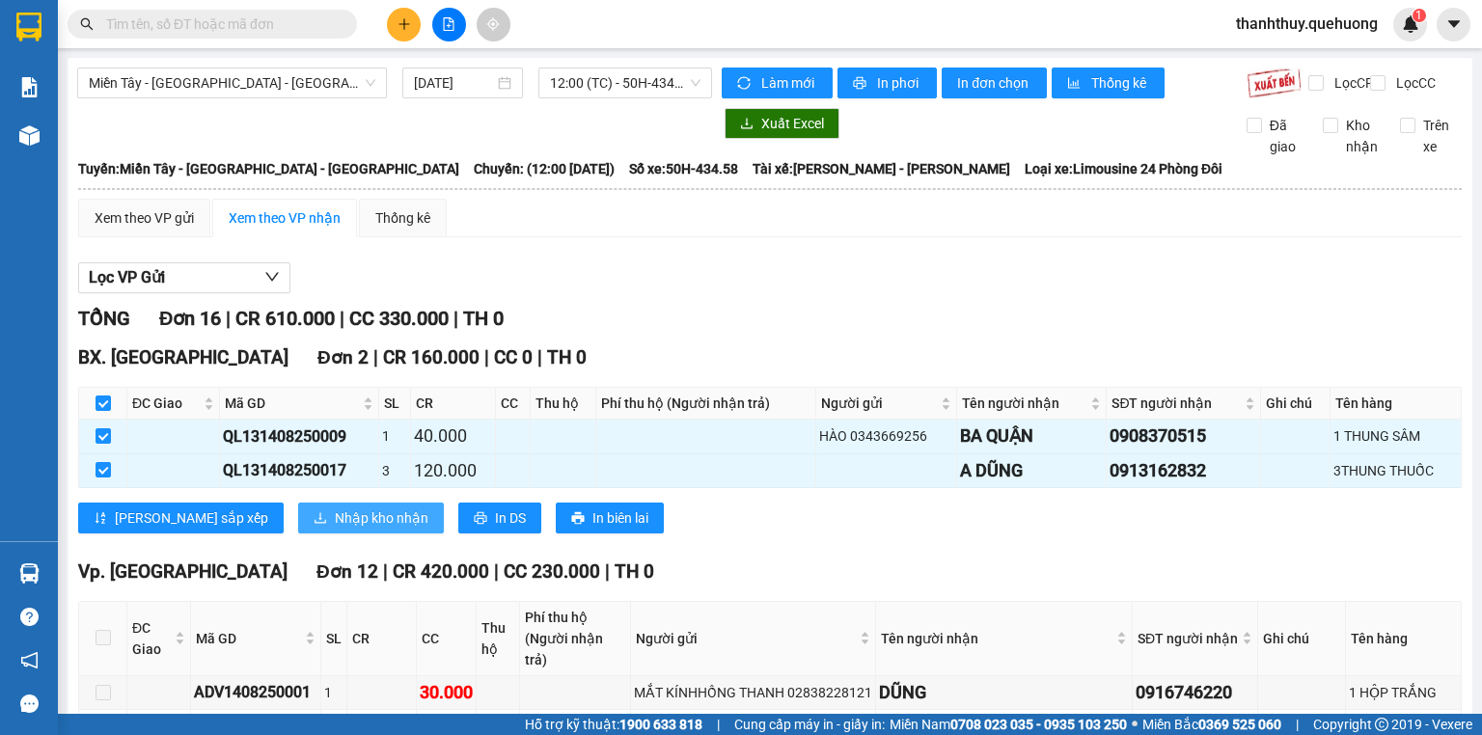
click at [335, 528] on span "Nhập kho nhận" at bounding box center [382, 518] width 94 height 21
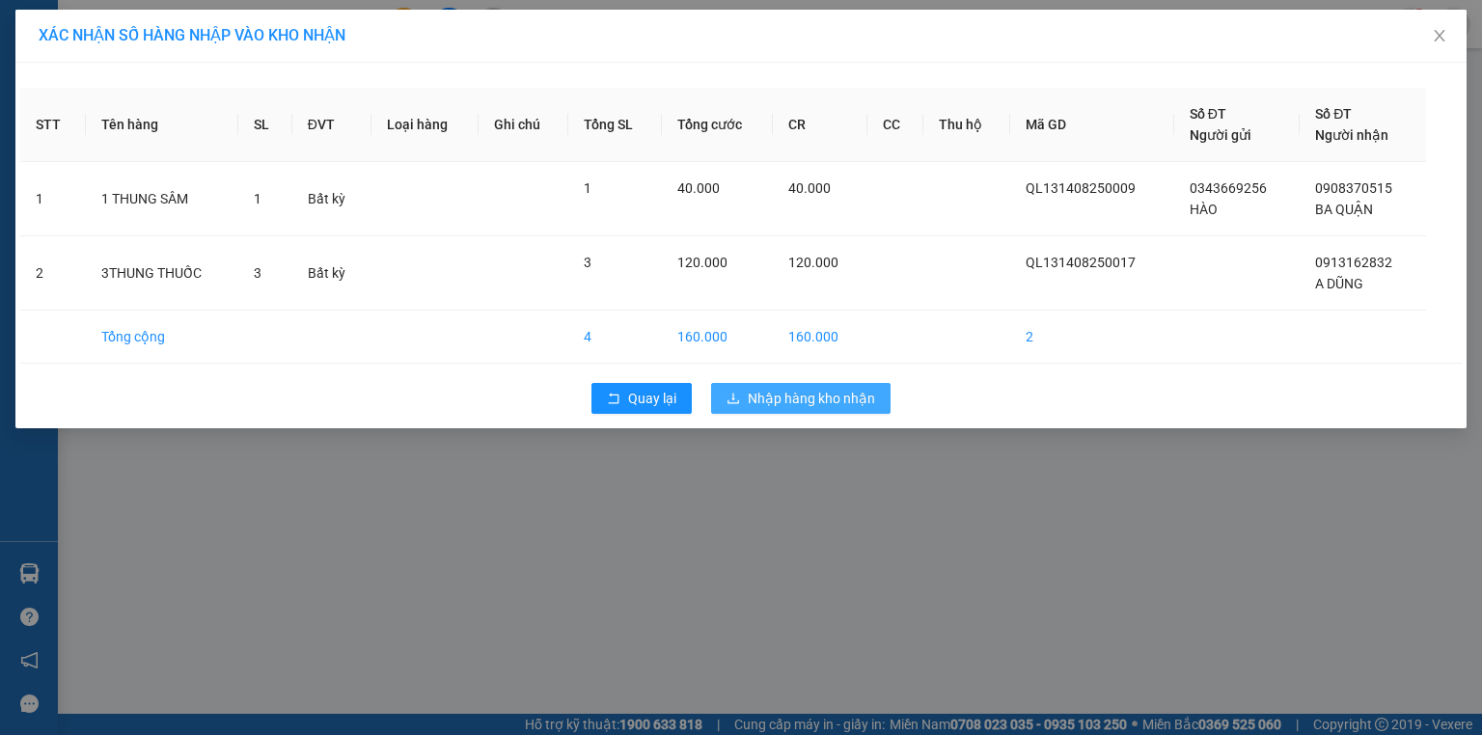
click at [739, 403] on icon "download" at bounding box center [734, 399] width 14 height 14
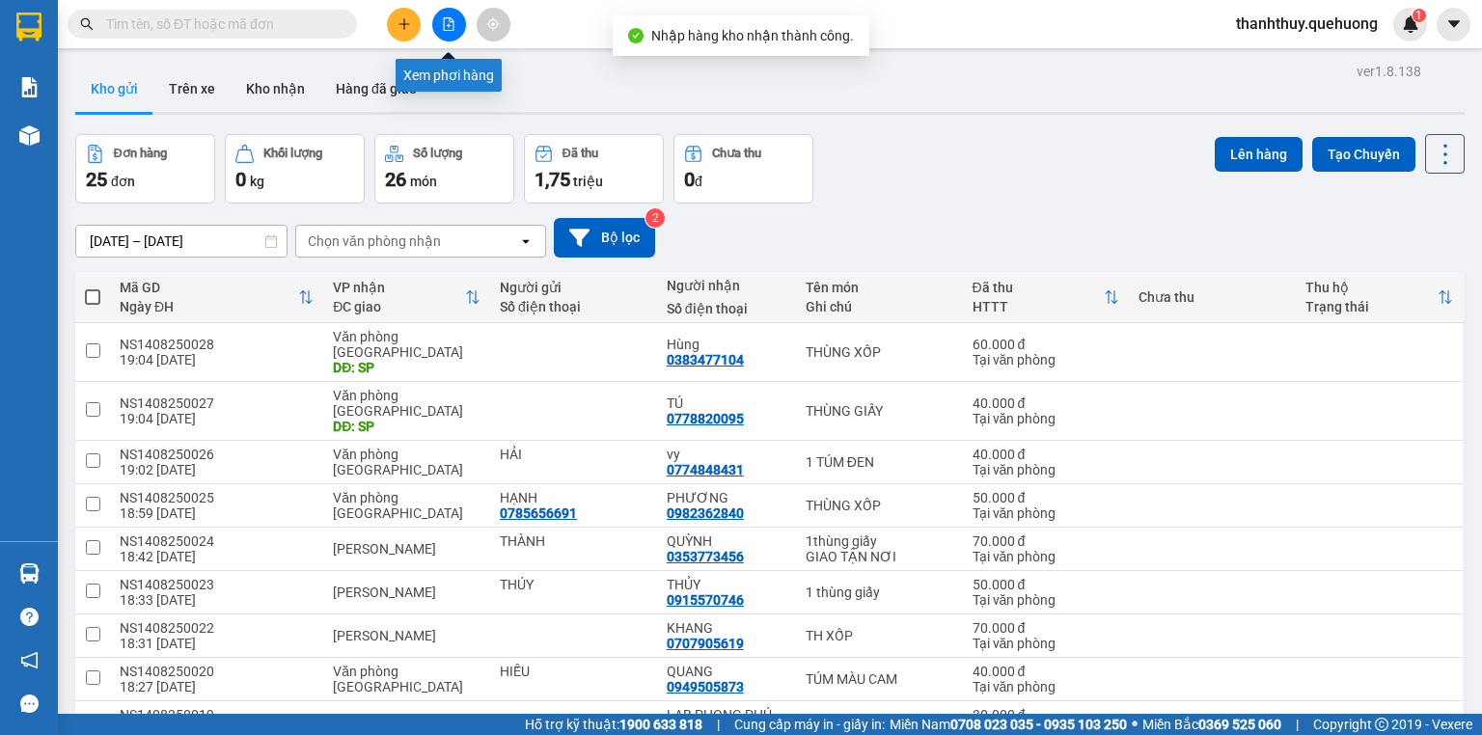
click at [444, 23] on icon "file-add" at bounding box center [449, 24] width 14 height 14
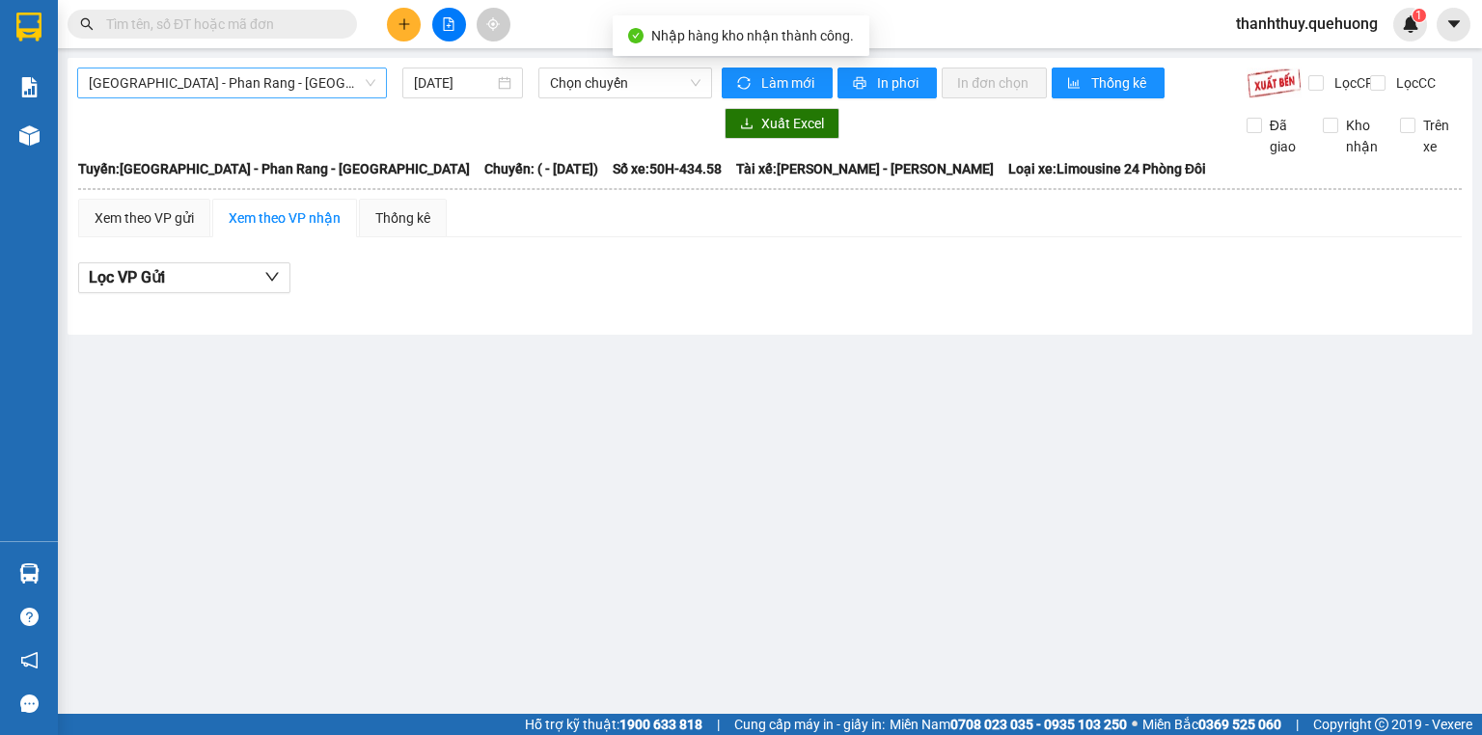
click at [310, 87] on span "[GEOGRAPHIC_DATA] - Phan Rang - [GEOGRAPHIC_DATA]" at bounding box center [232, 83] width 287 height 29
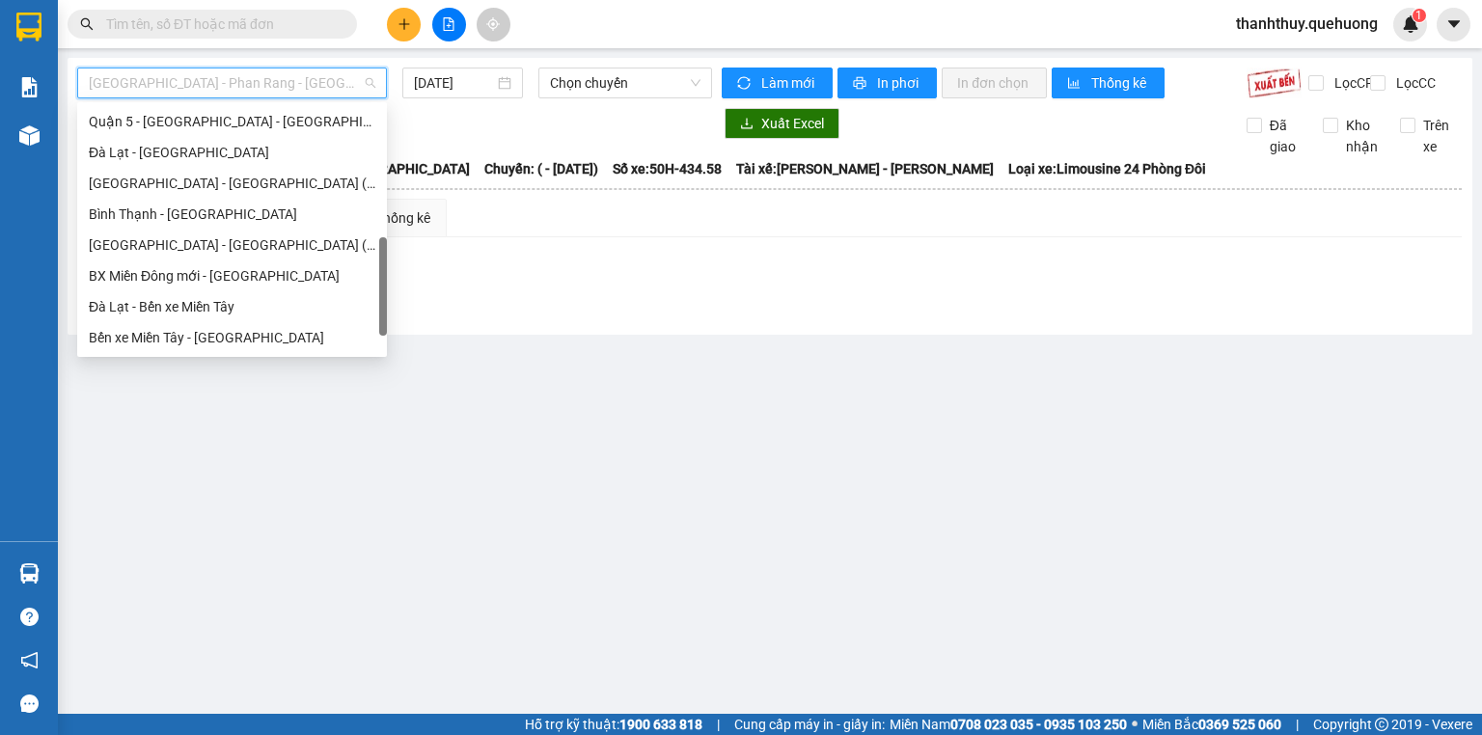
scroll to position [525, 0]
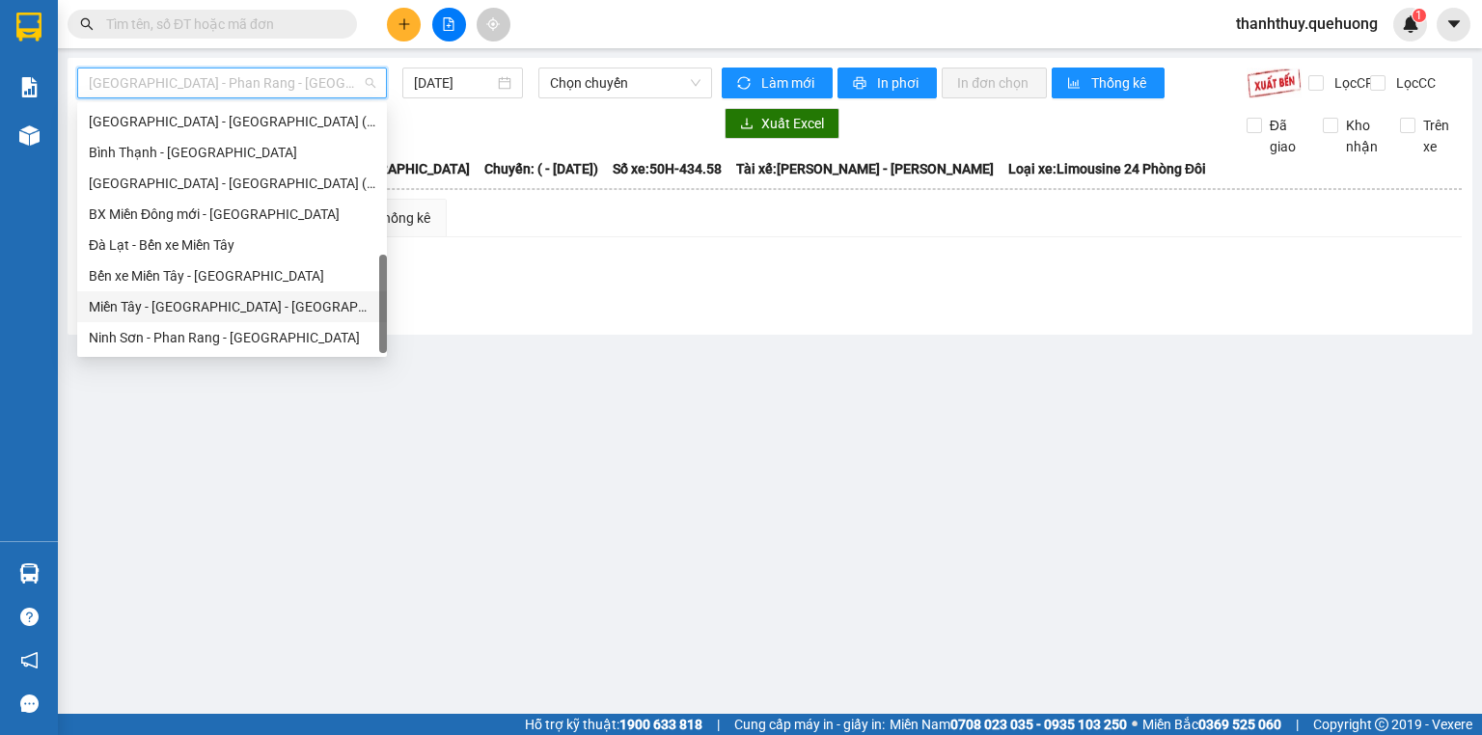
click at [213, 311] on div "Miền Tây - [GEOGRAPHIC_DATA] - [GEOGRAPHIC_DATA]" at bounding box center [232, 306] width 287 height 21
type input "[DATE]"
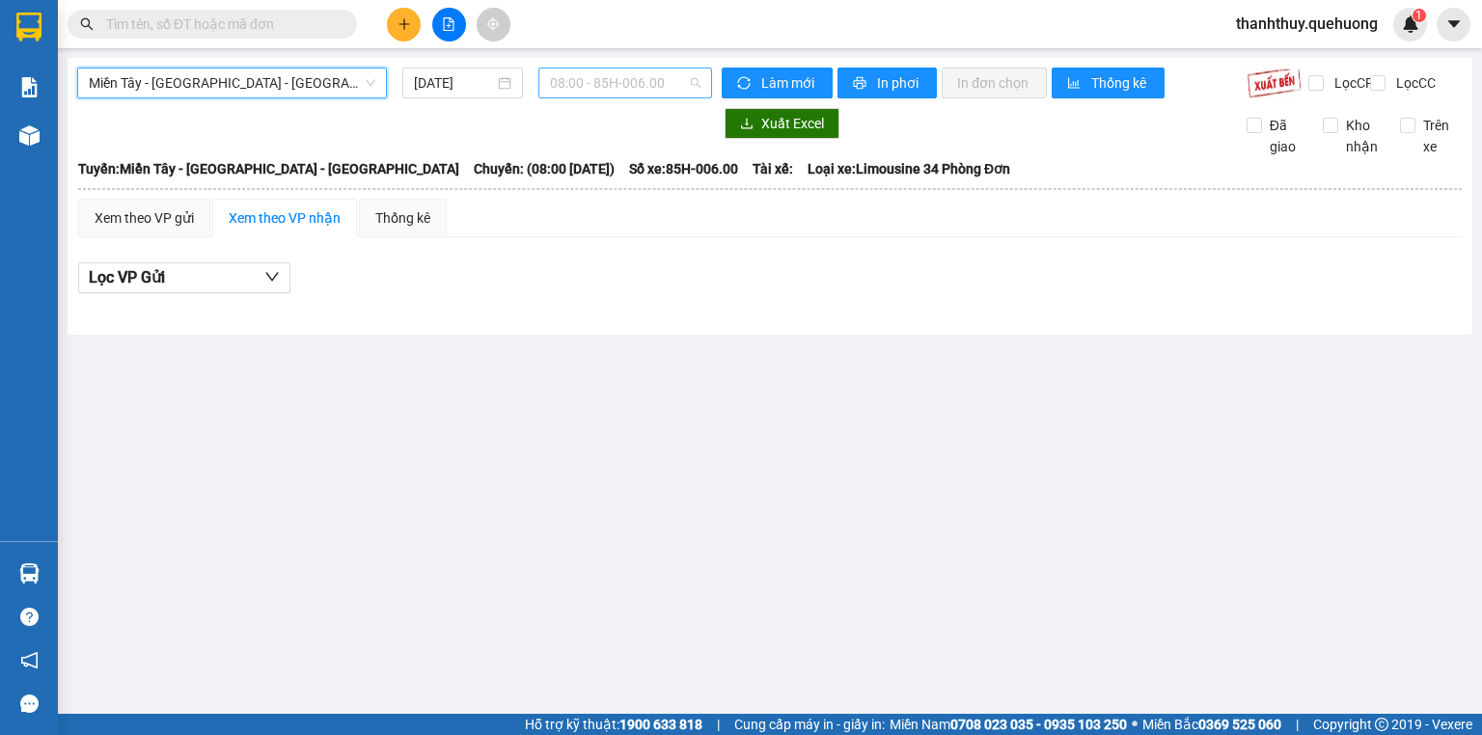
click at [583, 91] on span "08:00 - 85H-006.00" at bounding box center [626, 83] width 152 height 29
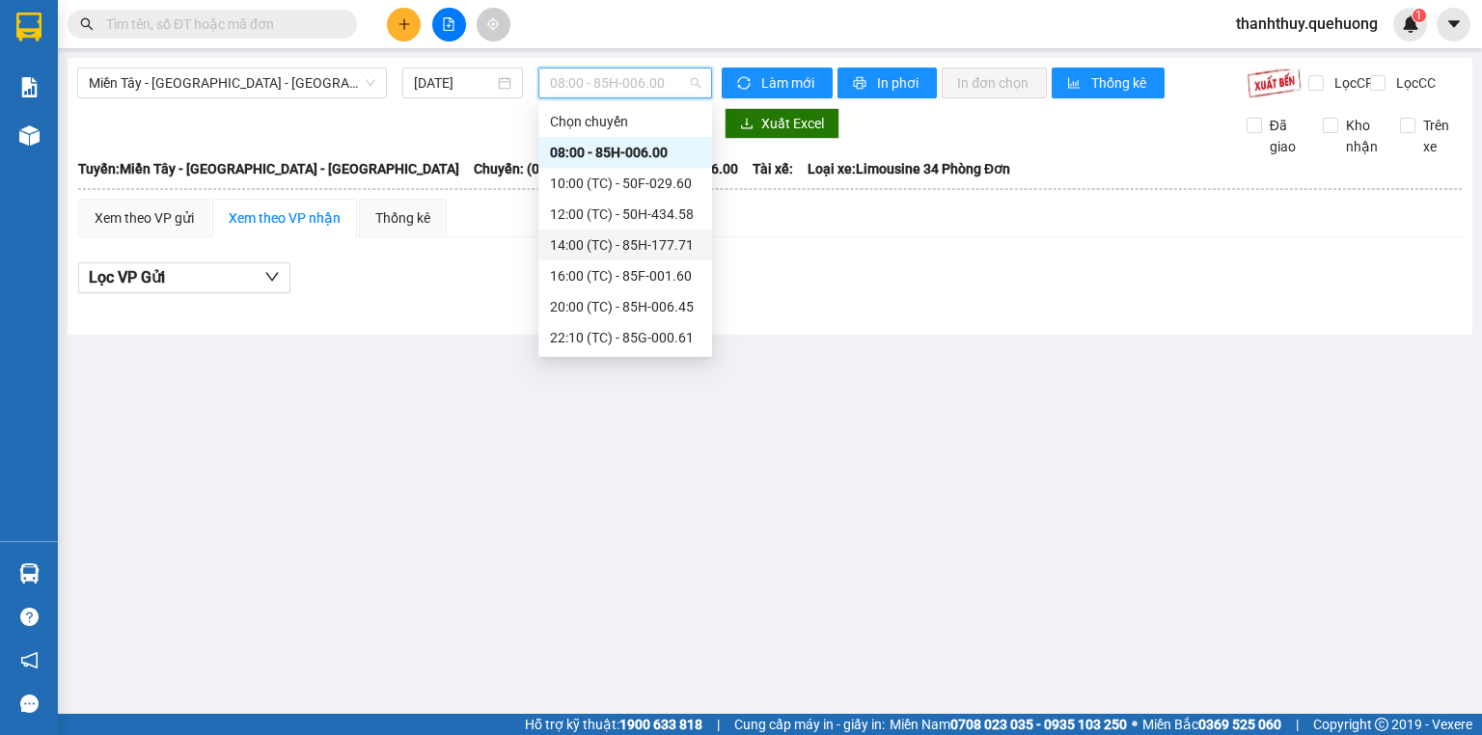
click at [571, 233] on div "14:00 (TC) - 85H-177.71" at bounding box center [625, 245] width 174 height 31
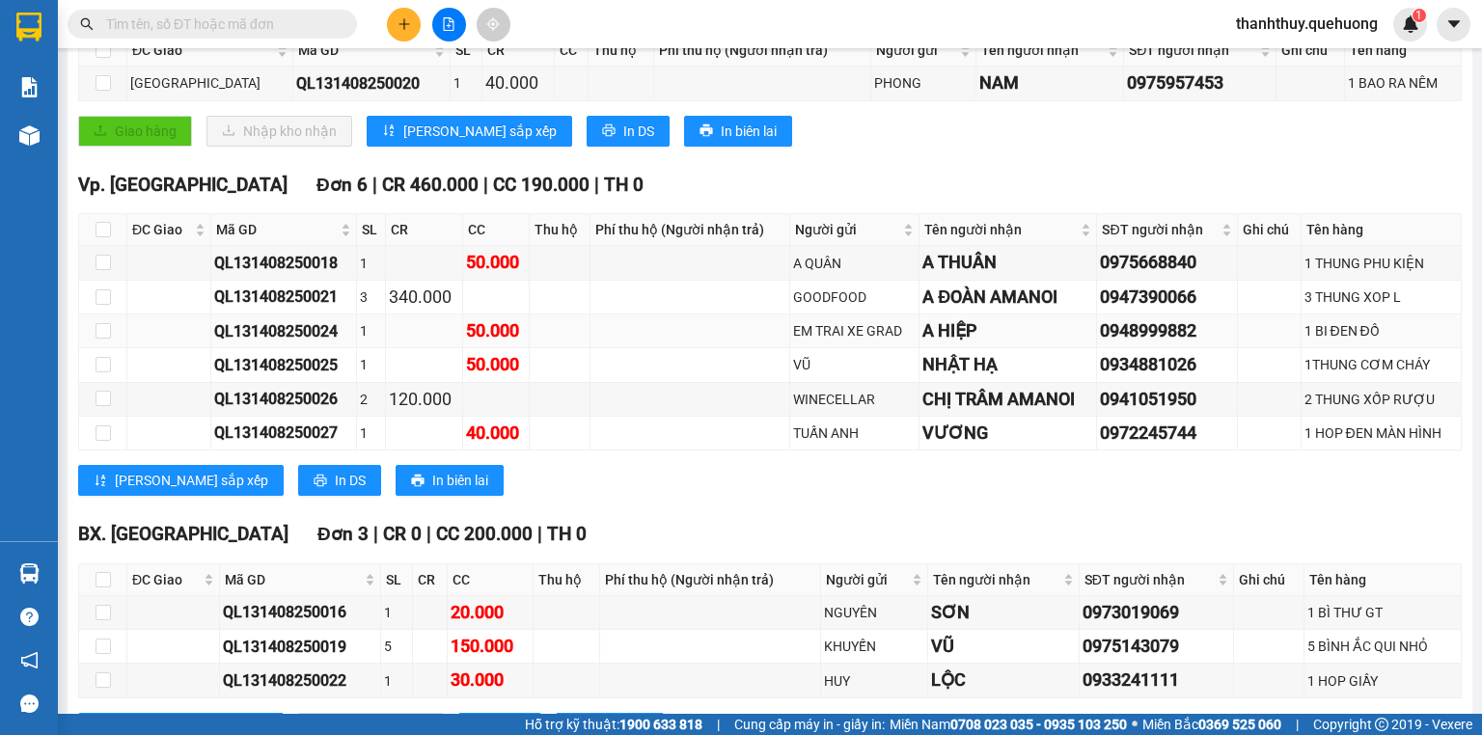
scroll to position [448, 0]
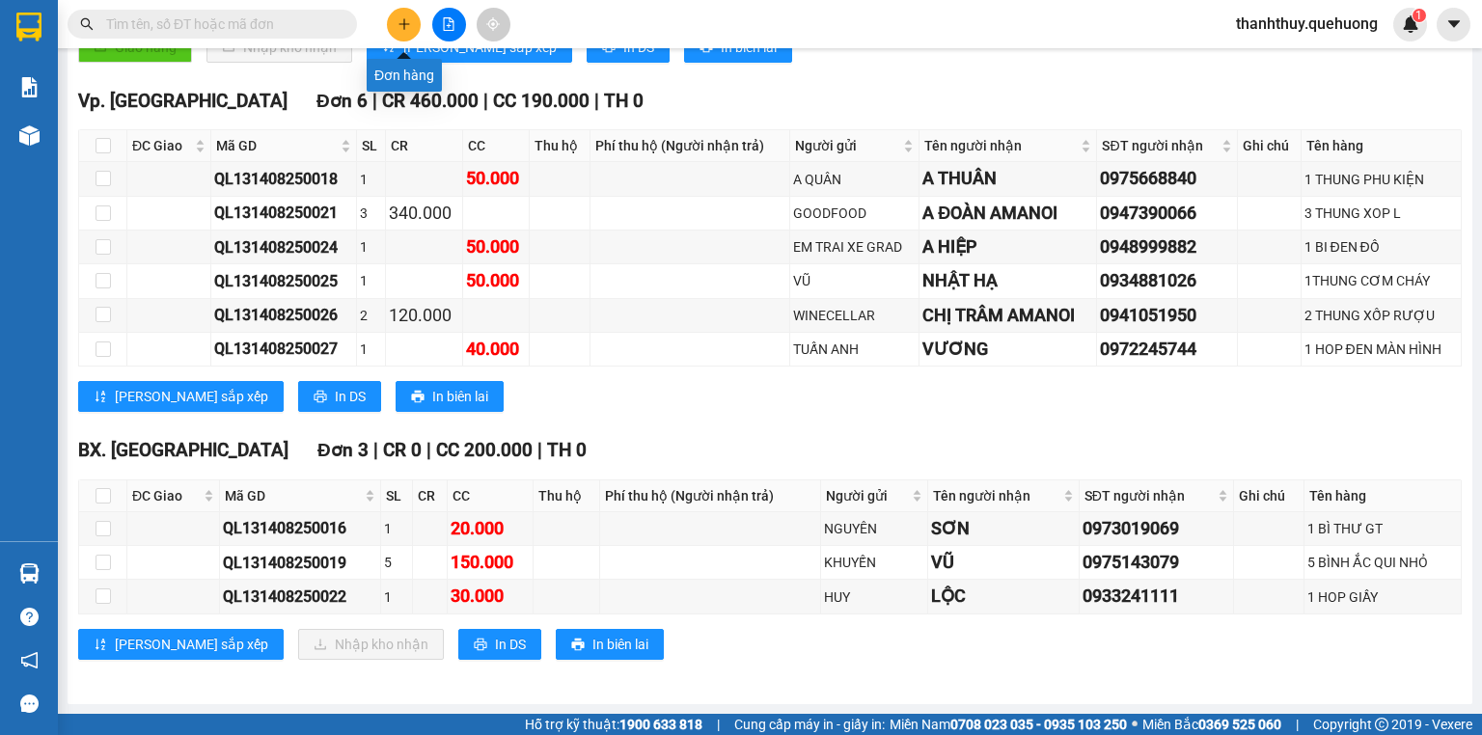
click at [401, 23] on icon "plus" at bounding box center [405, 24] width 14 height 14
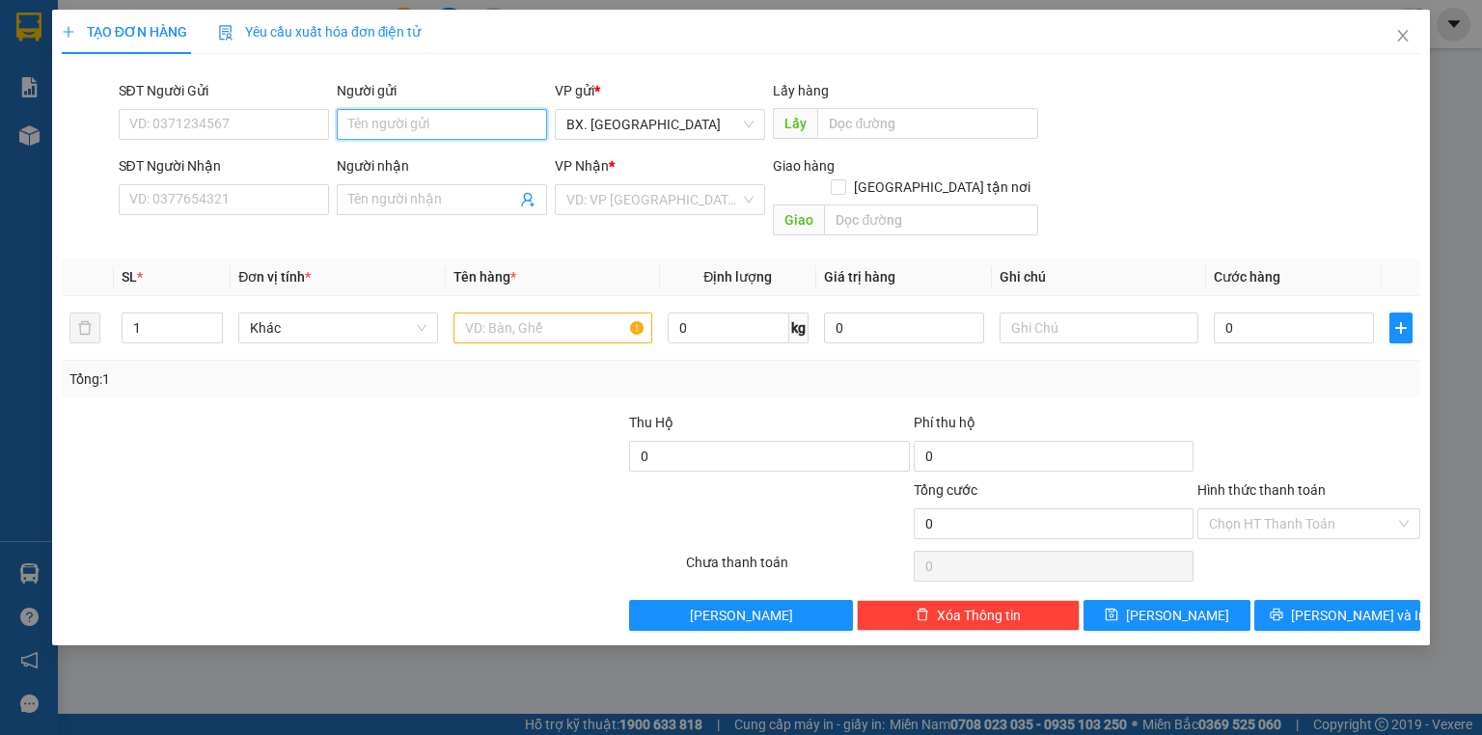
click at [367, 121] on input "Người gửi" at bounding box center [442, 124] width 210 height 31
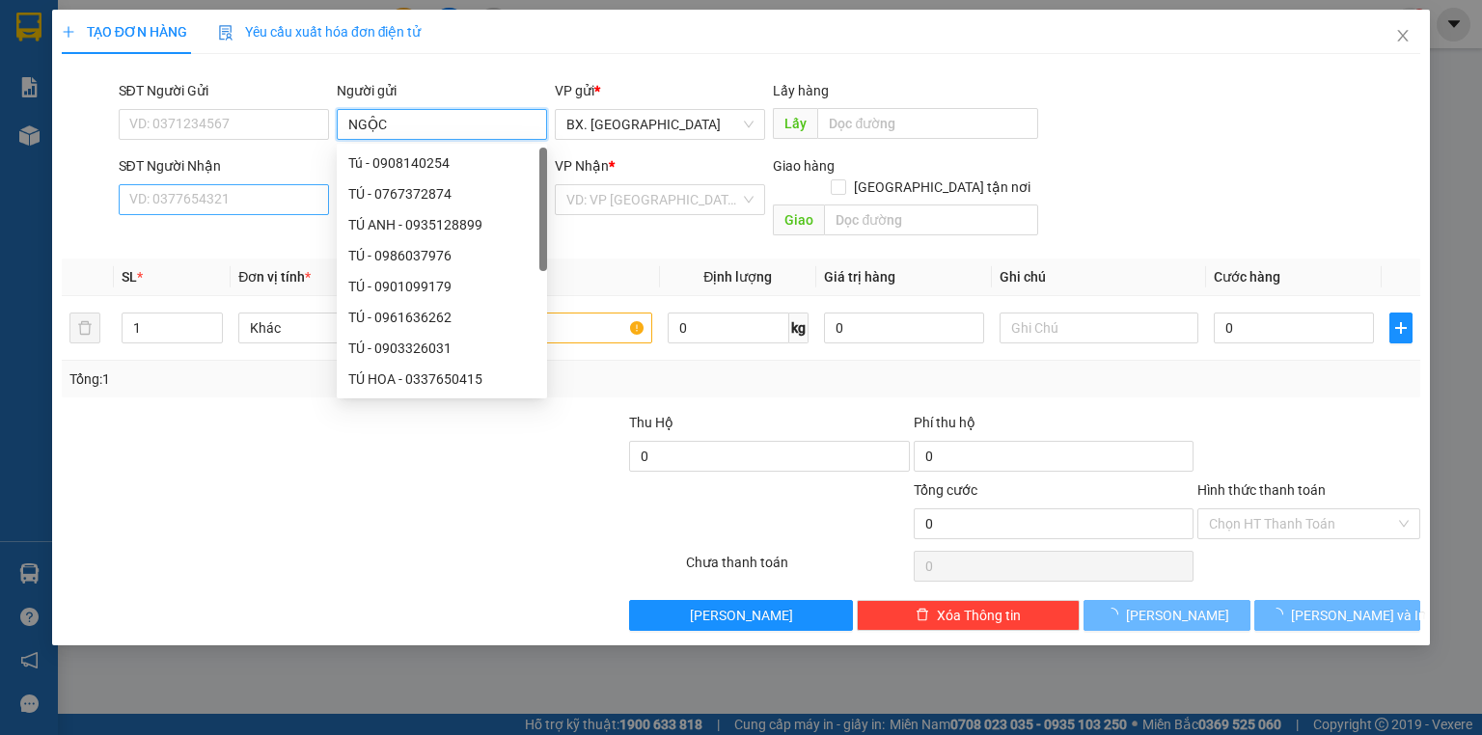
type input "NGỘC"
click at [221, 193] on input "SĐT Người Nhận" at bounding box center [224, 199] width 210 height 31
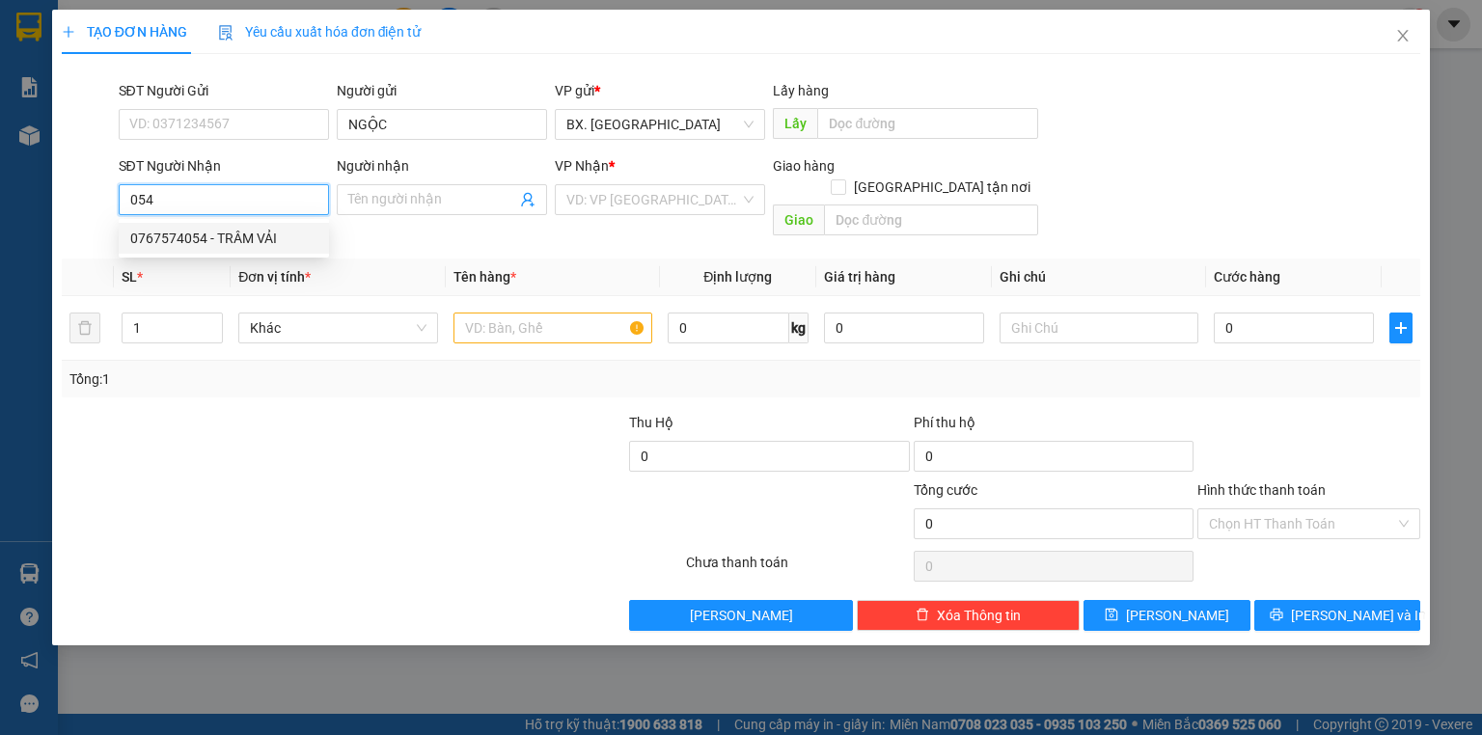
click at [199, 236] on div "0767574054 - TRÂM VẢI" at bounding box center [223, 238] width 187 height 21
type input "0767574054"
type input "TRÂM VẢI"
type input "100.000"
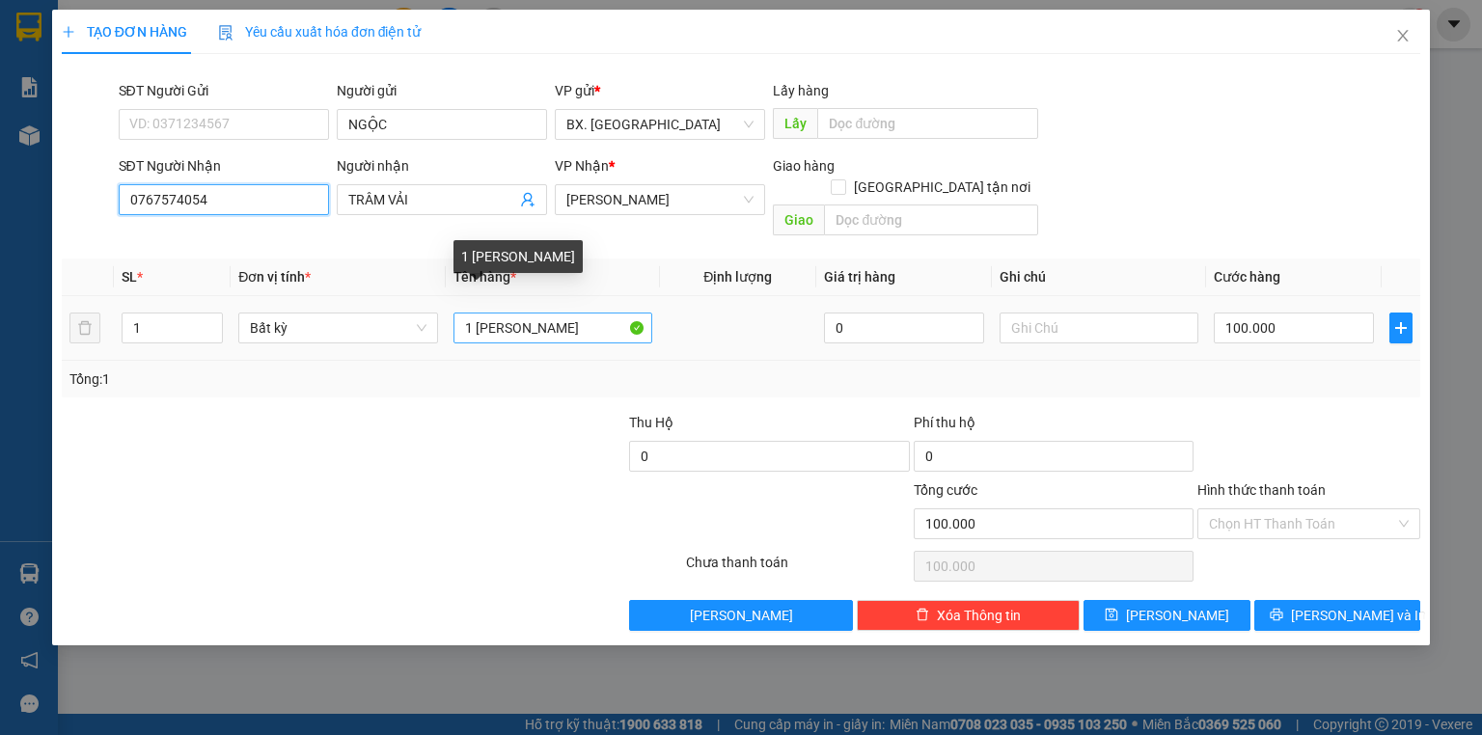
type input "0767574054"
drag, startPoint x: 505, startPoint y: 314, endPoint x: 425, endPoint y: 320, distance: 80.4
click at [425, 320] on tr "1 Bất kỳ 1 BAO XANh 0 100.000" at bounding box center [741, 328] width 1359 height 65
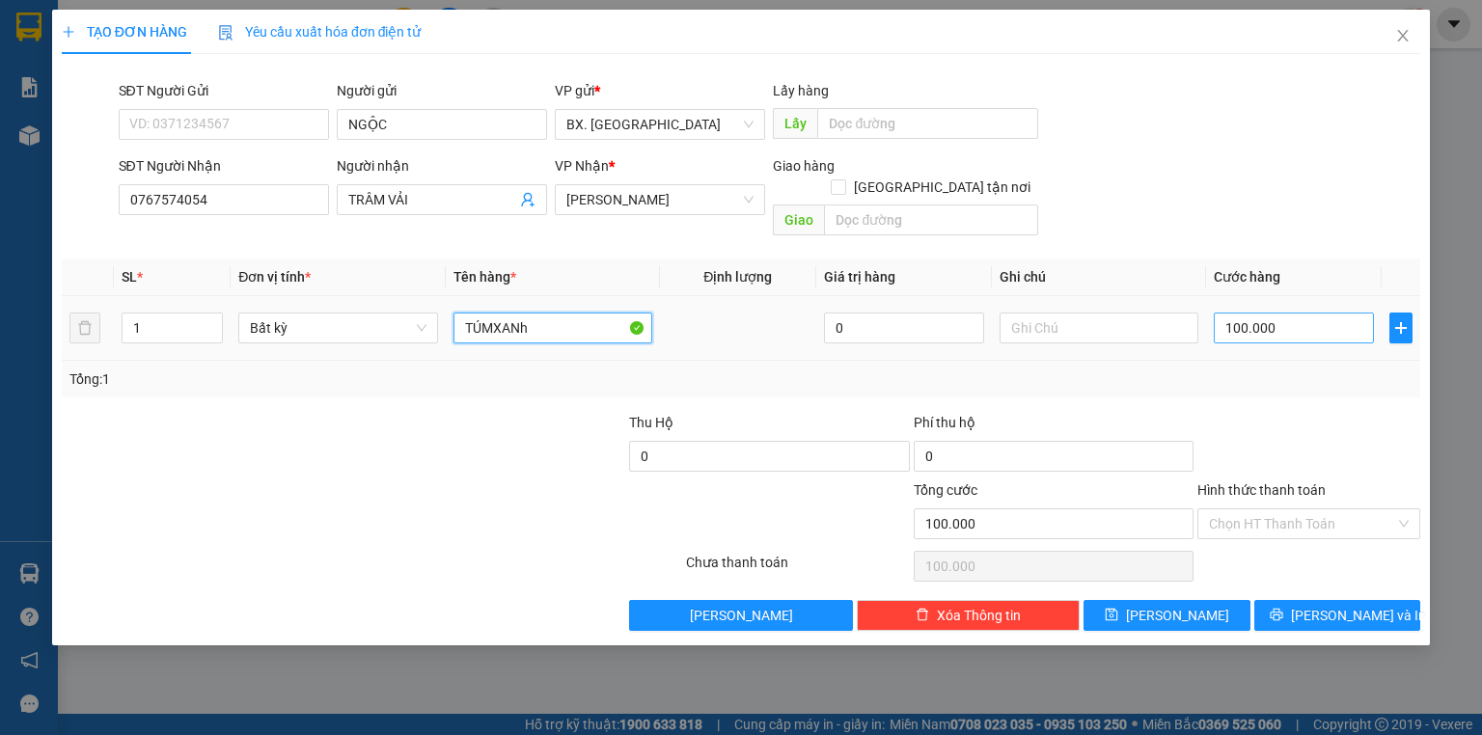
type input "TÚMXANh"
click at [1278, 317] on input "100.000" at bounding box center [1294, 328] width 160 height 31
type input "4"
type input "40"
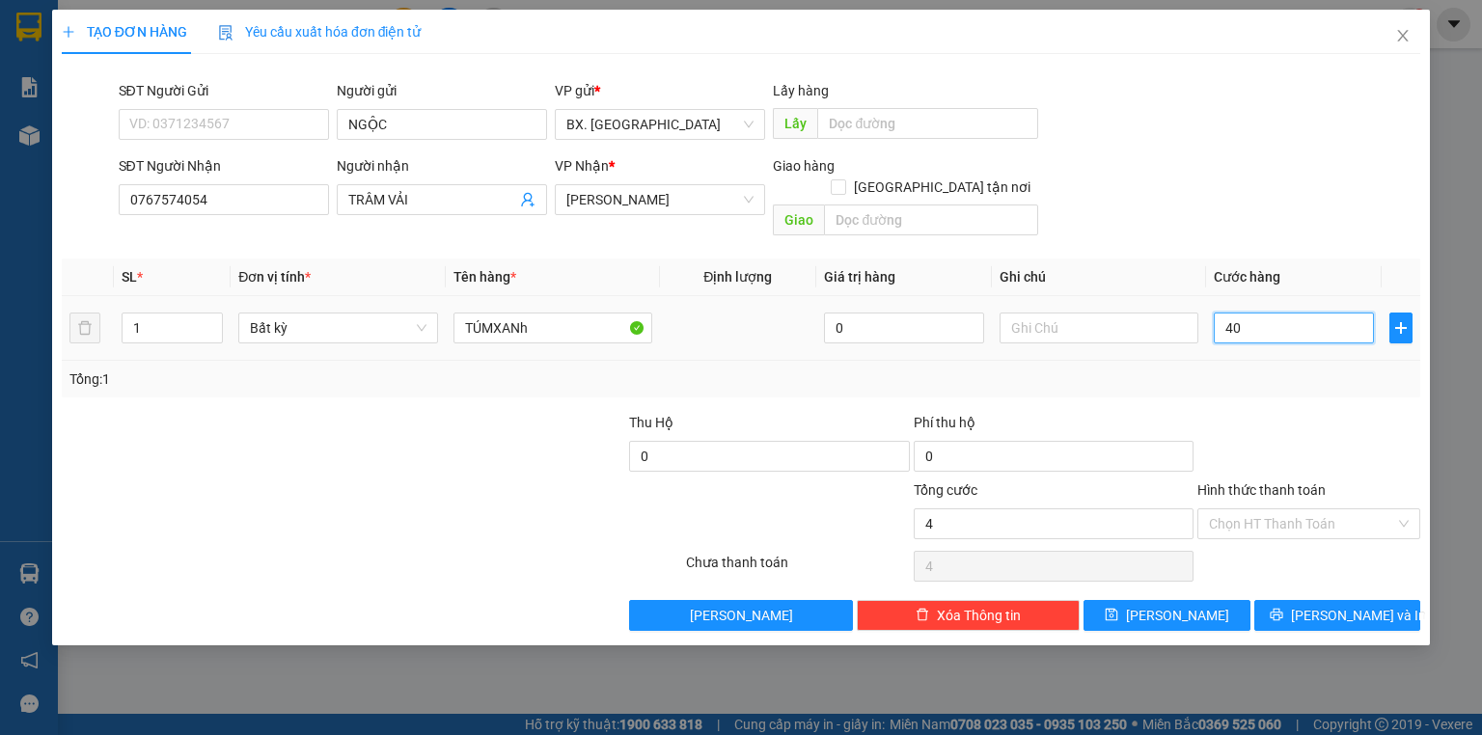
type input "40"
type input "40.000"
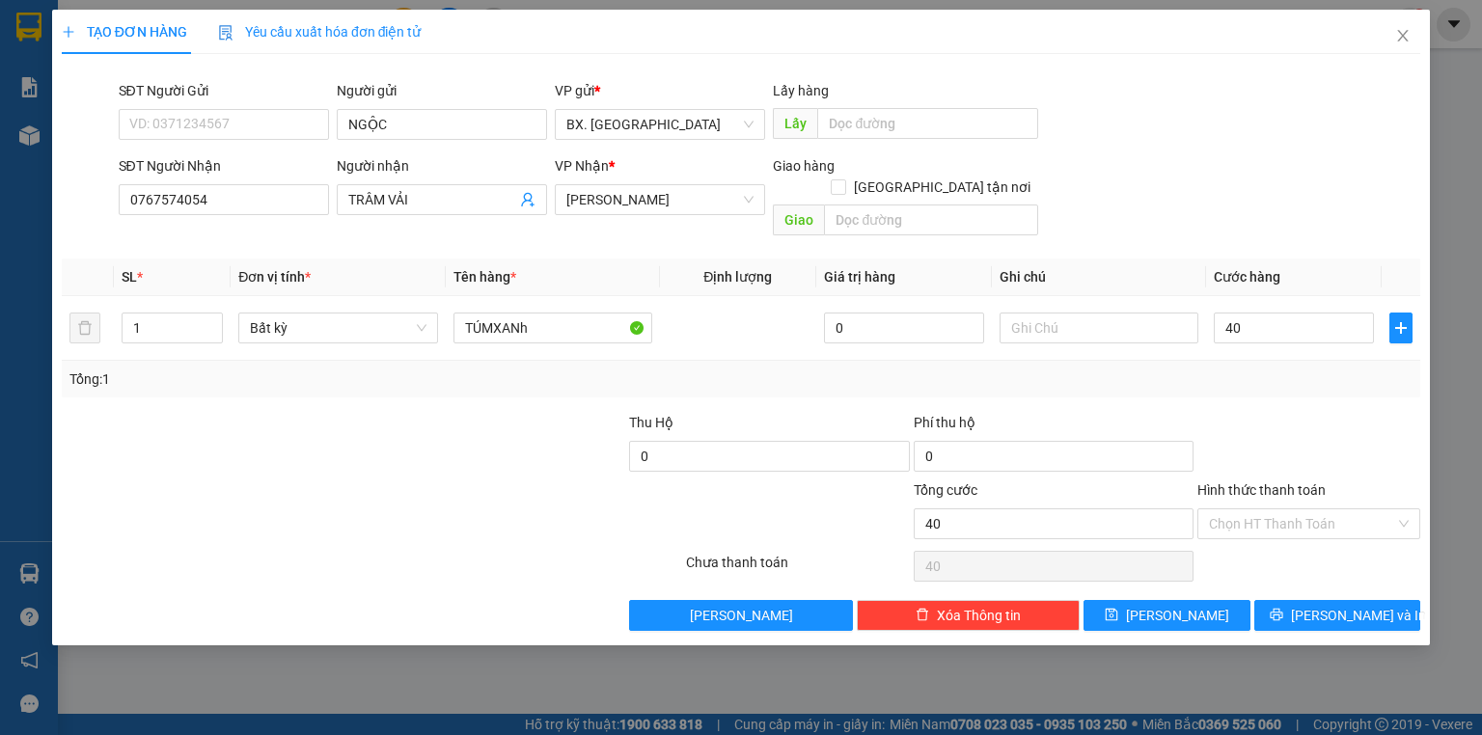
type input "40.000"
click at [1122, 186] on div "SĐT Người Nhận 0767574054 Người nhận TRÂM VẢI VP Nhận * An [PERSON_NAME] hàng G…" at bounding box center [770, 199] width 1311 height 89
click at [1298, 600] on button "[PERSON_NAME] và In" at bounding box center [1338, 615] width 167 height 31
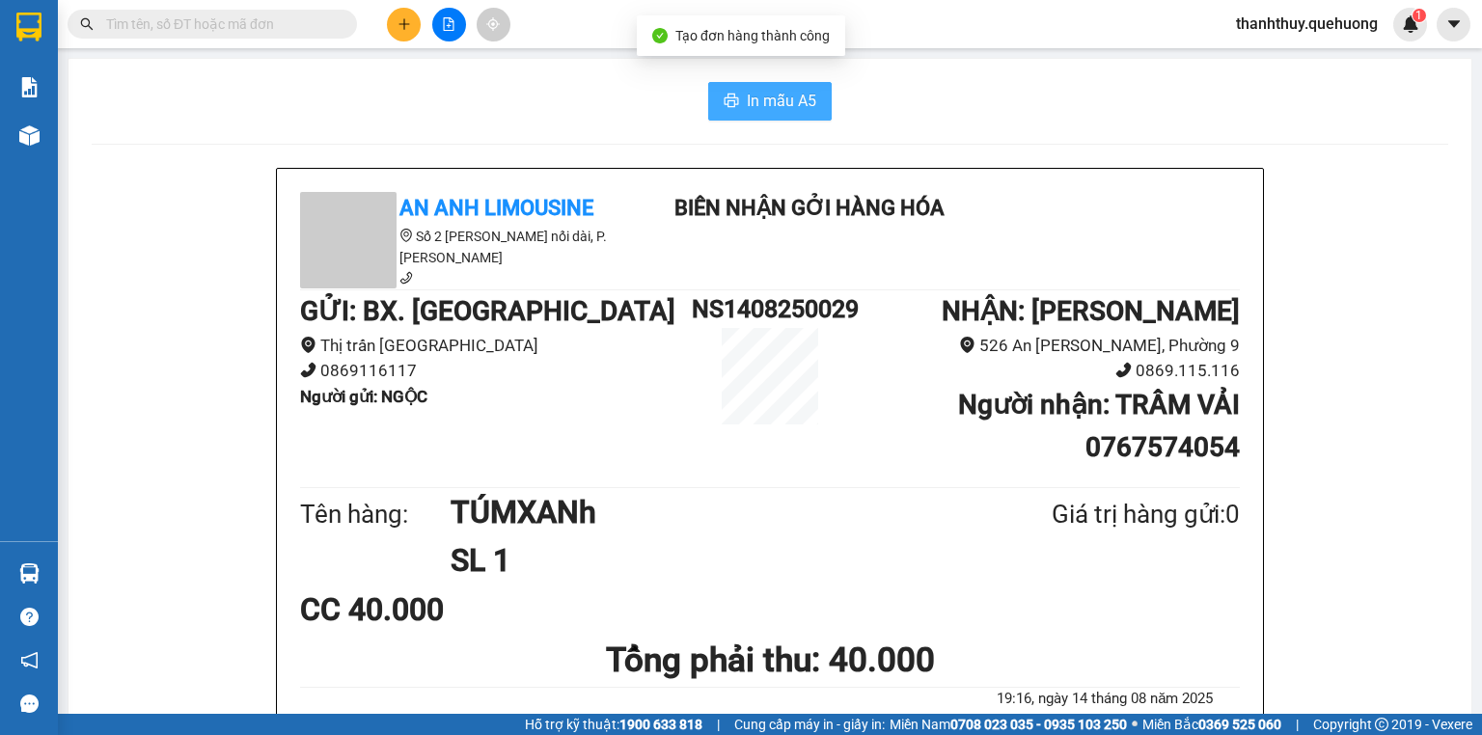
click at [759, 85] on button "In mẫu A5" at bounding box center [770, 101] width 124 height 39
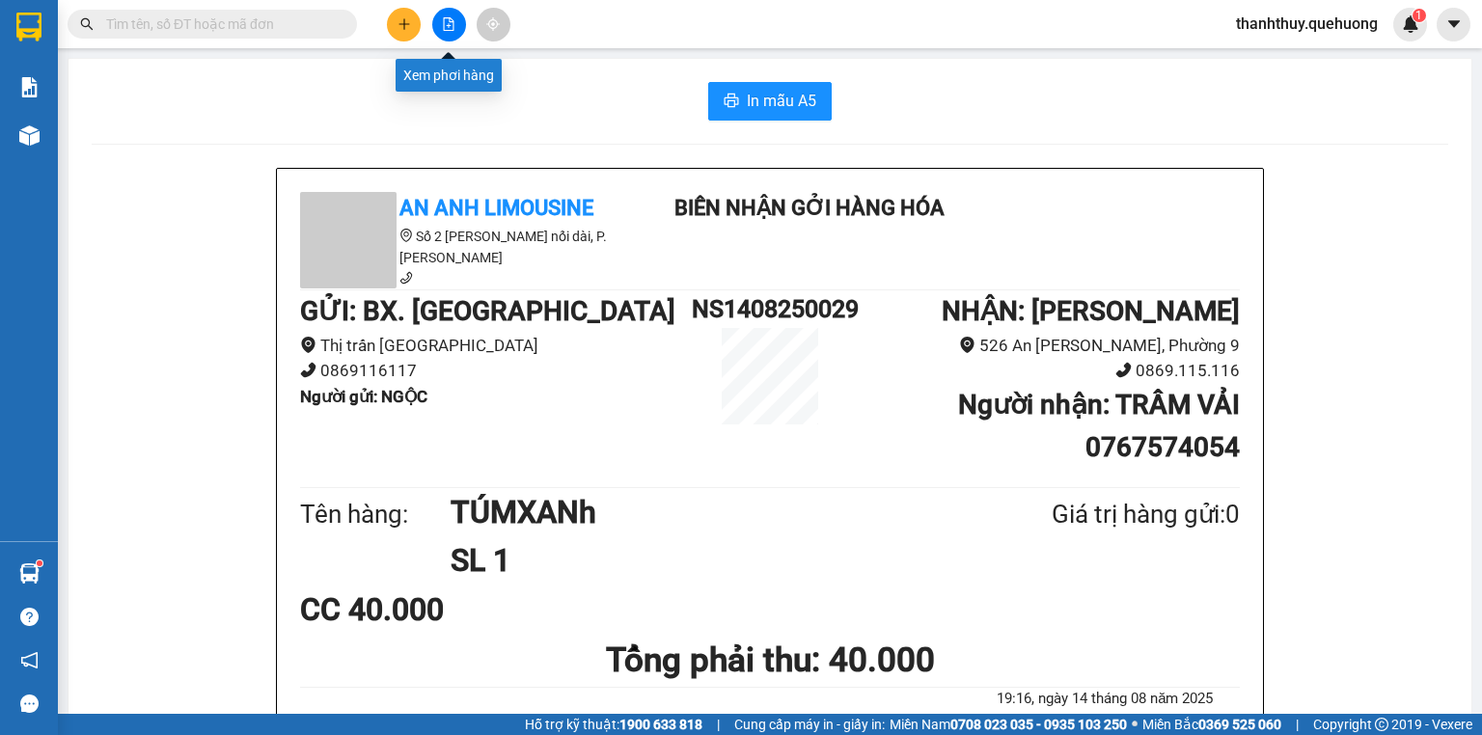
click at [443, 19] on icon "file-add" at bounding box center [449, 24] width 14 height 14
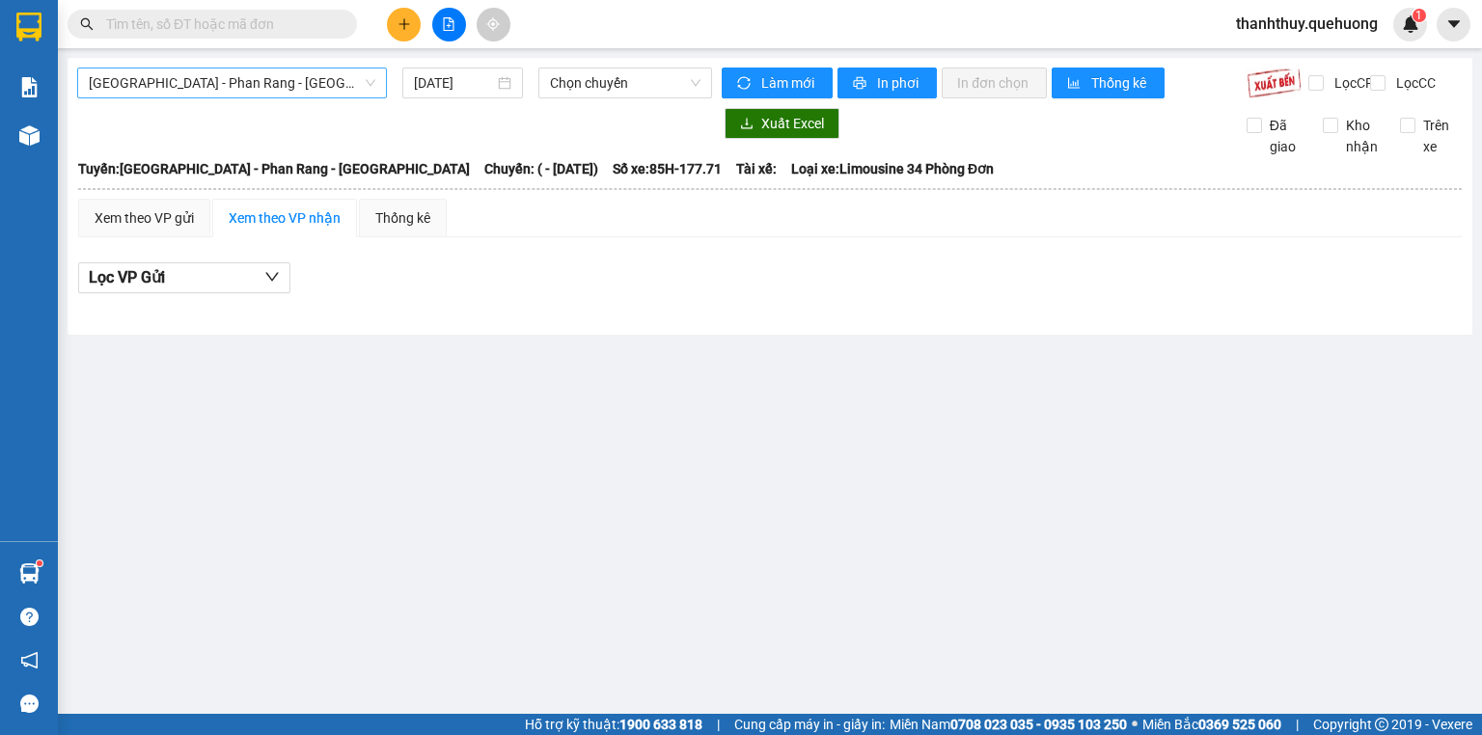
click at [206, 77] on span "[GEOGRAPHIC_DATA] - Phan Rang - [GEOGRAPHIC_DATA]" at bounding box center [232, 83] width 287 height 29
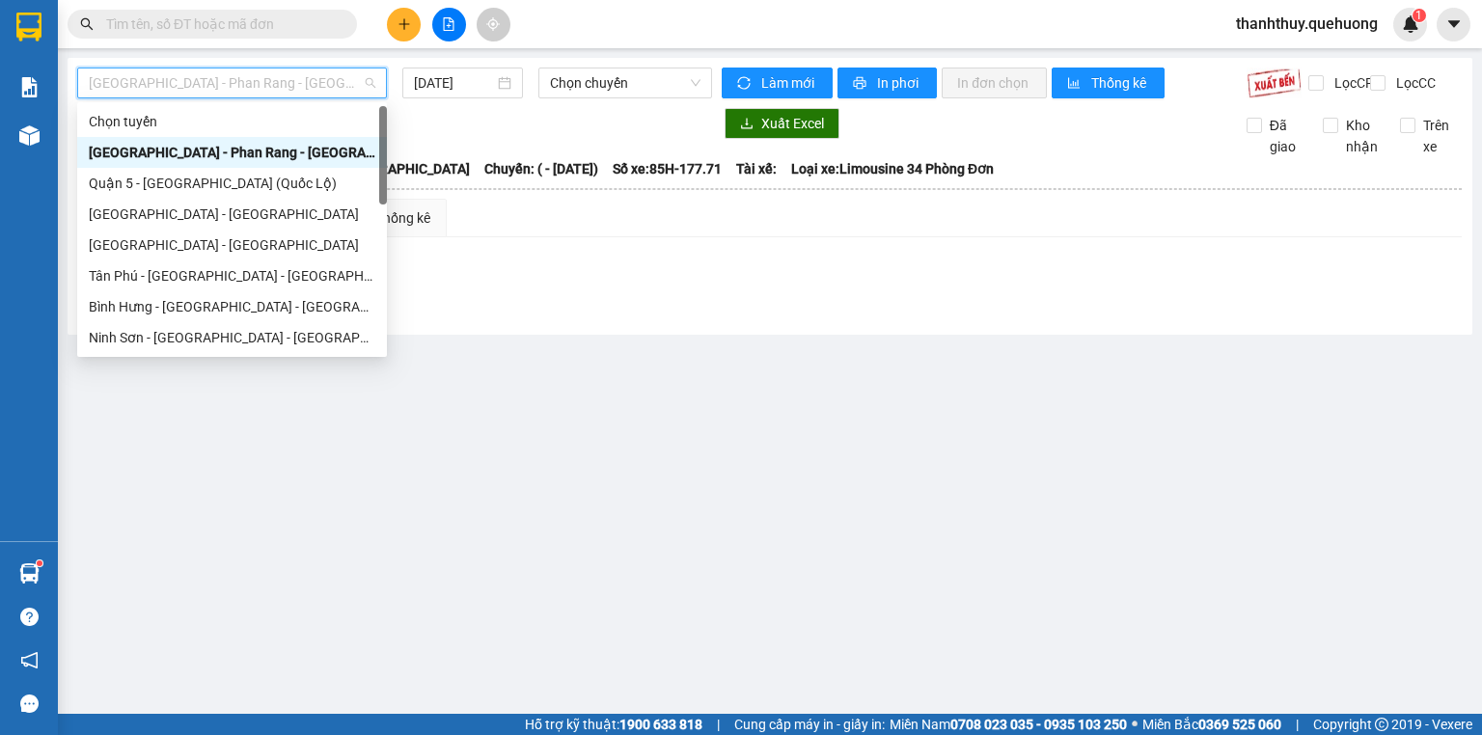
scroll to position [525, 0]
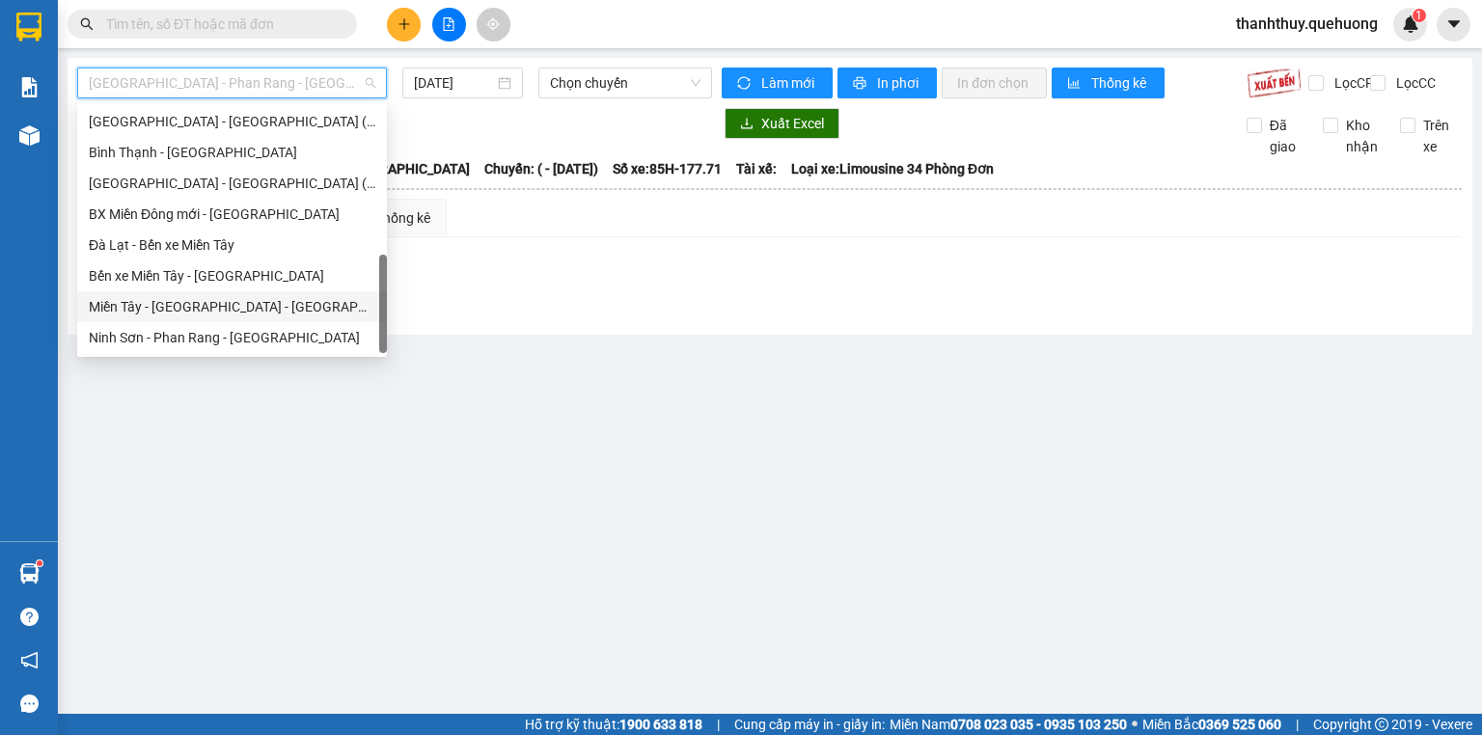
click at [174, 315] on div "Miền Tây - [GEOGRAPHIC_DATA] - [GEOGRAPHIC_DATA]" at bounding box center [232, 306] width 287 height 21
type input "[DATE]"
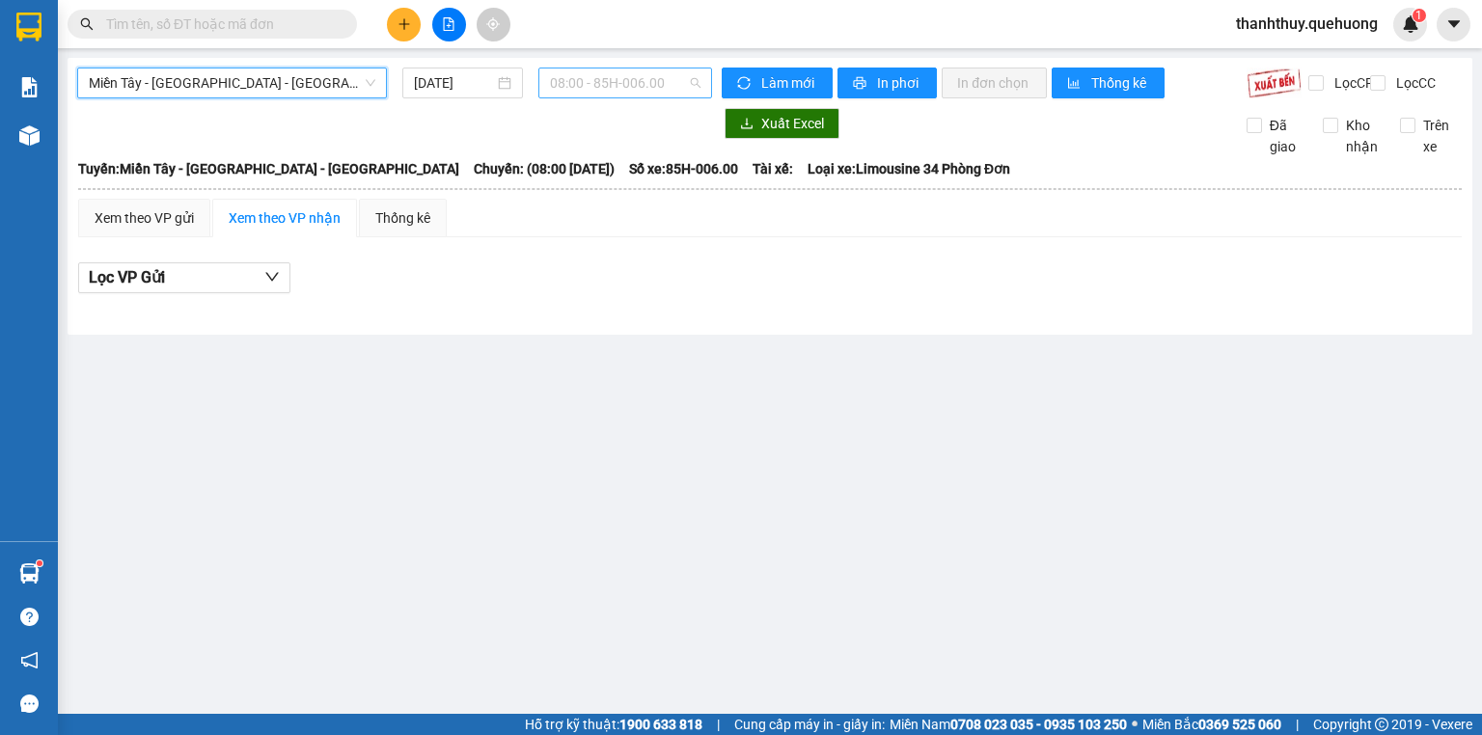
click at [607, 95] on span "08:00 - 85H-006.00" at bounding box center [626, 83] width 152 height 29
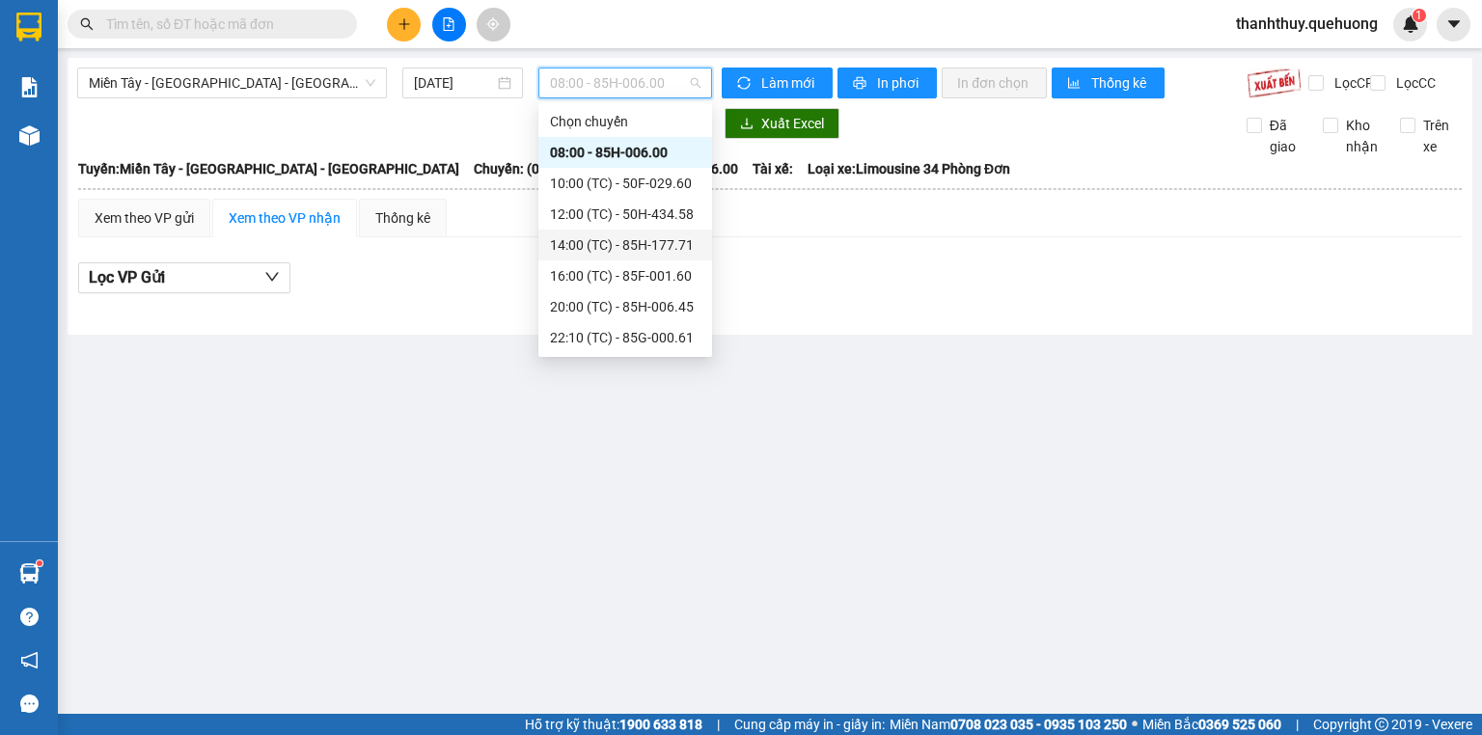
click at [595, 244] on div "14:00 (TC) - 85H-177.71" at bounding box center [625, 245] width 151 height 21
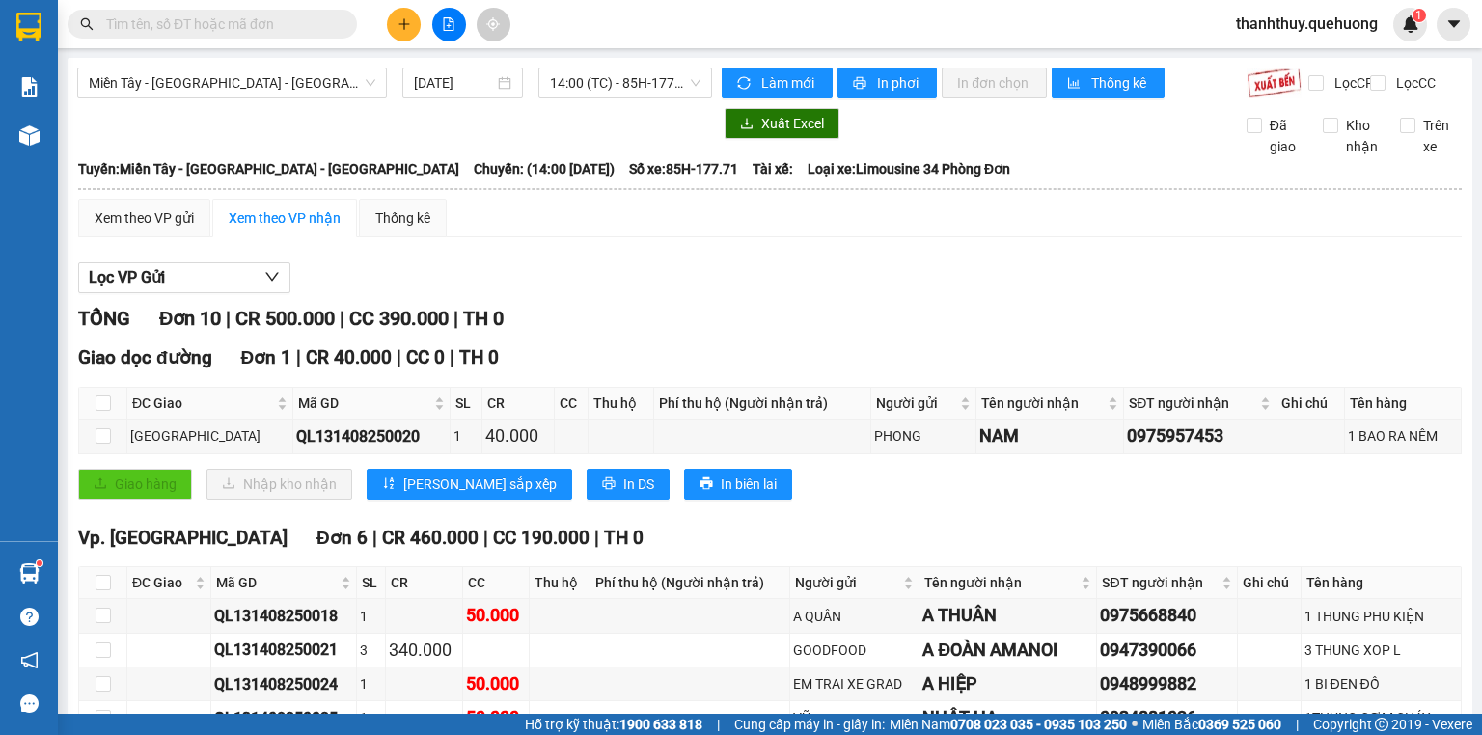
click at [267, 15] on input "text" at bounding box center [220, 24] width 228 height 21
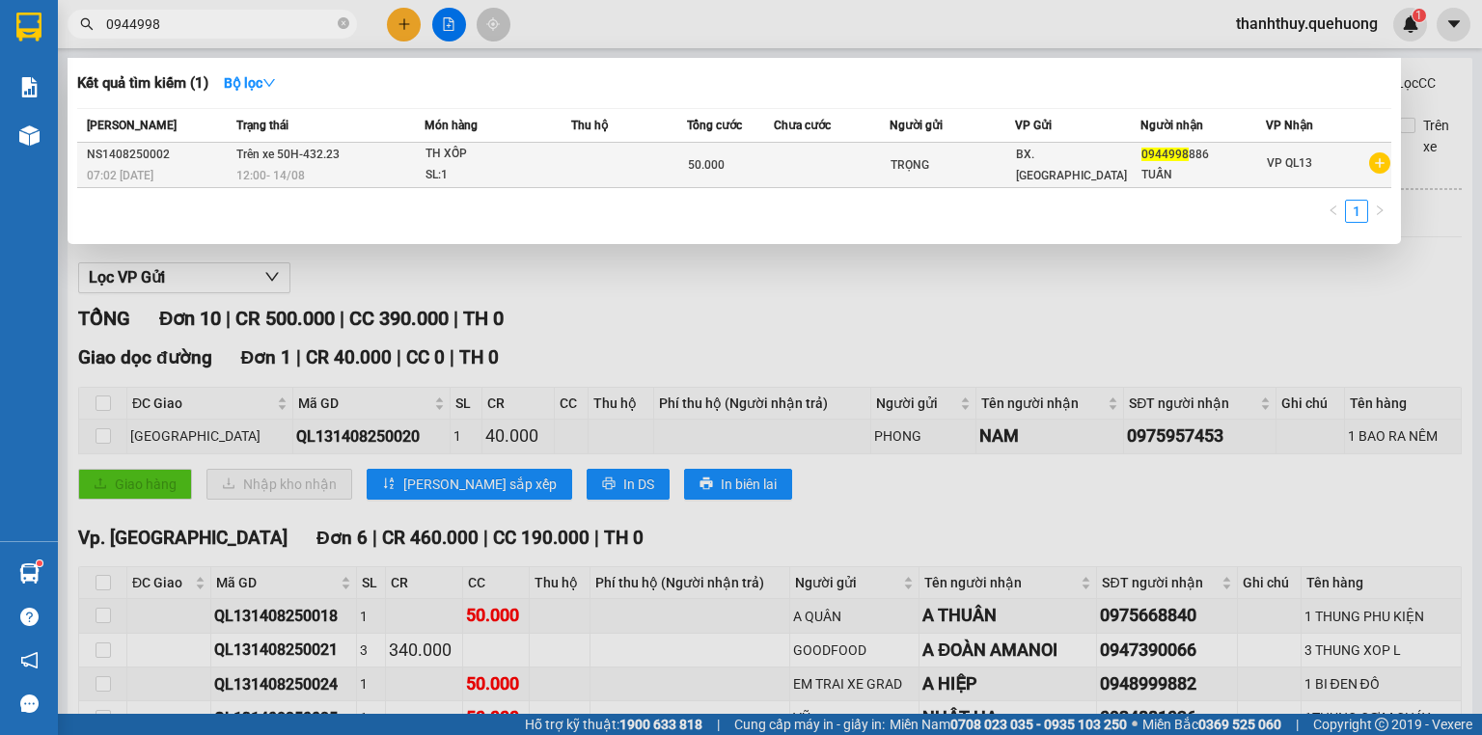
type input "0944998"
click at [545, 165] on div "SL: 1" at bounding box center [498, 175] width 145 height 21
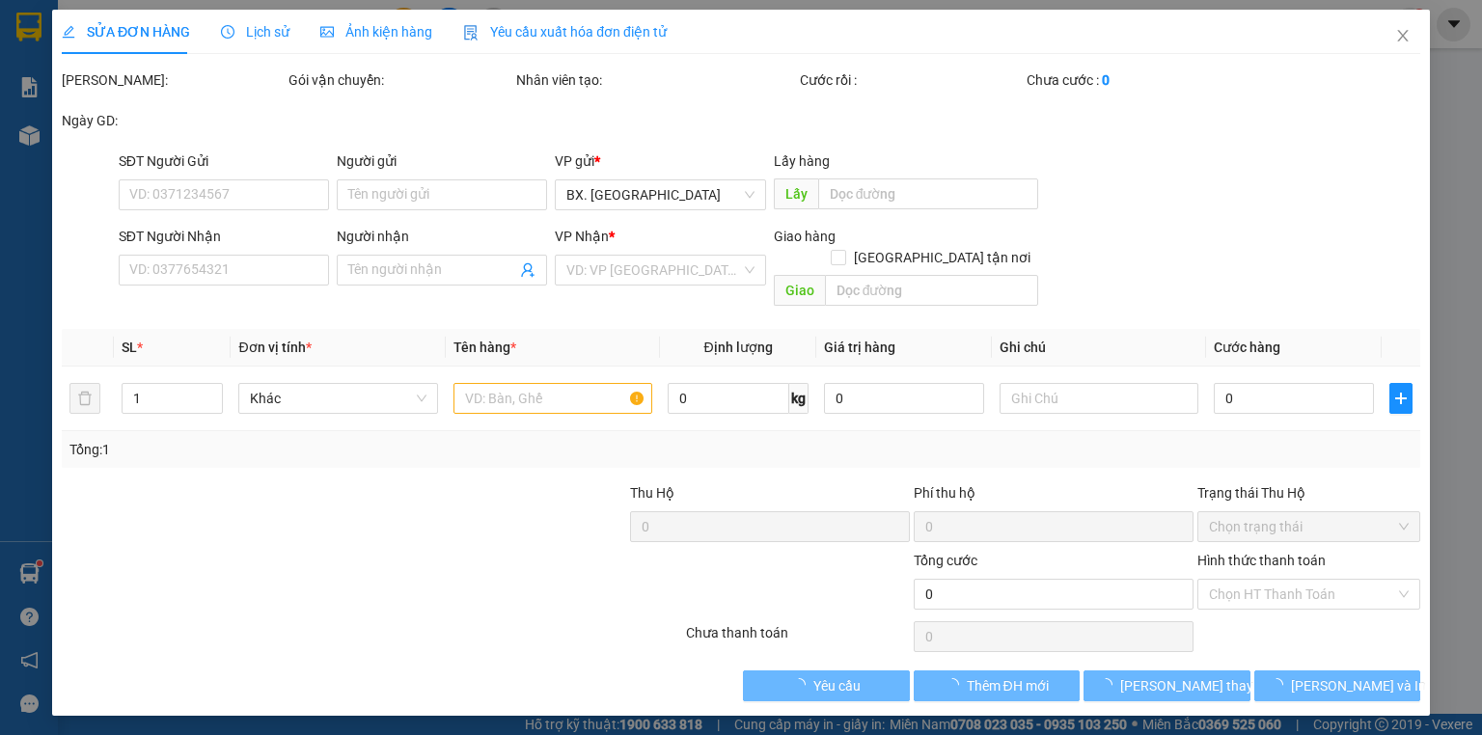
type input "TRỌNG"
type input "0944998886"
type input "TUẤN"
type input "50.000"
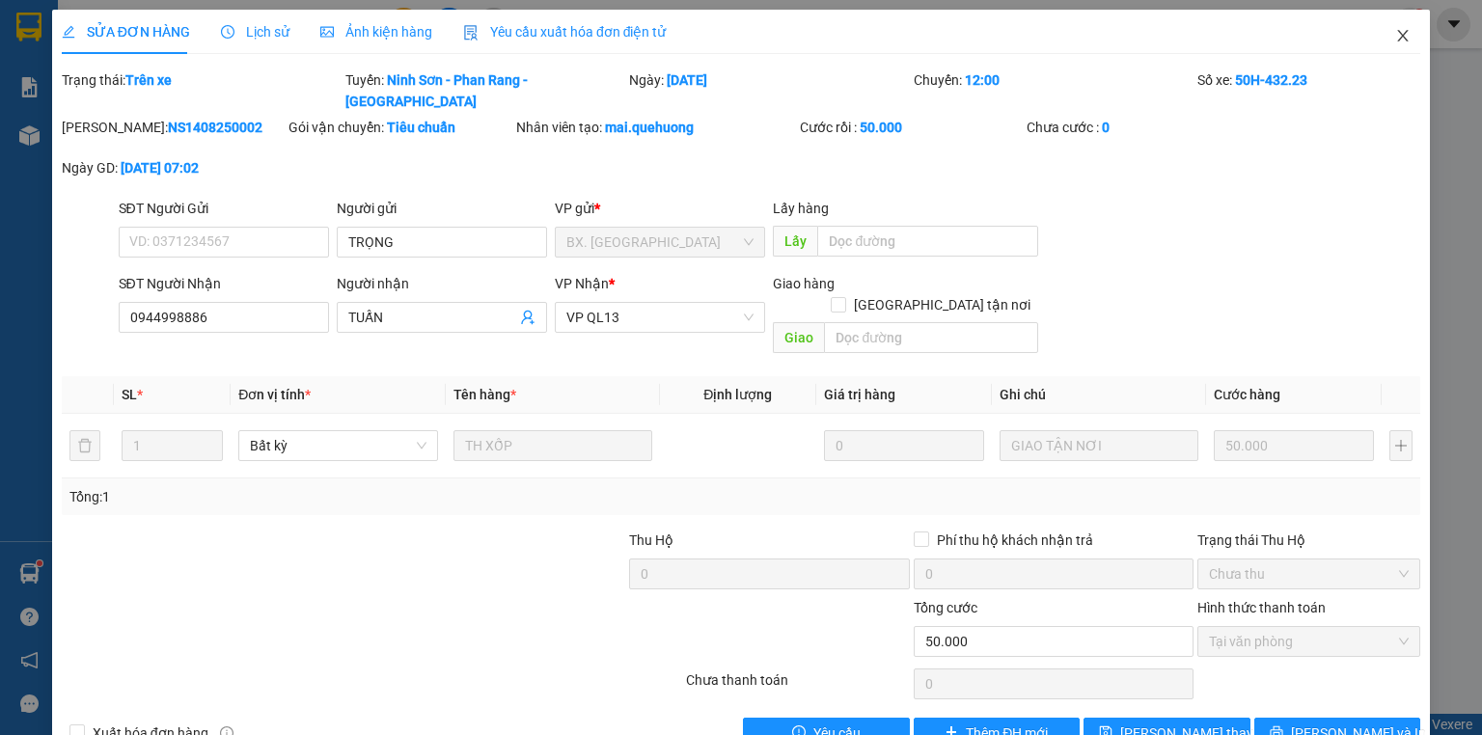
click at [1398, 39] on icon "close" at bounding box center [1403, 36] width 11 height 12
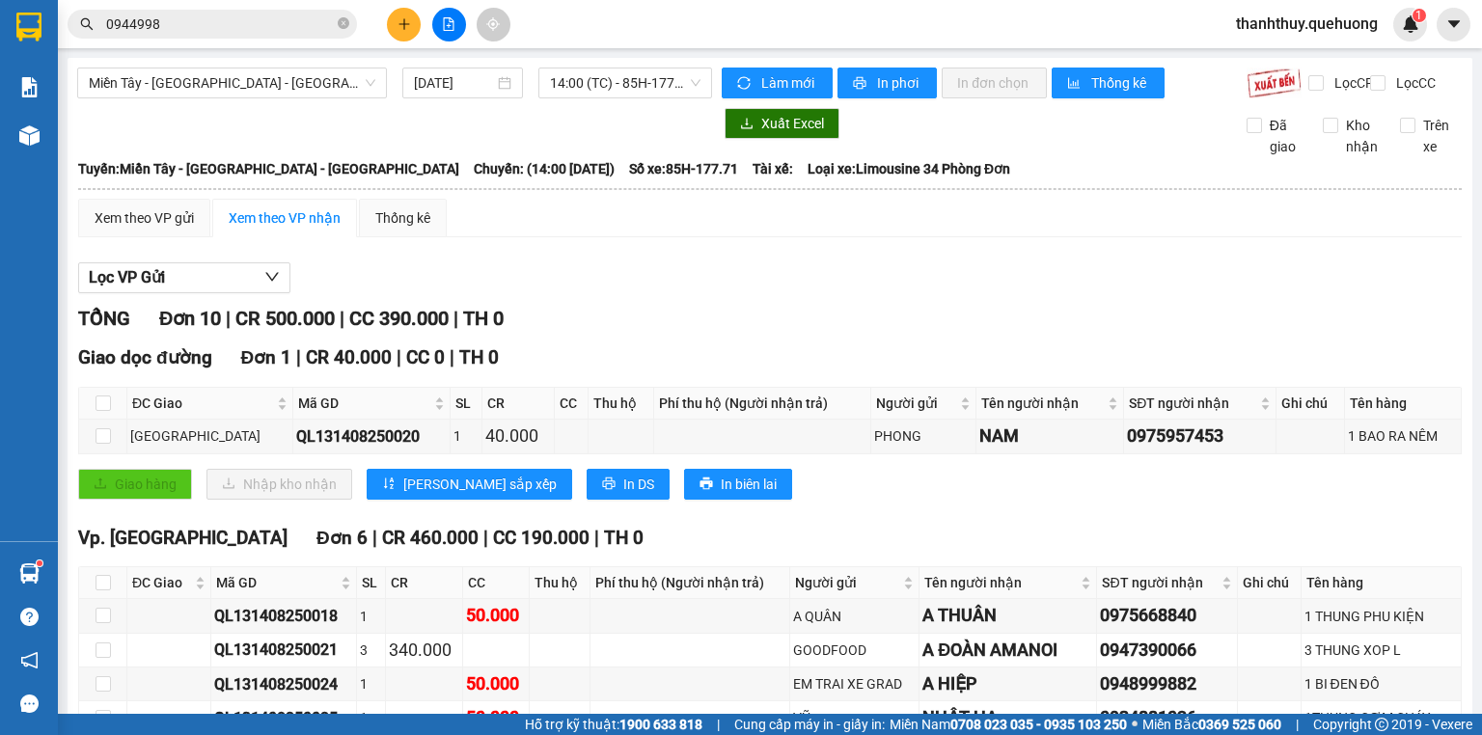
click at [178, 27] on input "0944998" at bounding box center [220, 24] width 228 height 21
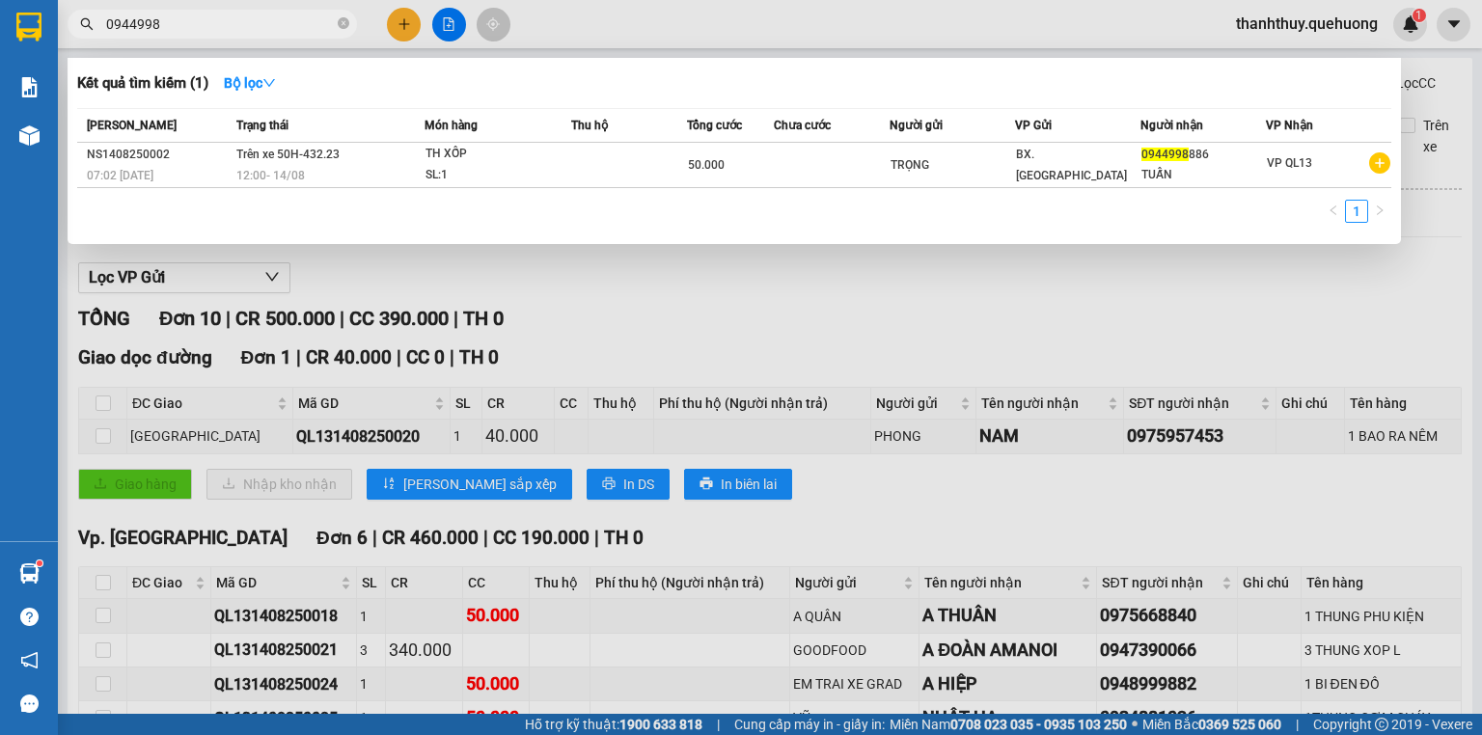
click at [178, 27] on input "0944998" at bounding box center [220, 24] width 228 height 21
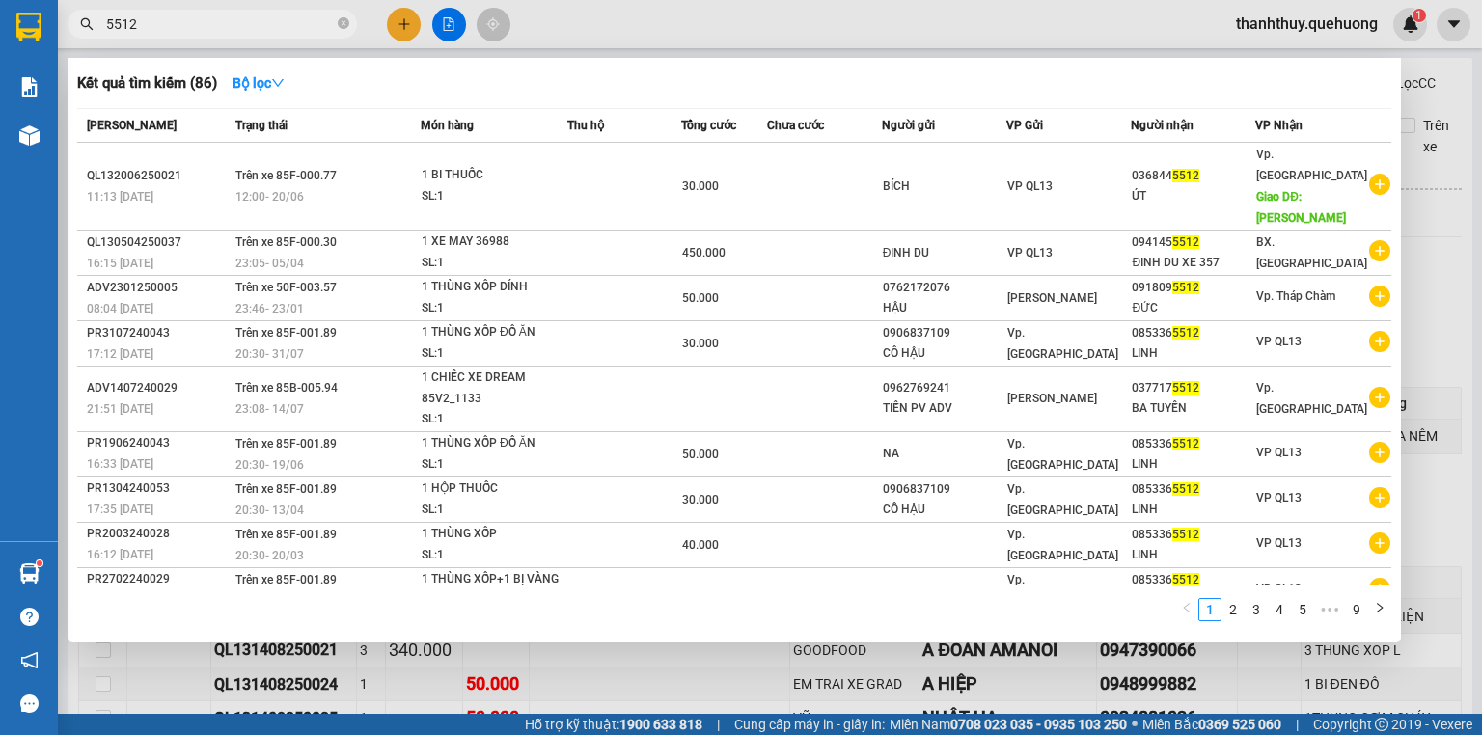
type input "5512"
click at [532, 40] on div at bounding box center [741, 367] width 1482 height 735
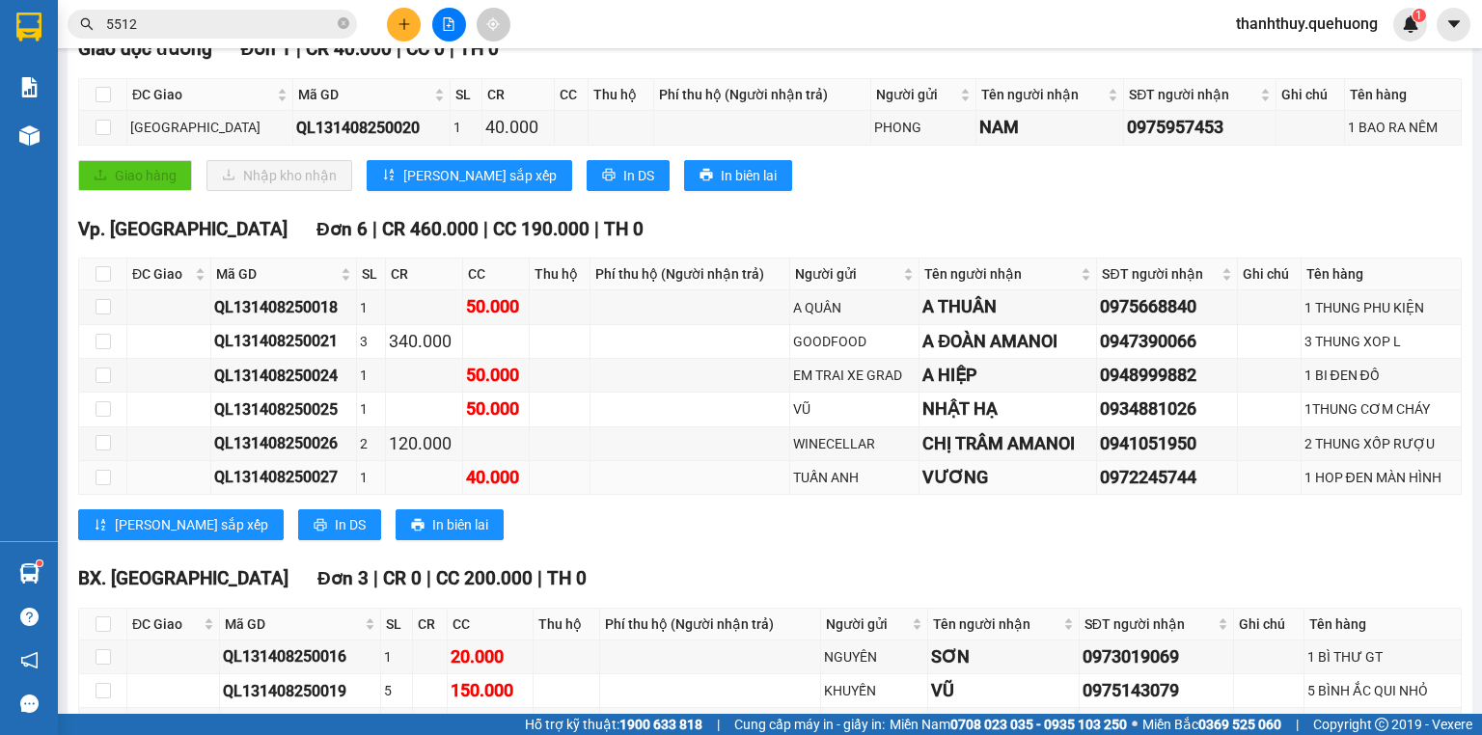
scroll to position [448, 0]
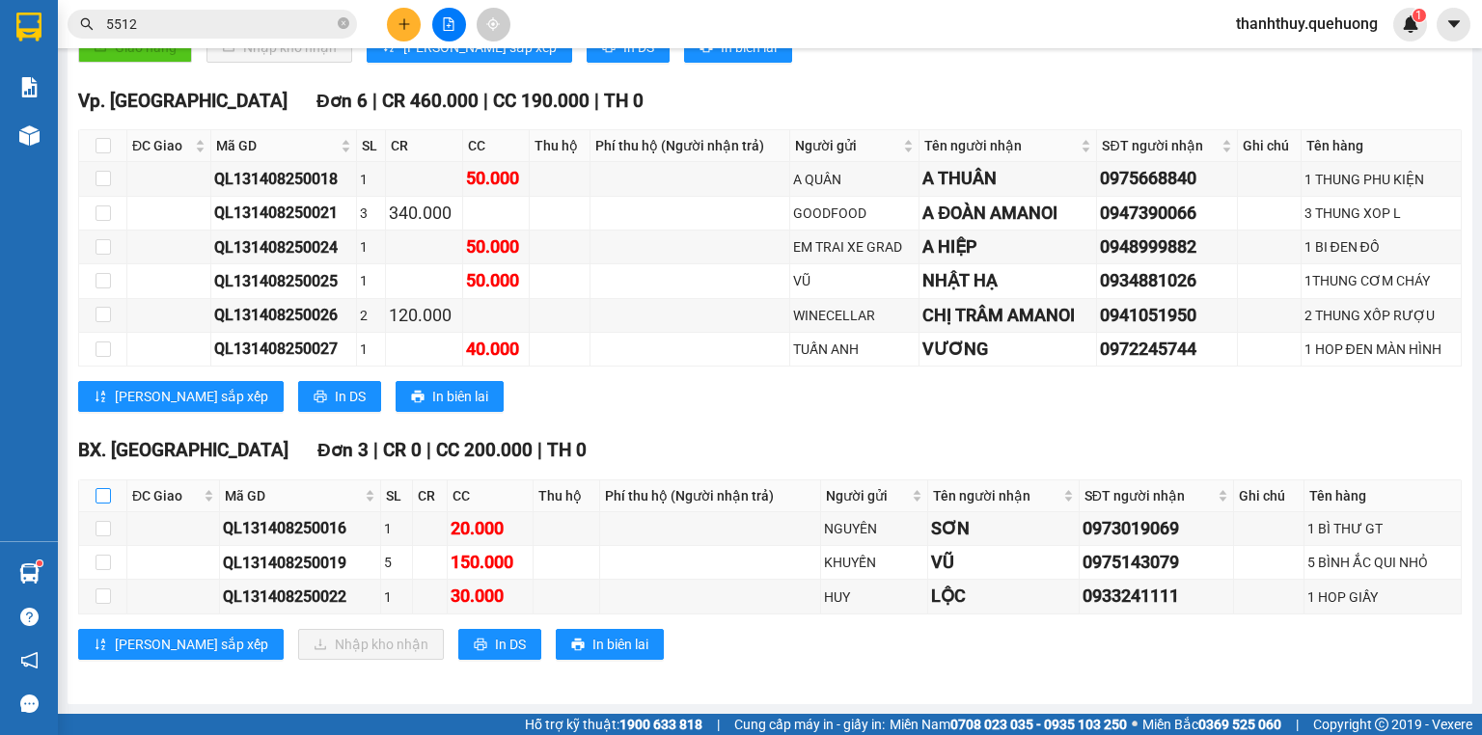
click at [98, 495] on input "checkbox" at bounding box center [103, 495] width 15 height 15
checkbox input "true"
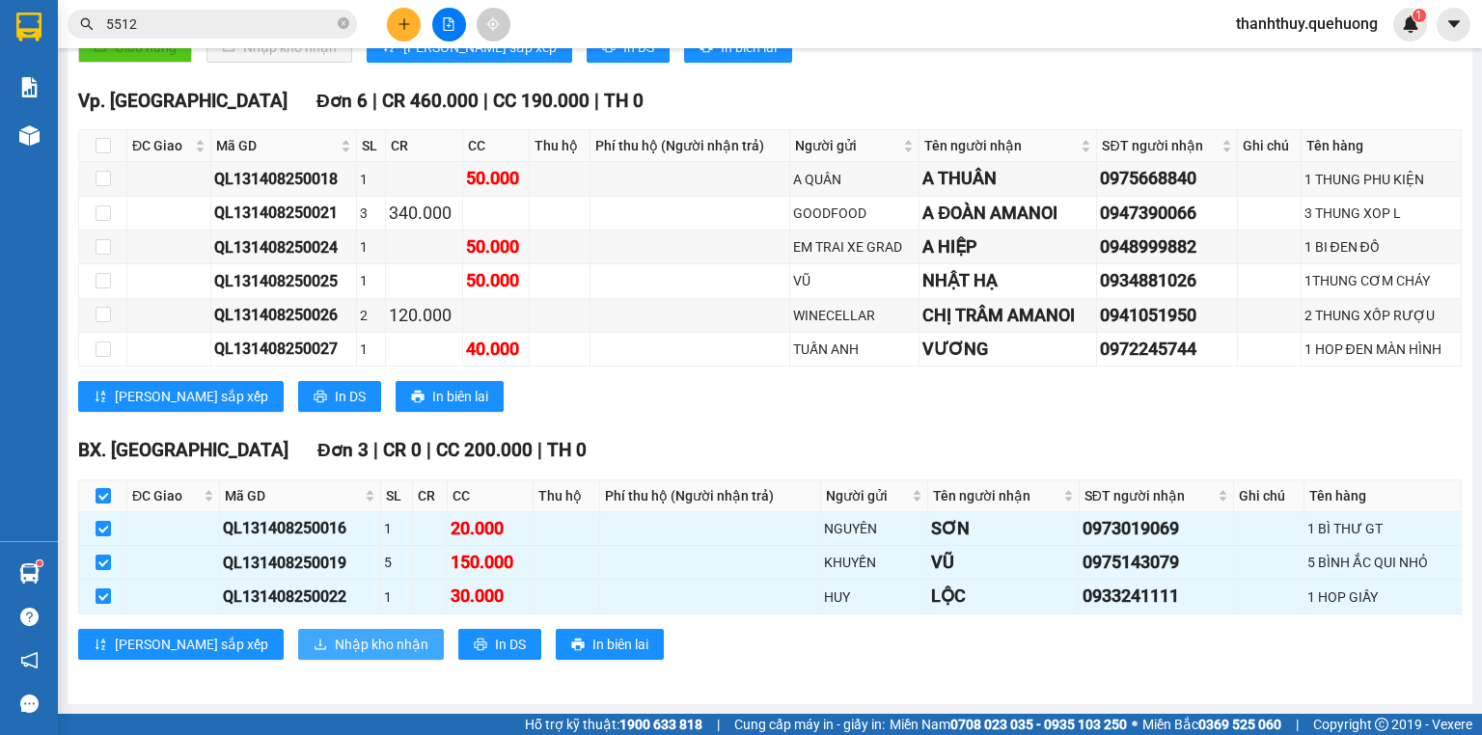
click at [335, 641] on span "Nhập kho nhận" at bounding box center [382, 644] width 94 height 21
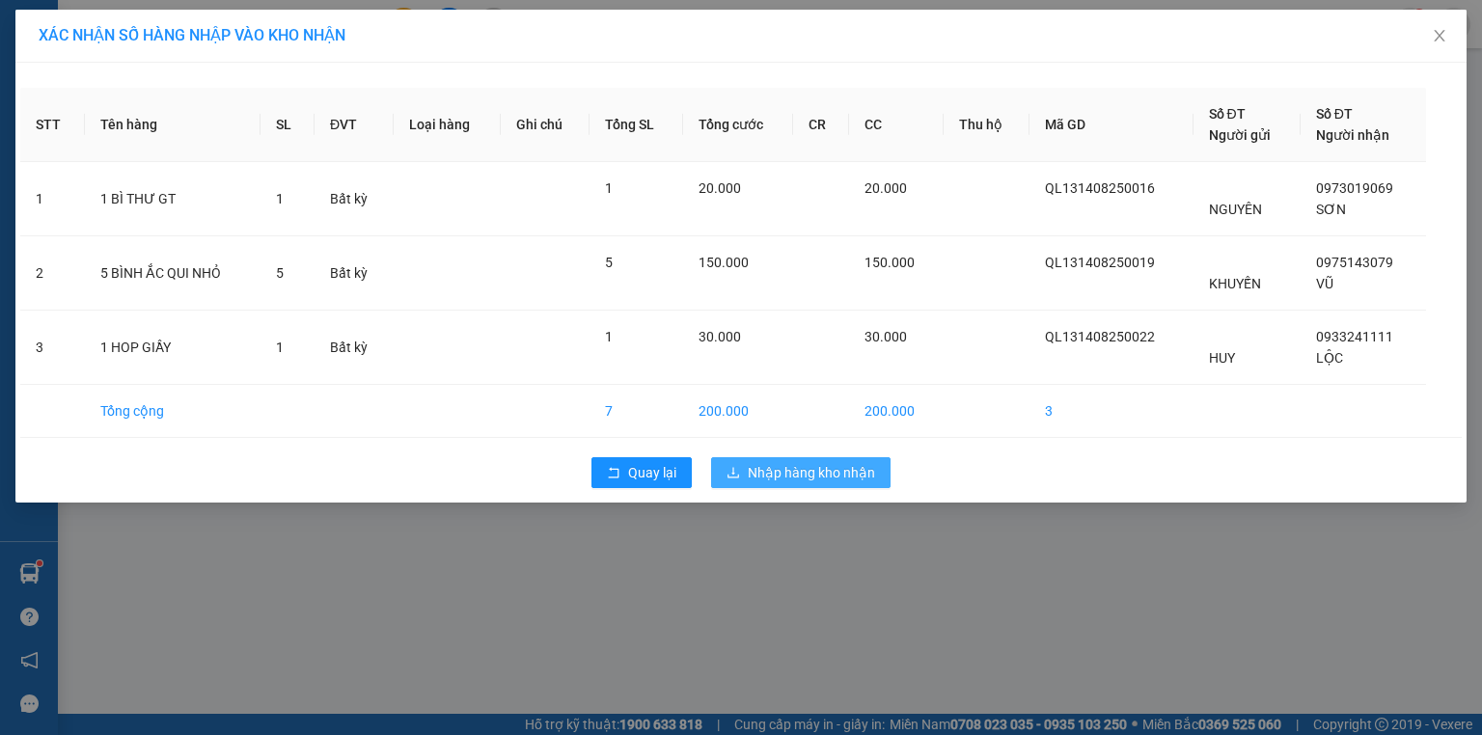
click at [760, 478] on span "Nhập hàng kho nhận" at bounding box center [811, 472] width 127 height 21
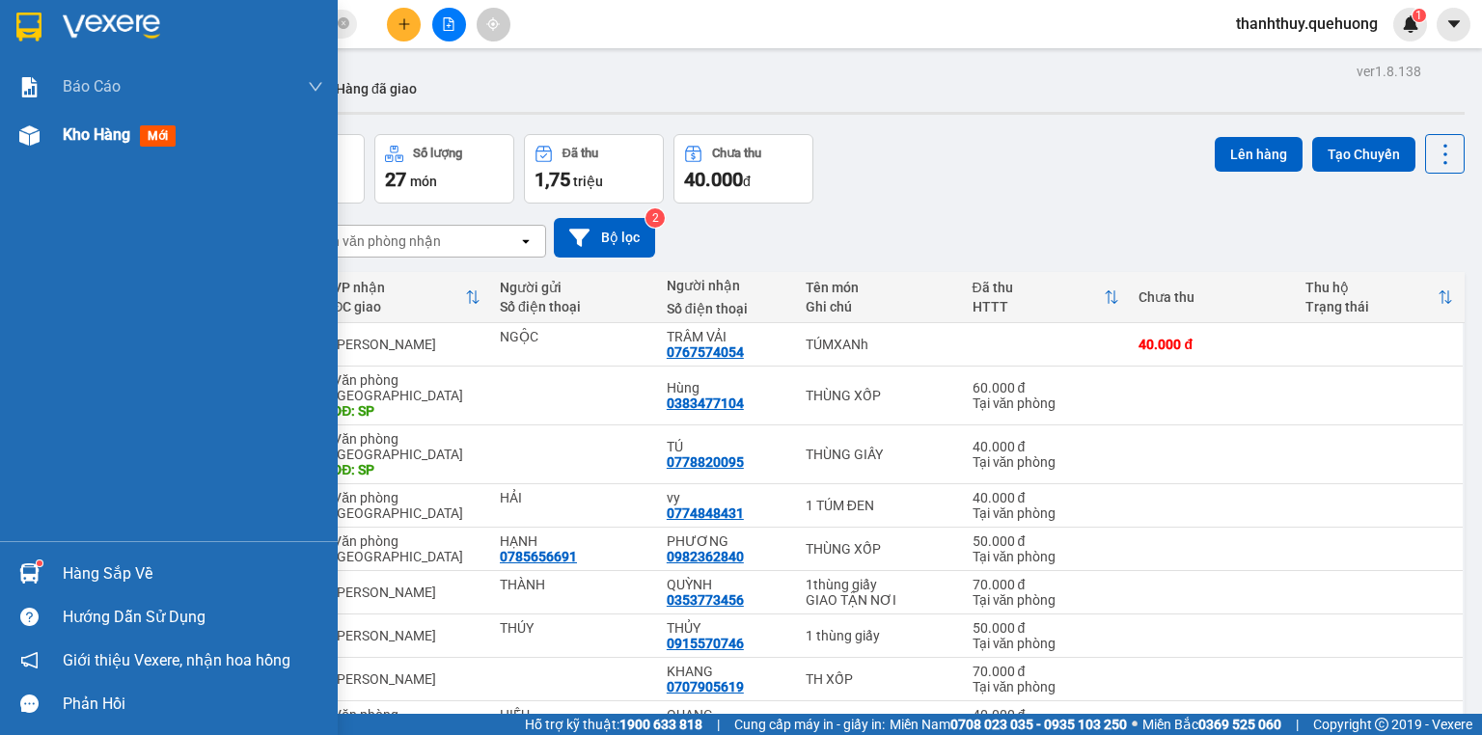
click at [108, 129] on span "Kho hàng" at bounding box center [97, 134] width 68 height 18
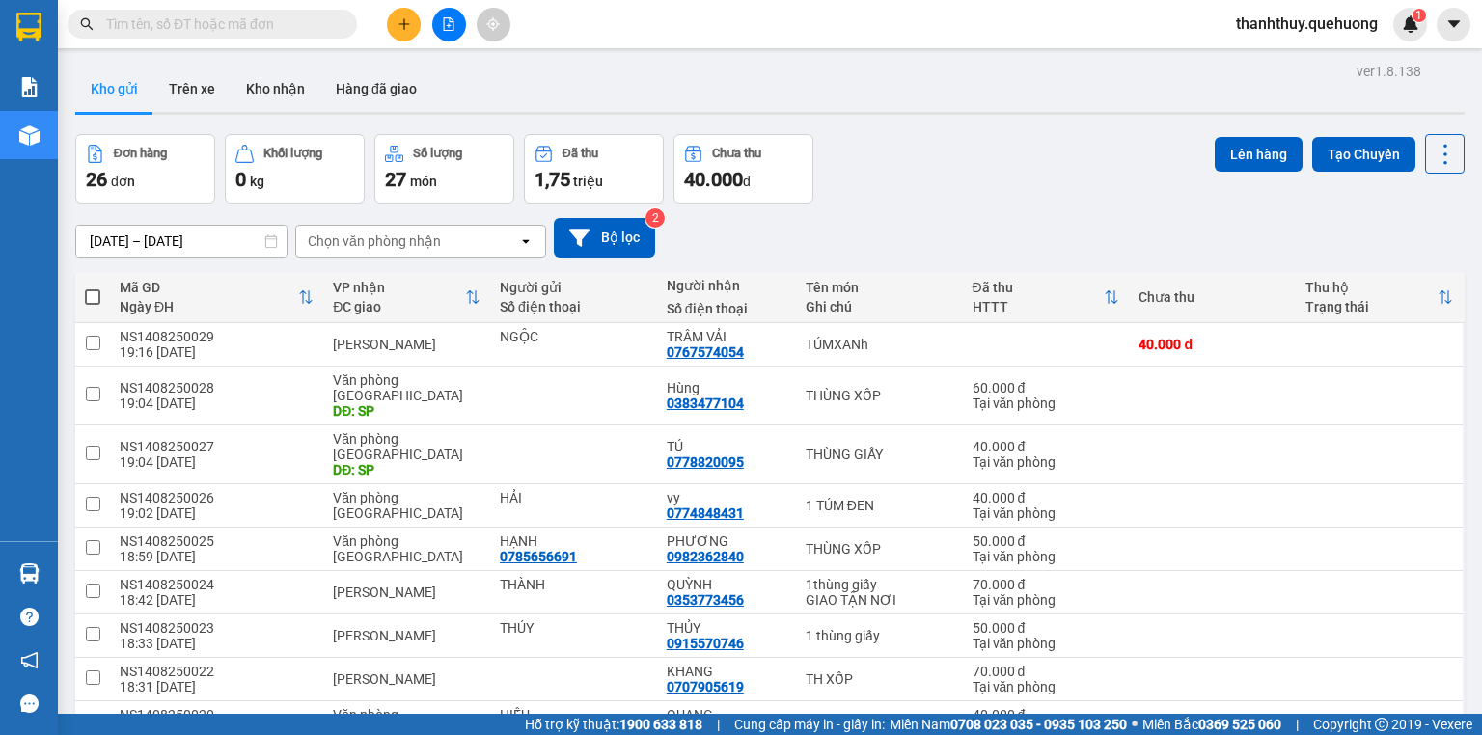
click at [241, 28] on input "text" at bounding box center [220, 24] width 228 height 21
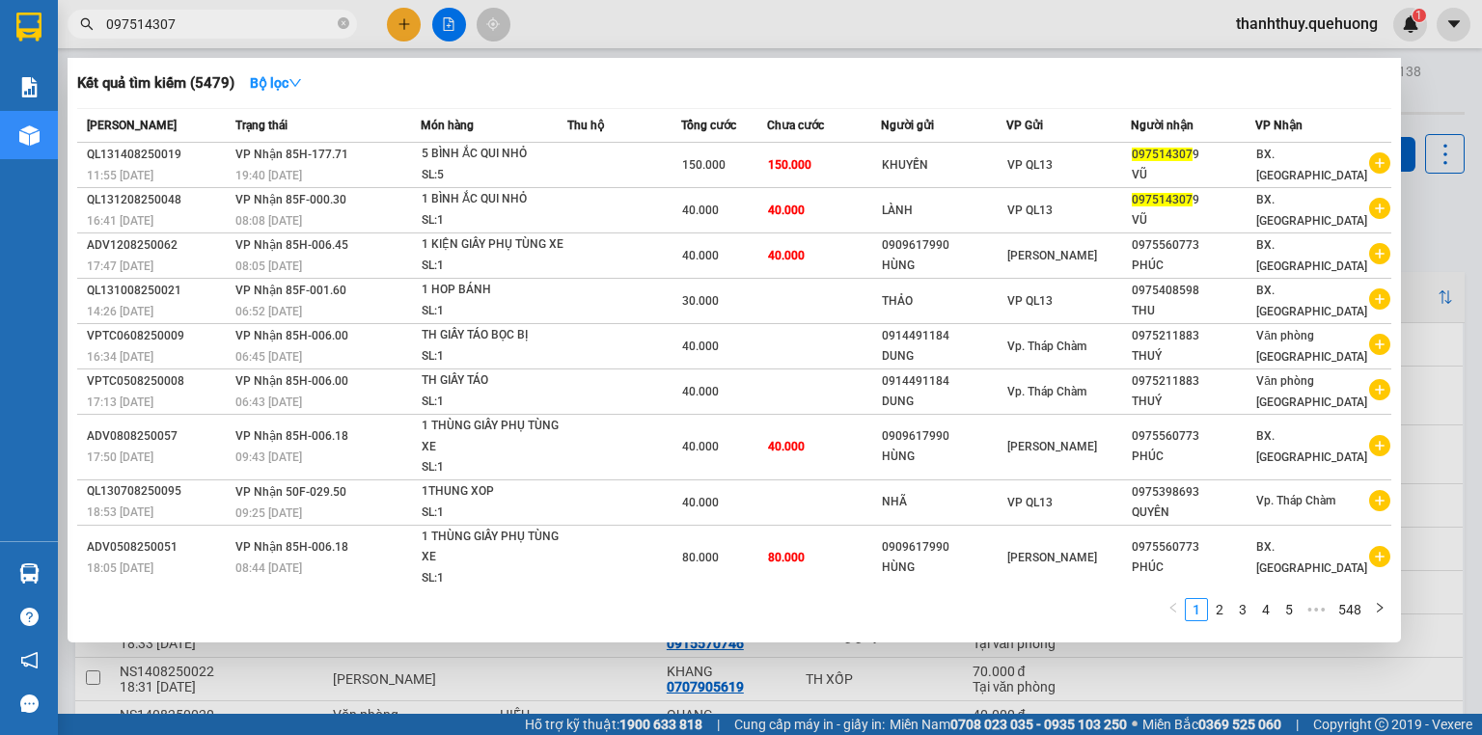
type input "0975143079"
